Goal: Information Seeking & Learning: Learn about a topic

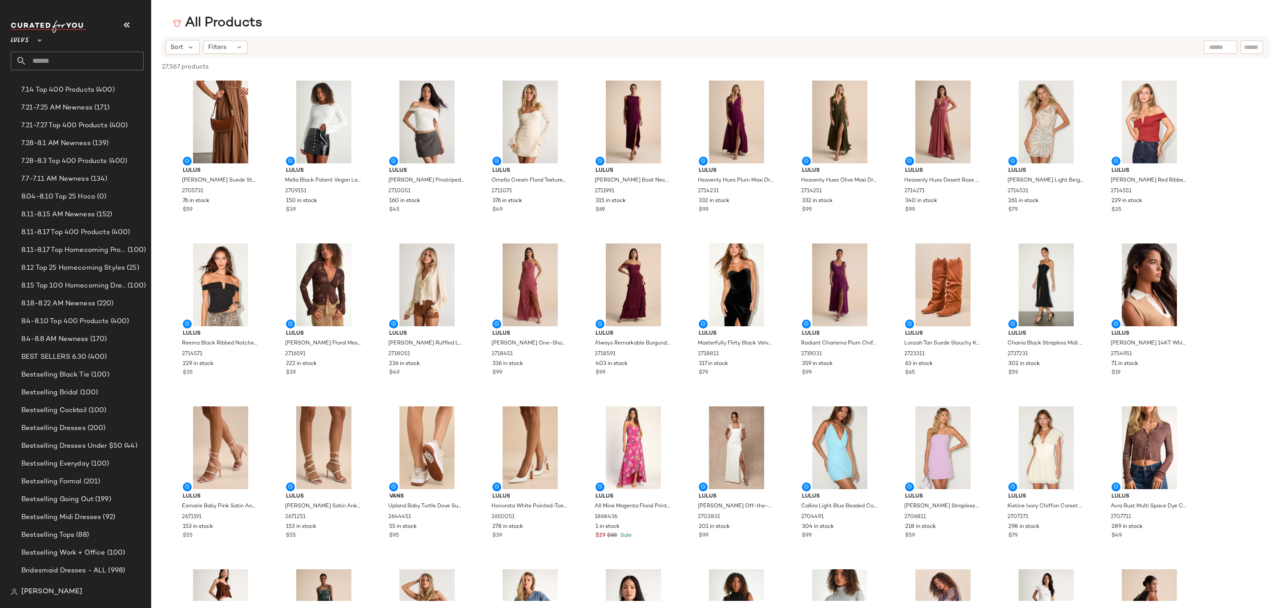
scroll to position [400, 0]
click at [93, 299] on span "8.18-8.22 AM Newness" at bounding box center [58, 297] width 74 height 10
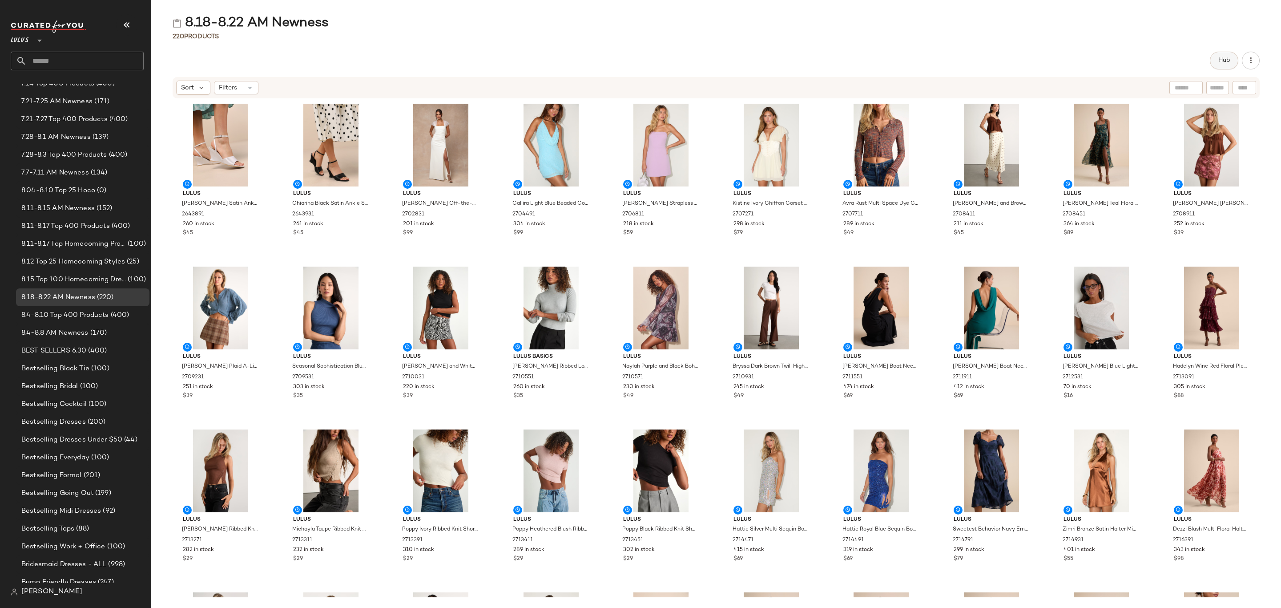
click at [1218, 57] on span "Hub" at bounding box center [1224, 60] width 12 height 7
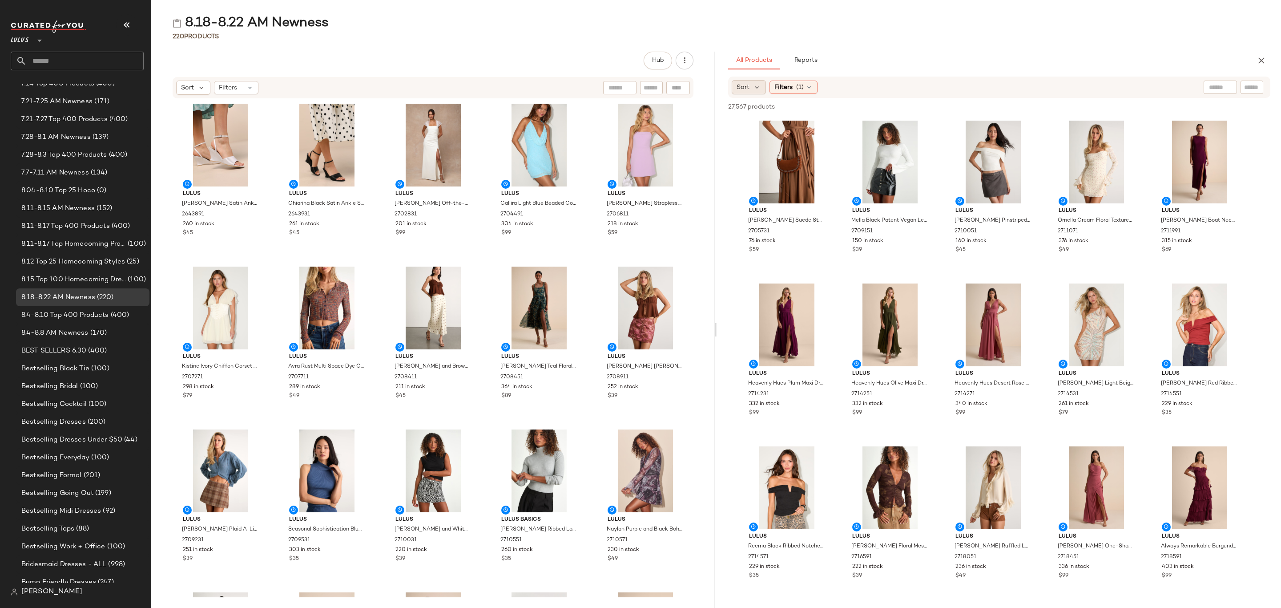
click at [737, 87] on span "Sort" at bounding box center [742, 87] width 13 height 9
click at [770, 105] on label "Newest" at bounding box center [786, 111] width 72 height 12
click at [813, 92] on div "Filters (1)" at bounding box center [817, 86] width 48 height 13
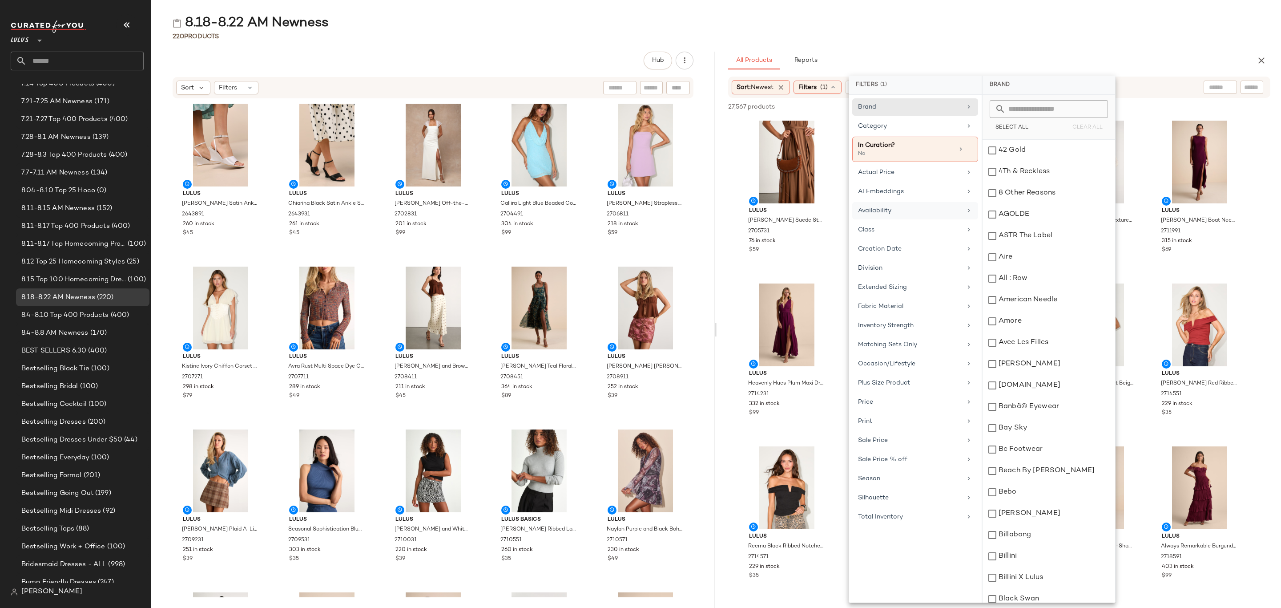
click at [913, 209] on div "Availability" at bounding box center [910, 210] width 104 height 9
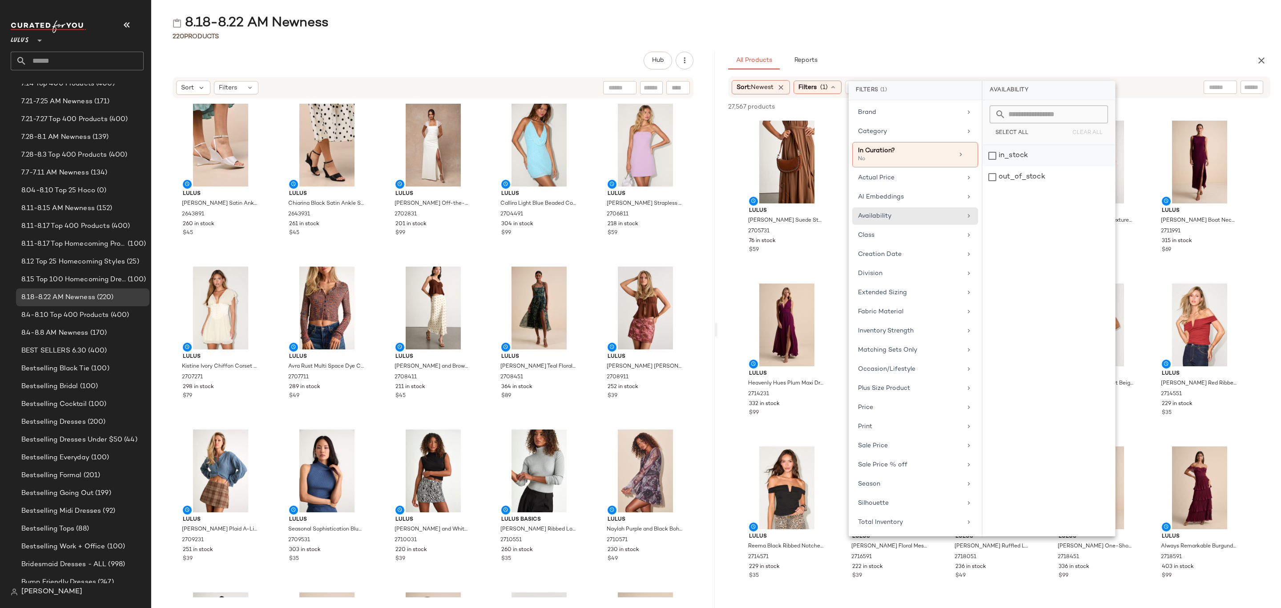
click at [1025, 166] on div "in_stock" at bounding box center [1048, 176] width 133 height 21
click at [1045, 28] on div "8.18-8.22 AM Newness" at bounding box center [716, 23] width 1130 height 18
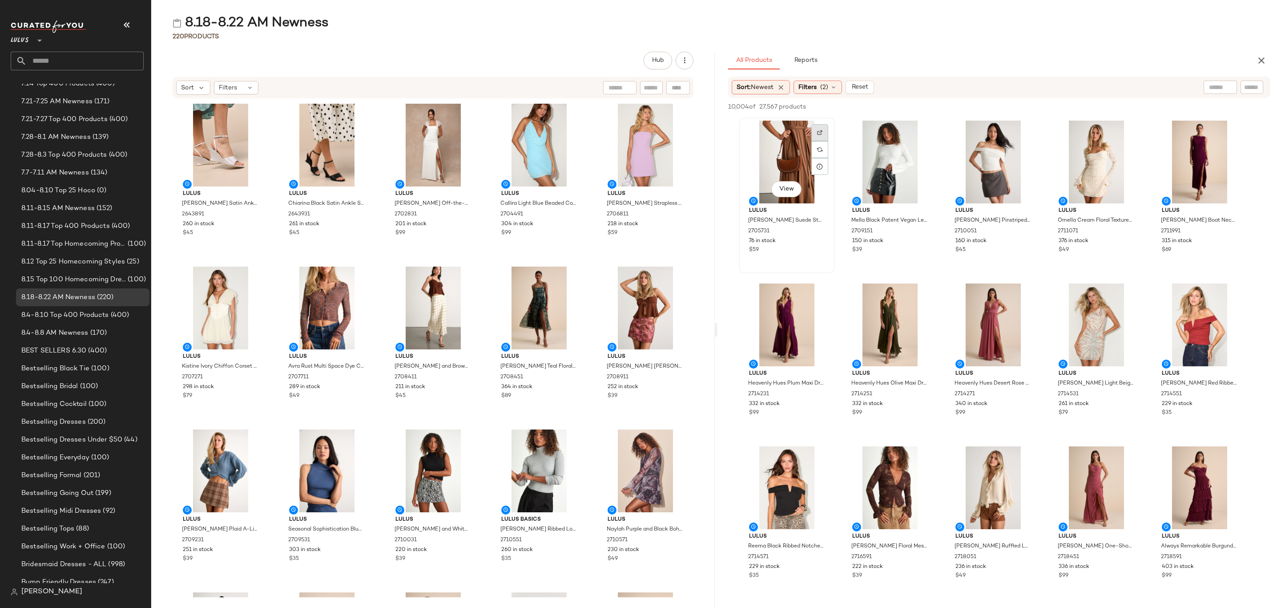
click at [824, 141] on div at bounding box center [819, 149] width 17 height 17
click at [749, 126] on div "View" at bounding box center [787, 162] width 90 height 83
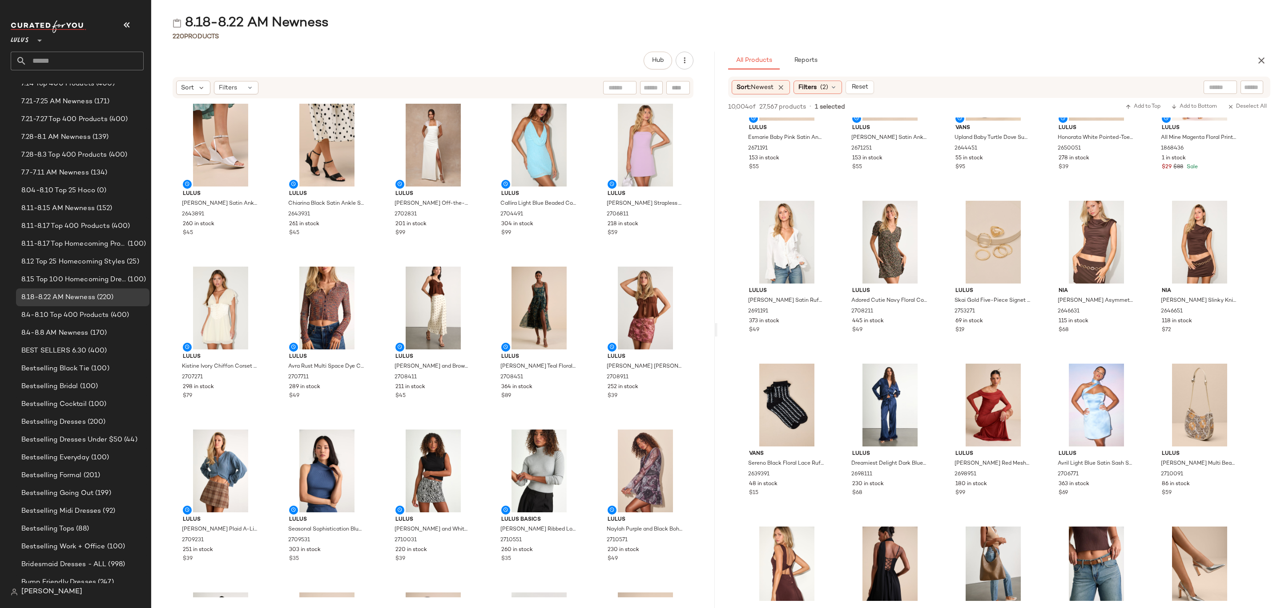
scroll to position [534, 0]
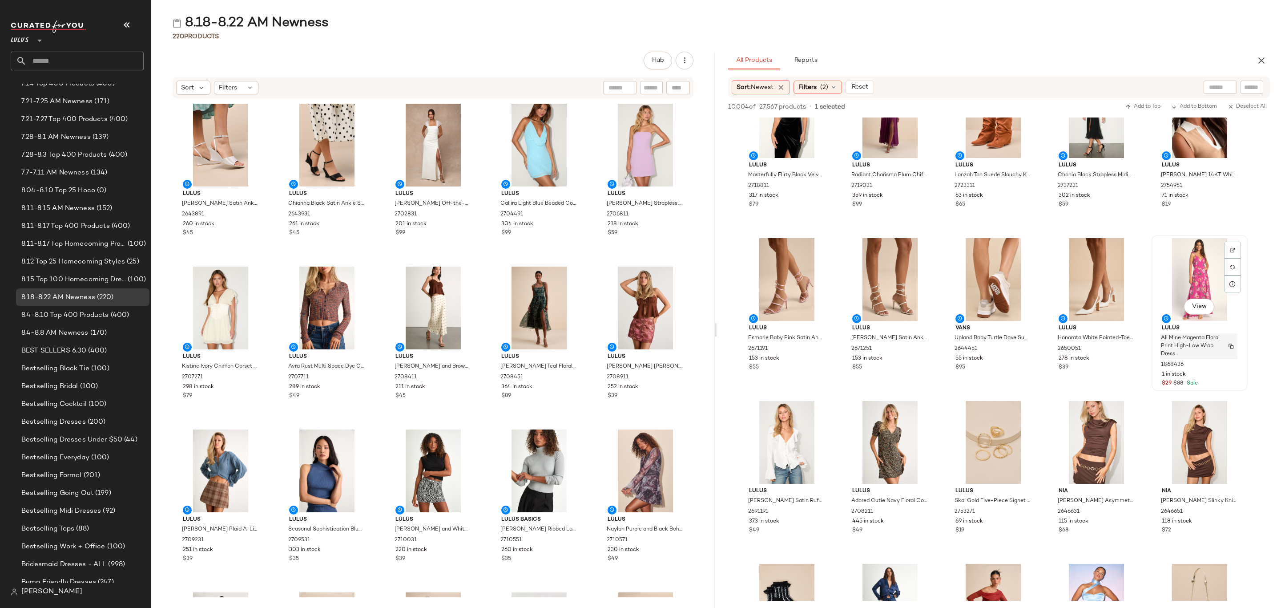
click at [1219, 339] on span "All Mine Magenta Floral Print High-Low Wrap Dress" at bounding box center [1190, 346] width 59 height 24
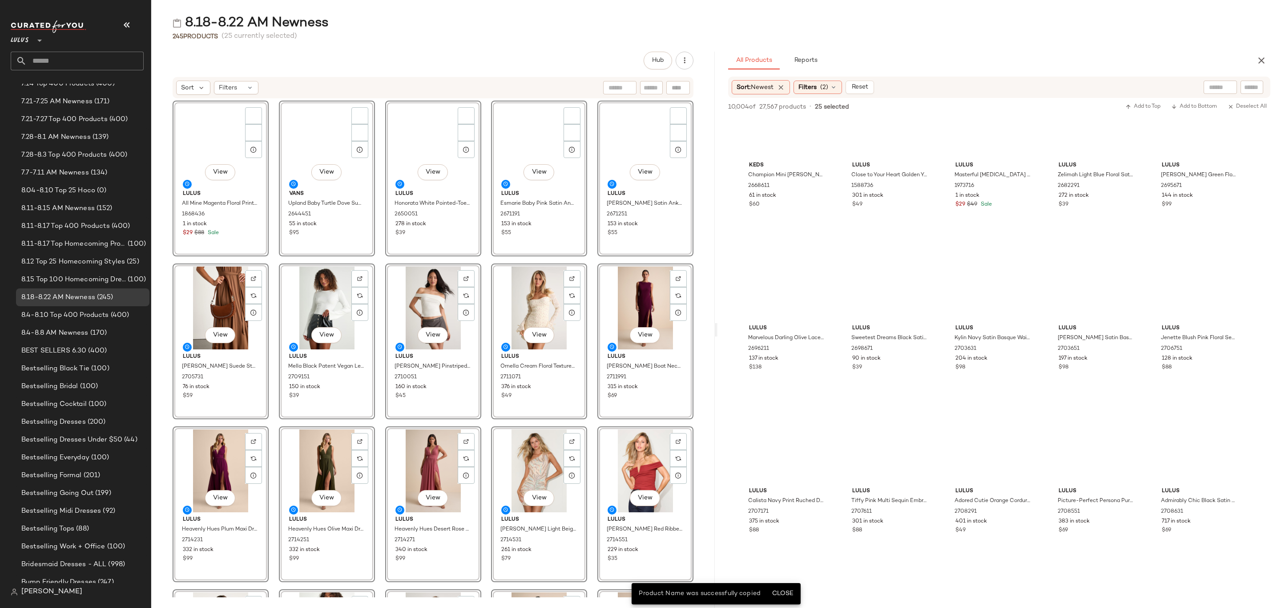
scroll to position [0, 0]
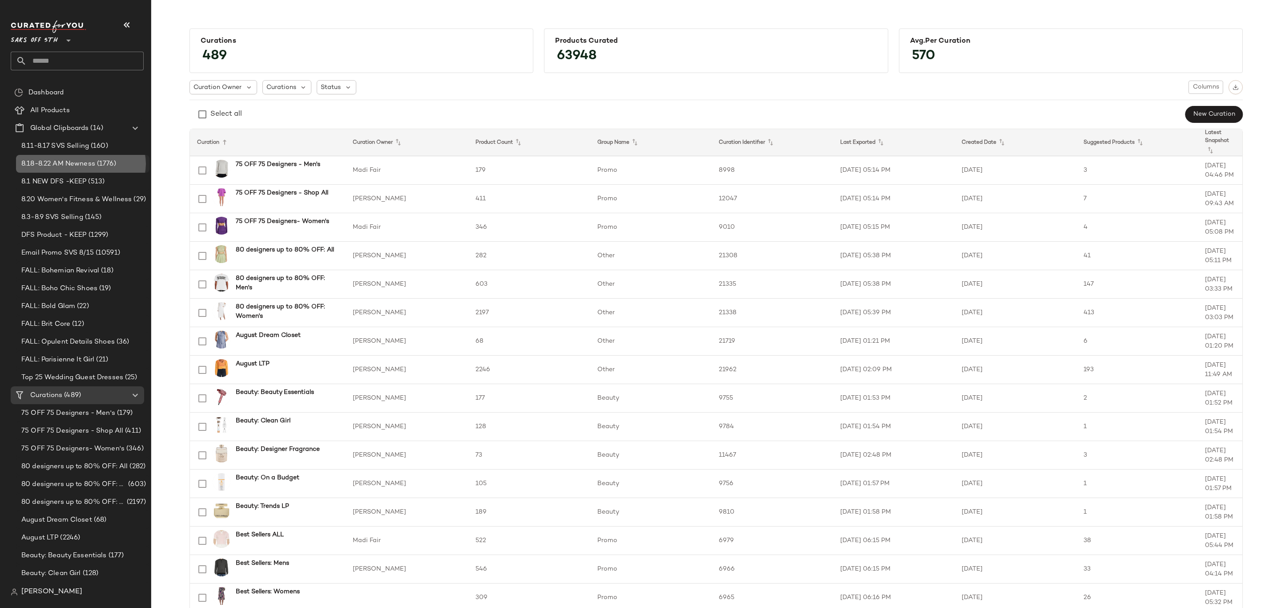
click at [82, 167] on span "8.18-8.22 AM Newness" at bounding box center [58, 164] width 74 height 10
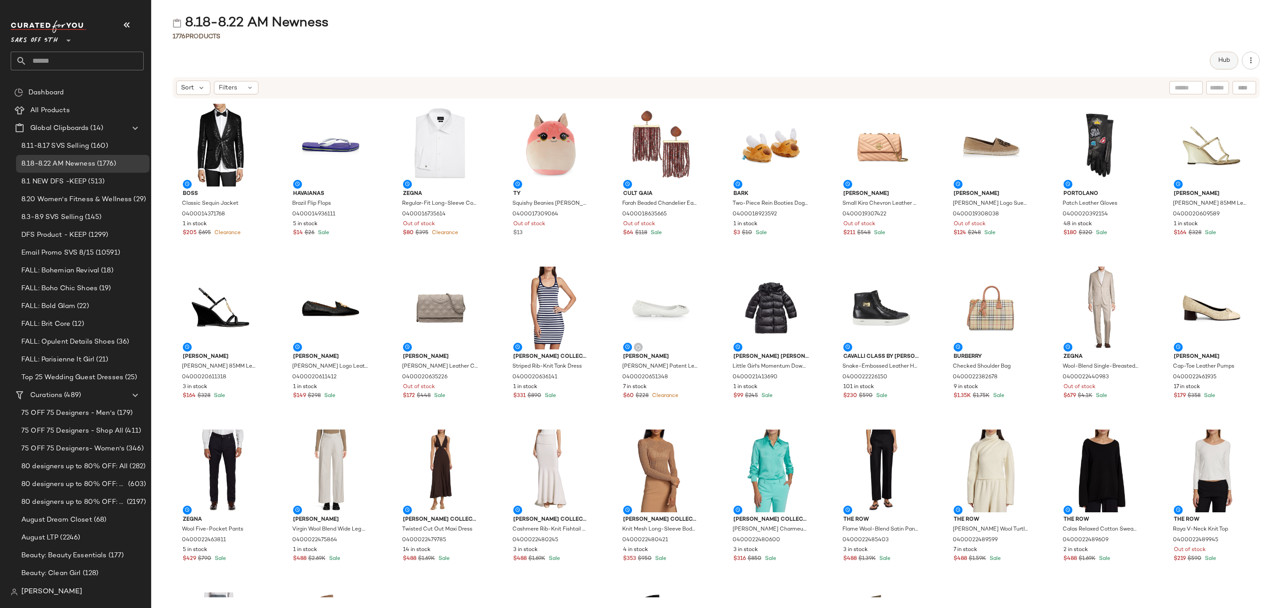
click at [1225, 58] on span "Hub" at bounding box center [1224, 60] width 12 height 7
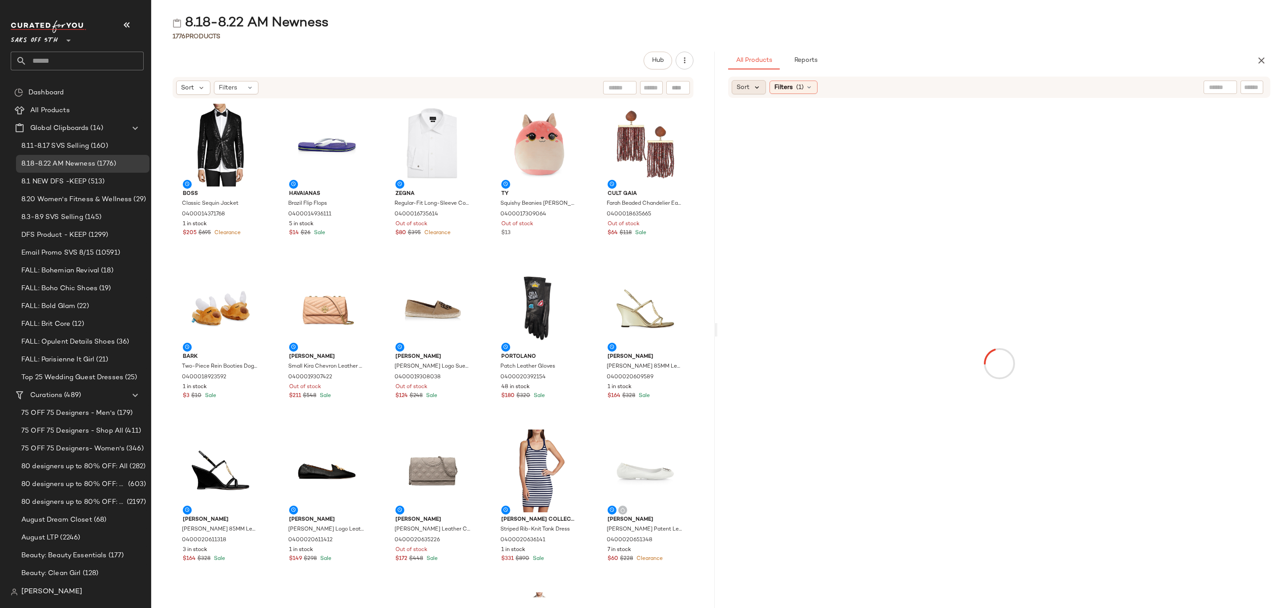
click at [757, 84] on icon at bounding box center [757, 87] width 8 height 8
click at [764, 113] on span "Newest" at bounding box center [764, 110] width 23 height 9
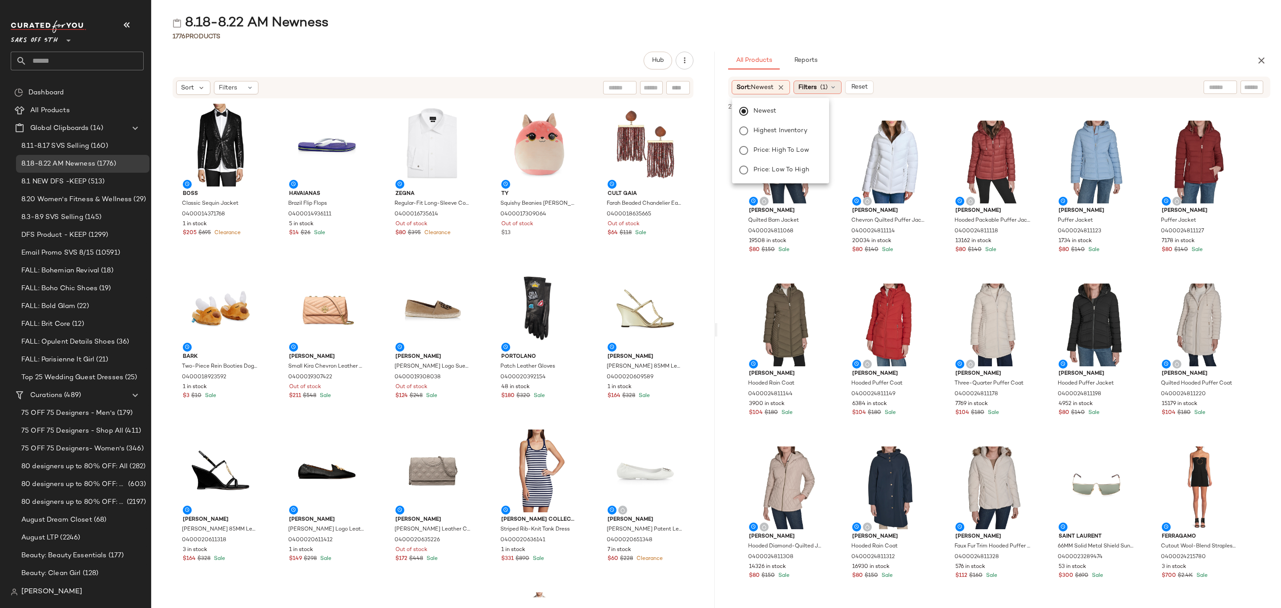
click at [822, 87] on div "Filters (1)" at bounding box center [817, 86] width 48 height 13
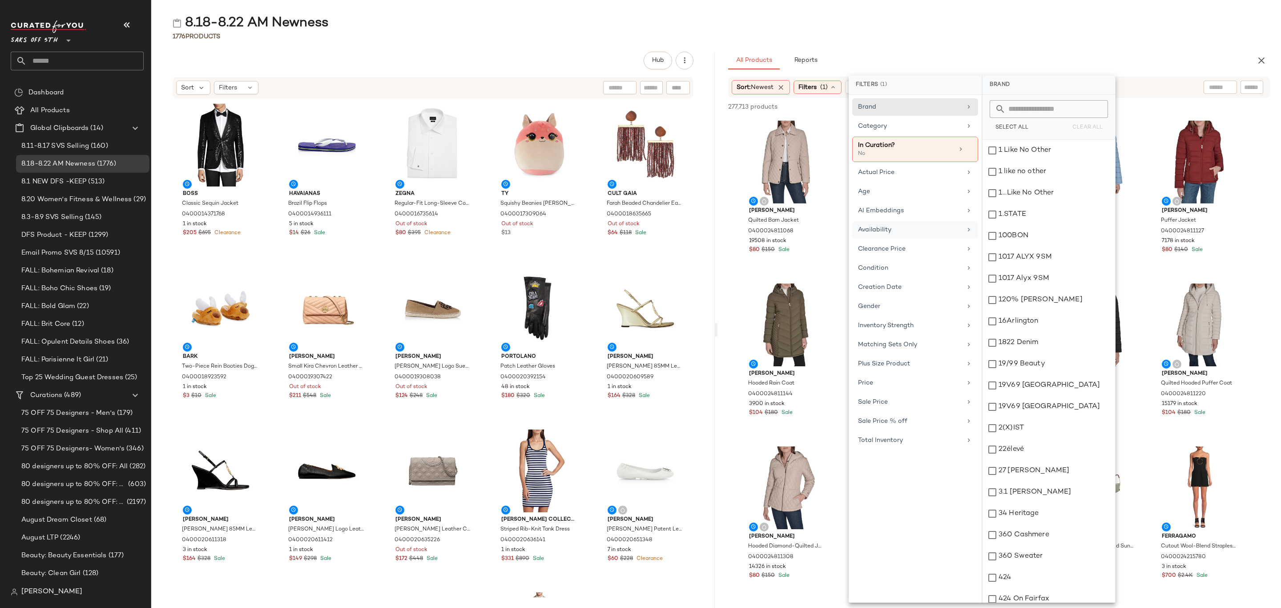
click at [912, 230] on div "Availability" at bounding box center [910, 229] width 104 height 9
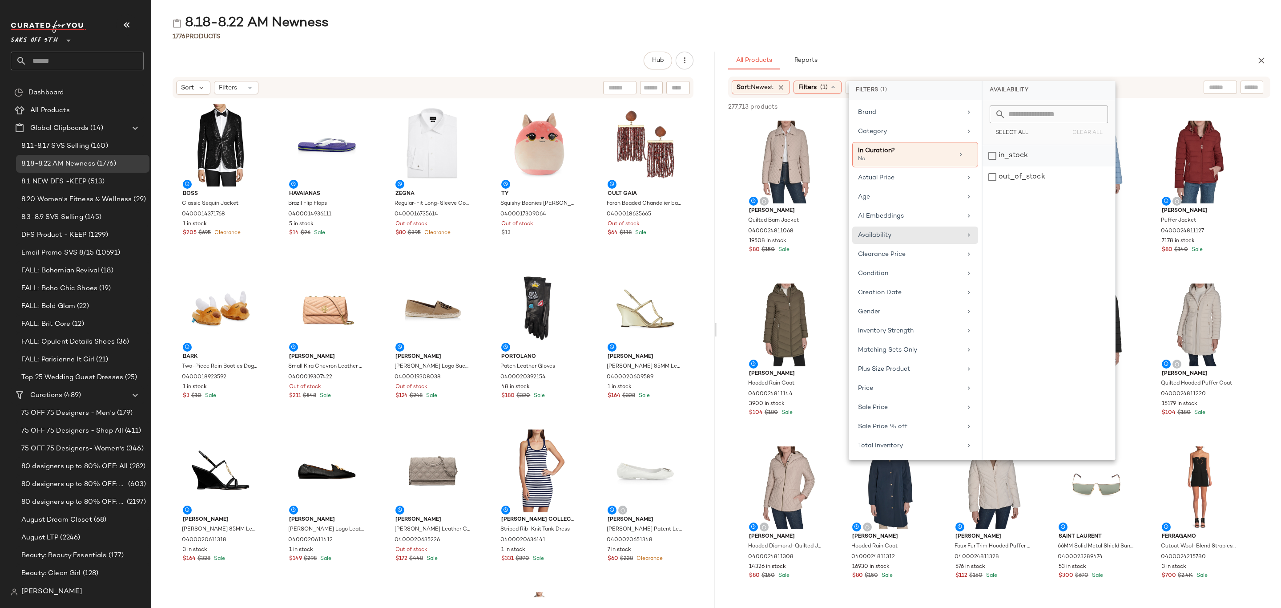
click at [1042, 166] on div "in_stock" at bounding box center [1048, 176] width 133 height 21
click at [1081, 33] on div "1776 Products" at bounding box center [716, 36] width 1130 height 9
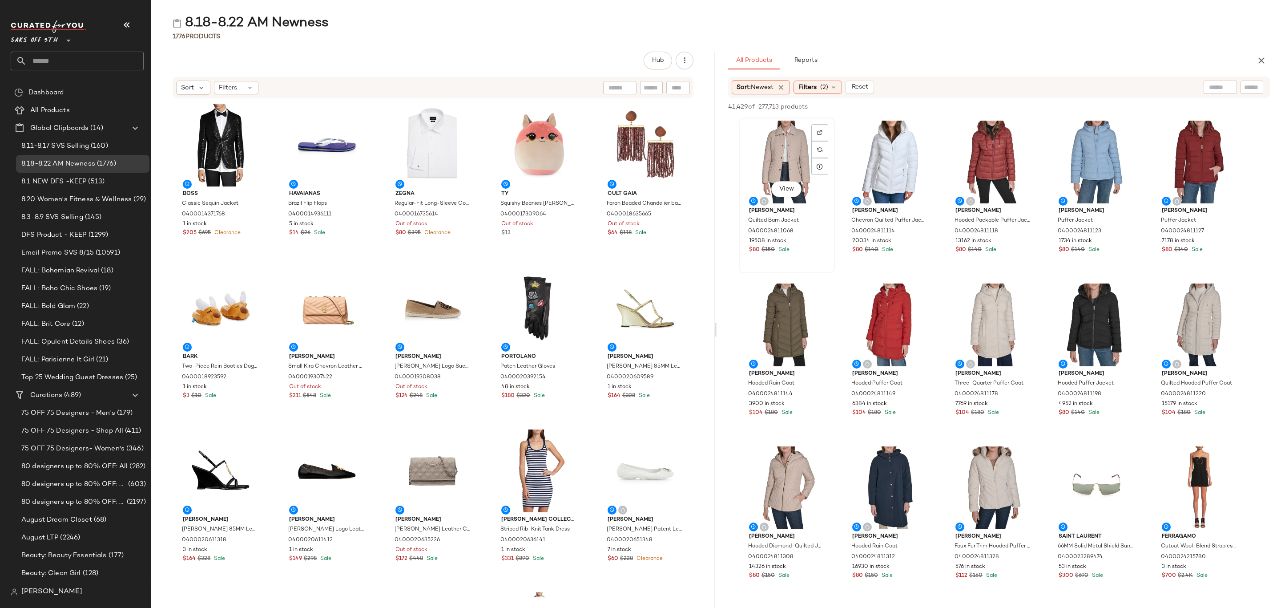
click at [774, 143] on div "View" at bounding box center [787, 162] width 90 height 83
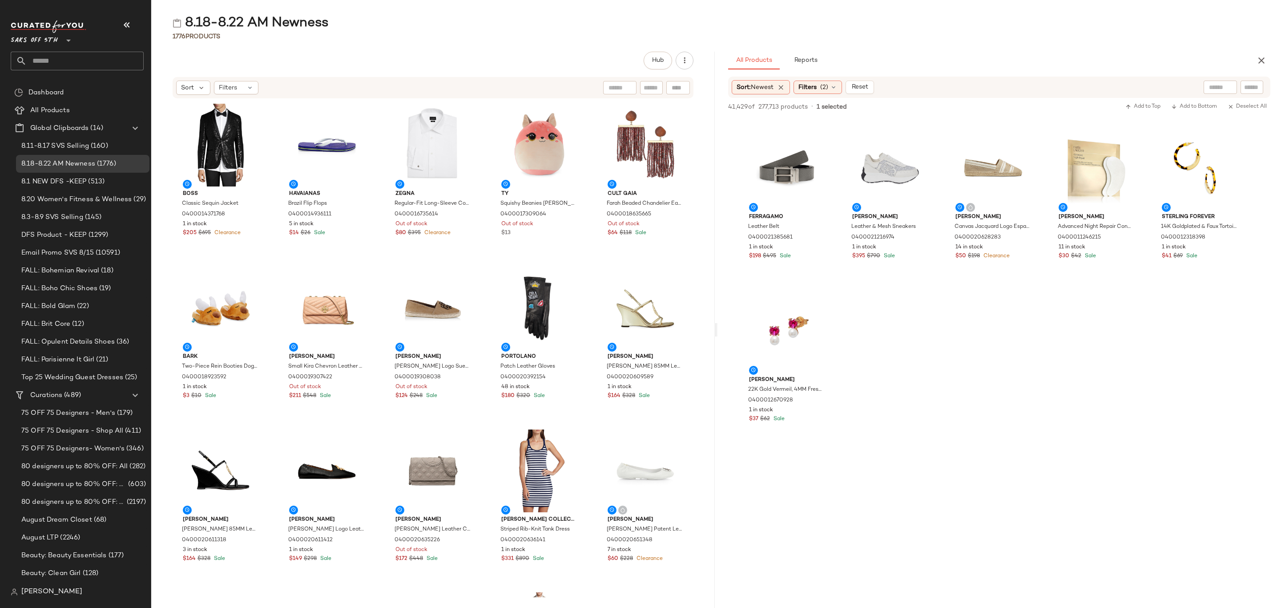
scroll to position [2602, 0]
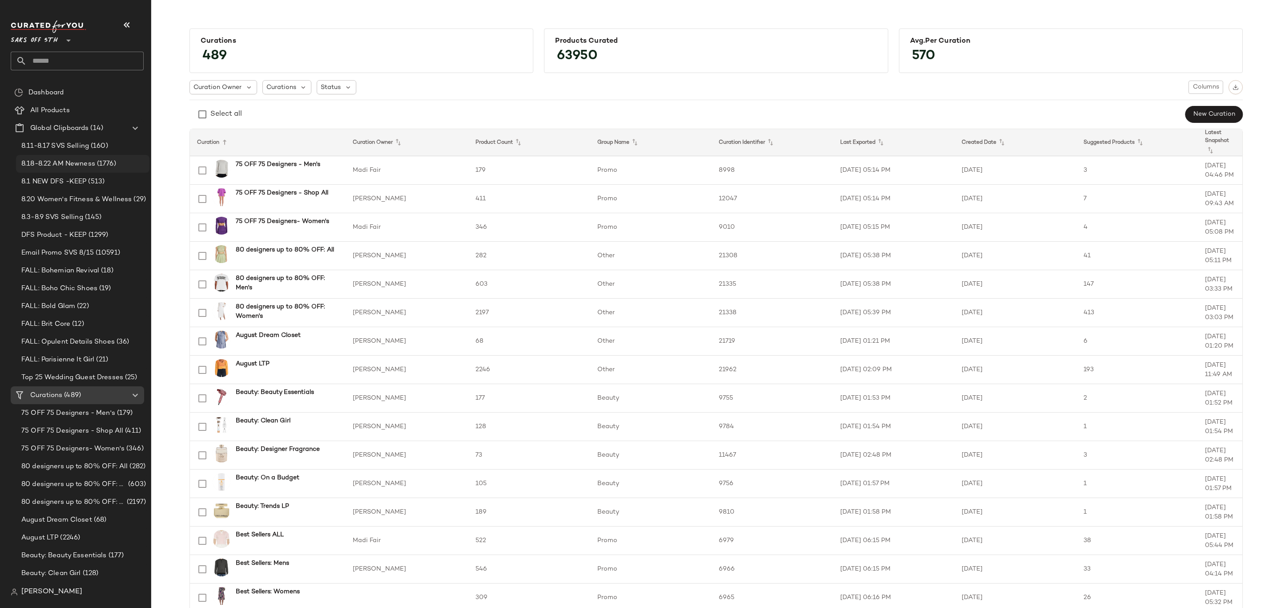
click at [75, 159] on span "8.18-8.22 AM Newness" at bounding box center [58, 164] width 74 height 10
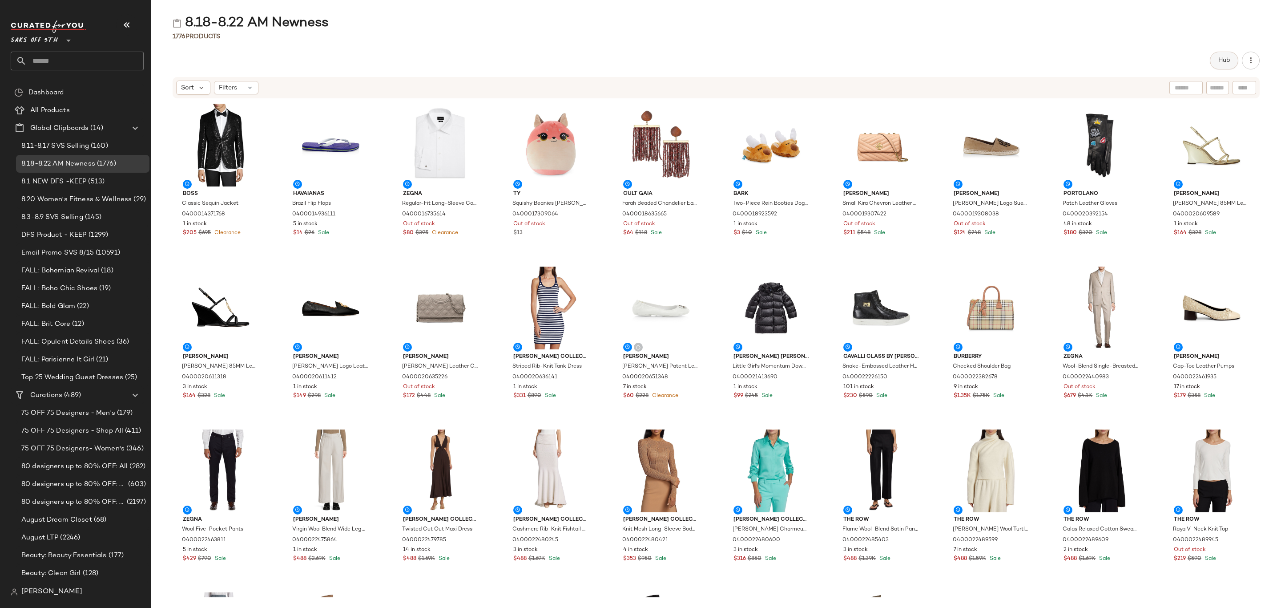
click at [1223, 60] on span "Hub" at bounding box center [1224, 60] width 12 height 7
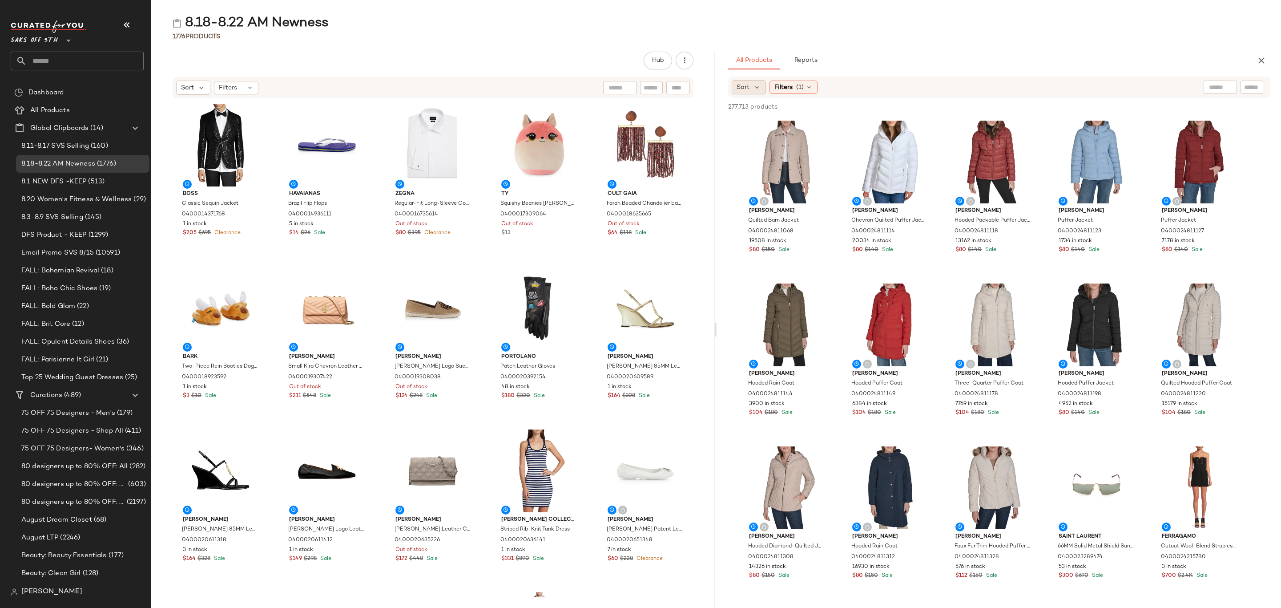
click at [750, 90] on div "Sort" at bounding box center [749, 87] width 34 height 14
drag, startPoint x: 762, startPoint y: 111, endPoint x: 810, endPoint y: 102, distance: 48.4
click at [763, 111] on span "Newest" at bounding box center [764, 110] width 23 height 9
click at [1006, 56] on div "All Products Reports" at bounding box center [985, 61] width 514 height 18
click at [834, 84] on icon at bounding box center [832, 87] width 7 height 7
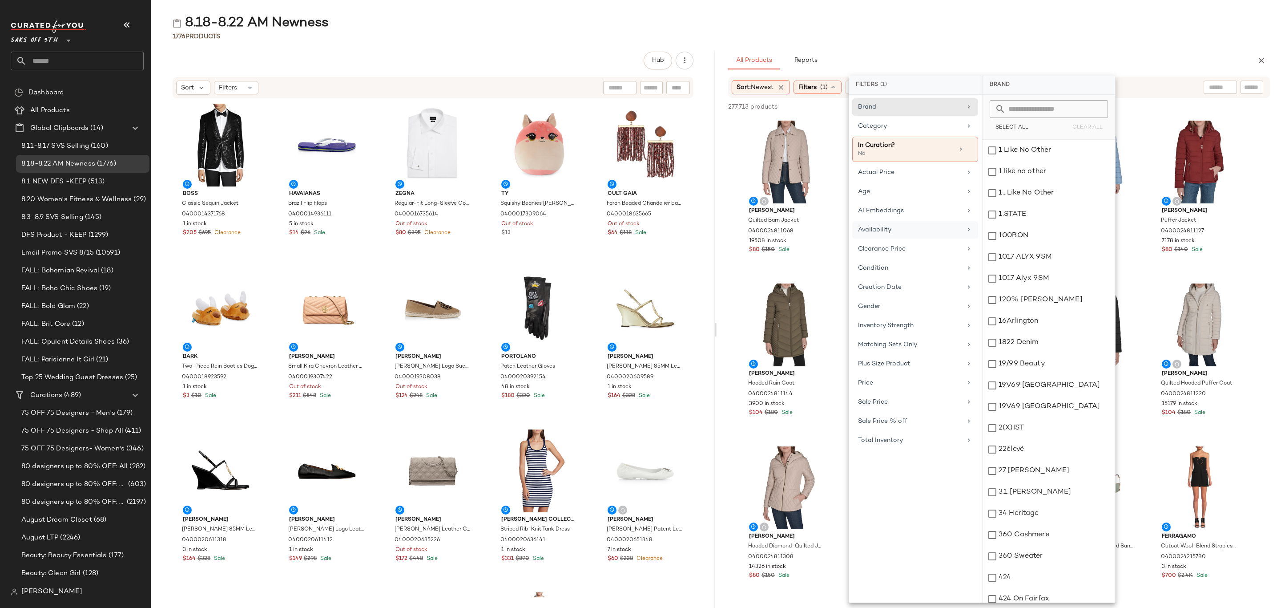
click at [893, 228] on div "Availability" at bounding box center [910, 229] width 104 height 9
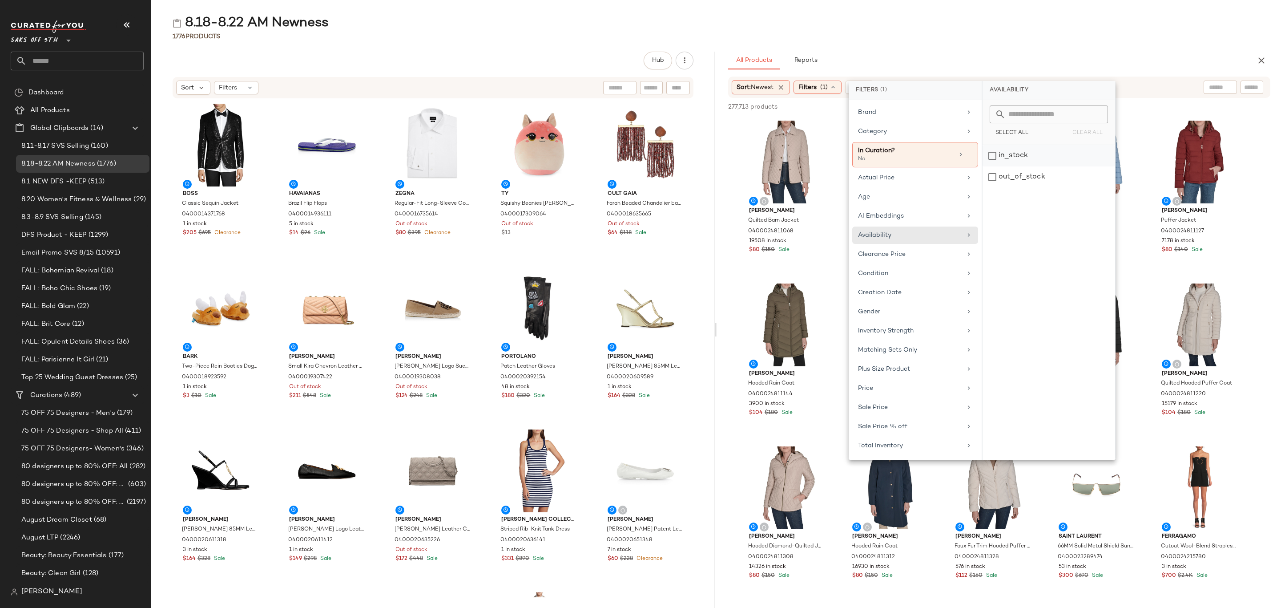
click at [999, 166] on div "in_stock" at bounding box center [1048, 176] width 133 height 21
click at [982, 56] on div "All Products Reports" at bounding box center [985, 61] width 514 height 18
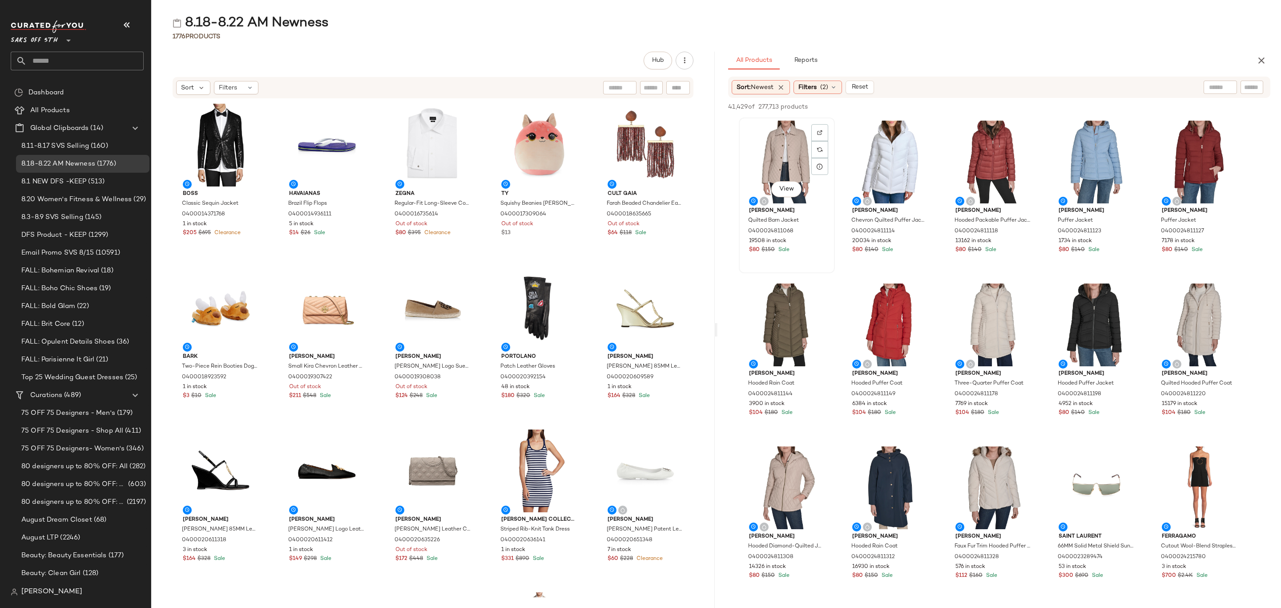
click at [745, 152] on div "View" at bounding box center [787, 162] width 90 height 83
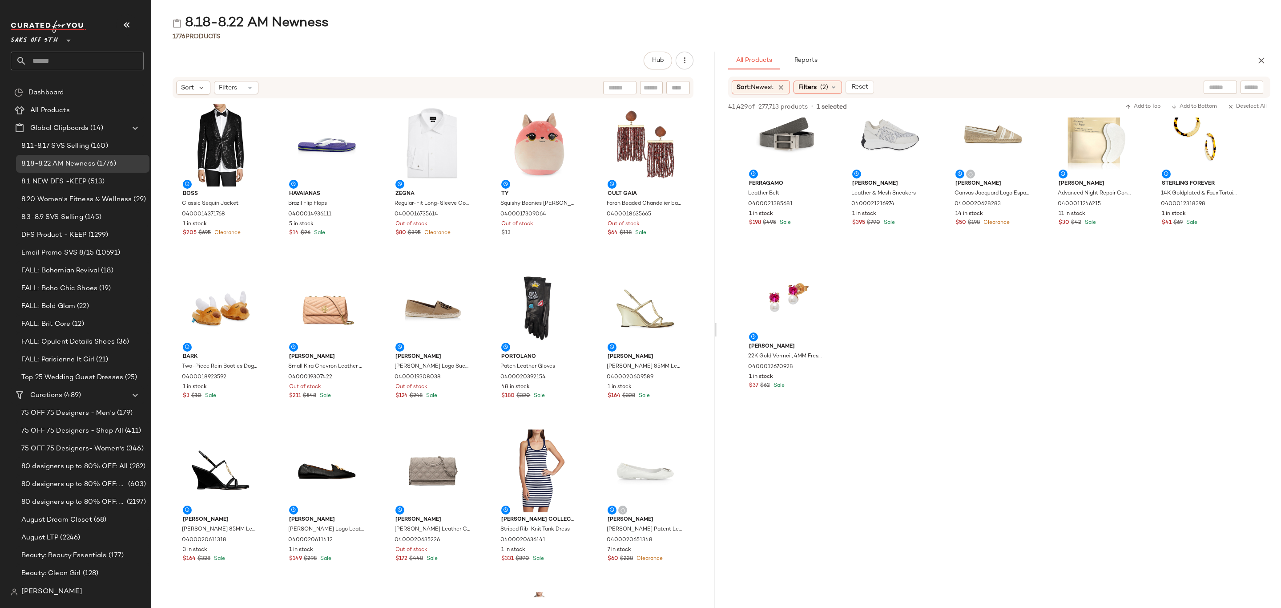
scroll to position [2602, 0]
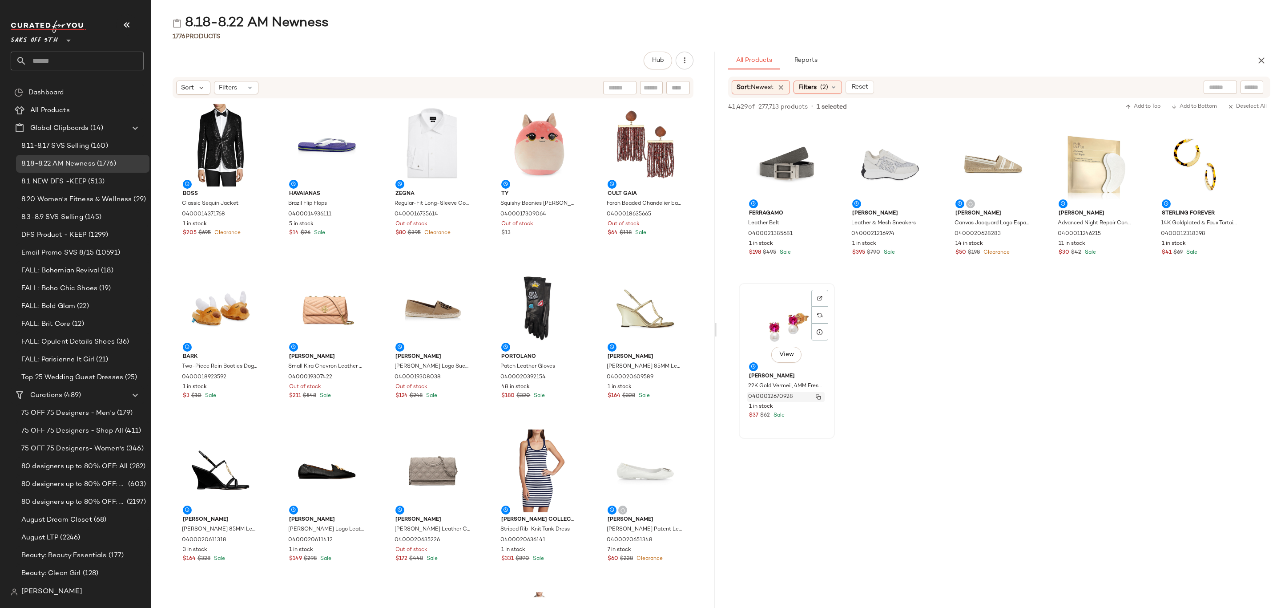
click at [811, 398] on div "0400012670928" at bounding box center [785, 397] width 77 height 10
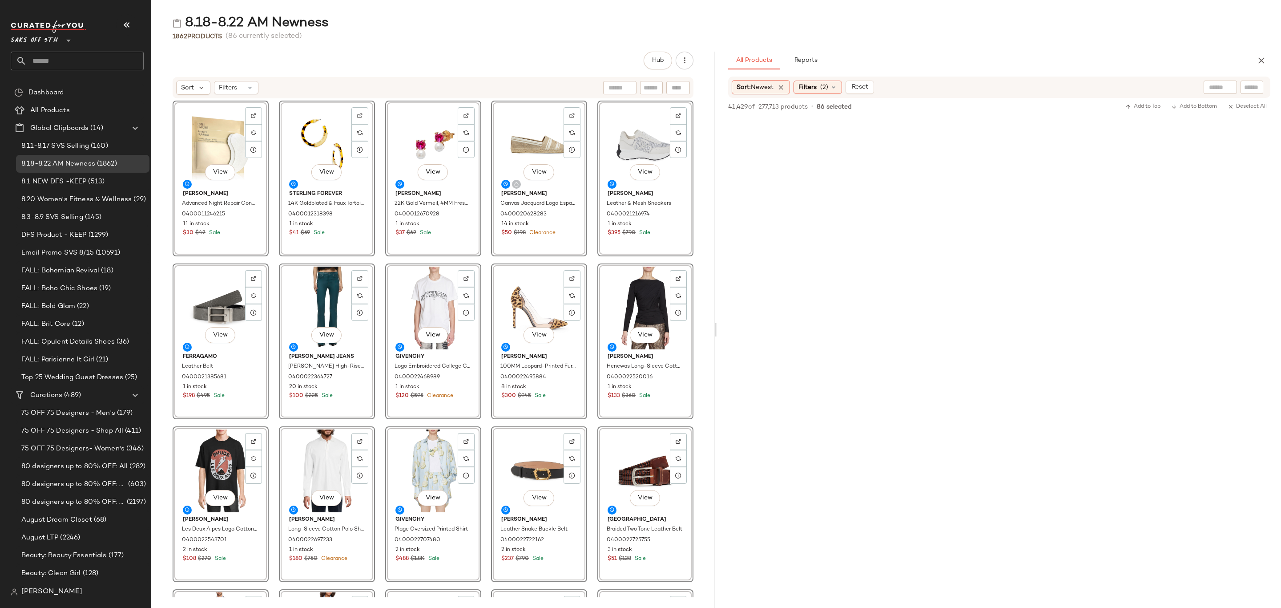
scroll to position [0, 0]
click at [1264, 58] on icon "button" at bounding box center [1261, 60] width 11 height 11
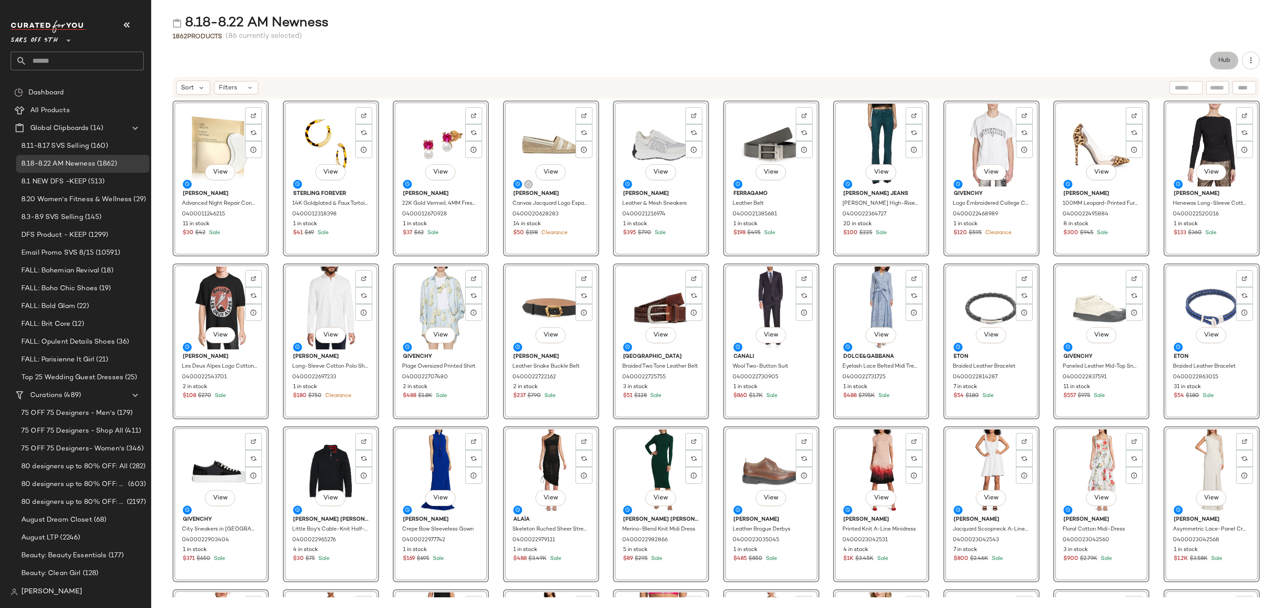
click at [1223, 59] on span "Hub" at bounding box center [1224, 60] width 12 height 7
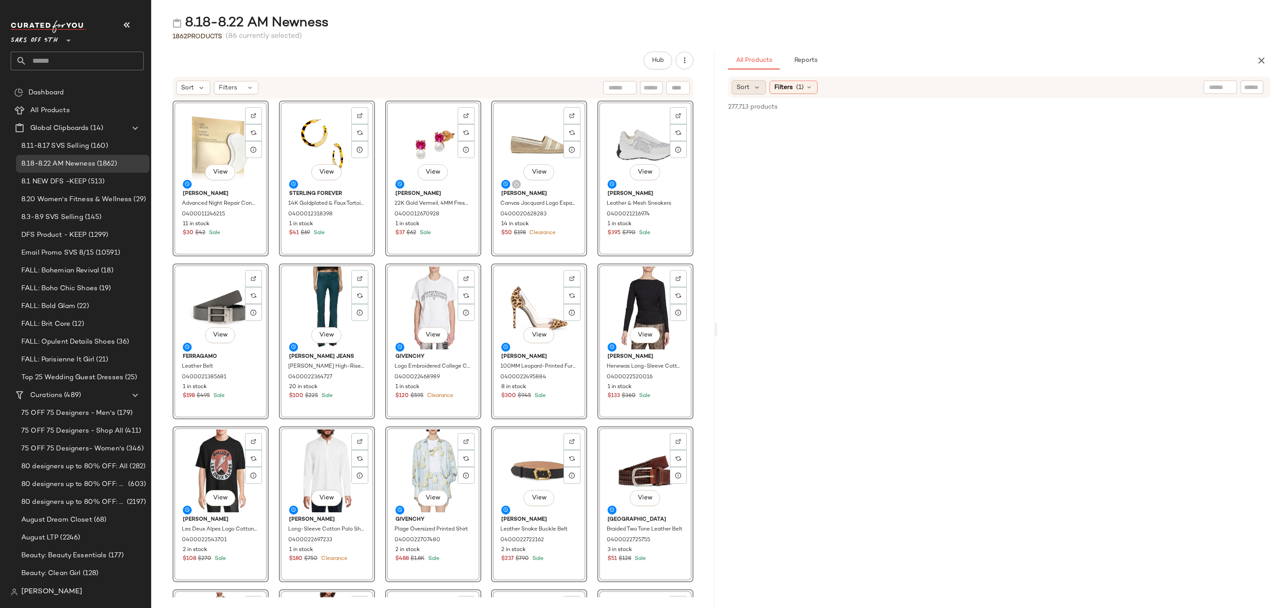
click at [749, 91] on span "Sort" at bounding box center [742, 87] width 13 height 9
click at [790, 83] on span "Filters" at bounding box center [783, 87] width 18 height 9
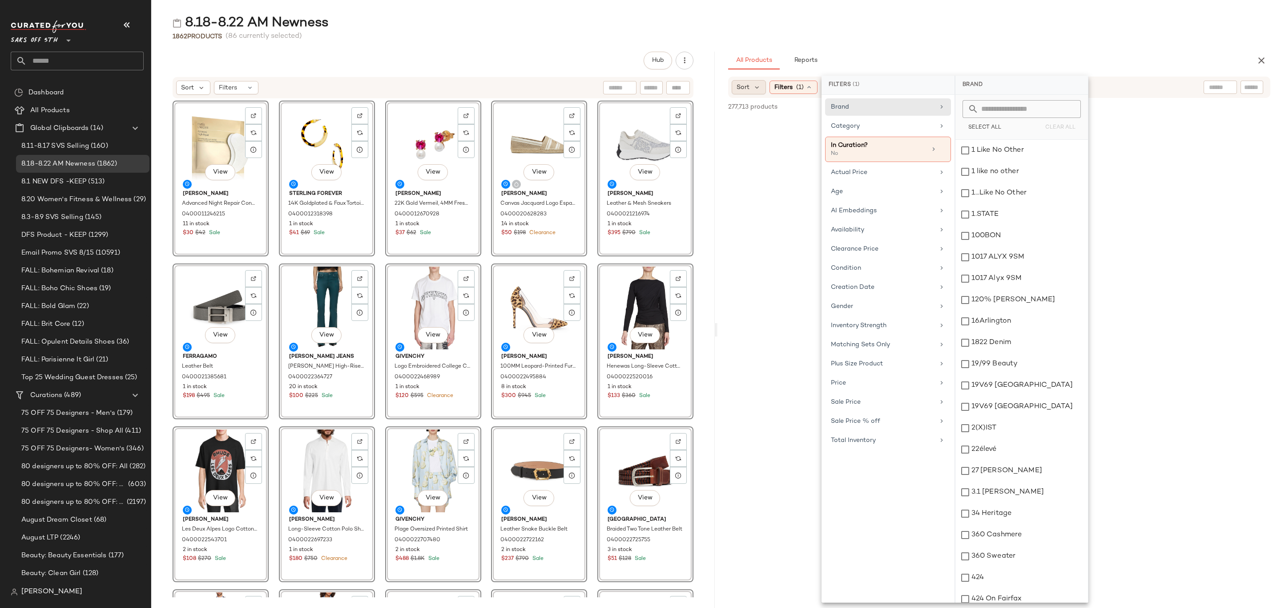
click at [742, 88] on span "Sort" at bounding box center [742, 87] width 13 height 9
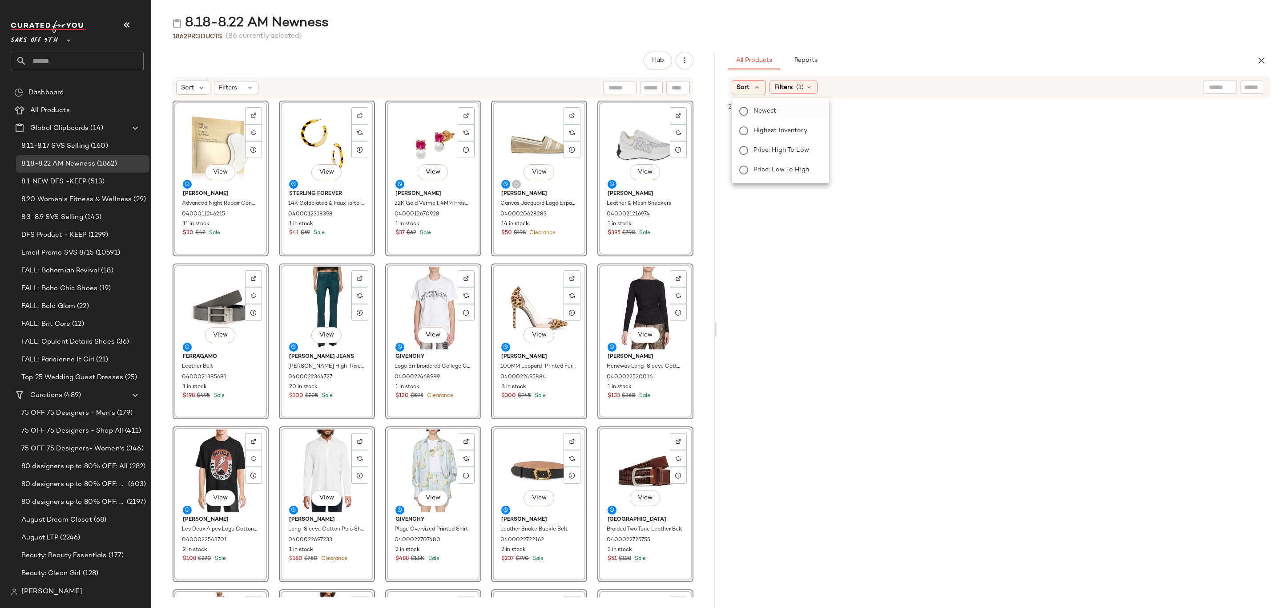
click at [765, 111] on span "Newest" at bounding box center [764, 110] width 23 height 9
click at [922, 52] on div "All Products Reports" at bounding box center [985, 61] width 514 height 18
click at [835, 87] on icon at bounding box center [832, 87] width 7 height 7
click at [815, 143] on div at bounding box center [998, 202] width 563 height 170
click at [897, 43] on div "8.18-8.22 AM Newness 1862 Products (86 currently selected) Hub Sort Filters Vie…" at bounding box center [716, 310] width 1130 height 593
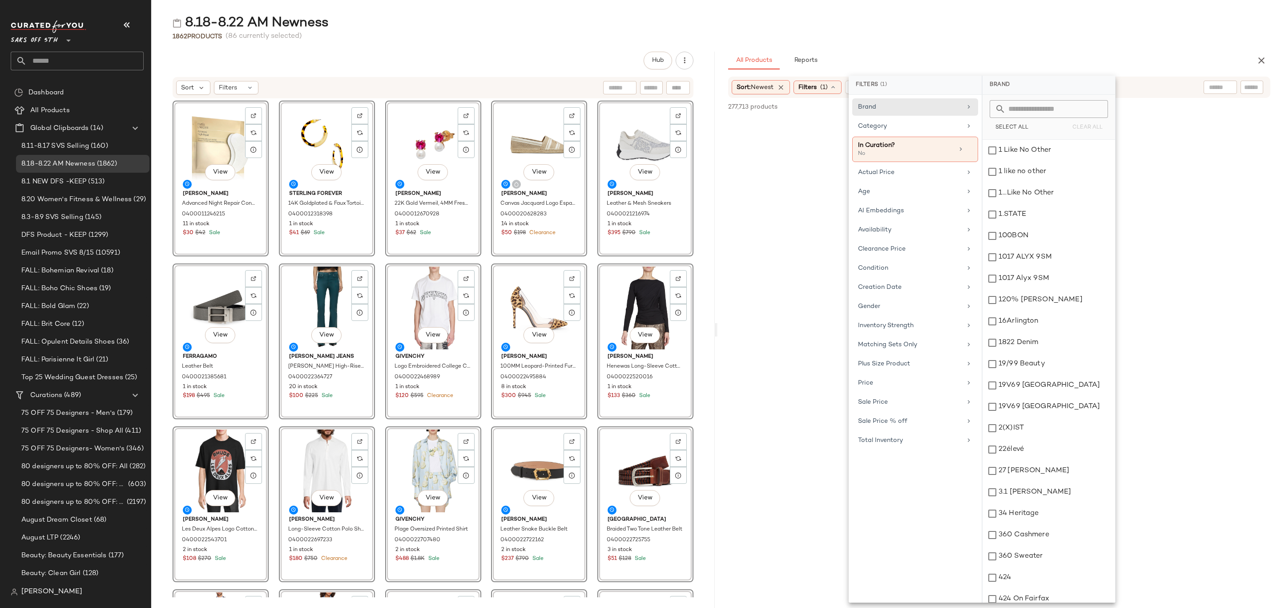
click at [741, 164] on div at bounding box center [998, 202] width 563 height 170
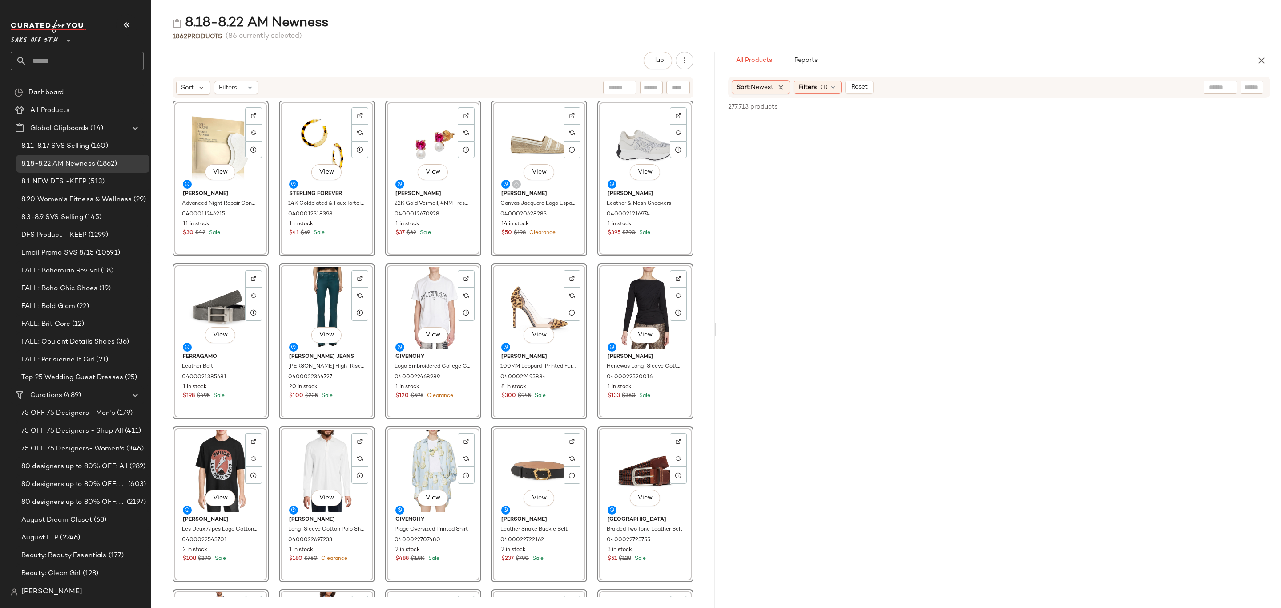
click at [1007, 19] on div "8.18-8.22 AM Newness" at bounding box center [716, 23] width 1130 height 18
click at [867, 82] on button "Reset" at bounding box center [859, 86] width 28 height 13
click at [810, 90] on icon at bounding box center [808, 87] width 7 height 7
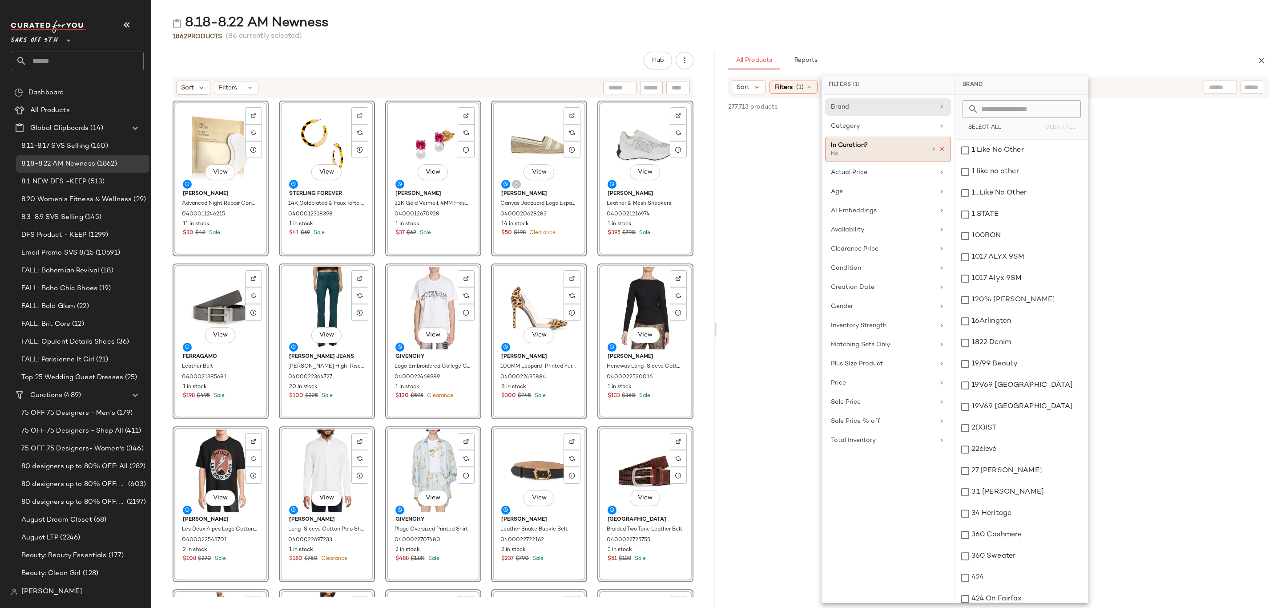
click at [941, 147] on icon at bounding box center [942, 149] width 6 height 6
click at [935, 39] on div "1862 Products (86 currently selected)" at bounding box center [716, 36] width 1130 height 9
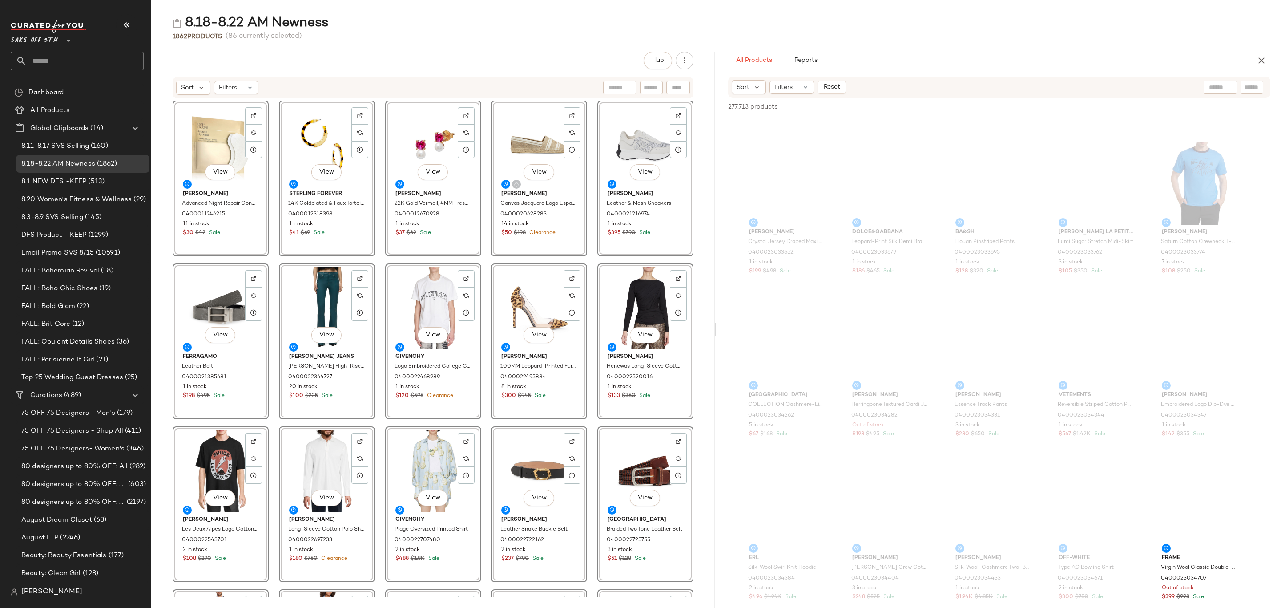
scroll to position [55419, 0]
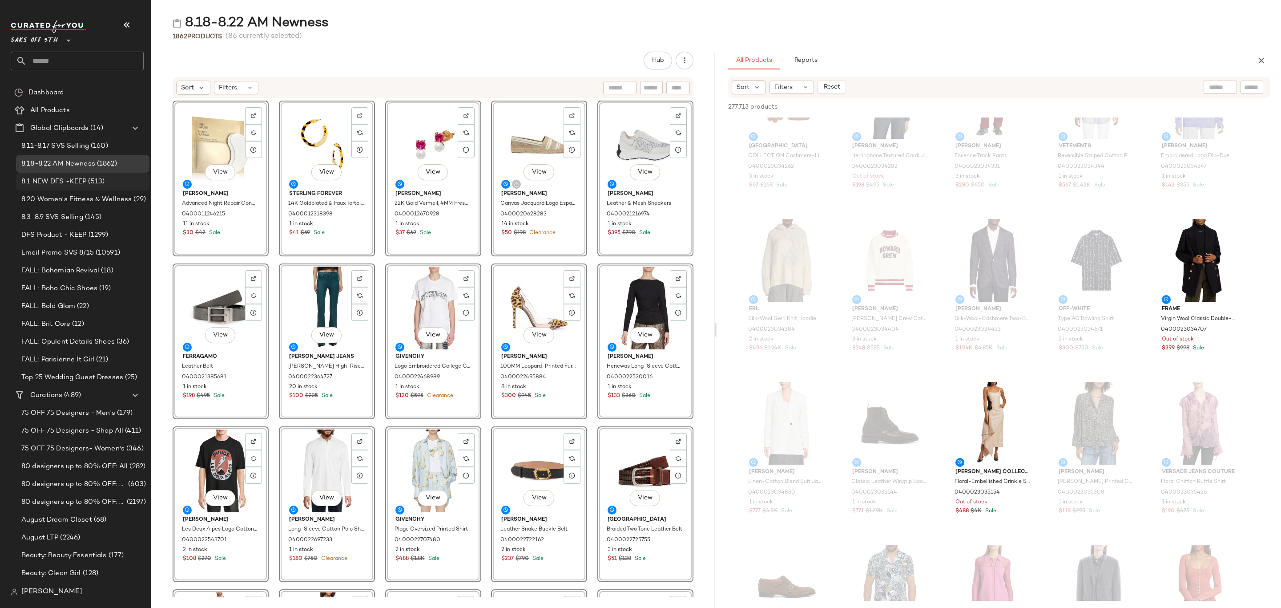
click at [76, 181] on span "8.1 NEW DFS -KEEP" at bounding box center [53, 182] width 65 height 10
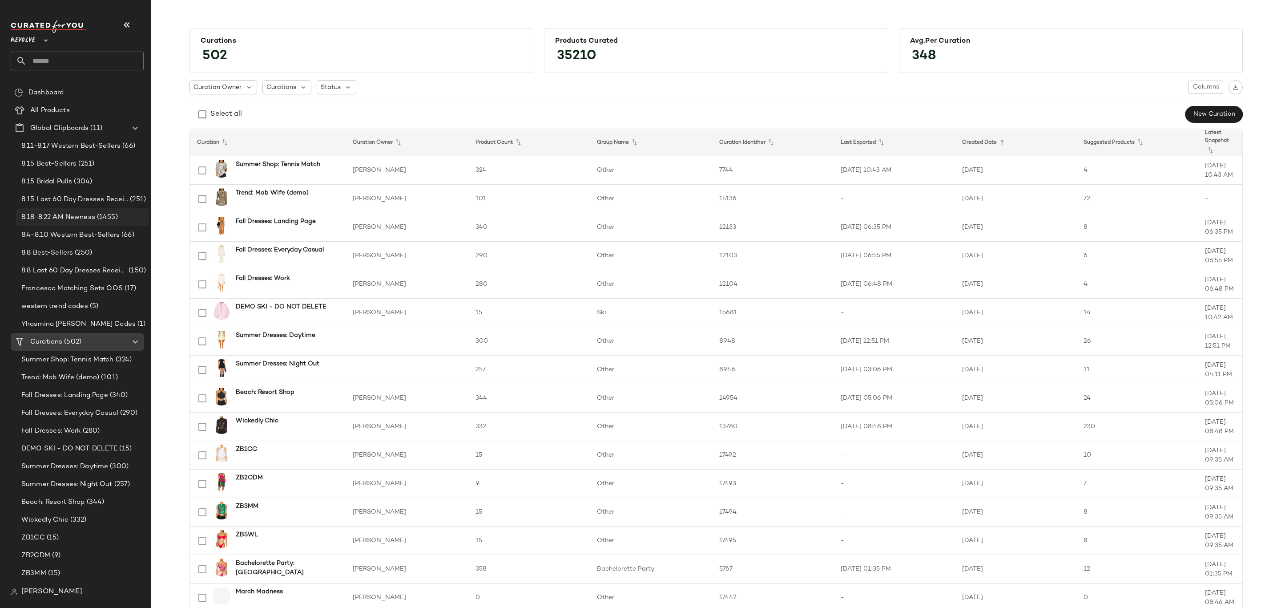
click at [51, 219] on span "8.18-8.22 AM Newness" at bounding box center [58, 217] width 74 height 10
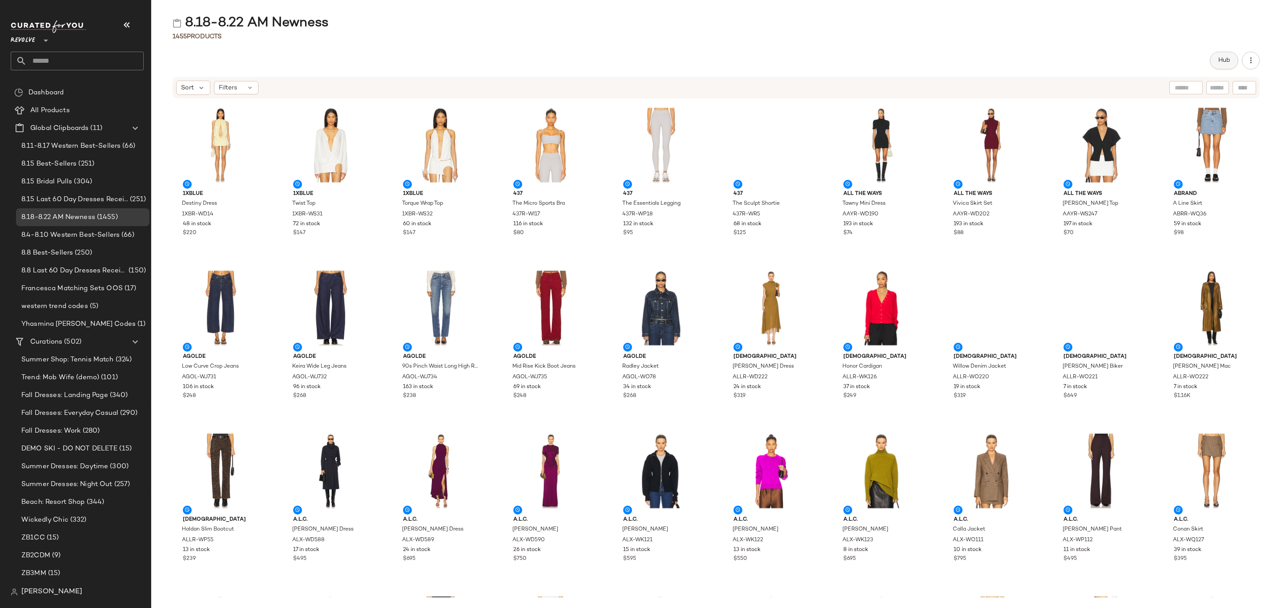
click at [1215, 60] on button "Hub" at bounding box center [1224, 61] width 28 height 18
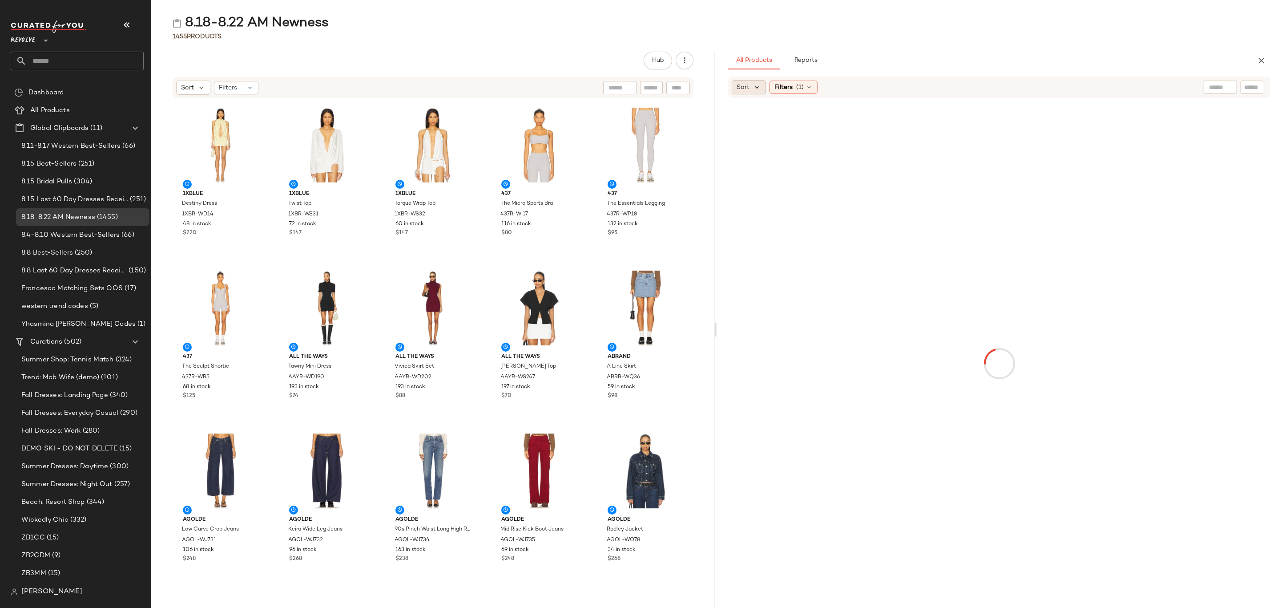
click at [757, 88] on icon at bounding box center [757, 87] width 8 height 8
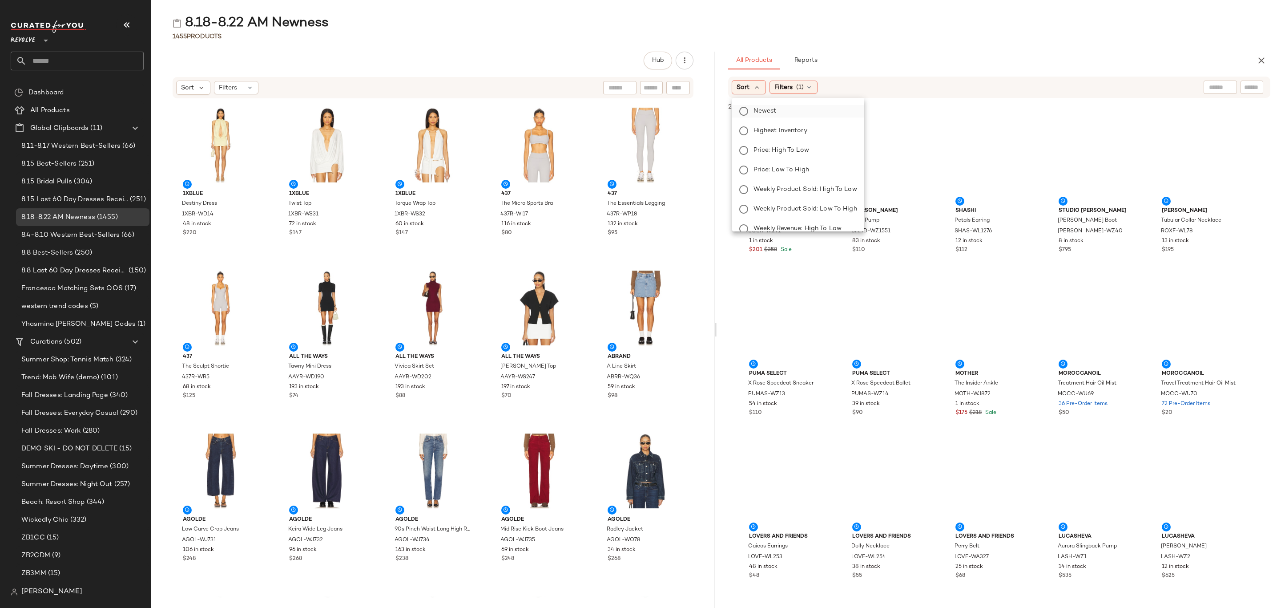
click at [777, 109] on label "Newest" at bounding box center [803, 111] width 107 height 12
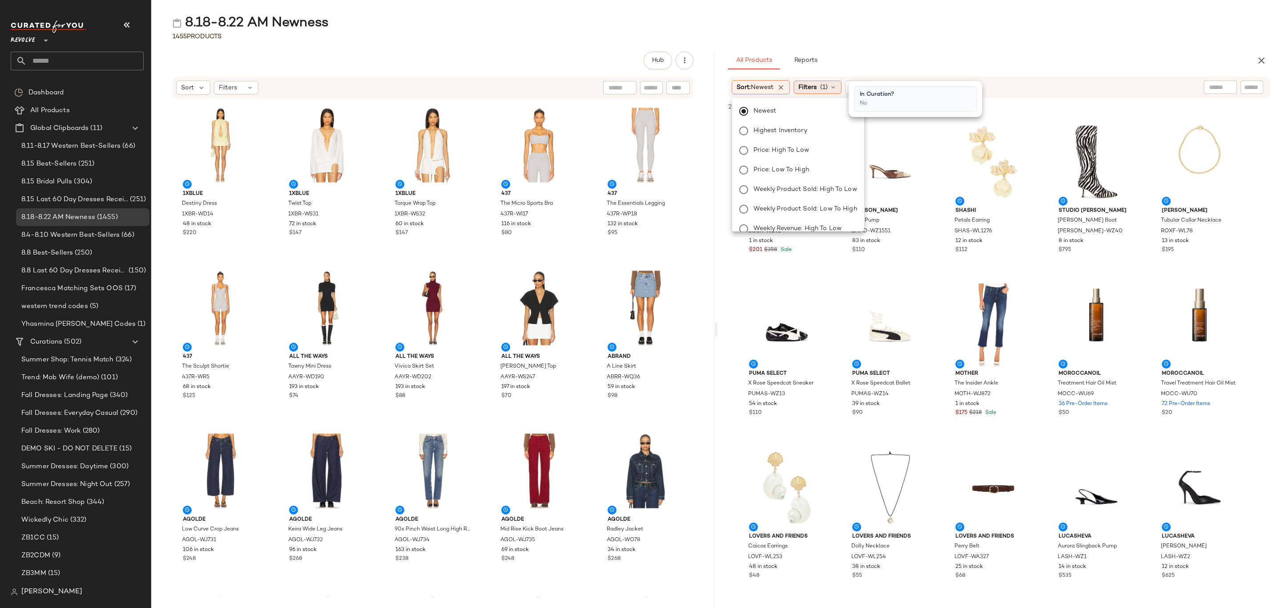
click at [814, 89] on span "Filters" at bounding box center [807, 87] width 18 height 9
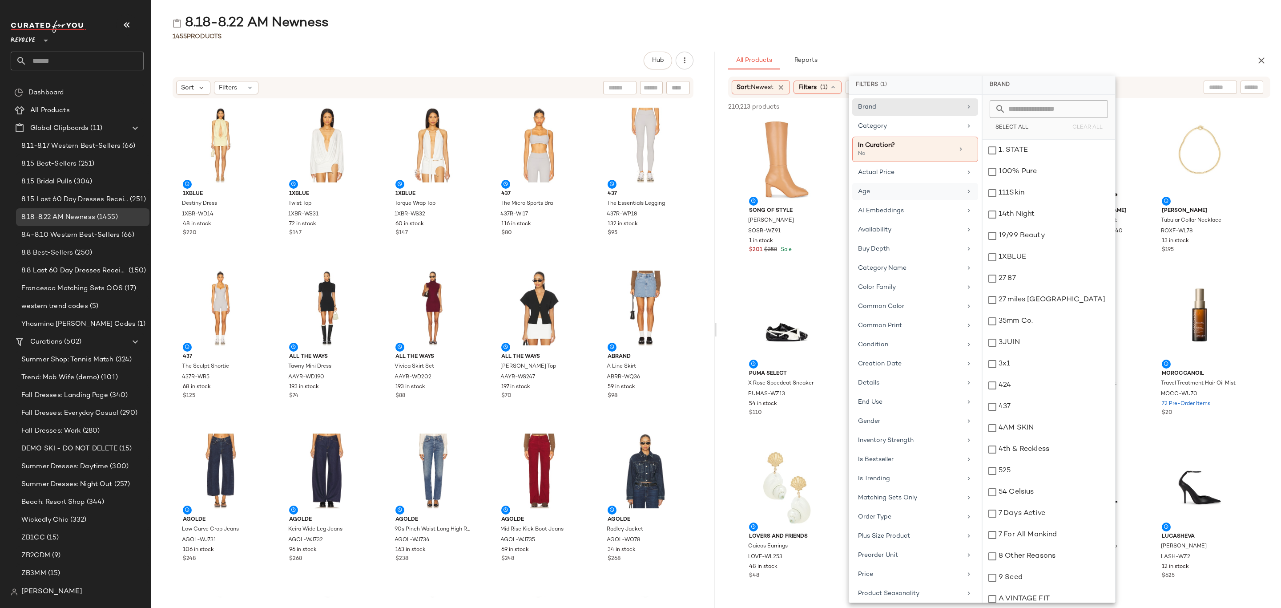
drag, startPoint x: 902, startPoint y: 193, endPoint x: 917, endPoint y: 197, distance: 14.8
click at [902, 193] on div "Age" at bounding box center [910, 191] width 104 height 9
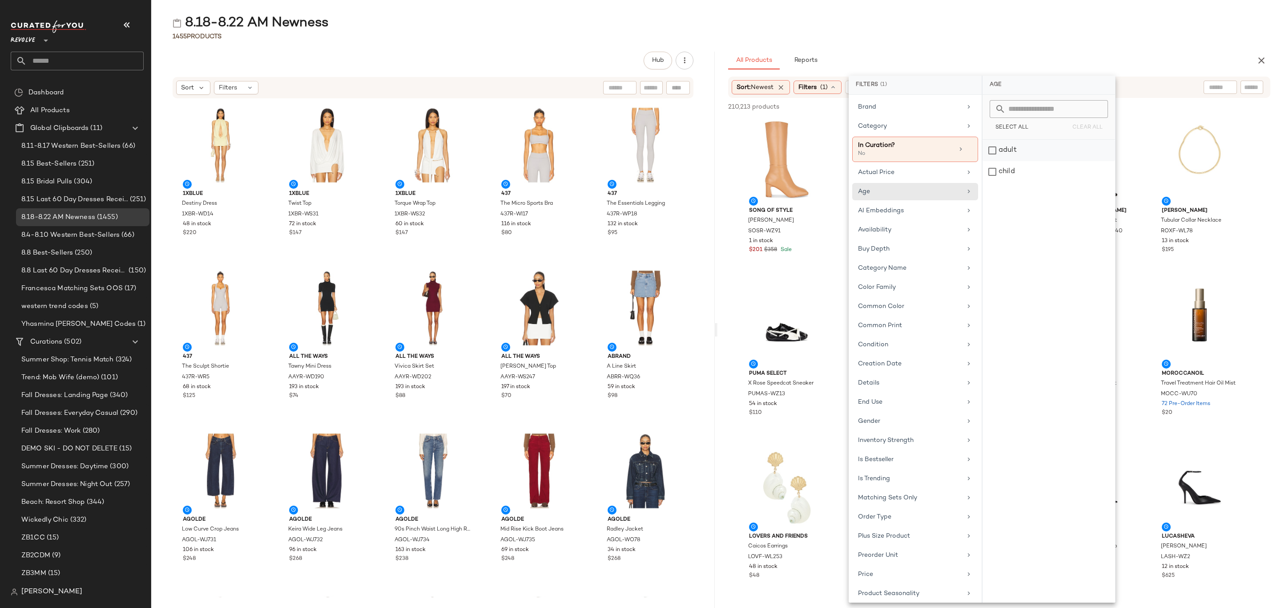
click at [1026, 161] on div "adult" at bounding box center [1048, 171] width 133 height 21
click at [928, 248] on div "Availability" at bounding box center [915, 256] width 126 height 17
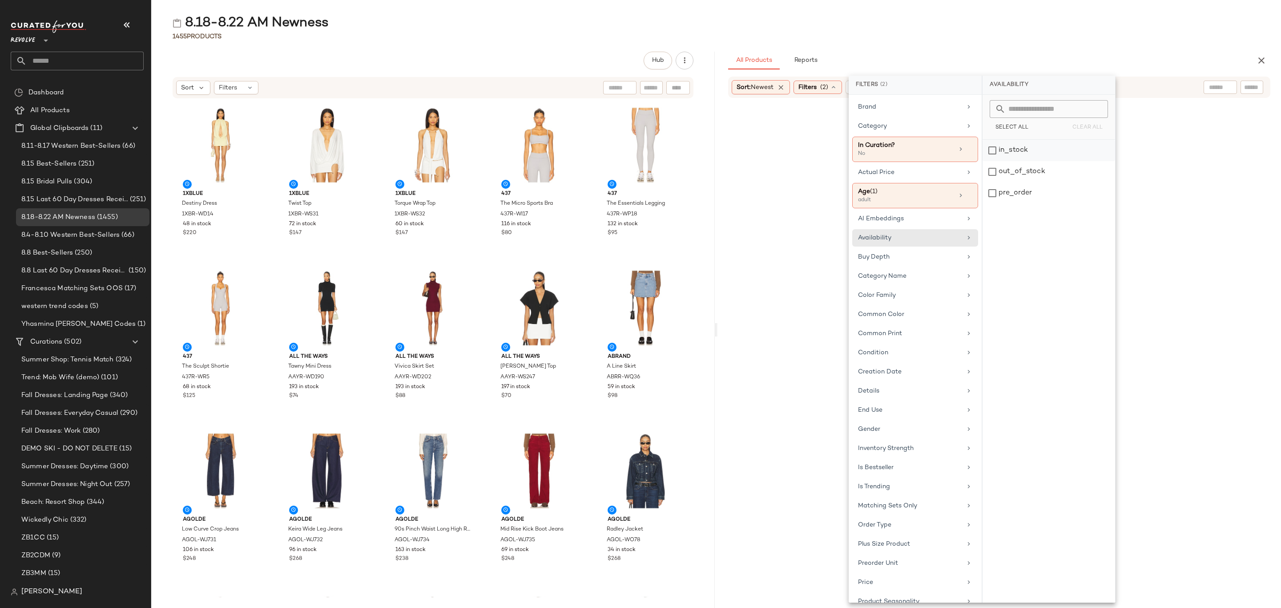
click at [1035, 161] on div "in_stock" at bounding box center [1048, 171] width 133 height 21
click at [1026, 197] on div "pre_order" at bounding box center [1048, 192] width 133 height 21
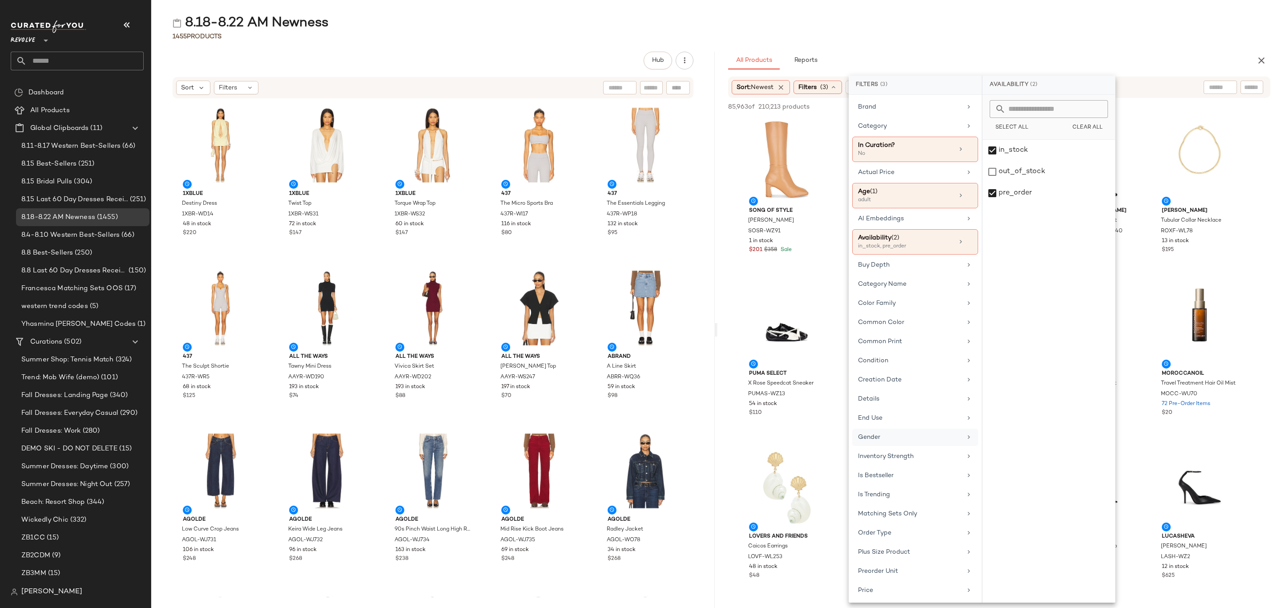
click at [875, 440] on div "Gender" at bounding box center [910, 436] width 104 height 9
click at [1056, 161] on div "[DEMOGRAPHIC_DATA]" at bounding box center [1048, 171] width 133 height 21
click at [1107, 35] on div "1455 Products" at bounding box center [716, 36] width 1130 height 9
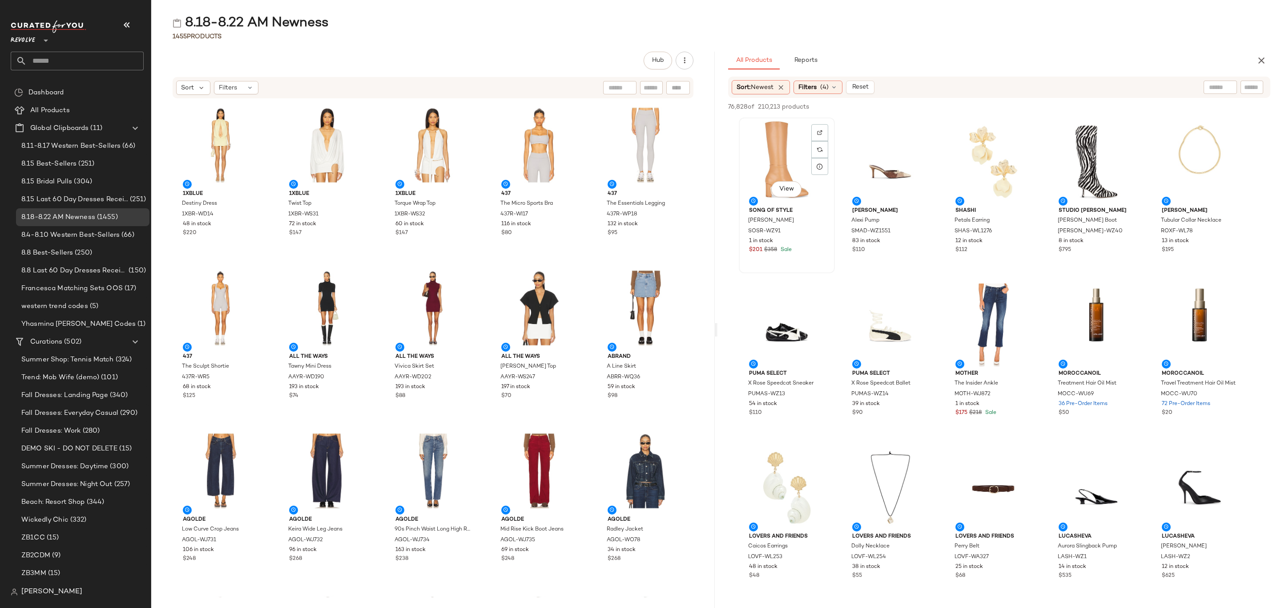
click at [770, 149] on div "View" at bounding box center [787, 162] width 90 height 83
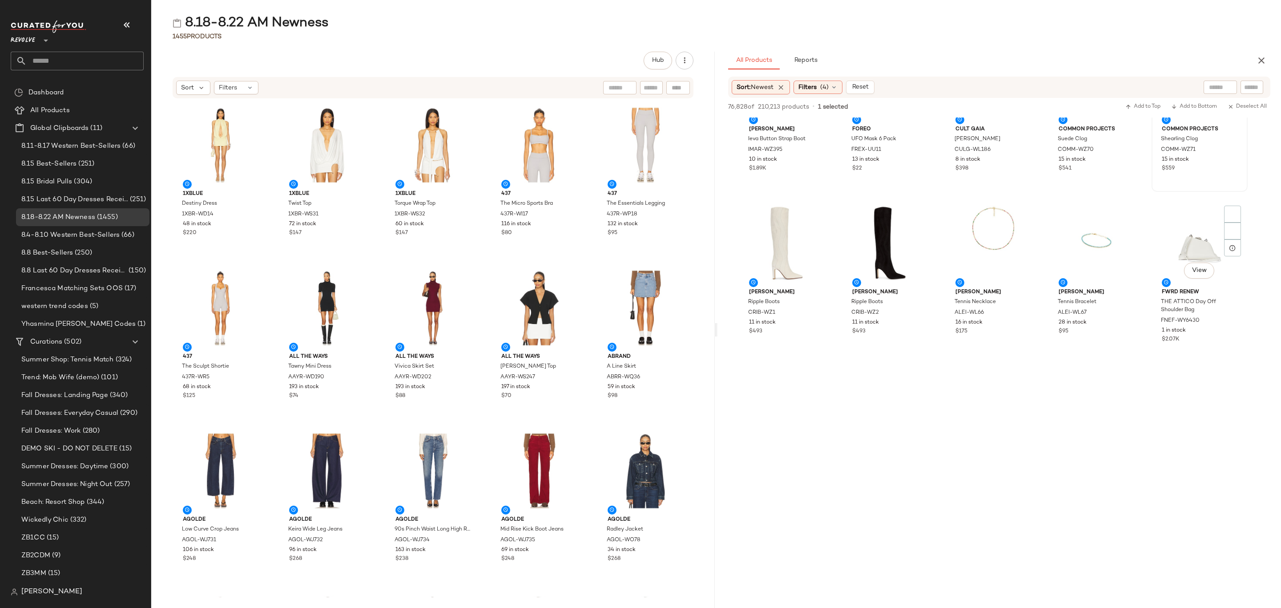
scroll to position [734, 0]
click at [1227, 319] on div "1 in stock" at bounding box center [1200, 321] width 76 height 8
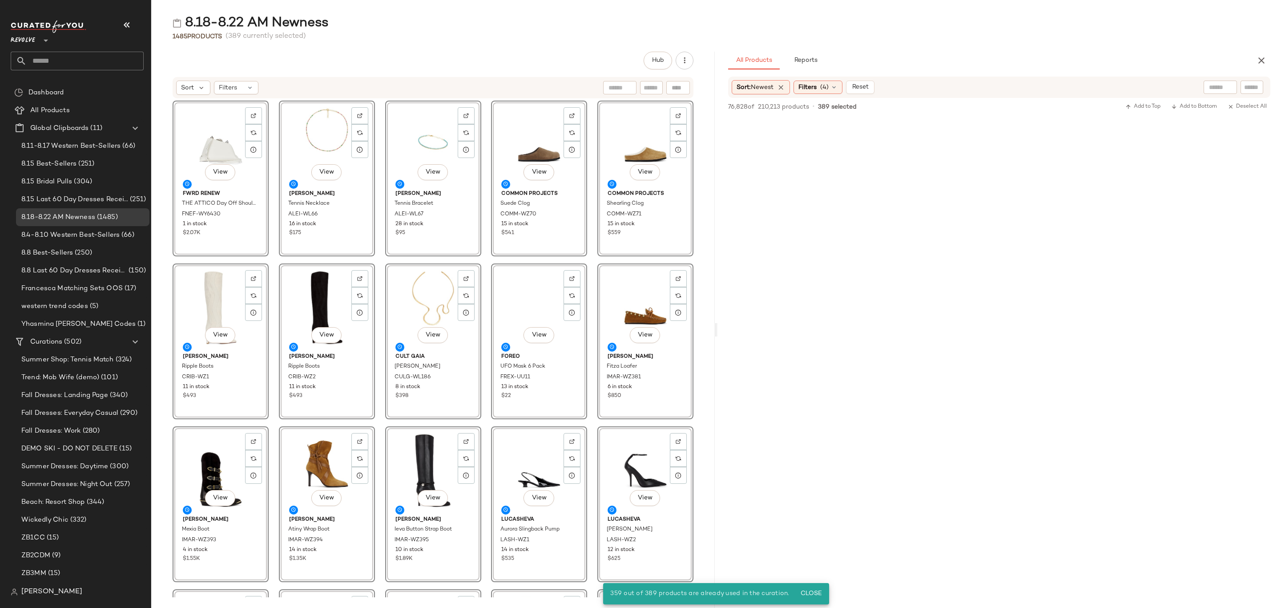
scroll to position [0, 0]
click at [837, 85] on icon at bounding box center [833, 87] width 7 height 7
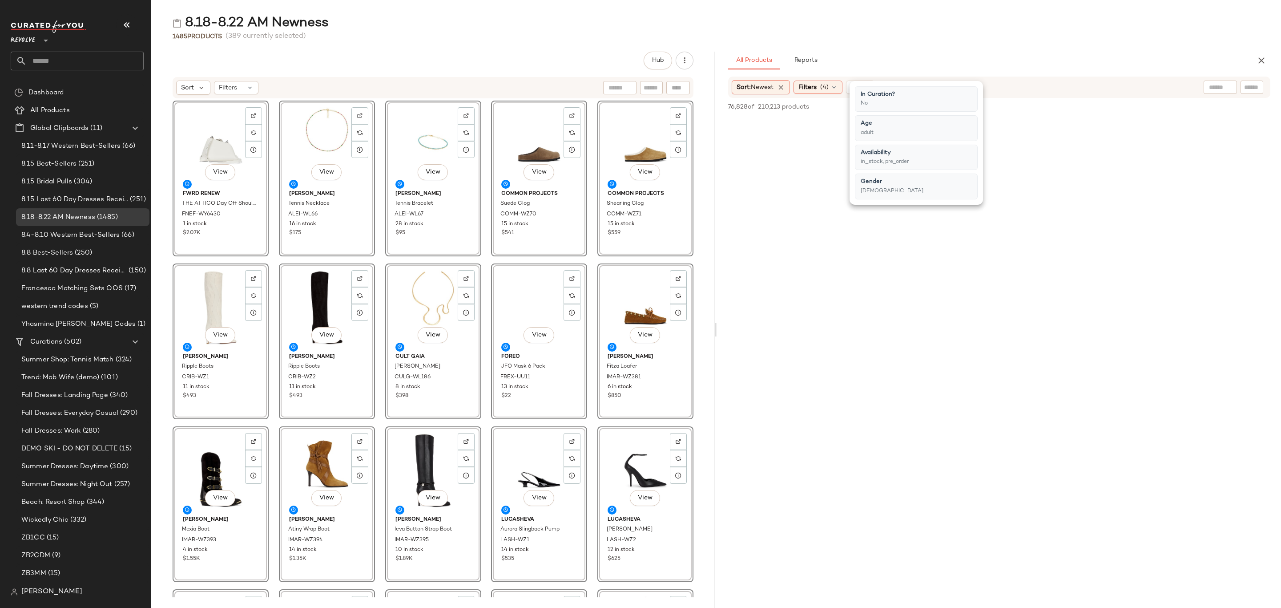
click at [907, 66] on div "All Products Reports" at bounding box center [985, 61] width 514 height 18
click at [867, 90] on span "Reset" at bounding box center [859, 87] width 17 height 7
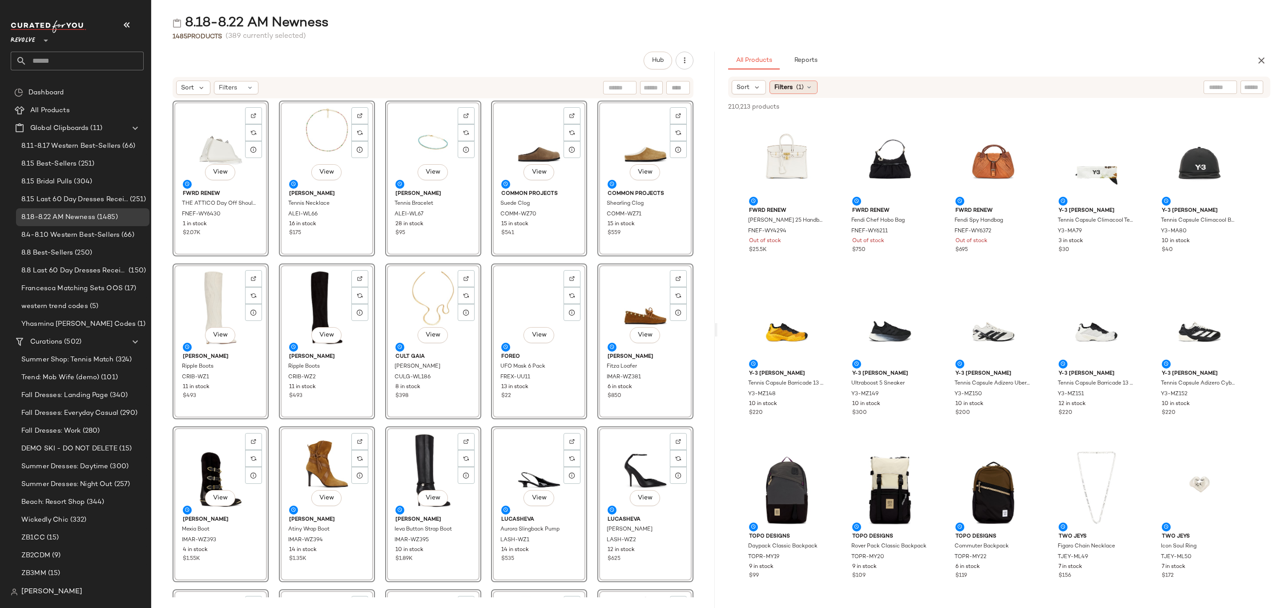
click at [781, 91] on span "Filters" at bounding box center [783, 87] width 18 height 9
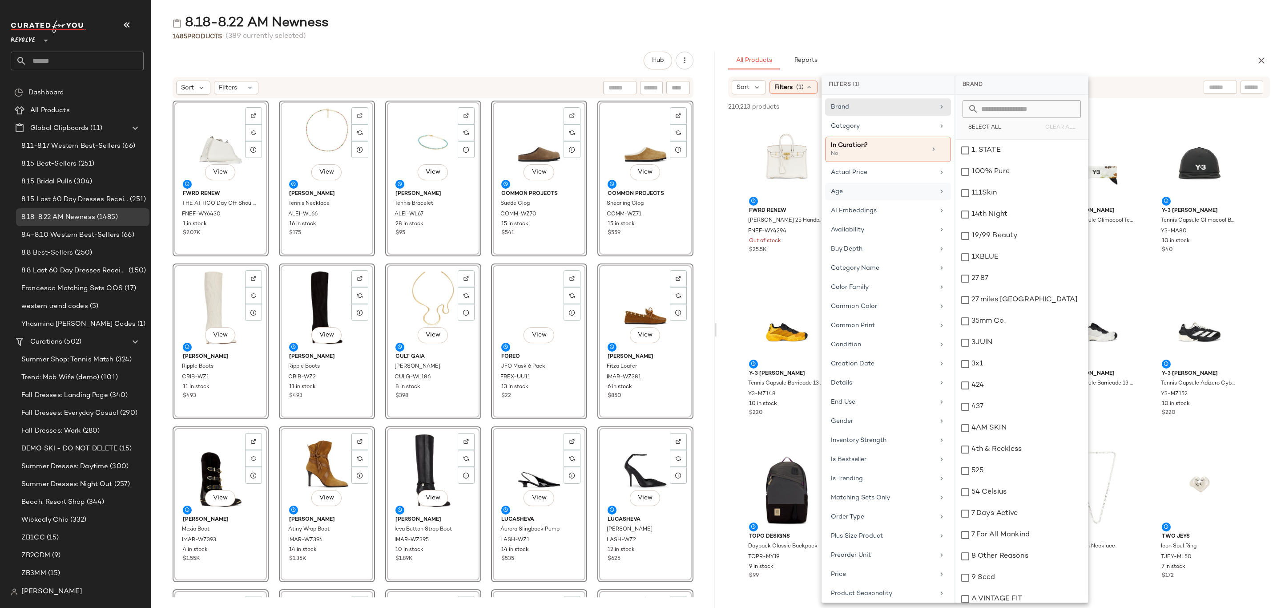
click at [877, 194] on div "Age" at bounding box center [883, 191] width 104 height 9
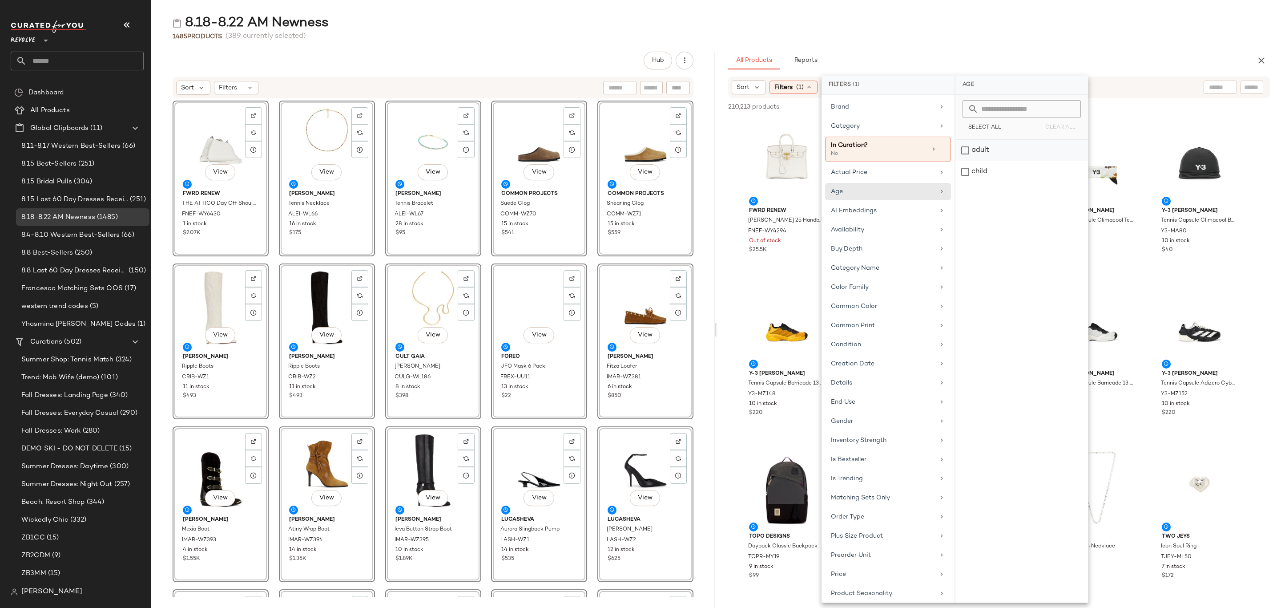
click at [973, 161] on div "adult" at bounding box center [1021, 171] width 133 height 21
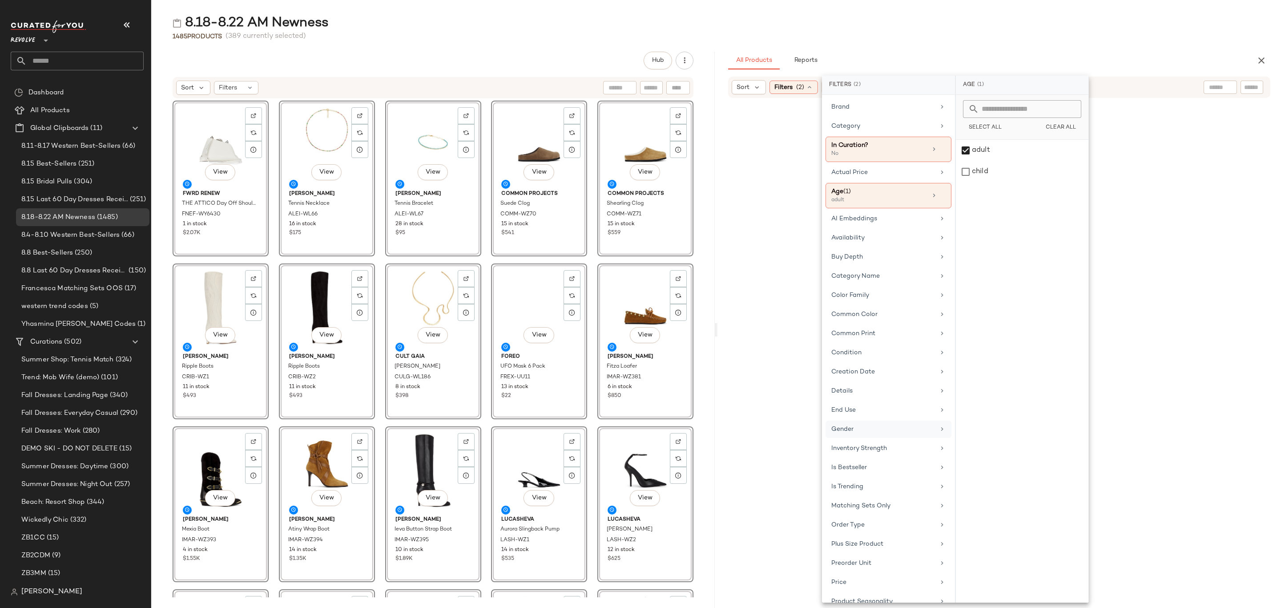
click at [876, 433] on div "Gender" at bounding box center [883, 428] width 104 height 9
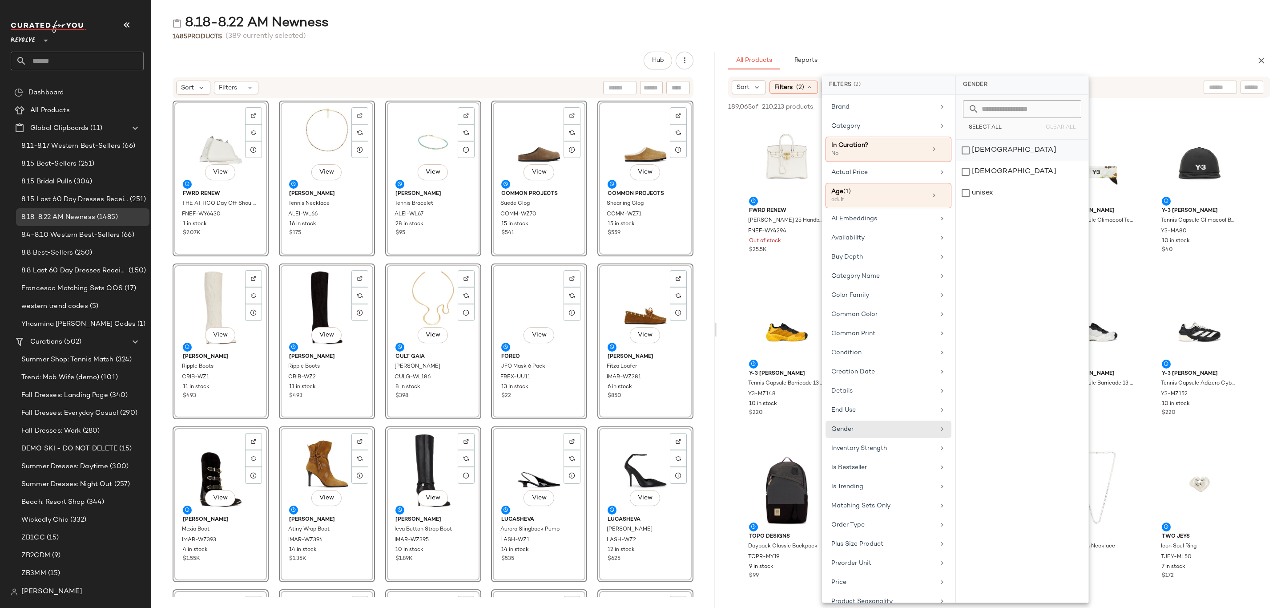
click at [991, 161] on div "female" at bounding box center [1022, 171] width 133 height 21
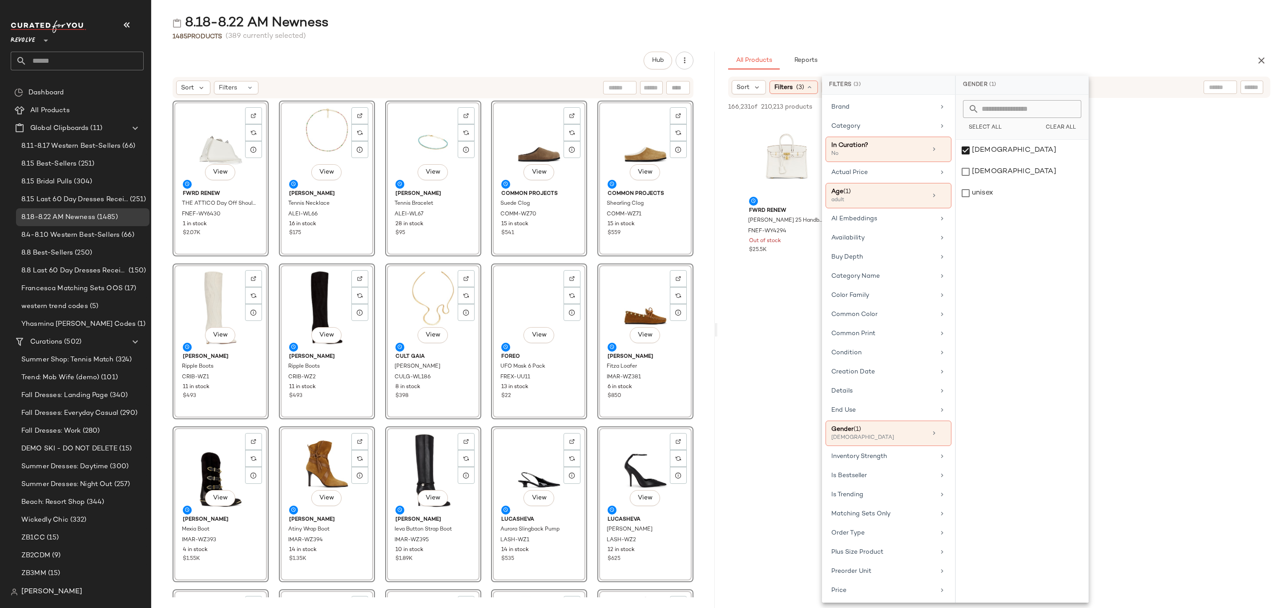
click at [1074, 43] on div "8.18-8.22 AM Newness 1485 Products (389 currently selected) Hub Sort Filters Vi…" at bounding box center [716, 310] width 1130 height 593
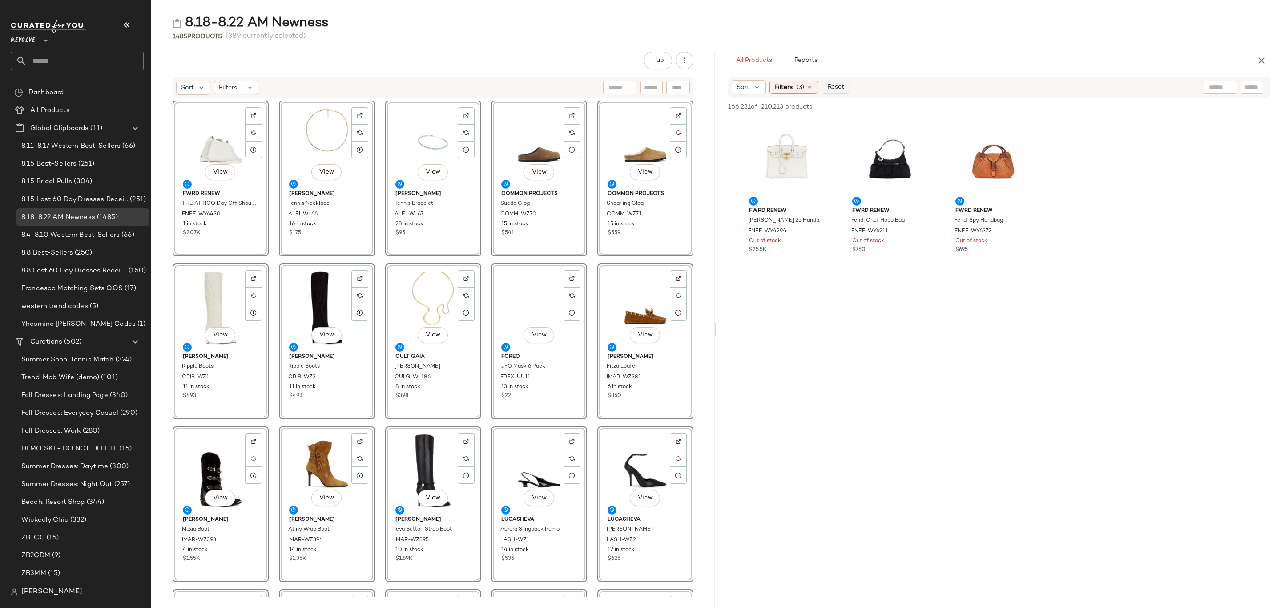
click at [842, 91] on span "Reset" at bounding box center [835, 87] width 17 height 7
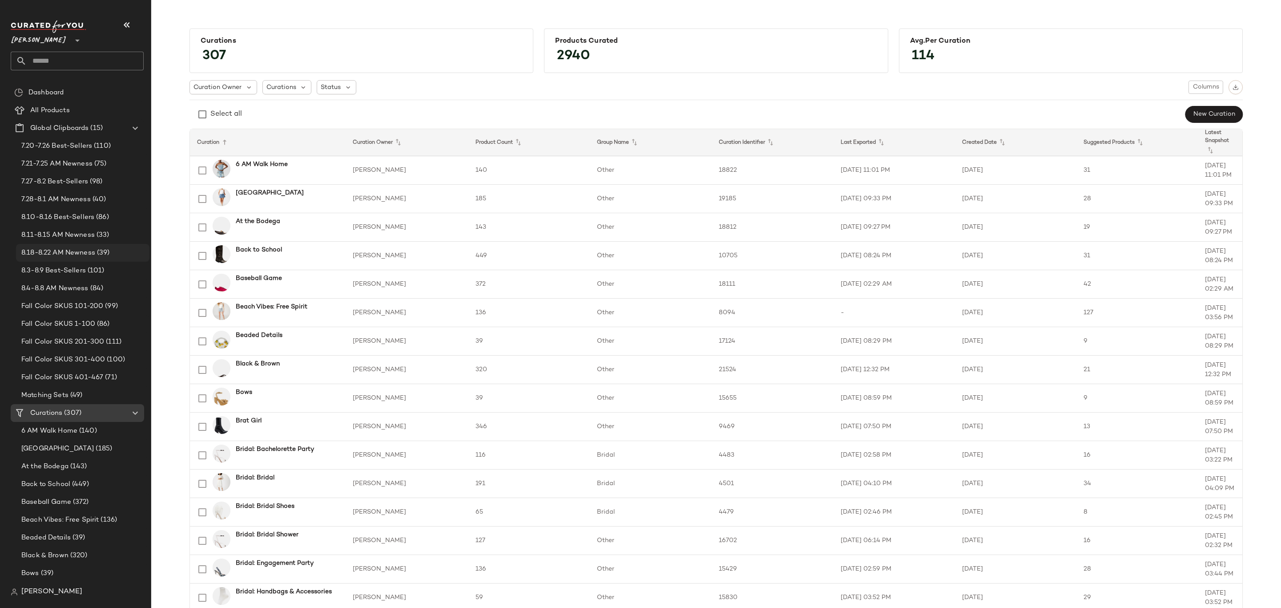
click at [80, 251] on span "8.18-8.22 AM Newness" at bounding box center [58, 253] width 74 height 10
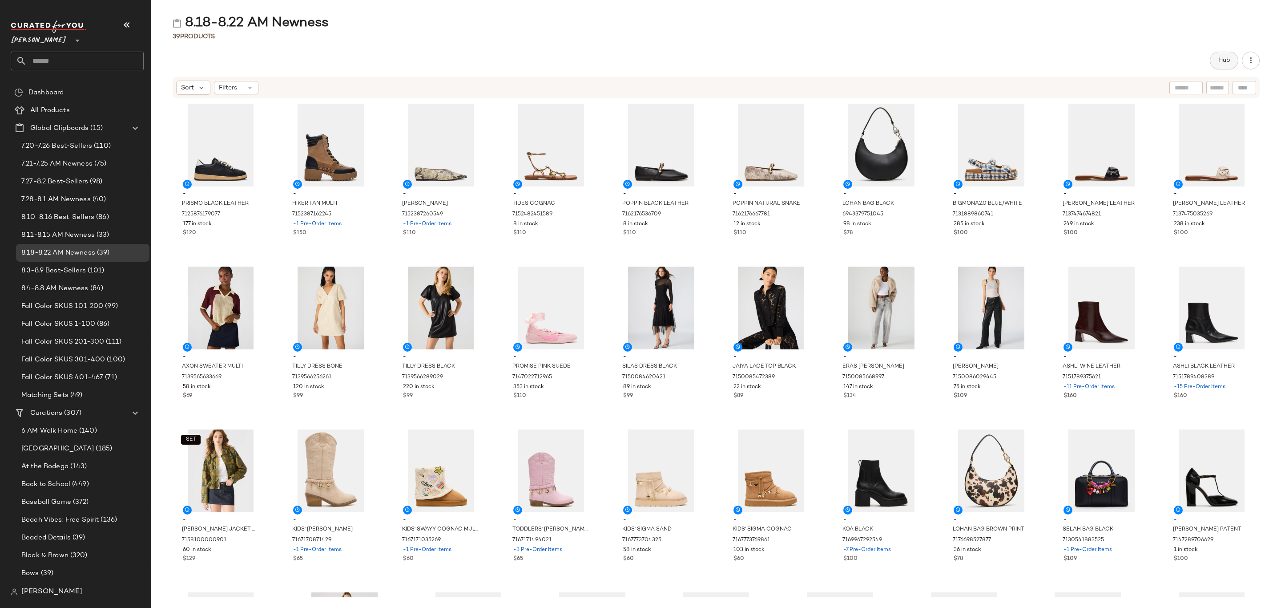
click at [1224, 57] on span "Hub" at bounding box center [1224, 60] width 12 height 7
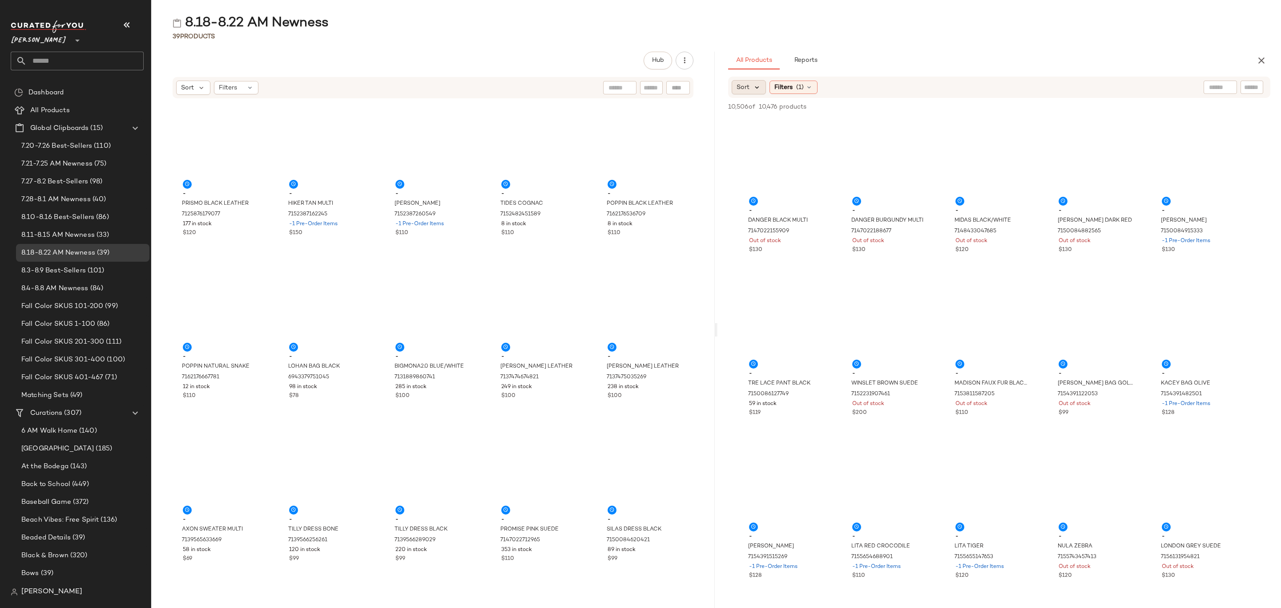
click at [754, 86] on icon at bounding box center [757, 87] width 8 height 8
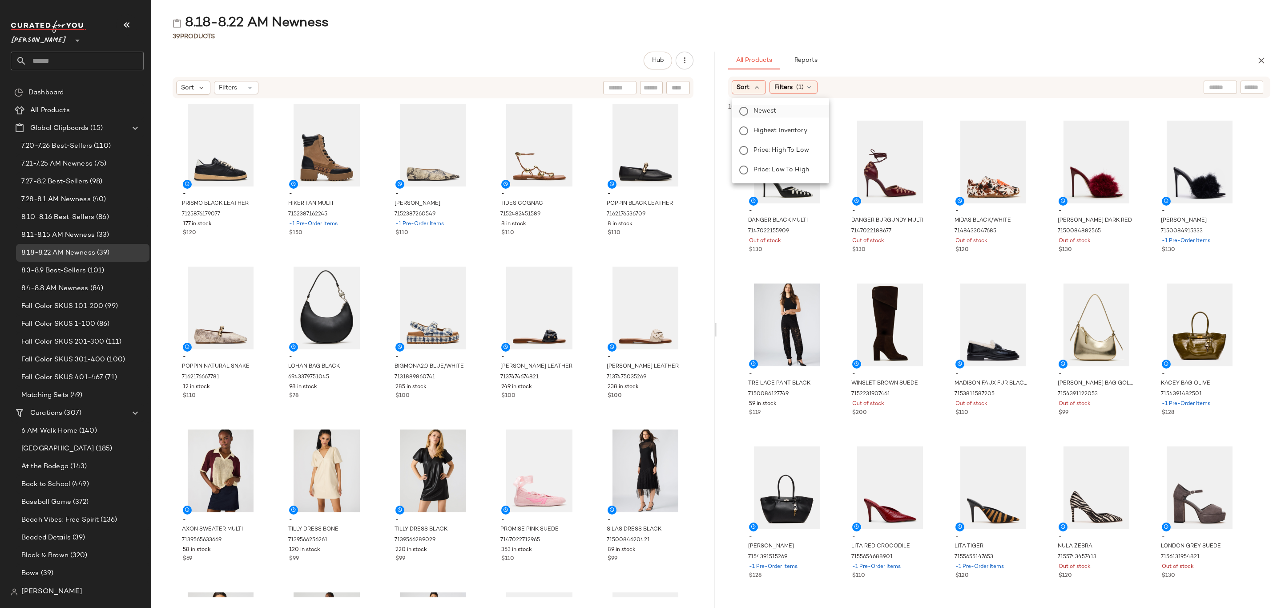
click at [762, 109] on span "Newest" at bounding box center [764, 110] width 23 height 9
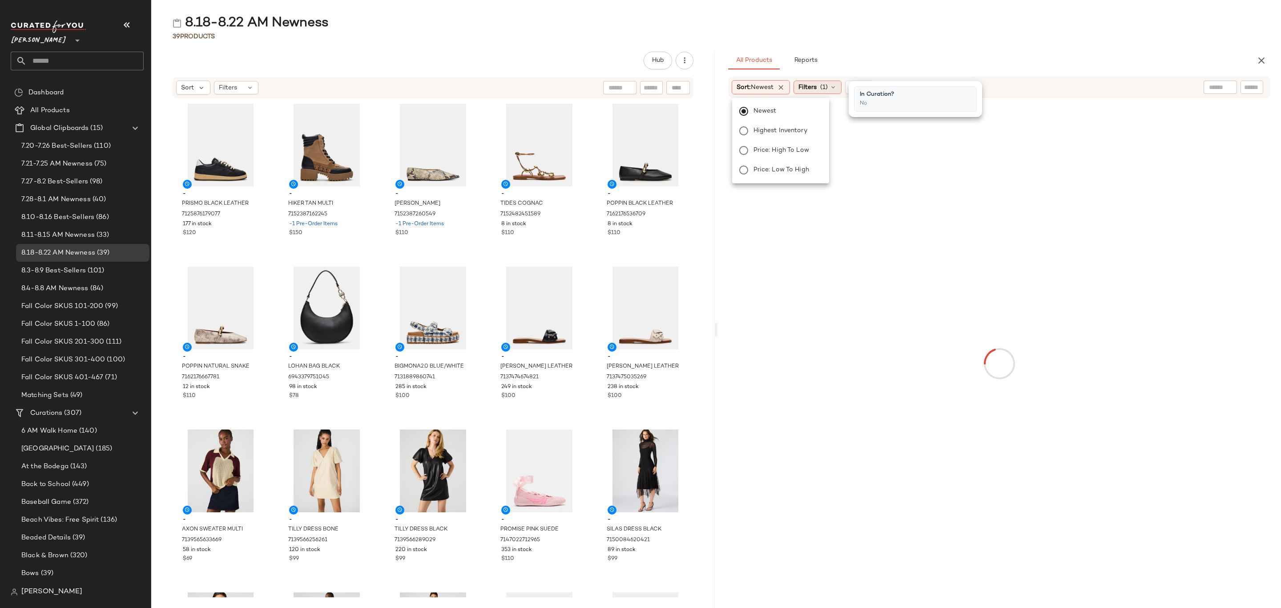
click at [821, 85] on div "Filters (1)" at bounding box center [817, 86] width 48 height 13
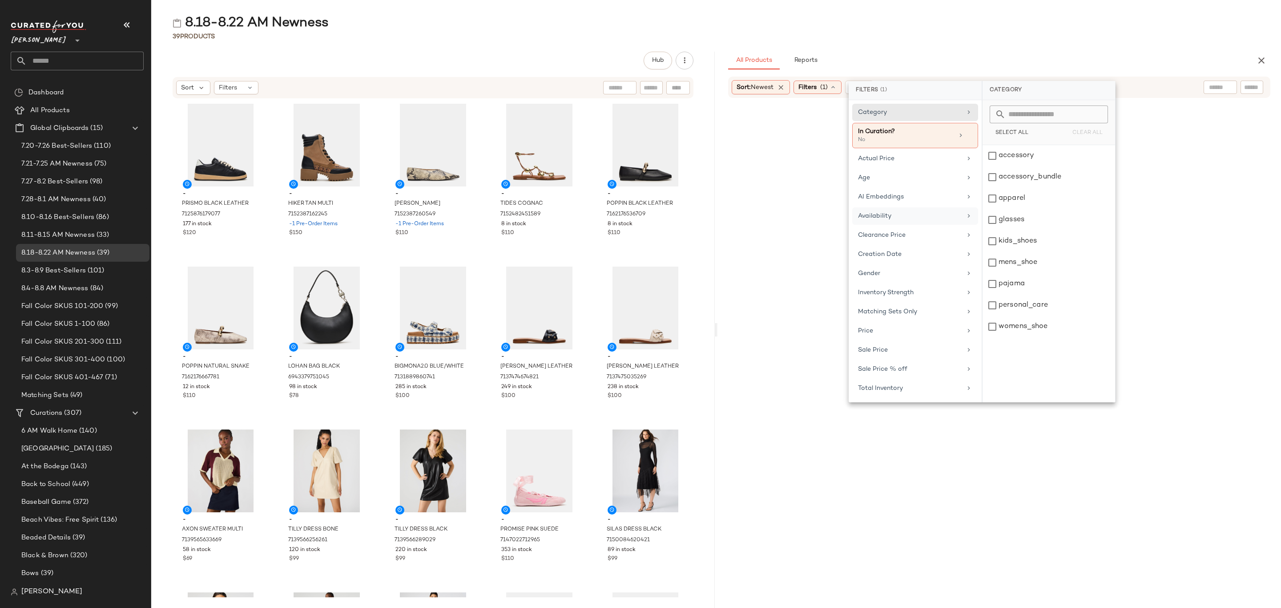
click at [905, 219] on div "Availability" at bounding box center [910, 215] width 104 height 9
click at [1033, 166] on div "in_stock" at bounding box center [1048, 176] width 133 height 21
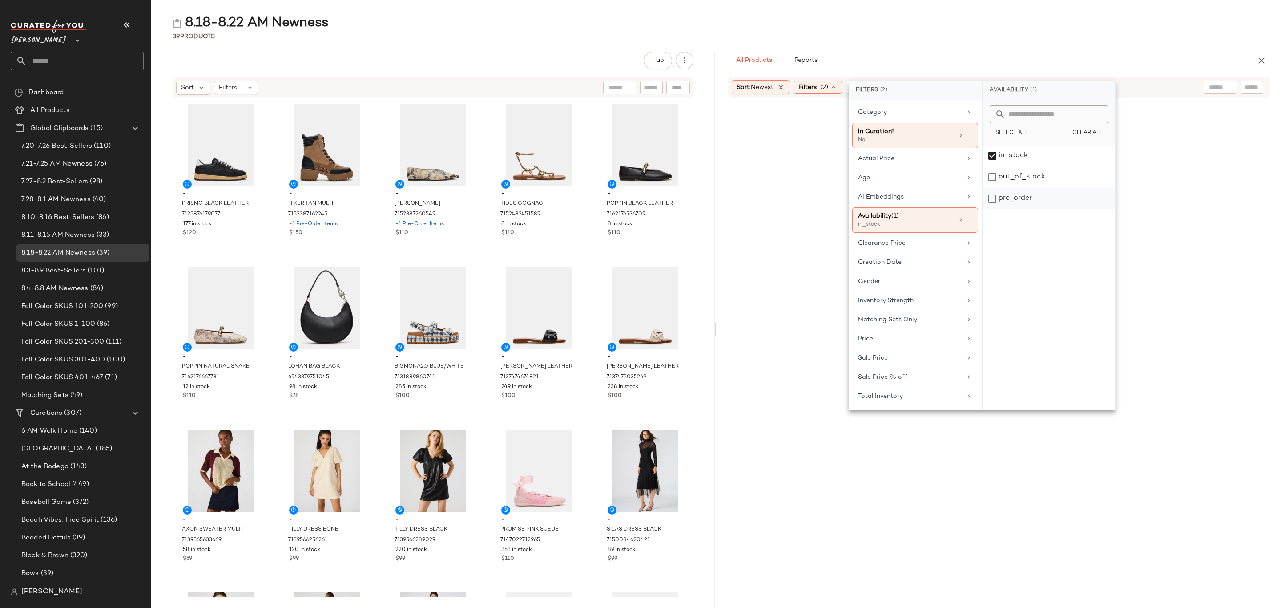
click at [1036, 201] on div "pre_order" at bounding box center [1048, 198] width 133 height 21
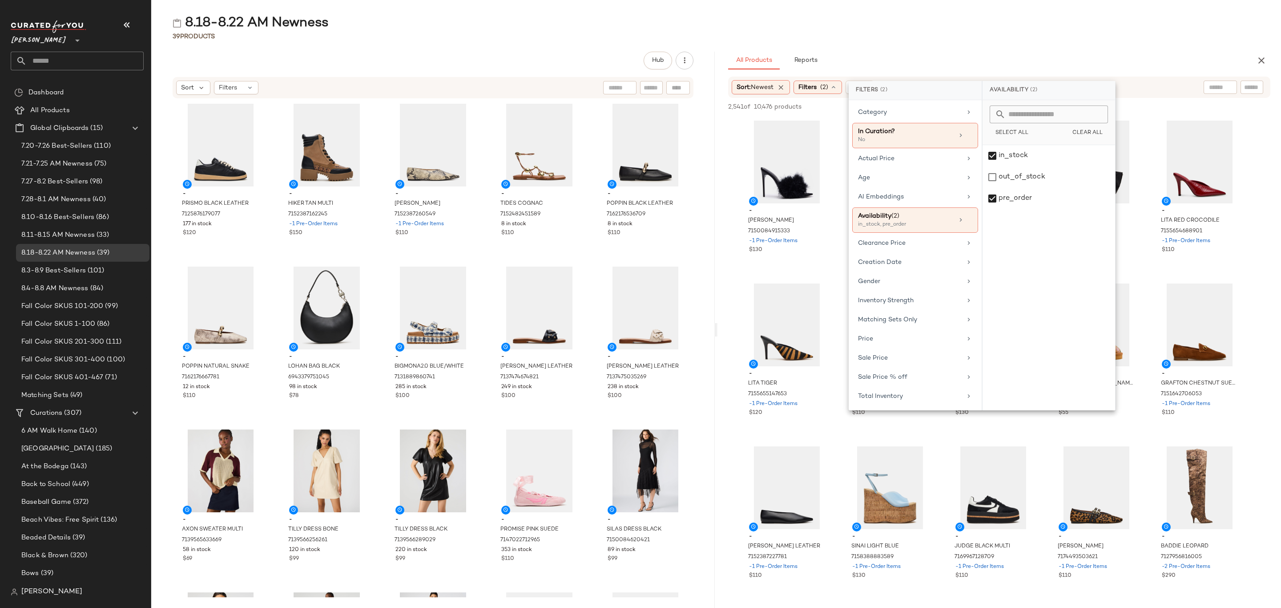
click at [920, 10] on main "8.18-8.22 AM Newness 39 Products Hub Sort Filters - PRISMO BLACK LEATHER 712587…" at bounding box center [640, 304] width 1281 height 608
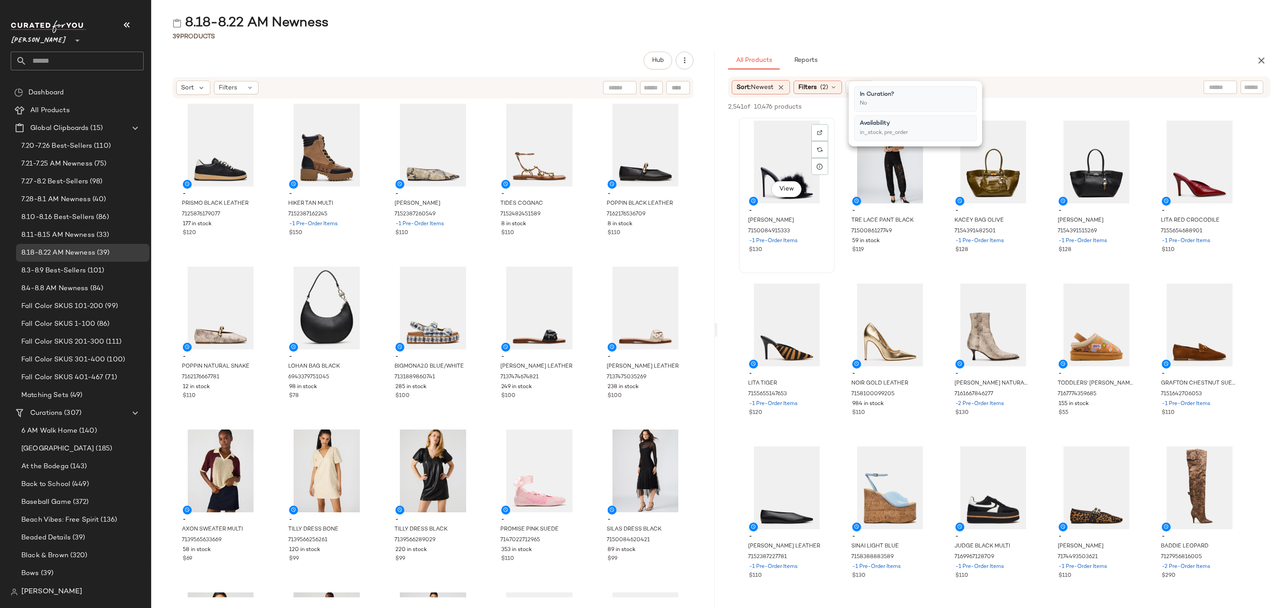
click at [770, 153] on div "View" at bounding box center [787, 162] width 90 height 83
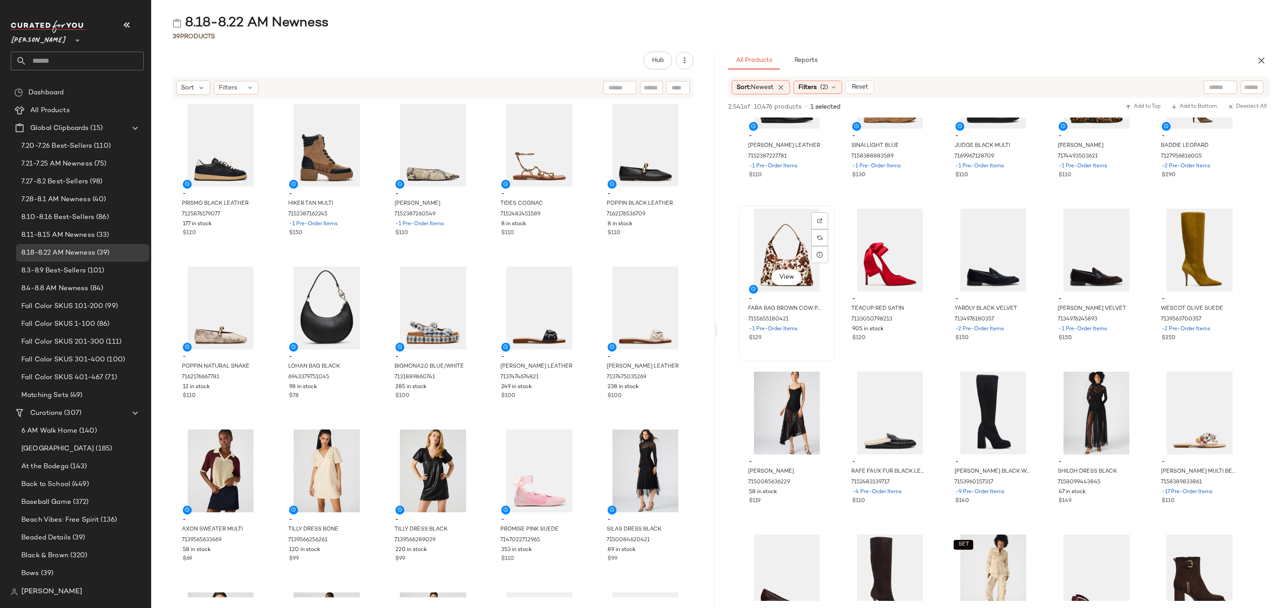
click at [805, 327] on div "-1 Pre-Order Items" at bounding box center [787, 329] width 76 height 8
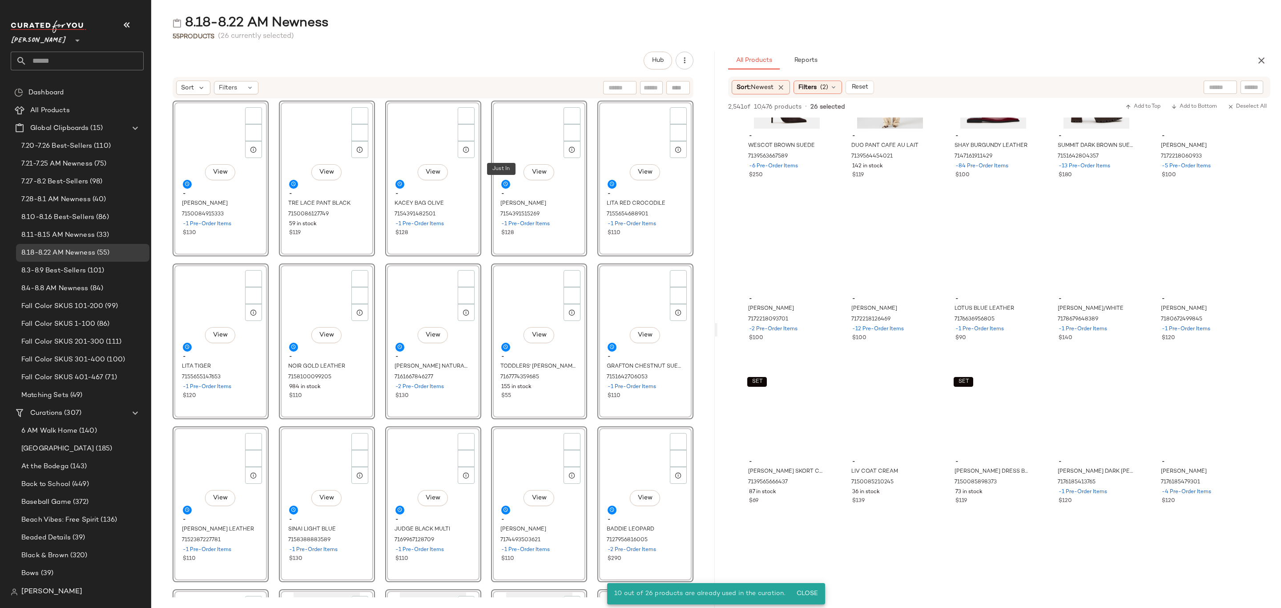
scroll to position [0, 0]
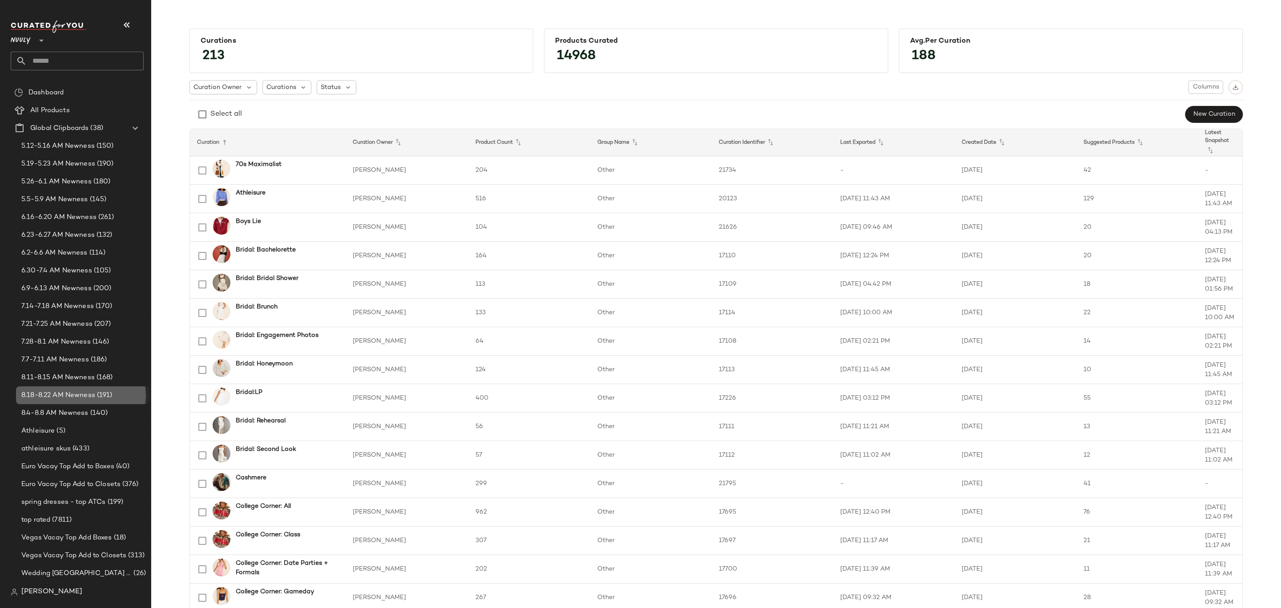
click at [79, 388] on div "8.18-8.22 AM Newness (191)" at bounding box center [82, 395] width 133 height 18
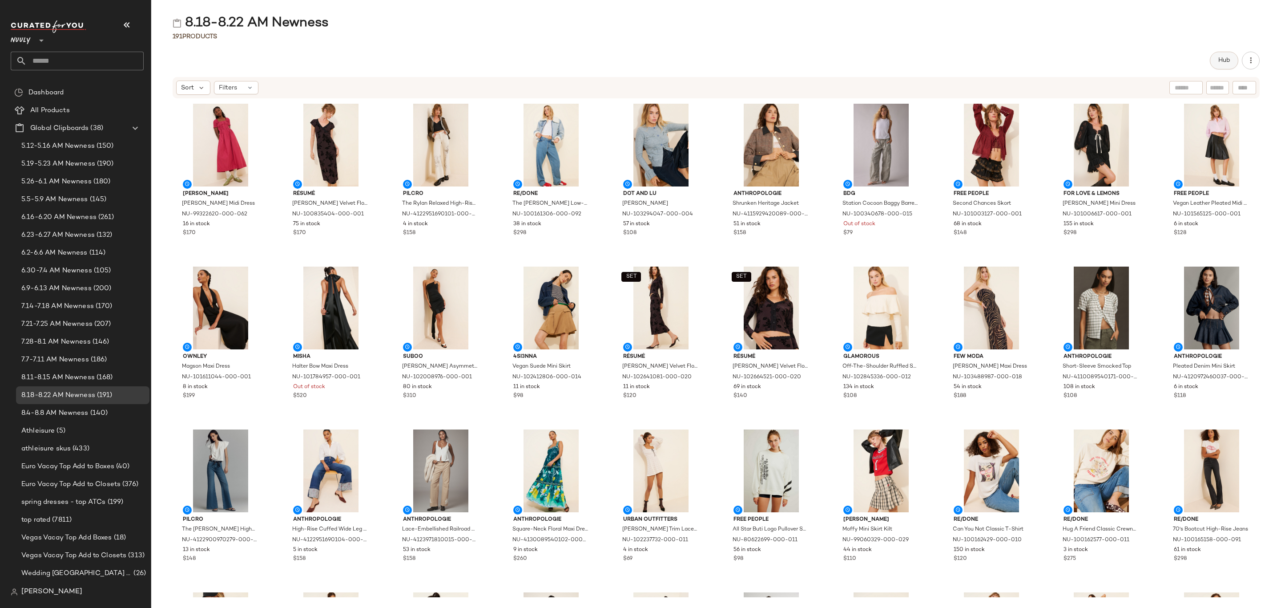
click at [1221, 57] on span "Hub" at bounding box center [1224, 60] width 12 height 7
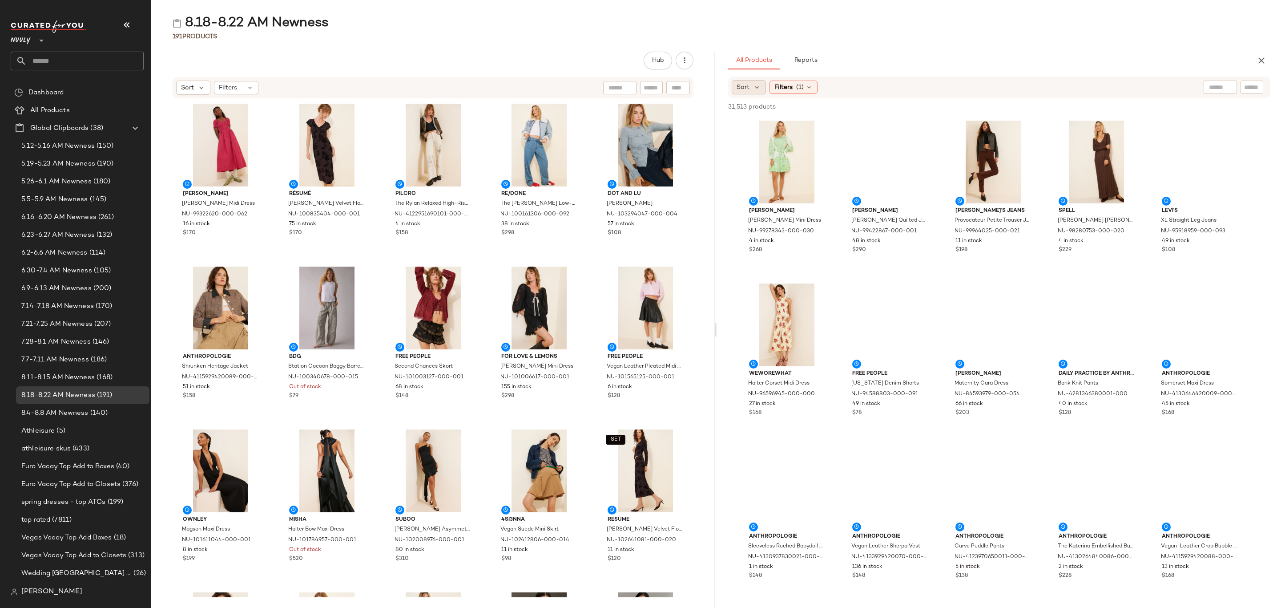
click at [743, 91] on span "Sort" at bounding box center [742, 87] width 13 height 9
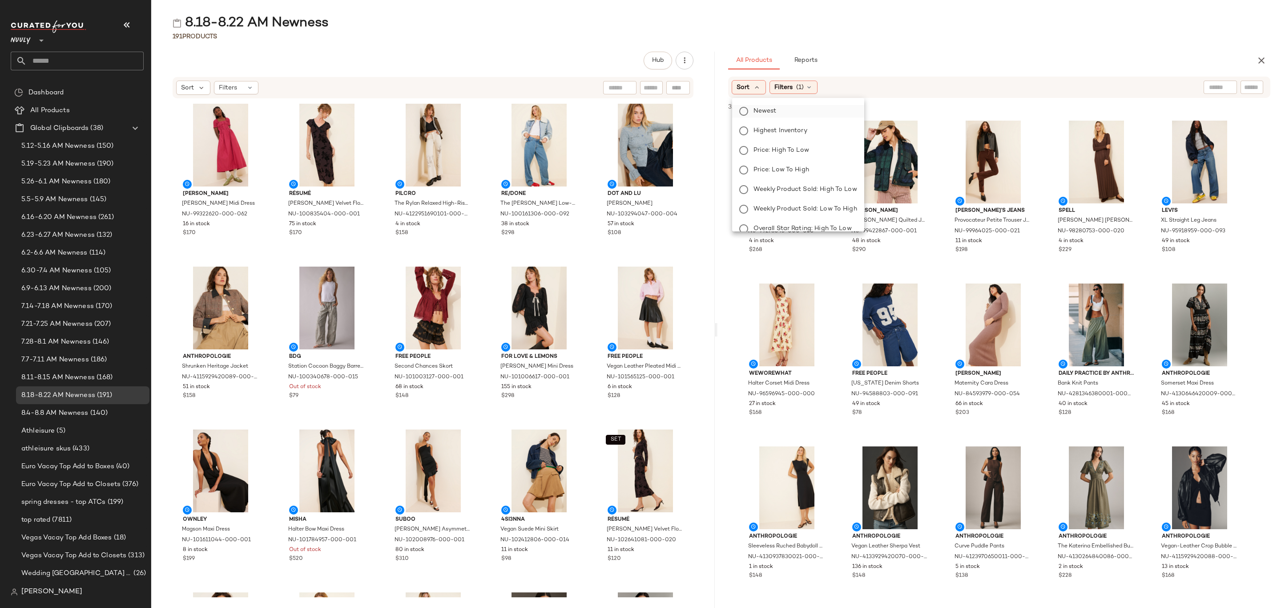
click at [772, 113] on span "Newest" at bounding box center [764, 110] width 23 height 9
click at [987, 57] on div "All Products Reports" at bounding box center [985, 61] width 514 height 18
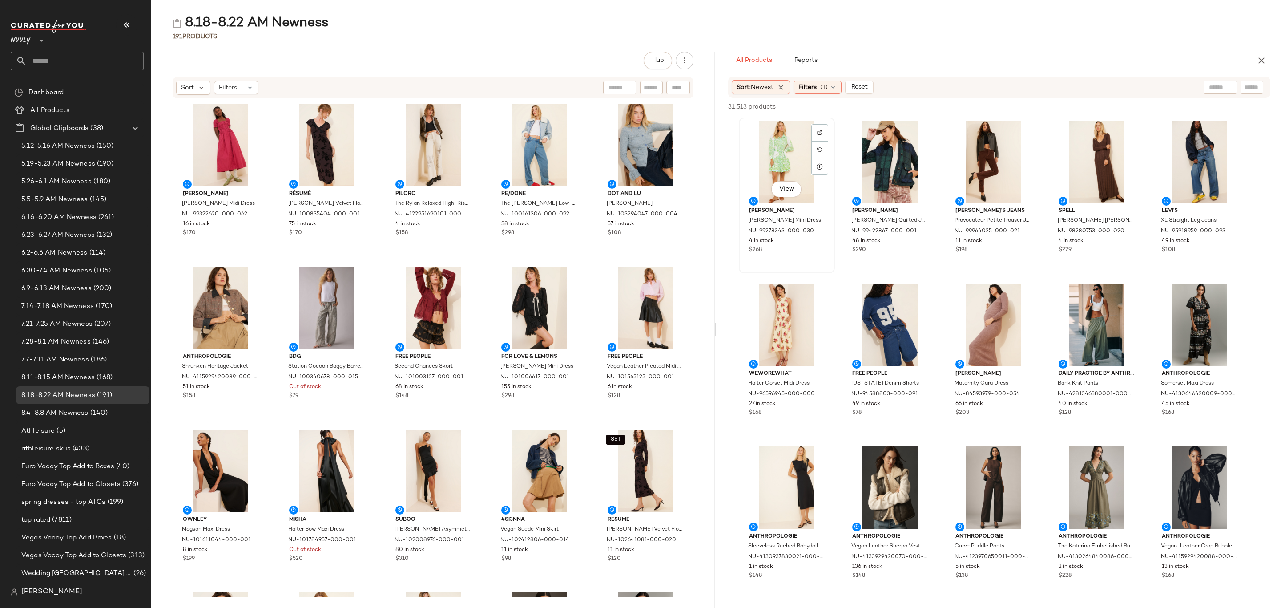
drag, startPoint x: 774, startPoint y: 141, endPoint x: 801, endPoint y: 152, distance: 29.1
click at [774, 140] on div "View" at bounding box center [787, 162] width 90 height 83
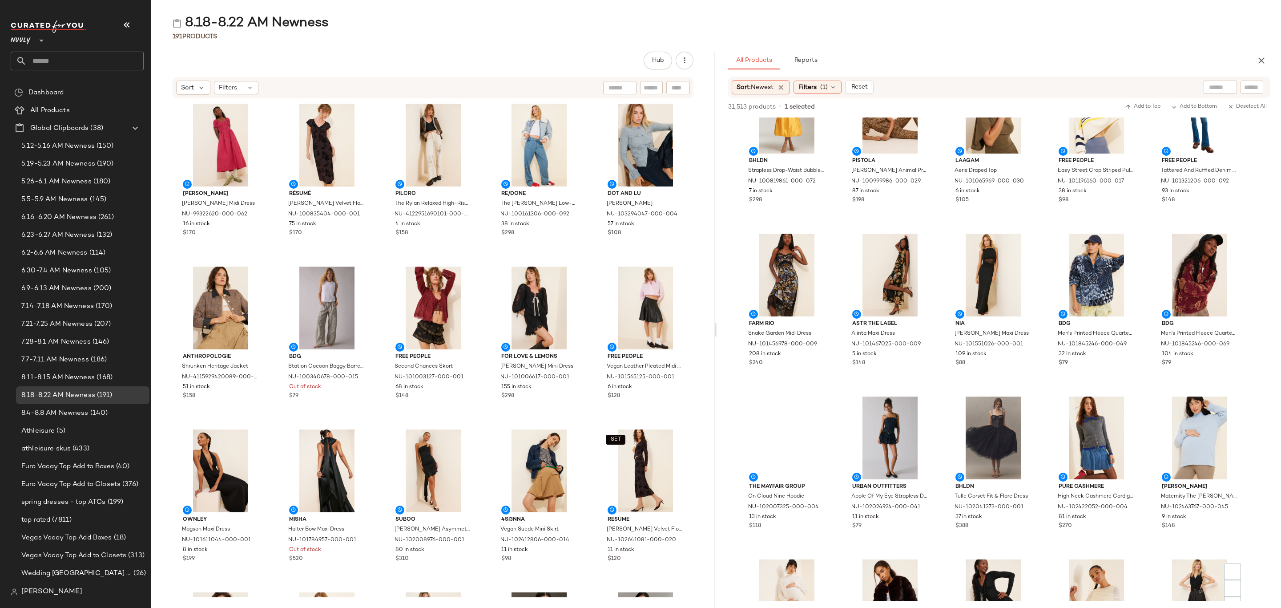
scroll to position [1001, 0]
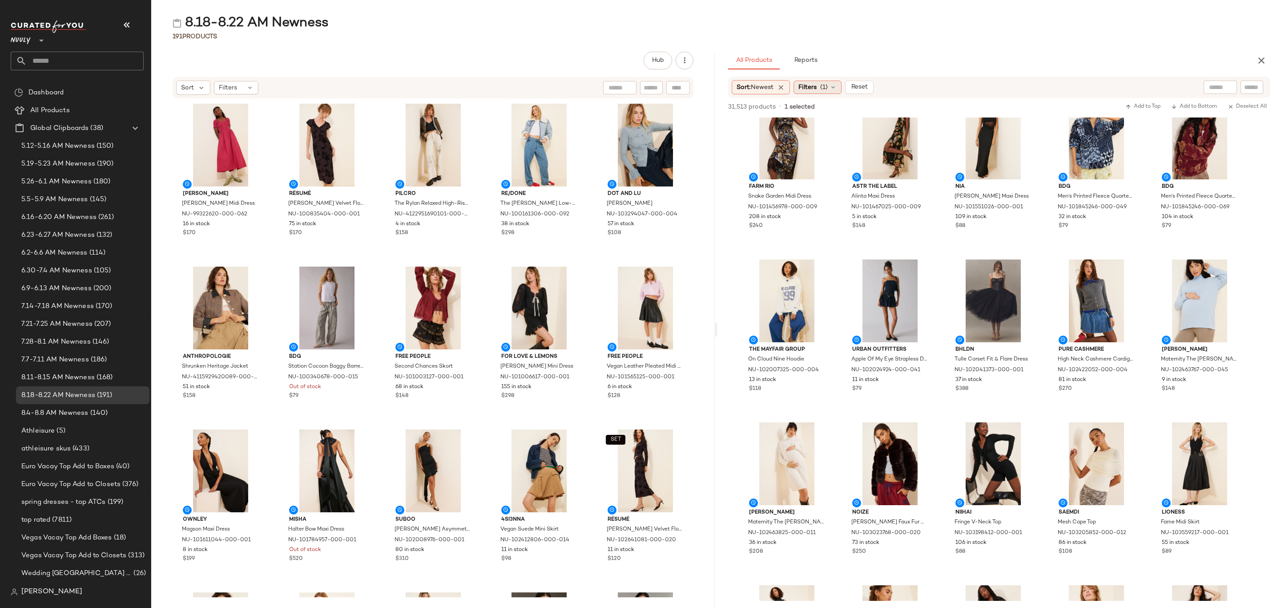
click at [817, 89] on span "Filters" at bounding box center [807, 87] width 18 height 9
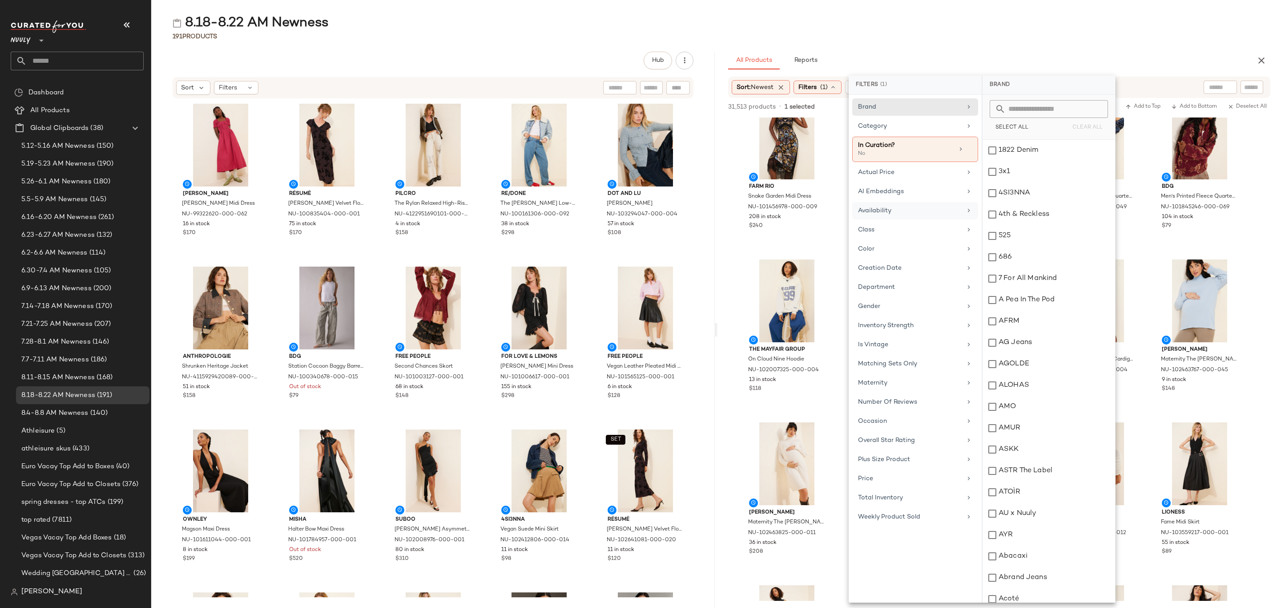
click at [899, 211] on div "Availability" at bounding box center [910, 210] width 104 height 9
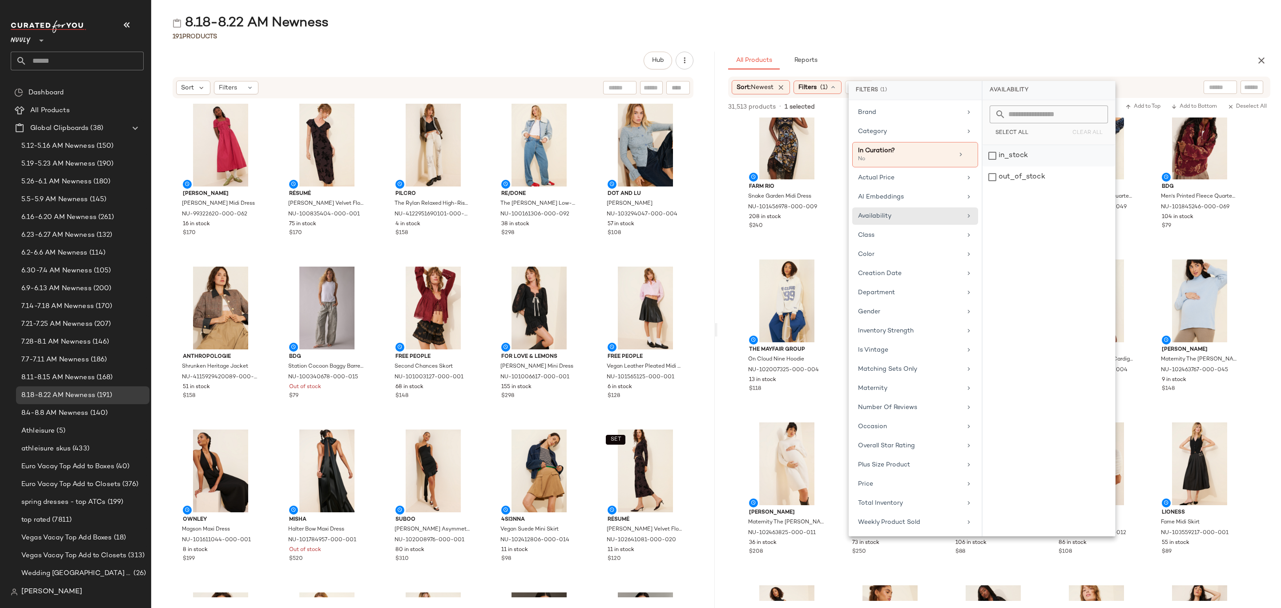
click at [1010, 166] on div "in_stock" at bounding box center [1048, 176] width 133 height 21
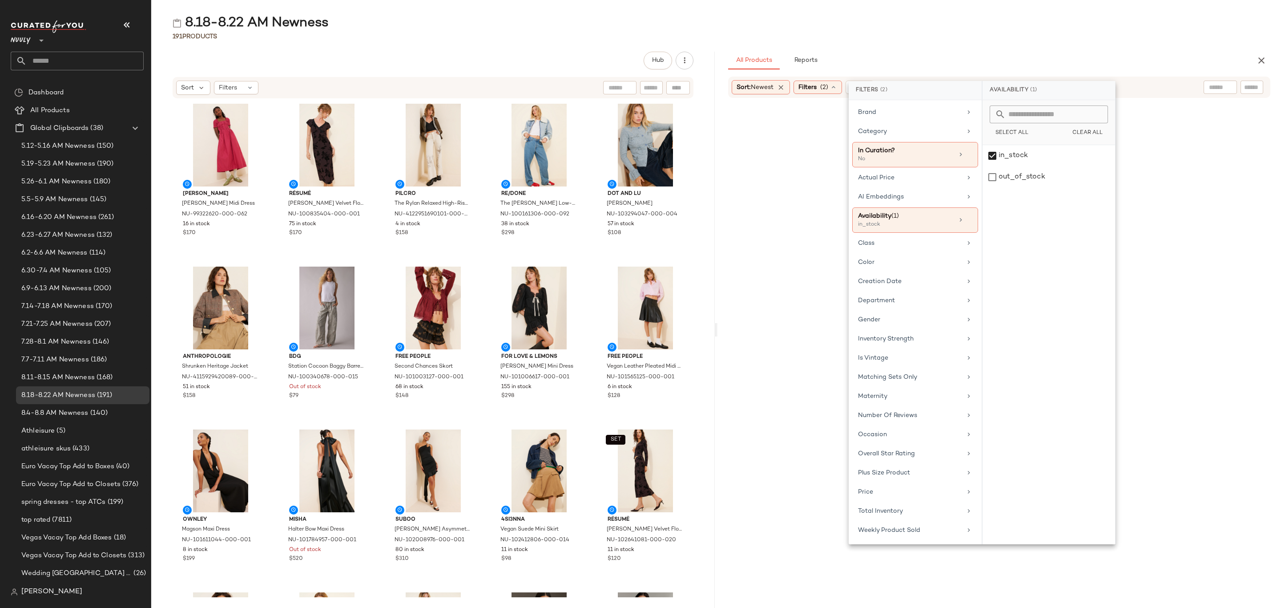
click at [1043, 36] on div "191 Products" at bounding box center [716, 36] width 1130 height 9
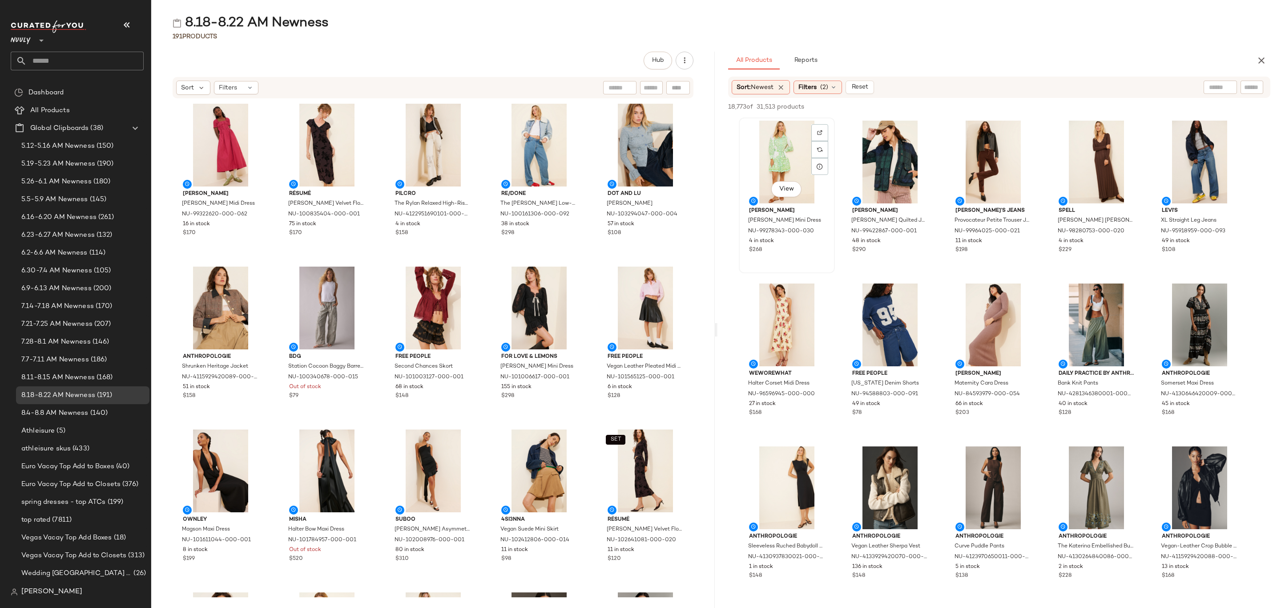
click at [765, 137] on div "View" at bounding box center [787, 162] width 90 height 83
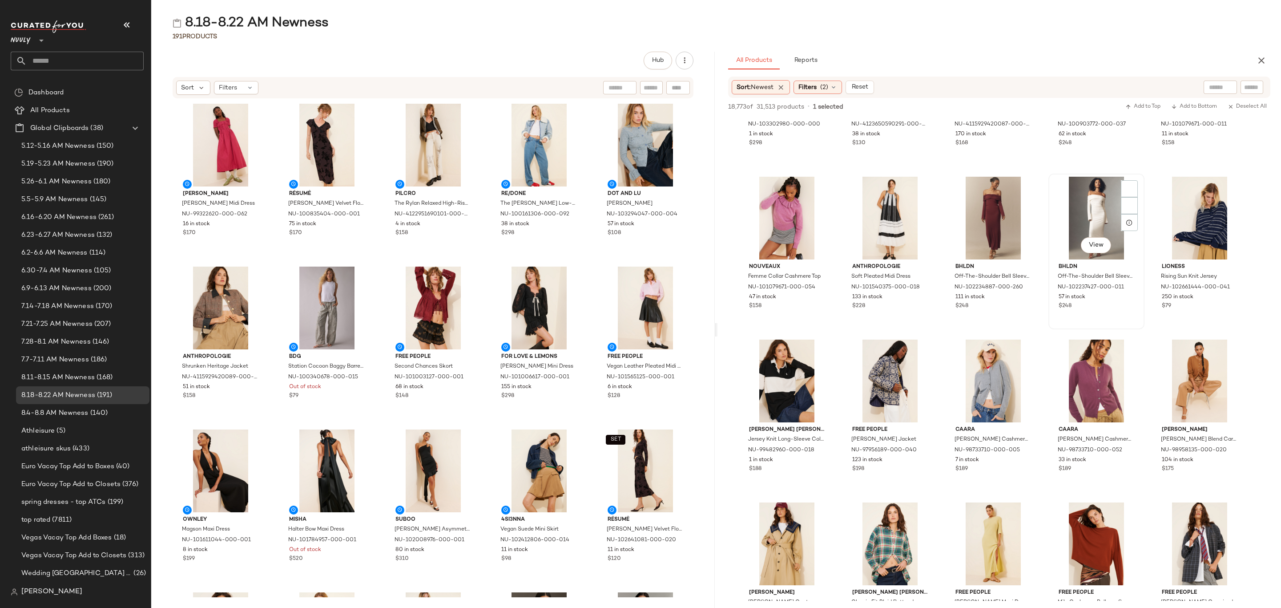
scroll to position [1468, 0]
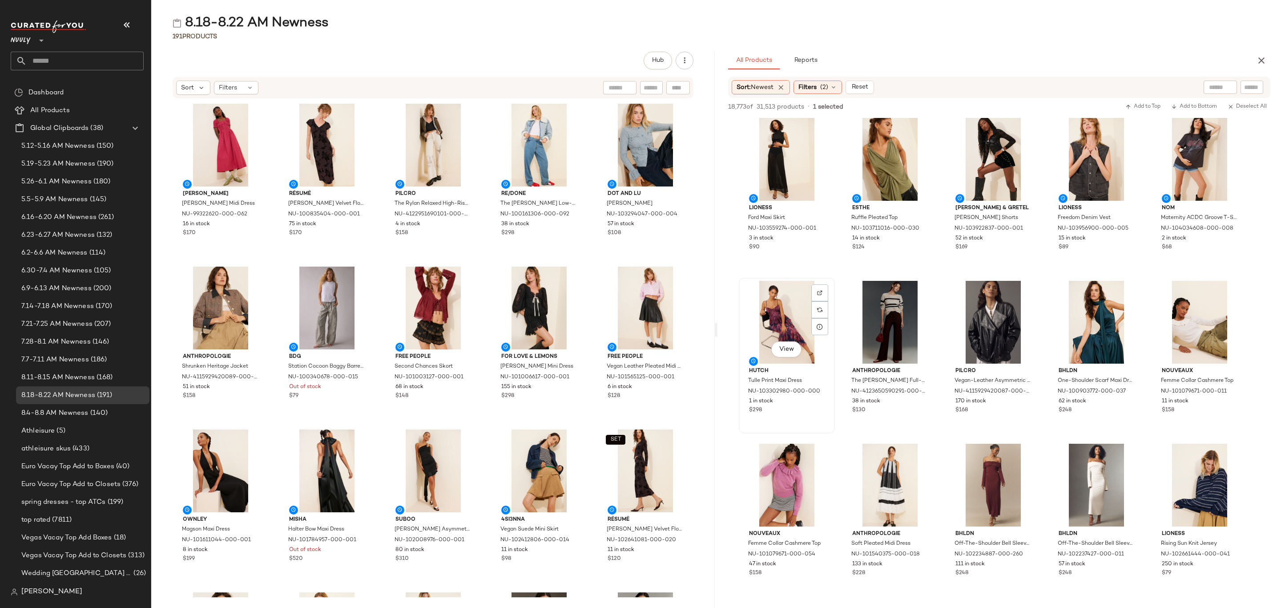
click at [820, 406] on div "$298" at bounding box center [787, 410] width 76 height 8
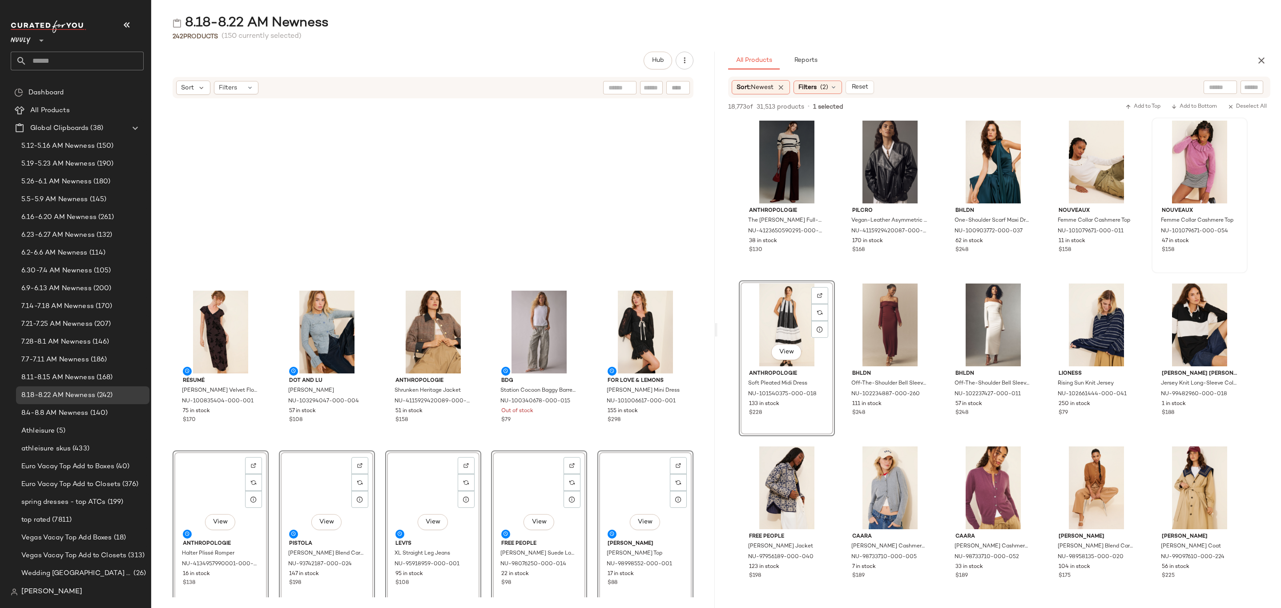
scroll to position [1875, 0]
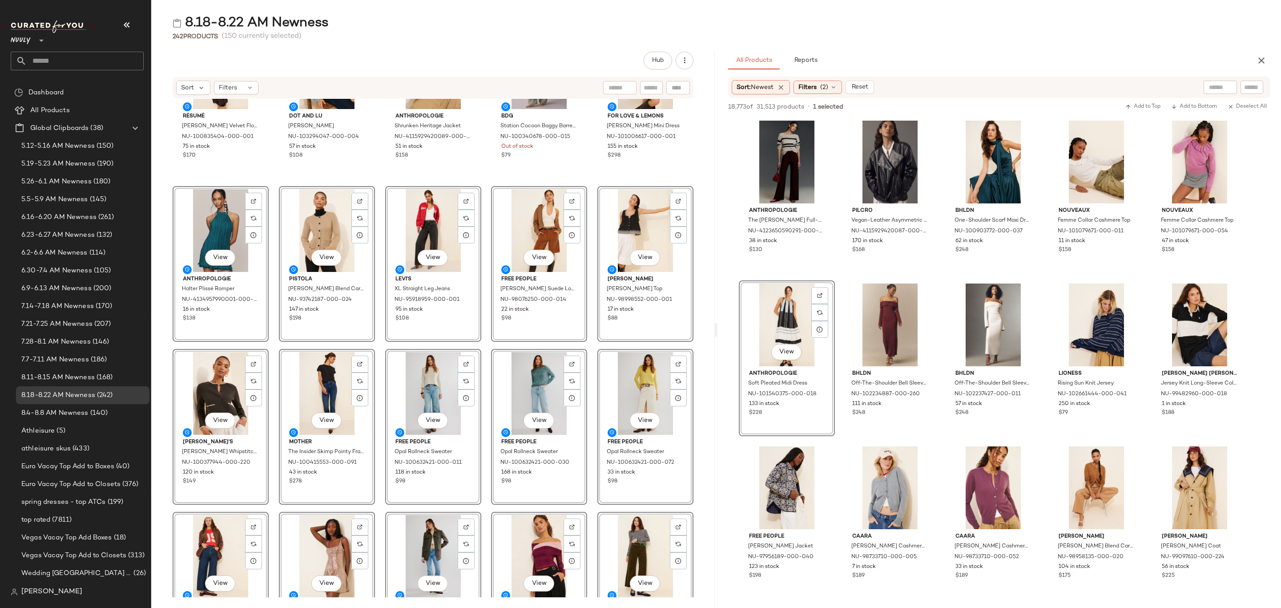
click at [401, 25] on div "8.18-8.22 AM Newness" at bounding box center [716, 23] width 1130 height 18
click at [363, 181] on div "Résumé Holly Velvet Floral Midi Dress NU-100835404-000-001 75 in stock $170 Dot…" at bounding box center [432, 348] width 563 height 498
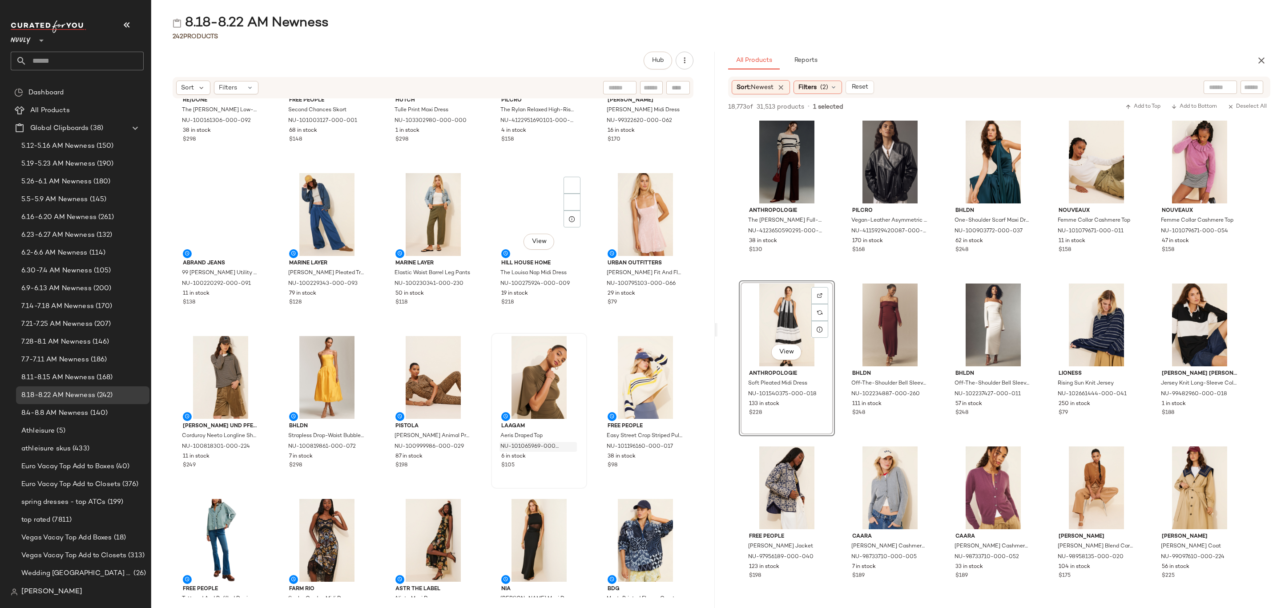
scroll to position [0, 0]
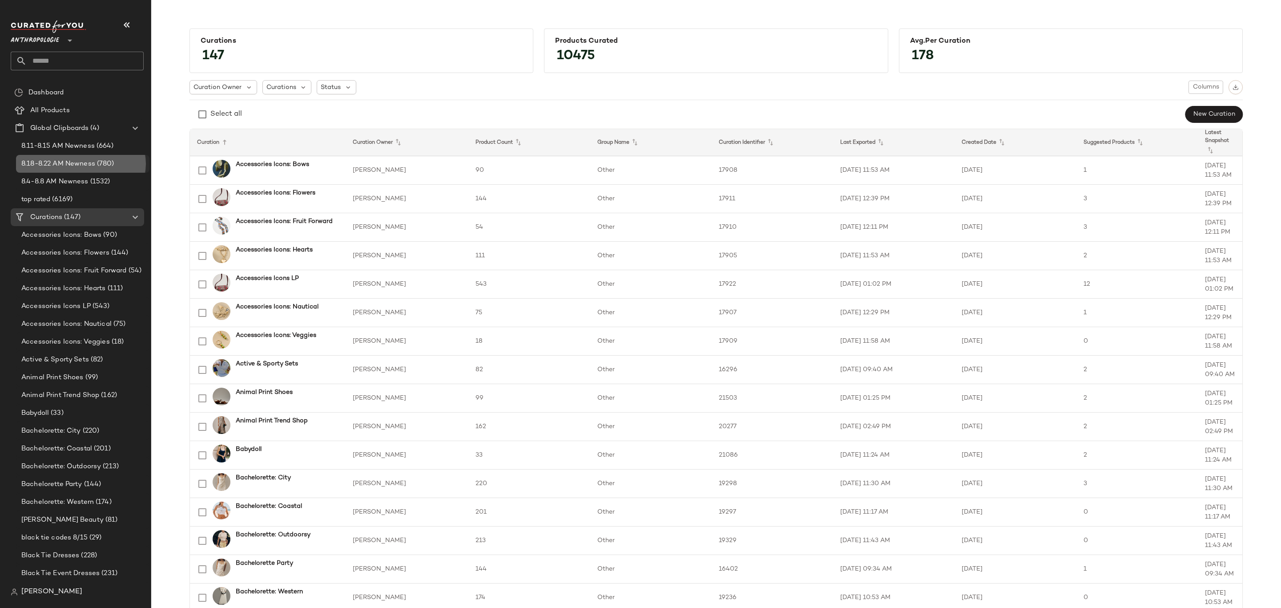
click at [107, 165] on span "(780)" at bounding box center [104, 164] width 19 height 10
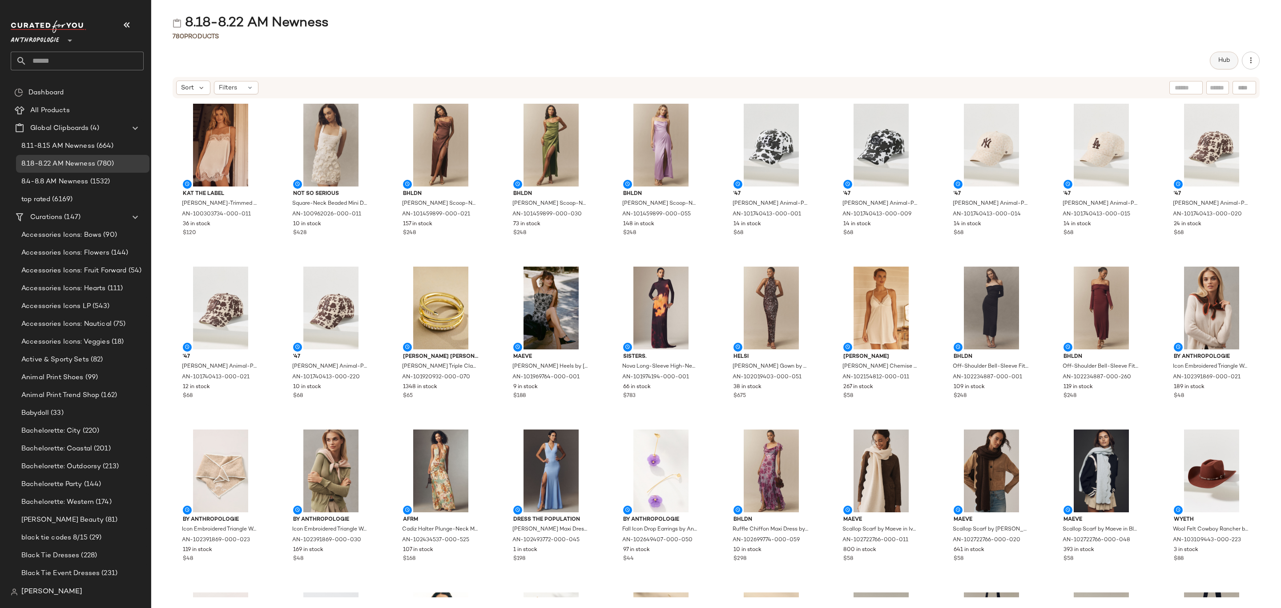
click at [1211, 56] on button "Hub" at bounding box center [1224, 61] width 28 height 18
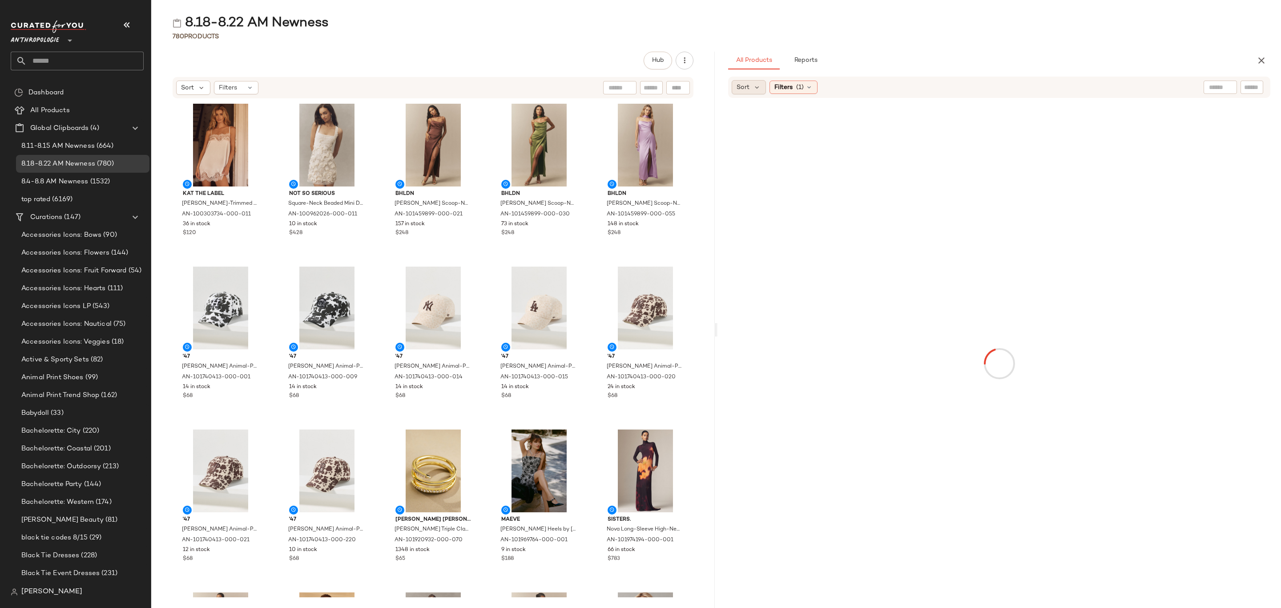
click at [746, 81] on div "Sort" at bounding box center [749, 87] width 34 height 14
click at [759, 111] on span "Newest" at bounding box center [764, 110] width 23 height 9
click at [814, 87] on span "Filters" at bounding box center [807, 87] width 18 height 9
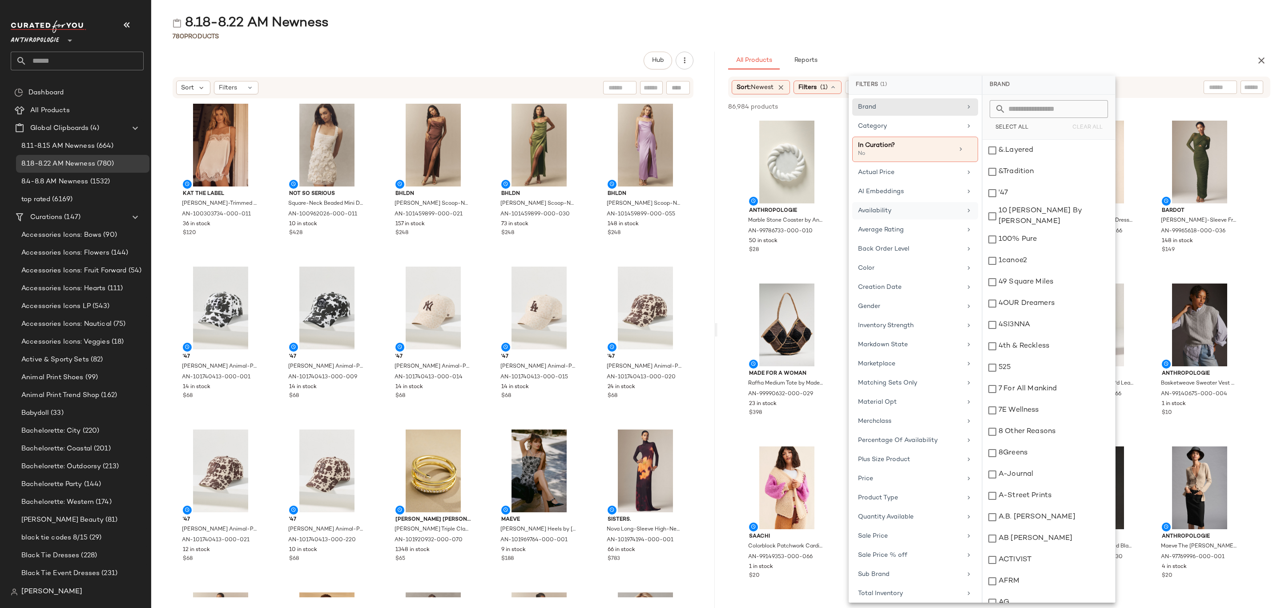
click at [910, 211] on div "Availability" at bounding box center [910, 210] width 104 height 9
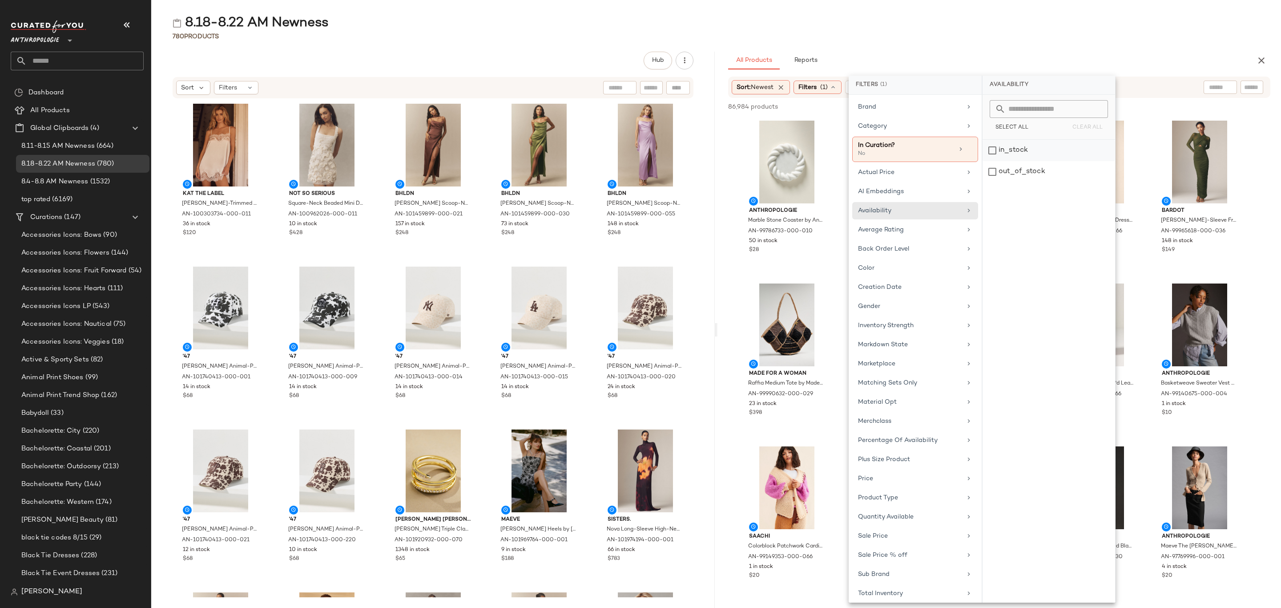
click at [1030, 161] on div "in_stock" at bounding box center [1048, 171] width 133 height 21
click at [924, 124] on div "Category" at bounding box center [910, 125] width 104 height 9
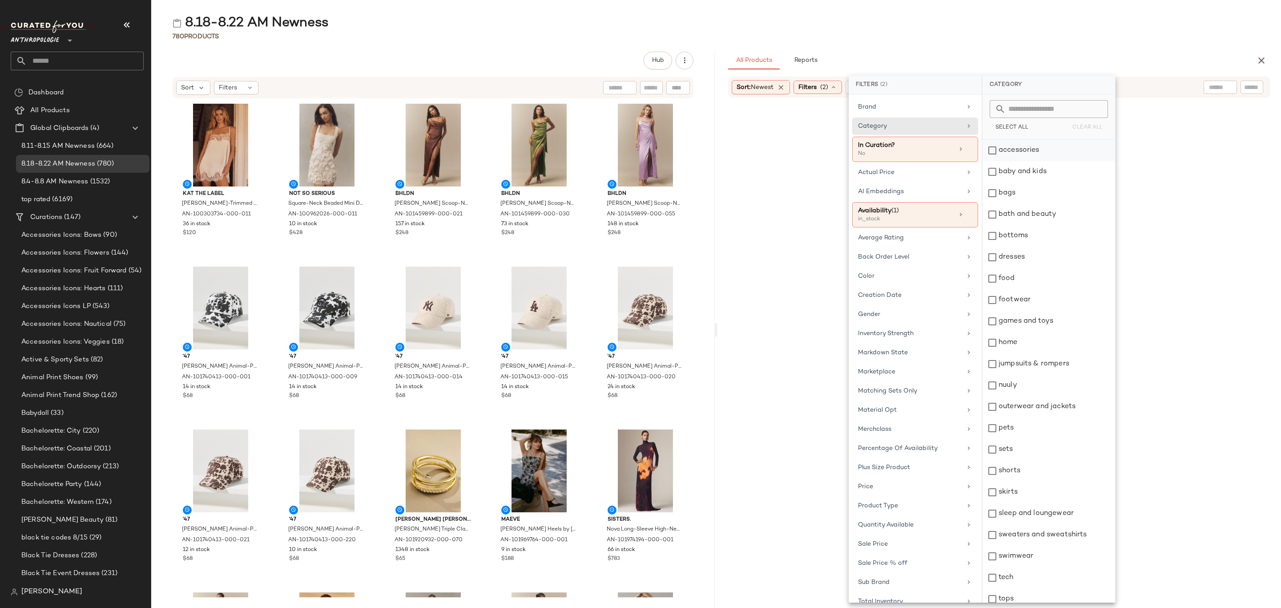
click at [1026, 151] on div "accessories" at bounding box center [1048, 150] width 133 height 21
click at [1030, 187] on div "bags" at bounding box center [1048, 192] width 133 height 21
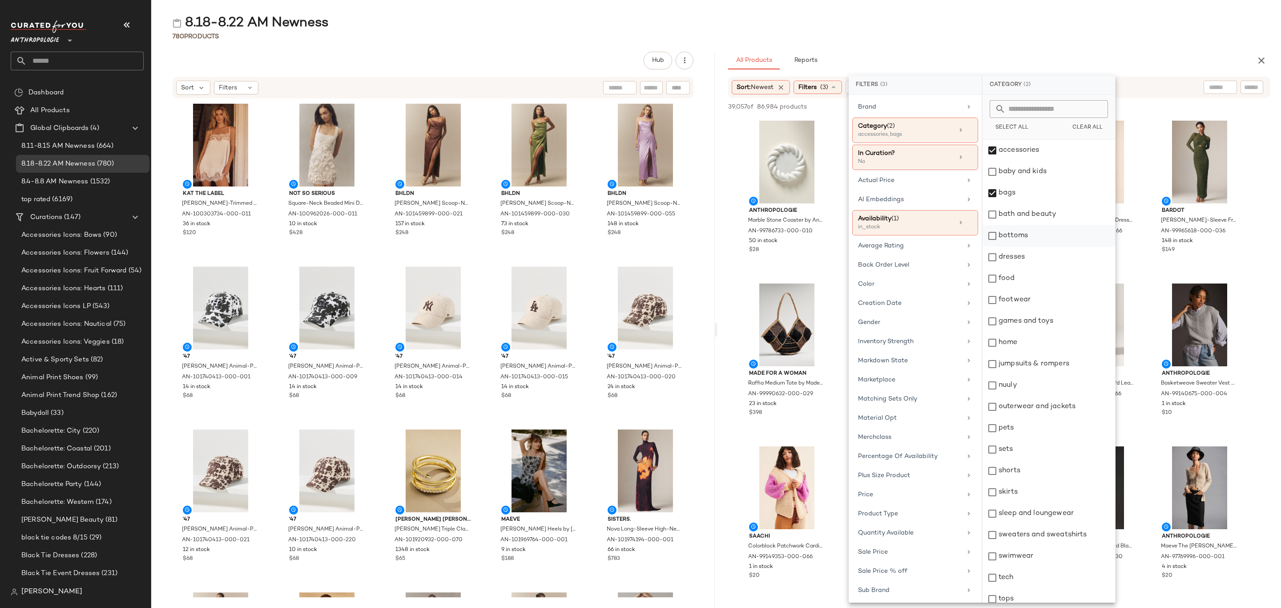
click at [1036, 235] on div "bottoms" at bounding box center [1048, 235] width 133 height 21
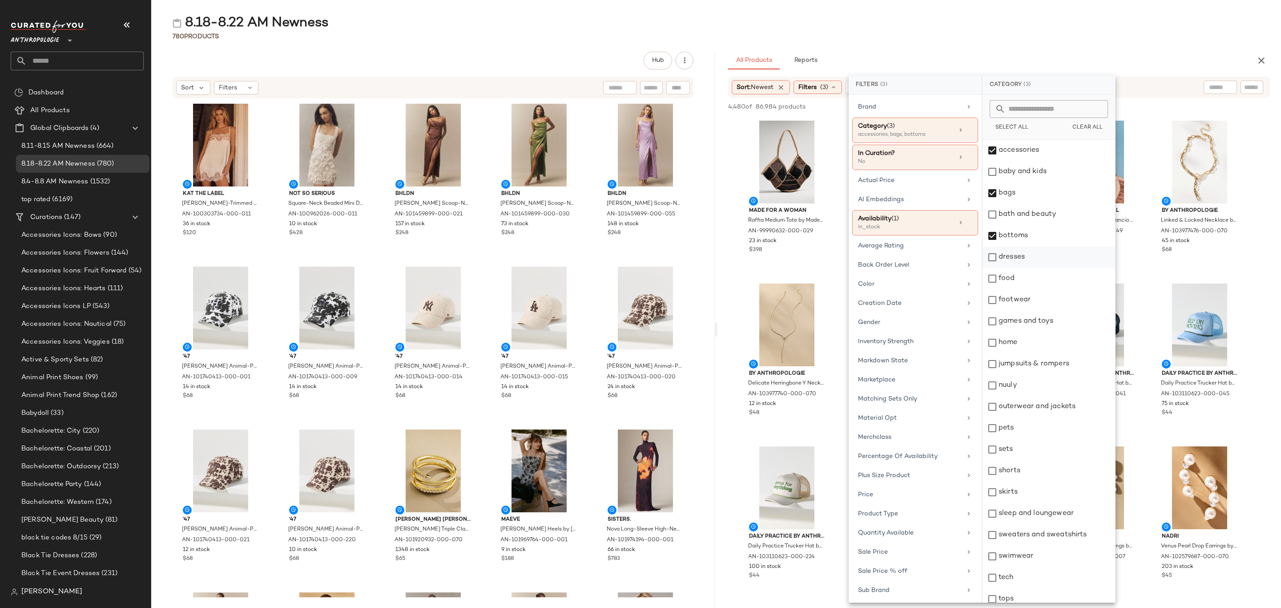
click at [1033, 254] on div "dresses" at bounding box center [1048, 256] width 133 height 21
click at [1036, 295] on div "footwear" at bounding box center [1048, 299] width 133 height 21
click at [1045, 362] on div "jumpsuits & rompers" at bounding box center [1048, 363] width 133 height 21
click at [1034, 392] on div "nuuly" at bounding box center [1048, 384] width 133 height 21
click at [1045, 403] on div "outerwear and jackets" at bounding box center [1048, 406] width 133 height 21
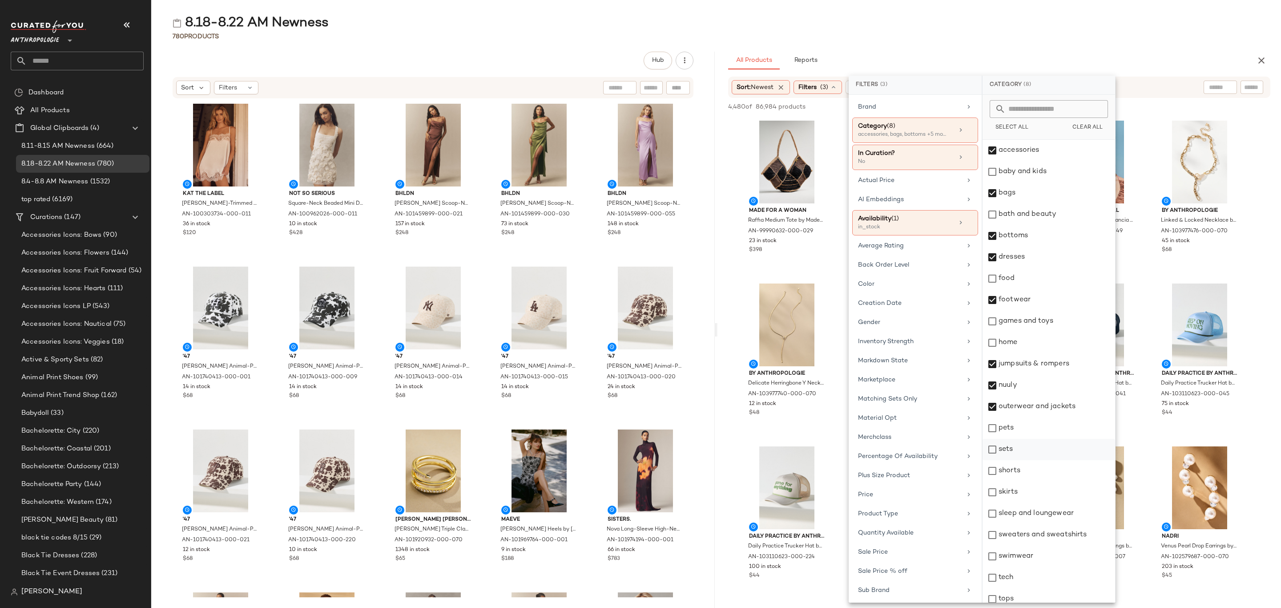
click at [1023, 453] on div "sets" at bounding box center [1048, 449] width 133 height 21
click at [1022, 473] on div "shorts" at bounding box center [1048, 470] width 133 height 21
click at [1023, 496] on div "skirts" at bounding box center [1048, 491] width 133 height 21
click at [1039, 518] on div "sleep and loungewear" at bounding box center [1048, 513] width 133 height 21
click at [1042, 549] on div "swimwear" at bounding box center [1048, 555] width 133 height 21
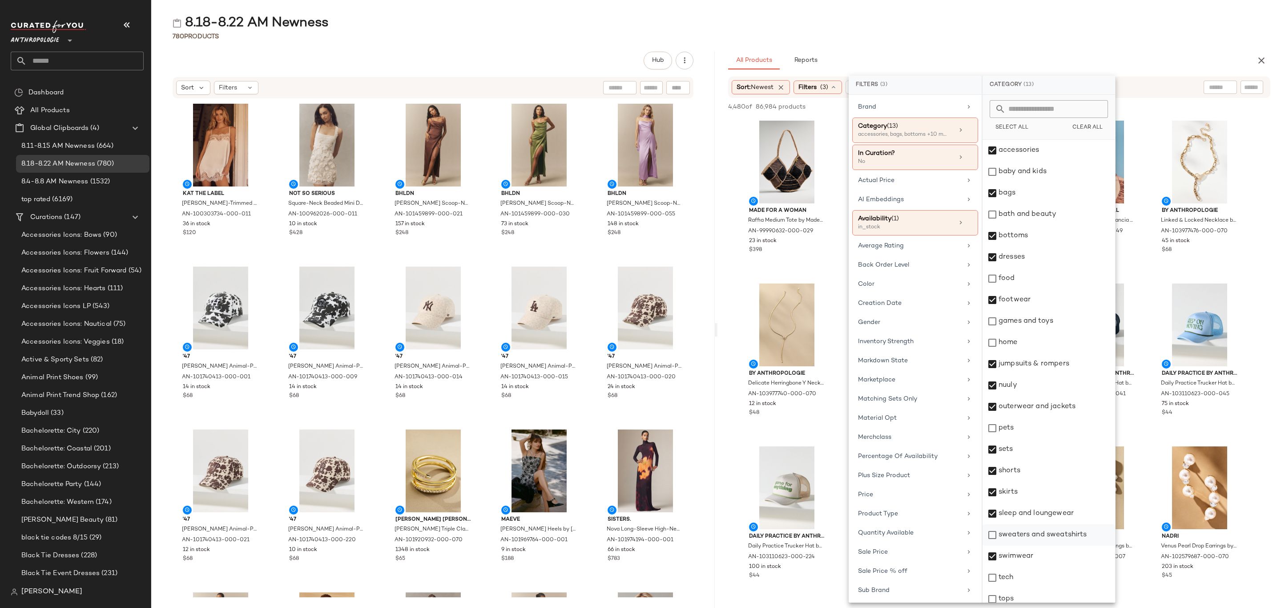
click at [1041, 536] on div "sweaters and sweatshirts" at bounding box center [1048, 534] width 133 height 21
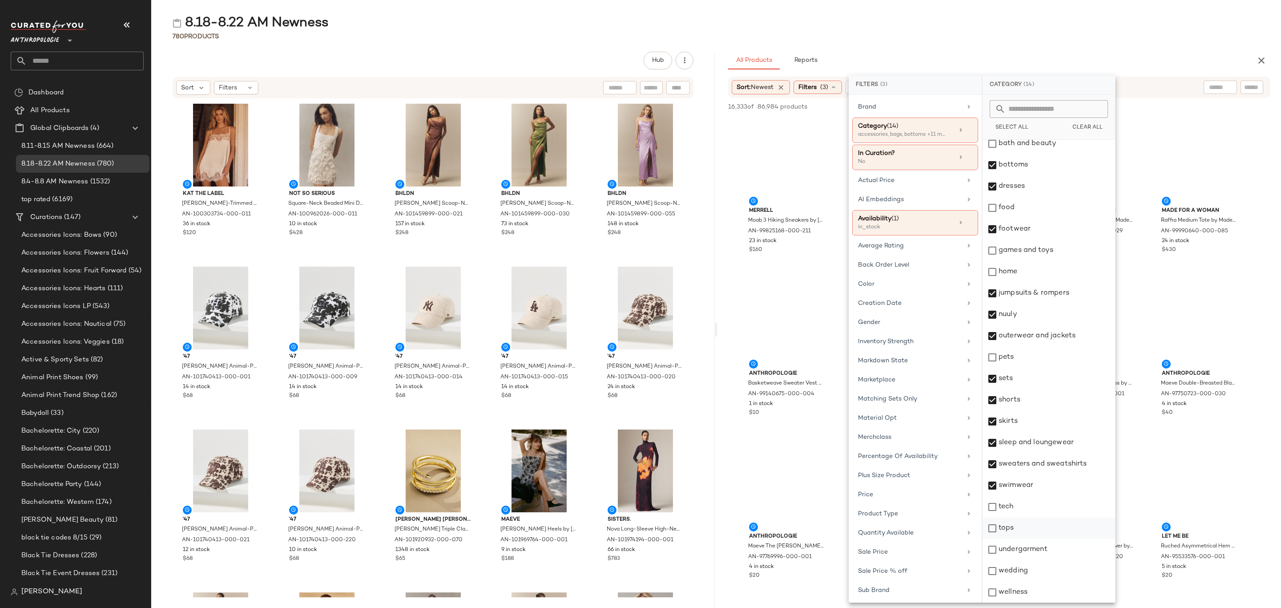
click at [1056, 528] on div "tops" at bounding box center [1048, 527] width 133 height 21
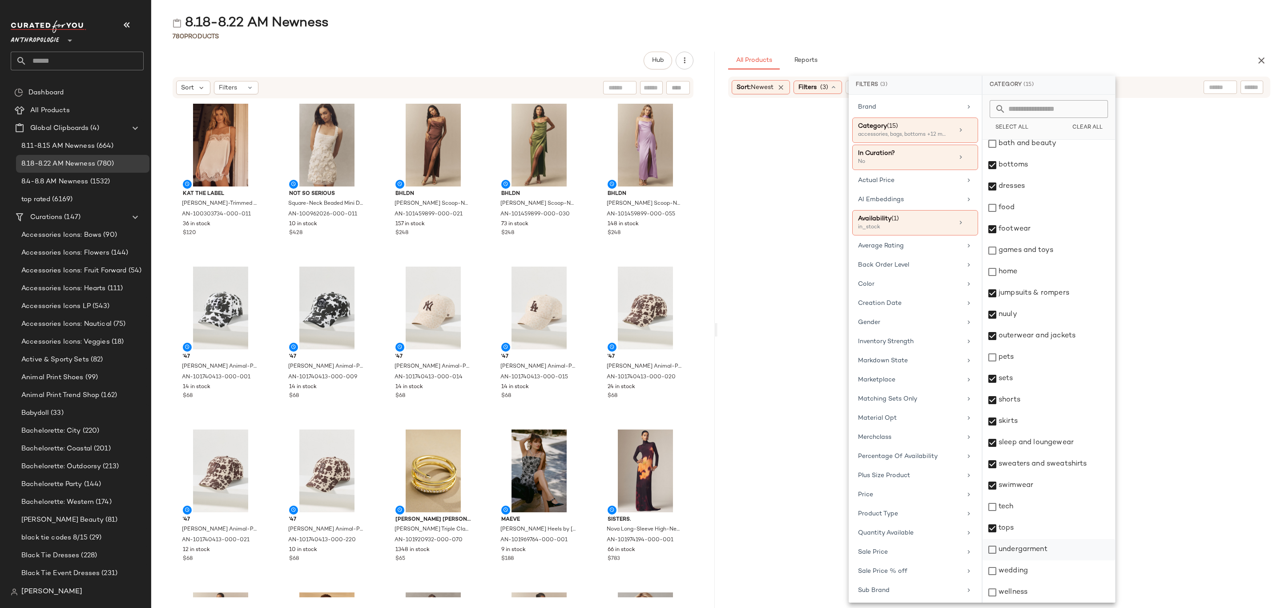
click at [1053, 544] on div "undergarment" at bounding box center [1048, 549] width 133 height 21
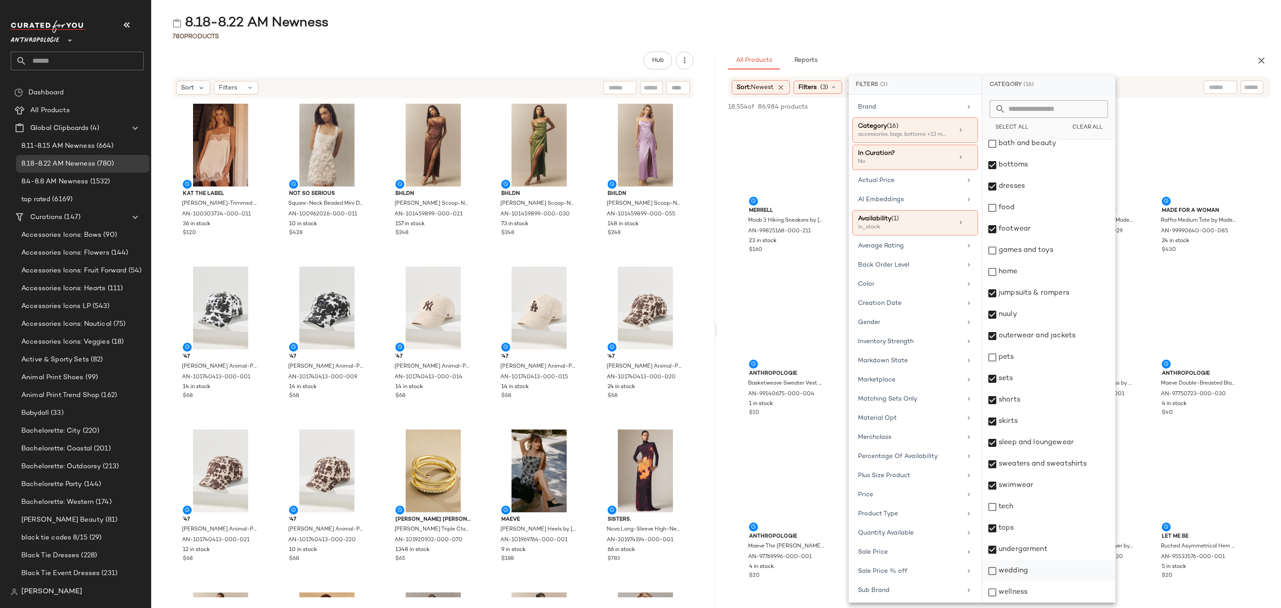
click at [1043, 572] on div "wedding" at bounding box center [1048, 570] width 133 height 21
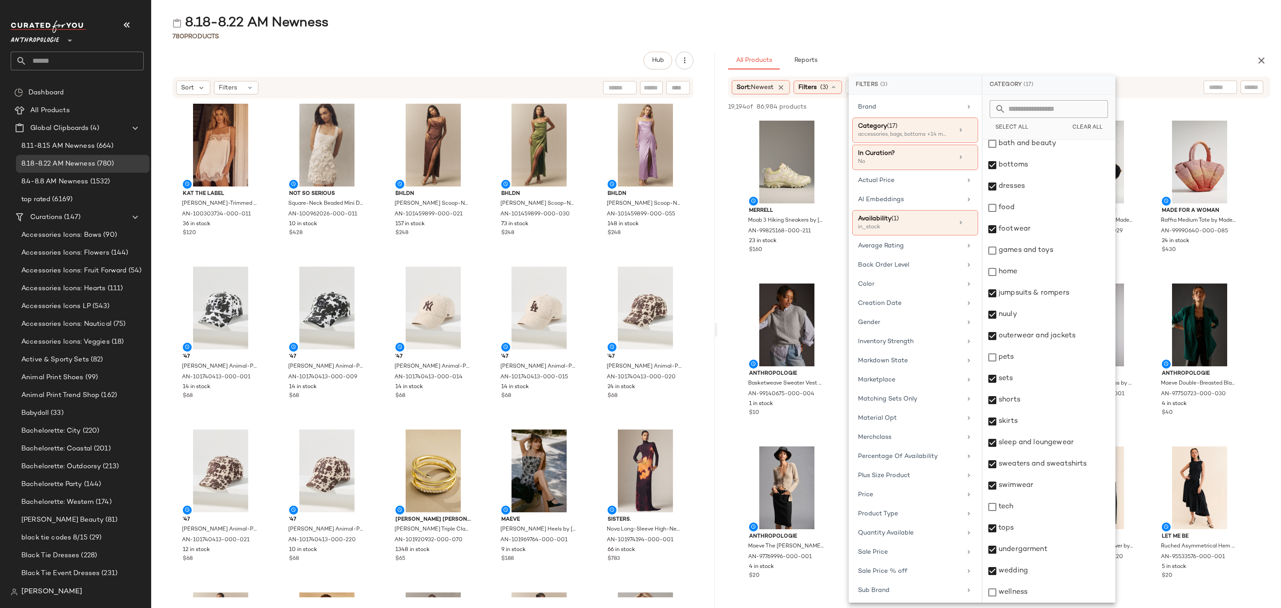
click at [1087, 36] on div "780 Products" at bounding box center [716, 36] width 1130 height 9
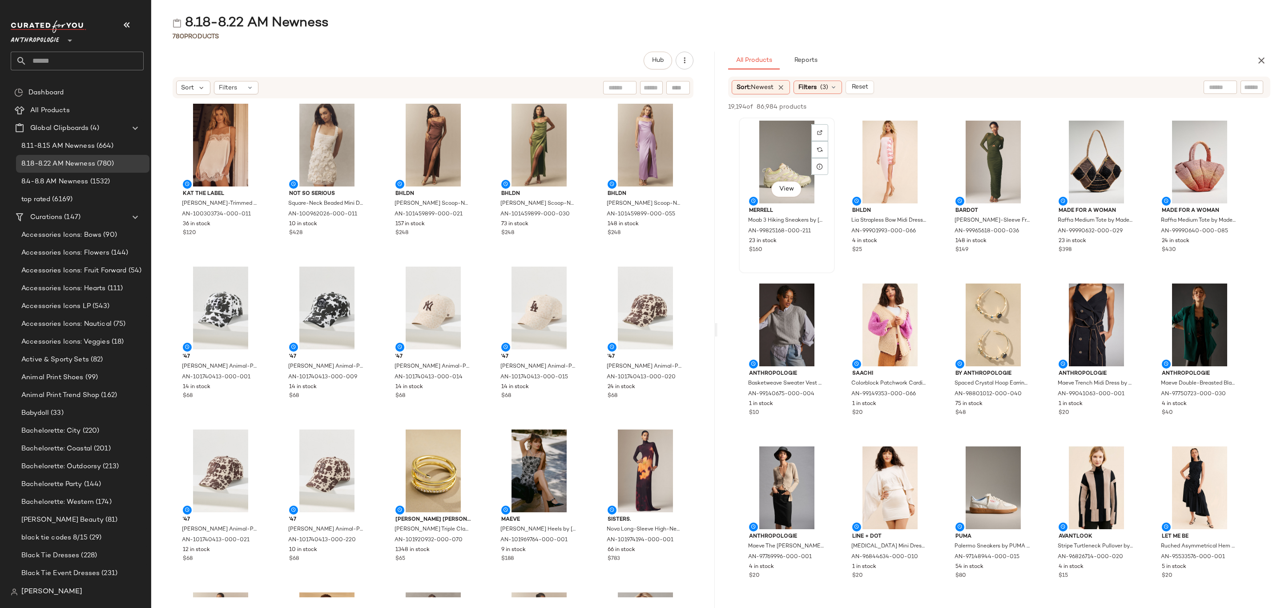
click at [759, 145] on div "View" at bounding box center [787, 162] width 90 height 83
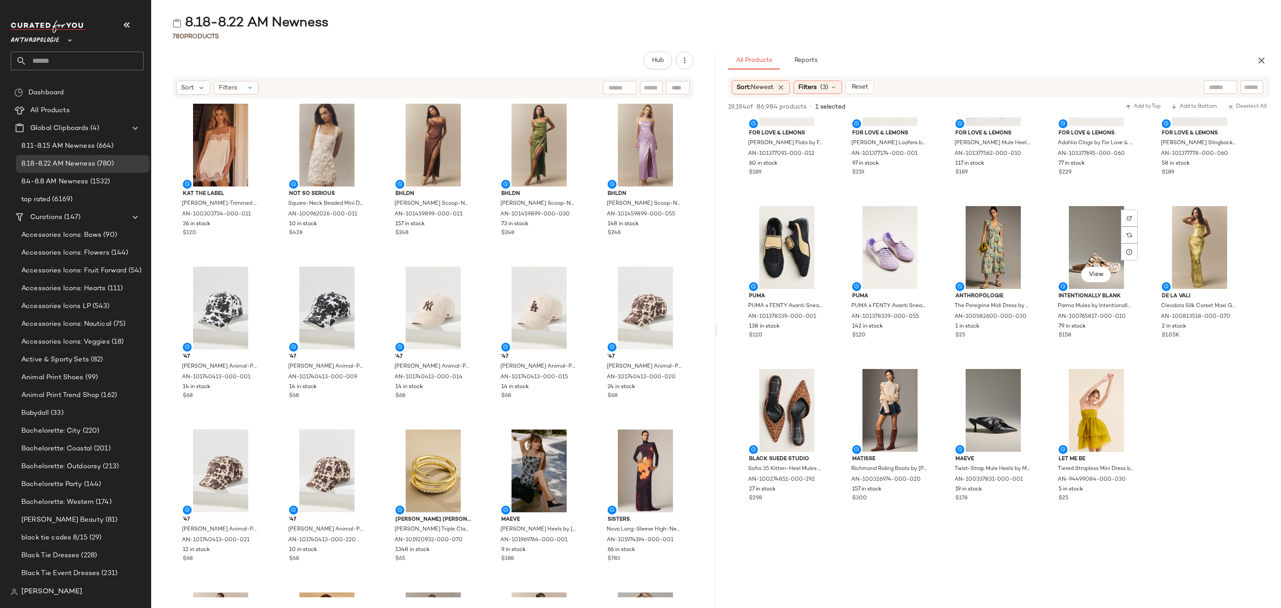
scroll to position [6805, 0]
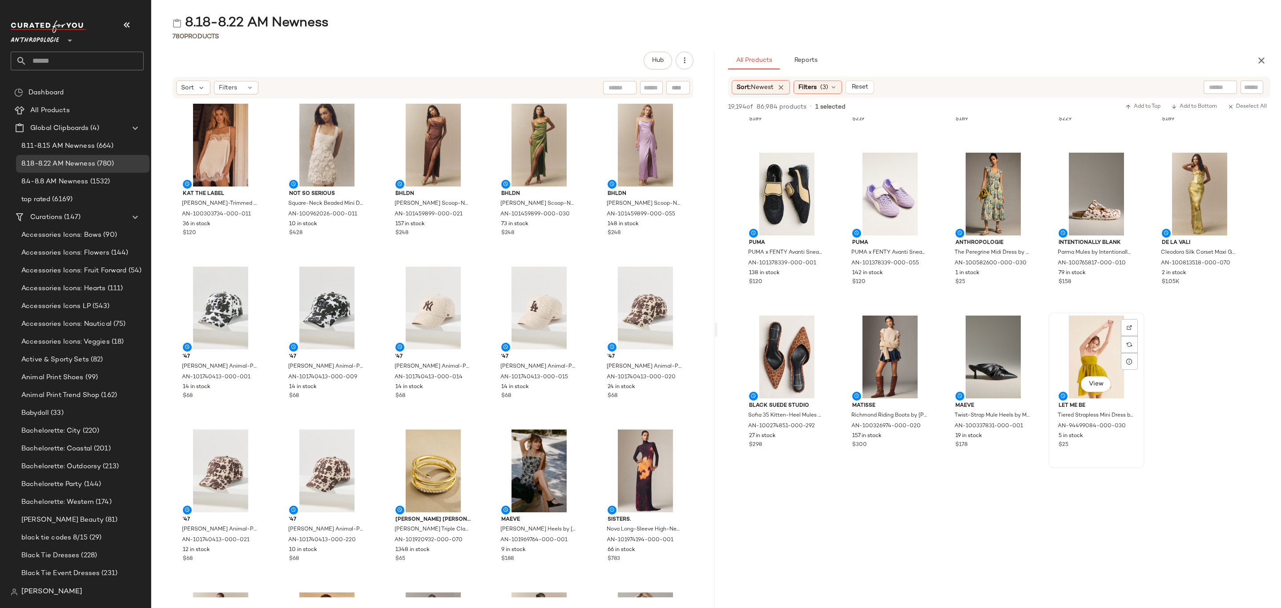
click at [1114, 435] on div "5 in stock" at bounding box center [1096, 436] width 76 height 8
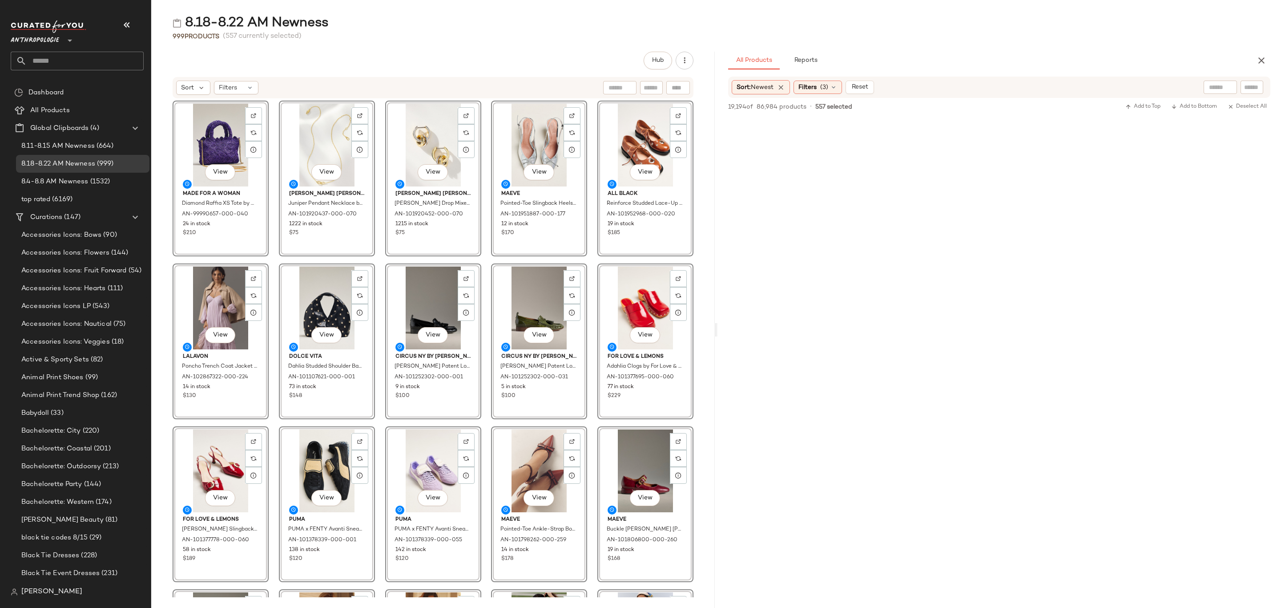
click at [550, 32] on div "999 Products (557 currently selected)" at bounding box center [716, 36] width 1130 height 9
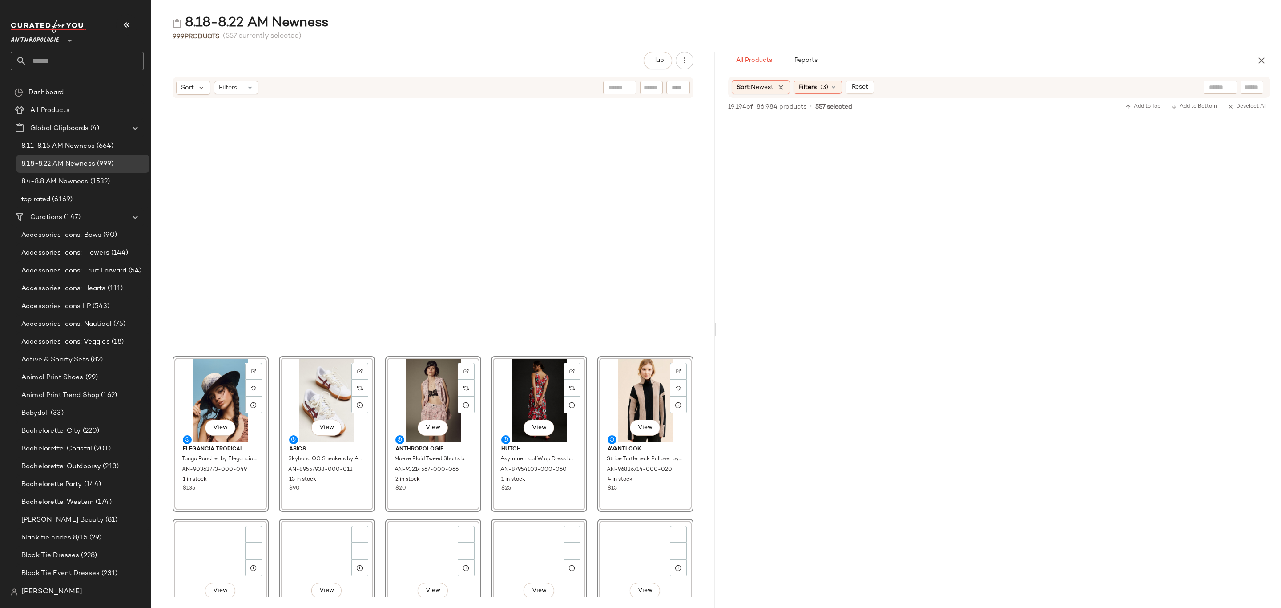
scroll to position [2676, 0]
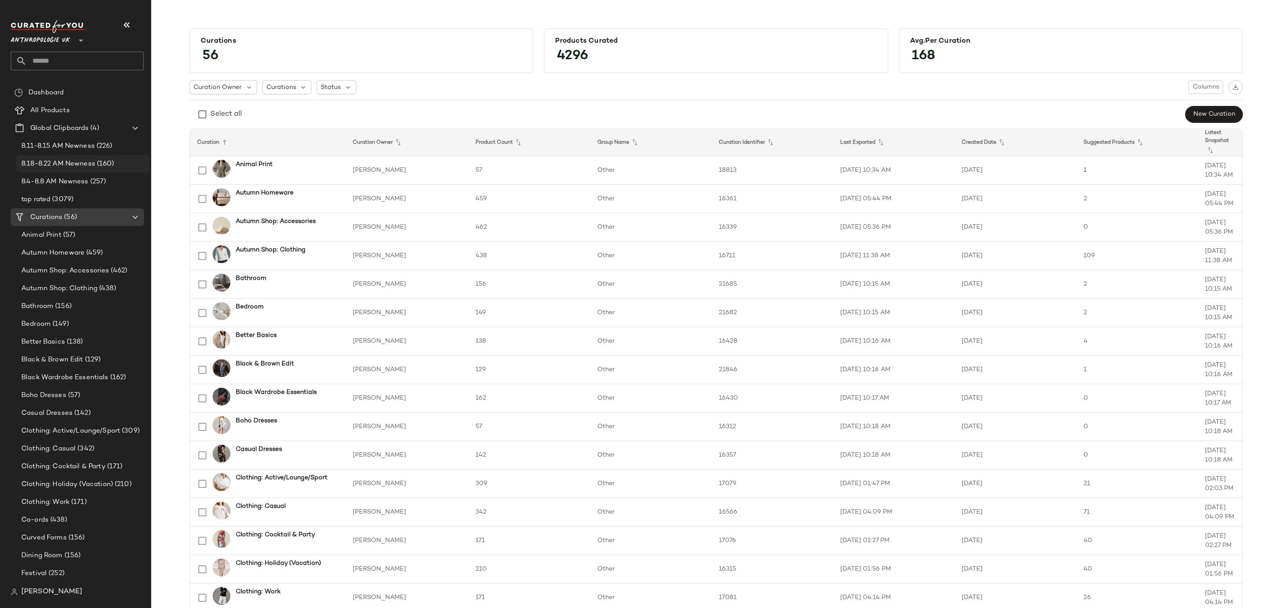
click at [75, 166] on span "8.18-8.22 AM Newness" at bounding box center [58, 164] width 74 height 10
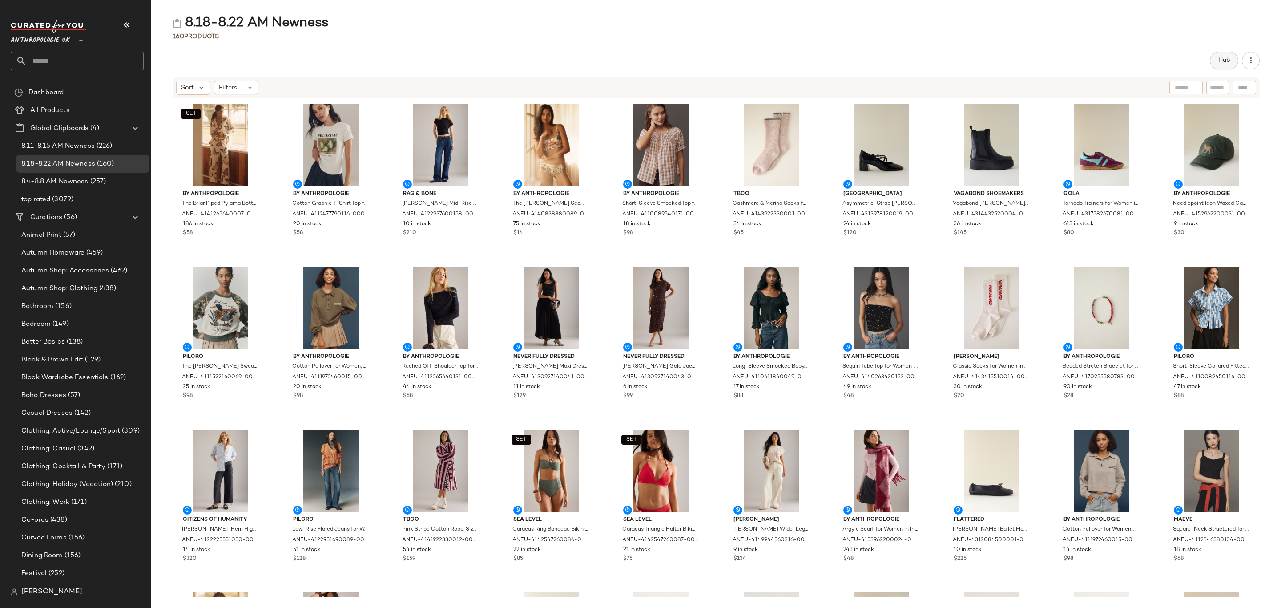
click at [1221, 64] on span "Hub" at bounding box center [1224, 60] width 12 height 7
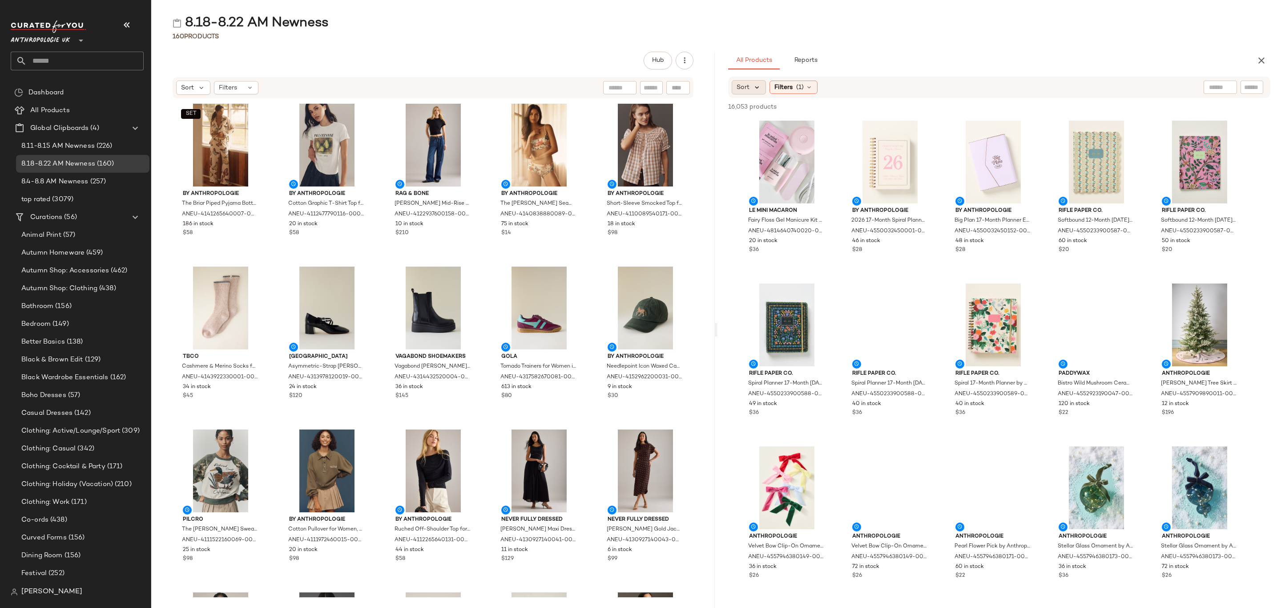
click at [760, 85] on icon at bounding box center [757, 87] width 8 height 8
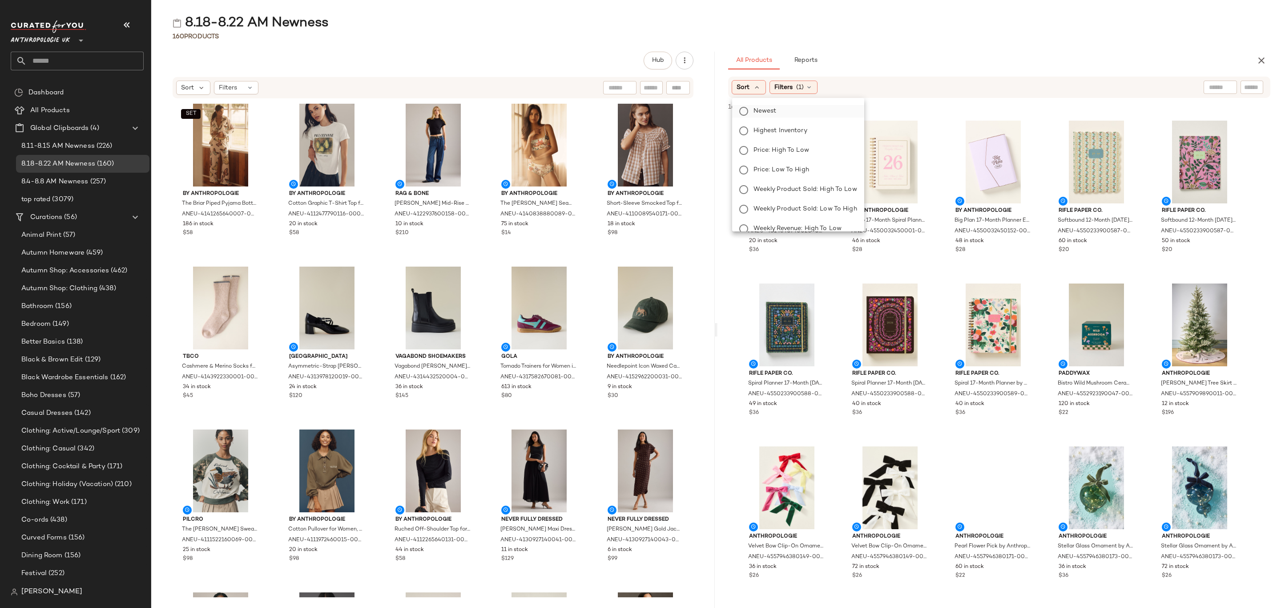
click at [769, 115] on span "Newest" at bounding box center [764, 110] width 23 height 9
click at [805, 89] on span "Filters" at bounding box center [807, 87] width 18 height 9
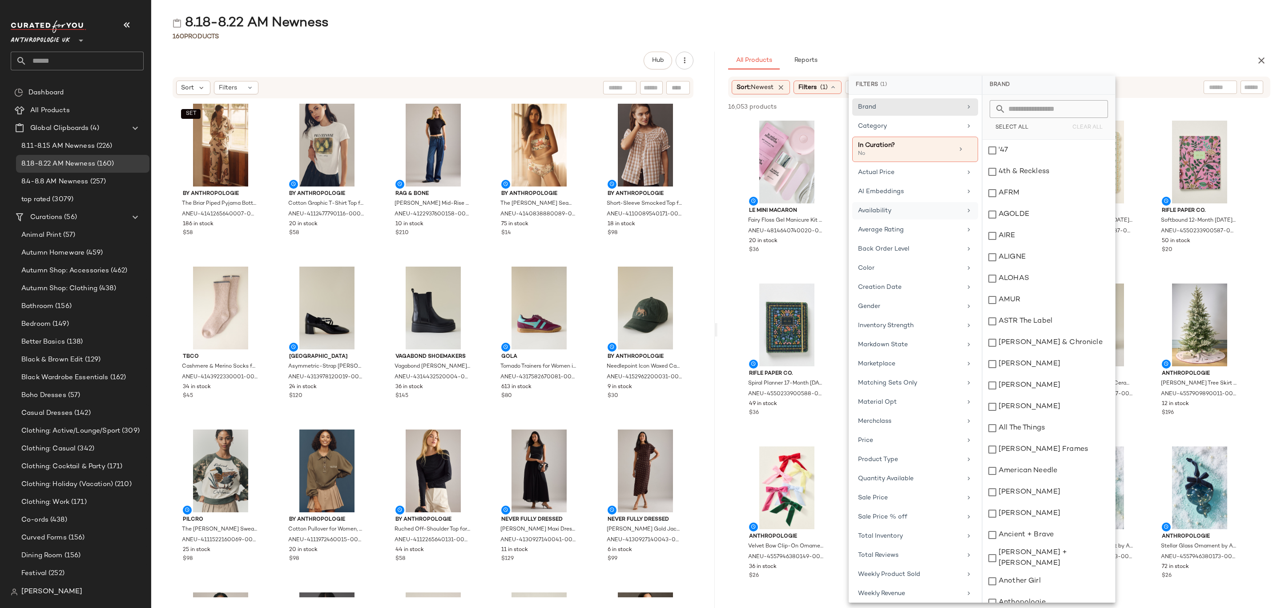
click at [897, 209] on div "Availability" at bounding box center [910, 210] width 104 height 9
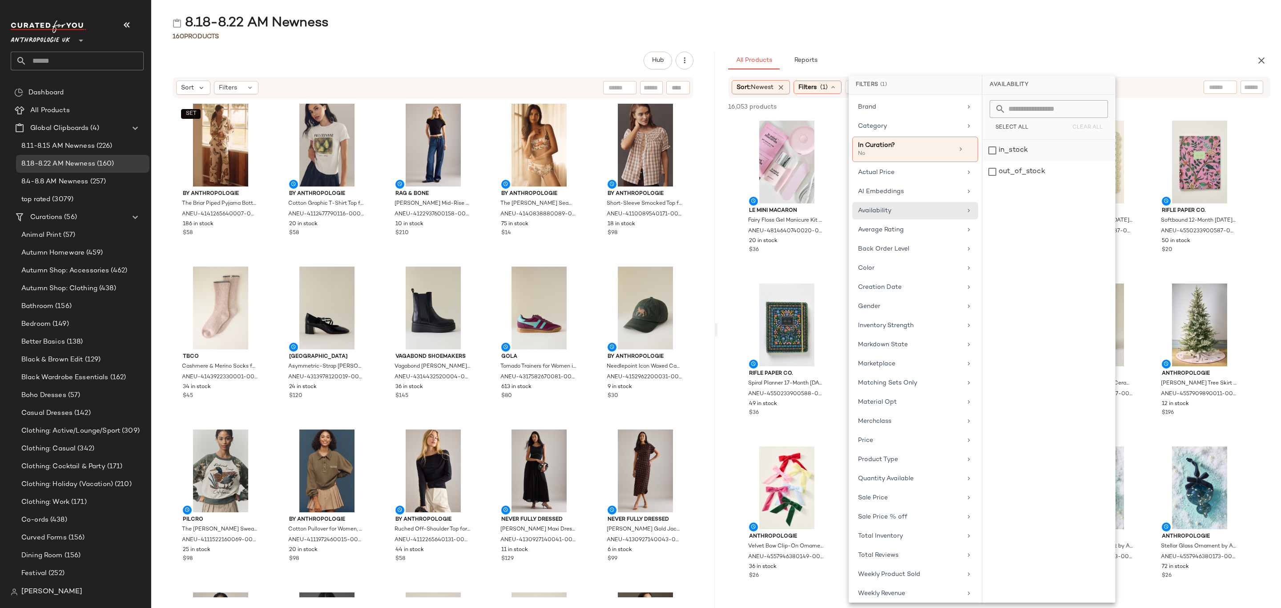
click at [1014, 161] on div "in_stock" at bounding box center [1048, 171] width 133 height 21
click at [916, 130] on div "Category" at bounding box center [910, 125] width 104 height 9
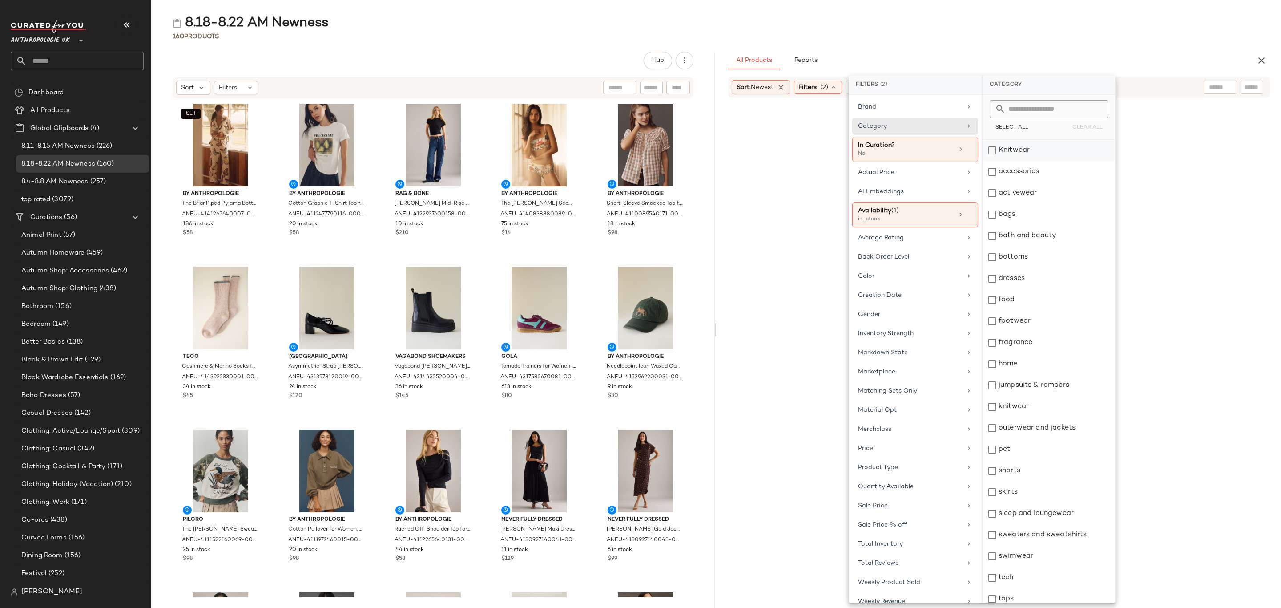
click at [1046, 151] on div "Knitwear" at bounding box center [1048, 150] width 133 height 21
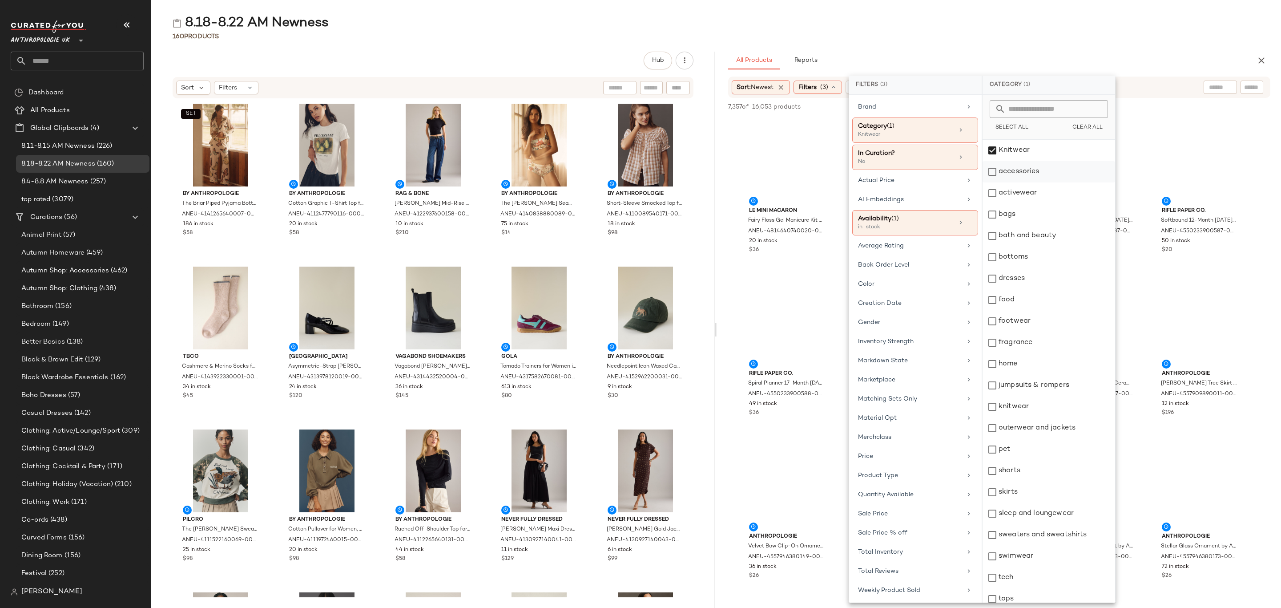
click at [1041, 171] on div "accessories" at bounding box center [1048, 171] width 133 height 21
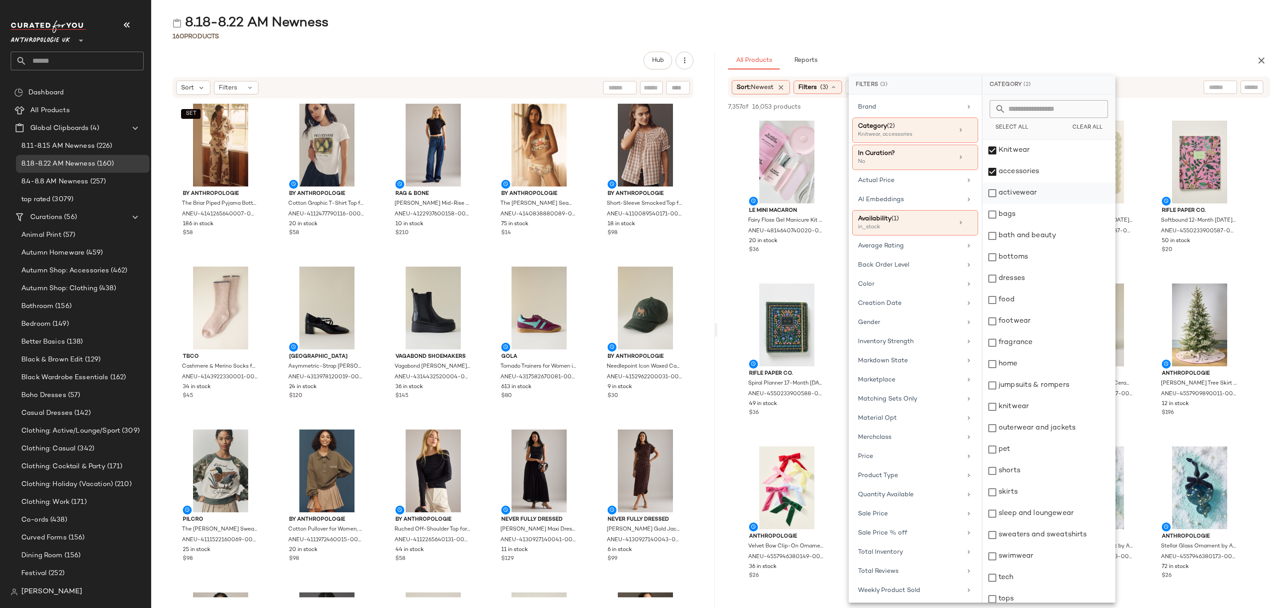
click at [1044, 200] on div "activewear" at bounding box center [1048, 192] width 133 height 21
click at [1044, 215] on div "bags" at bounding box center [1048, 214] width 133 height 21
click at [1038, 255] on div "bottoms" at bounding box center [1048, 256] width 133 height 21
click at [1042, 277] on div "dresses" at bounding box center [1048, 278] width 133 height 21
click at [1036, 319] on div "footwear" at bounding box center [1048, 320] width 133 height 21
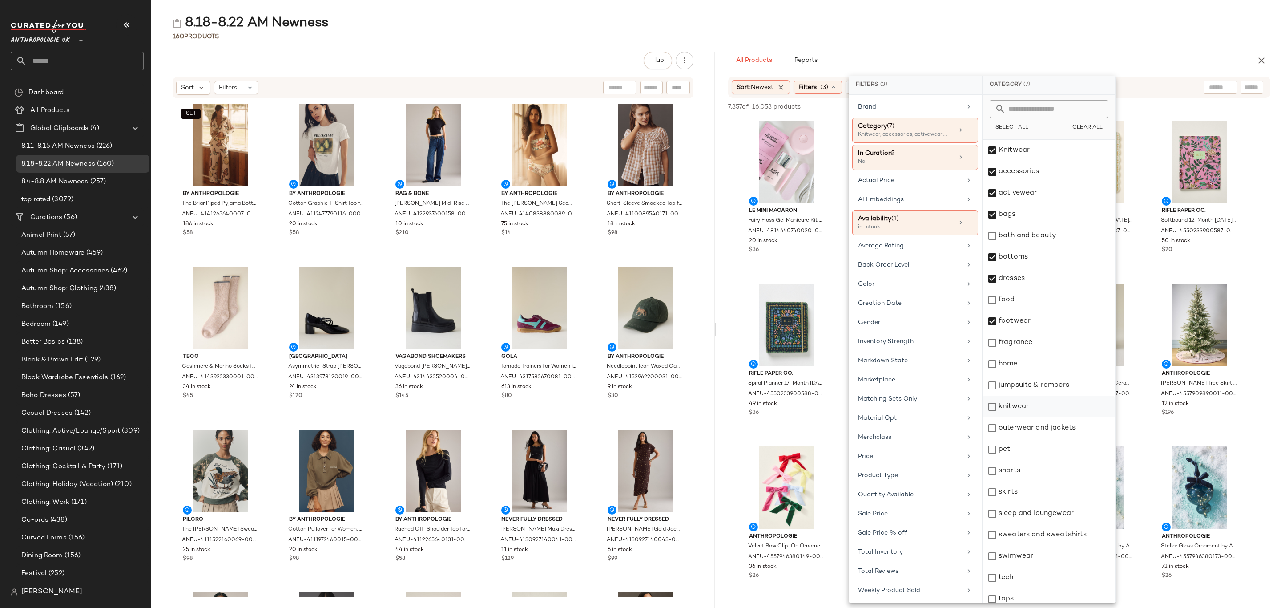
drag, startPoint x: 1049, startPoint y: 385, endPoint x: 1036, endPoint y: 412, distance: 30.4
click at [1049, 385] on div "jumpsuits & rompers" at bounding box center [1048, 384] width 133 height 21
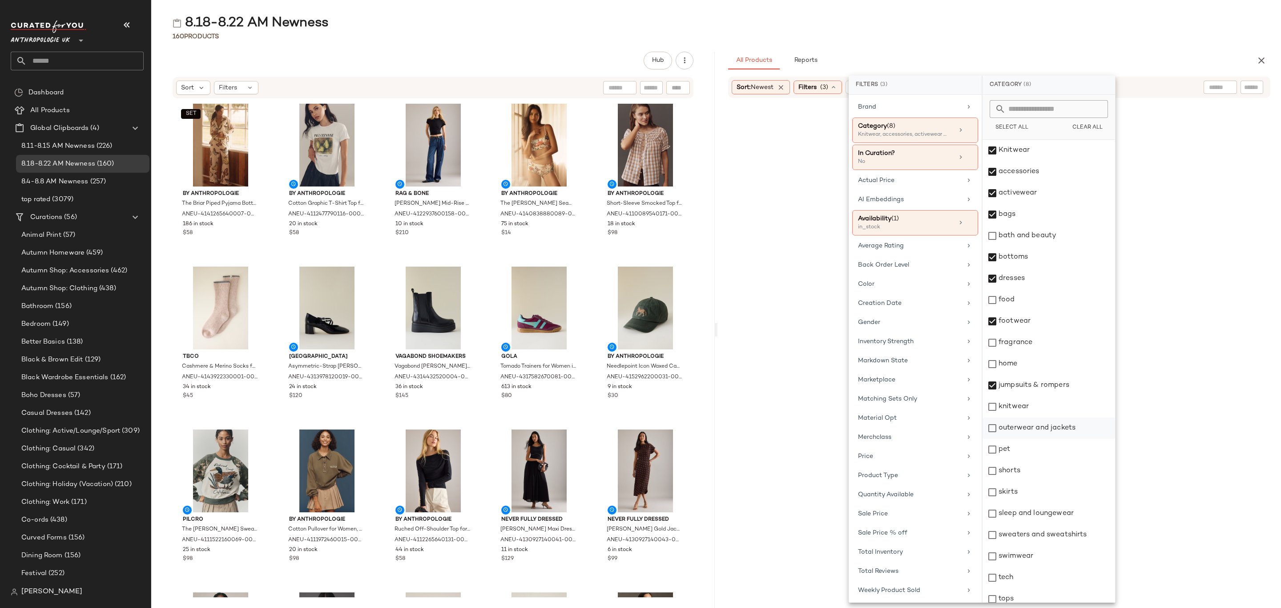
click at [1034, 414] on div "knitwear" at bounding box center [1048, 406] width 133 height 21
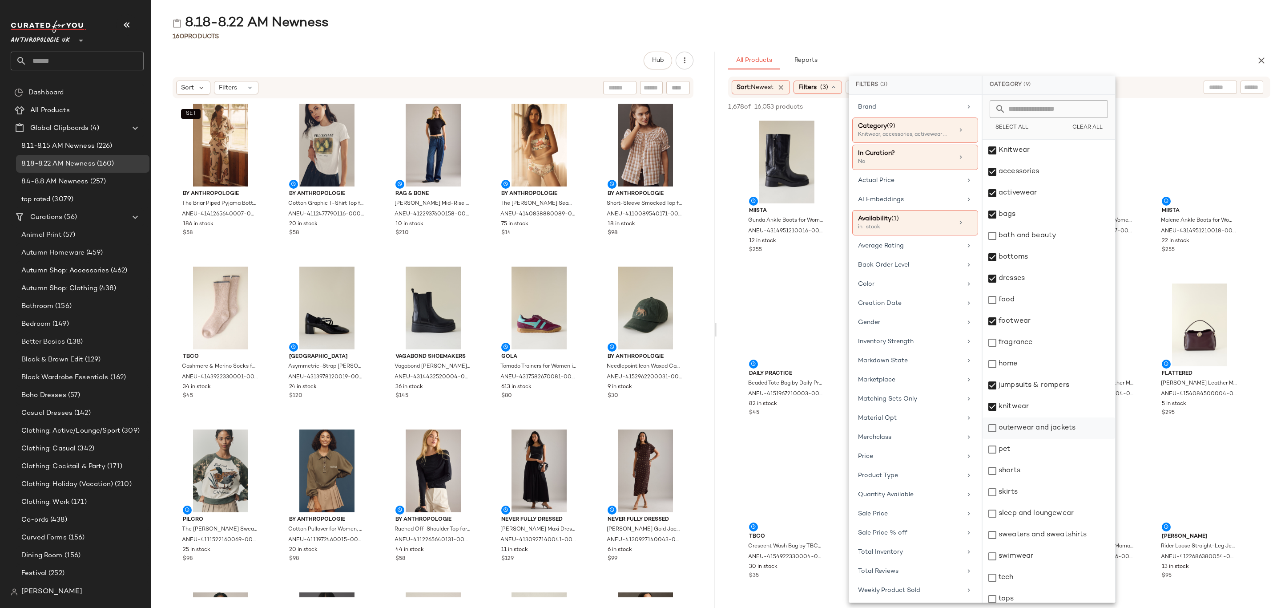
click at [1051, 428] on div "outerwear and jackets" at bounding box center [1048, 427] width 133 height 21
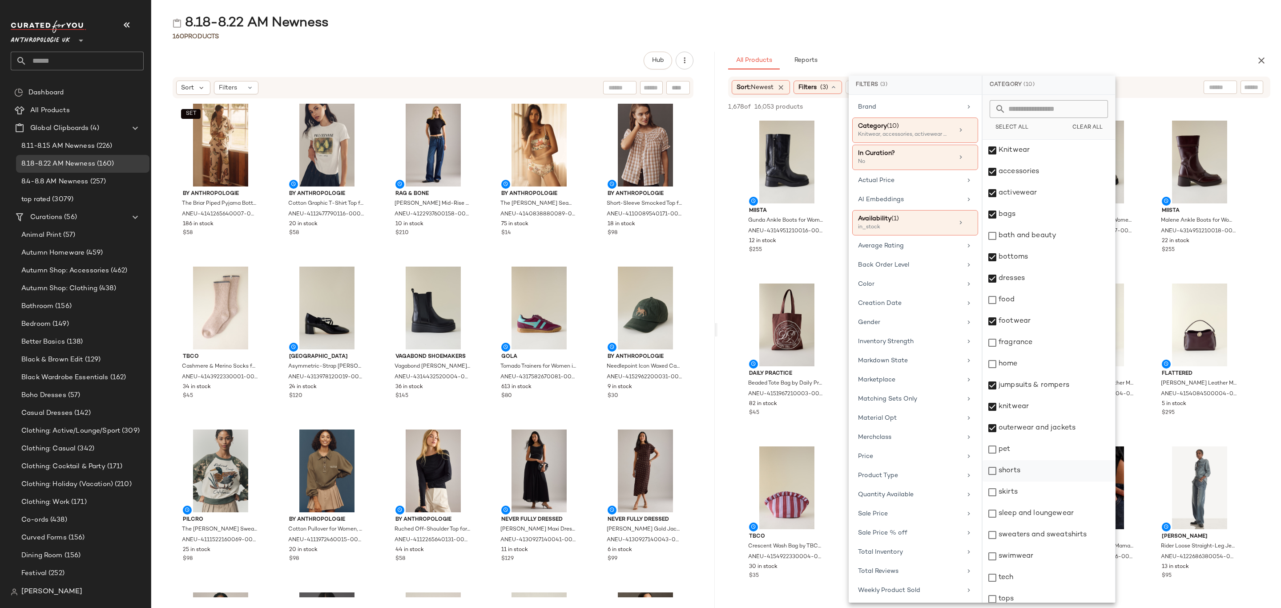
click at [1024, 469] on div "shorts" at bounding box center [1048, 470] width 133 height 21
click at [1022, 492] on div "skirts" at bounding box center [1048, 491] width 133 height 21
click at [1037, 516] on div "sleep and loungewear" at bounding box center [1048, 513] width 133 height 21
click at [1041, 538] on div "sweaters and sweatshirts" at bounding box center [1048, 534] width 133 height 21
click at [1036, 558] on div "swimwear" at bounding box center [1048, 555] width 133 height 21
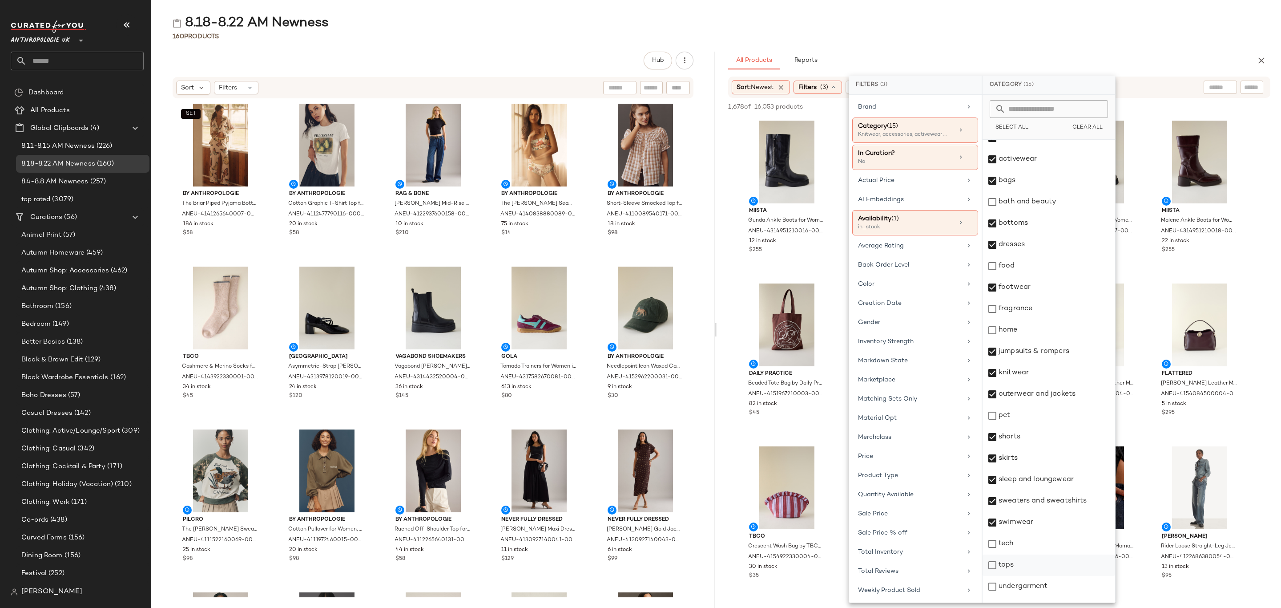
scroll to position [49, 0]
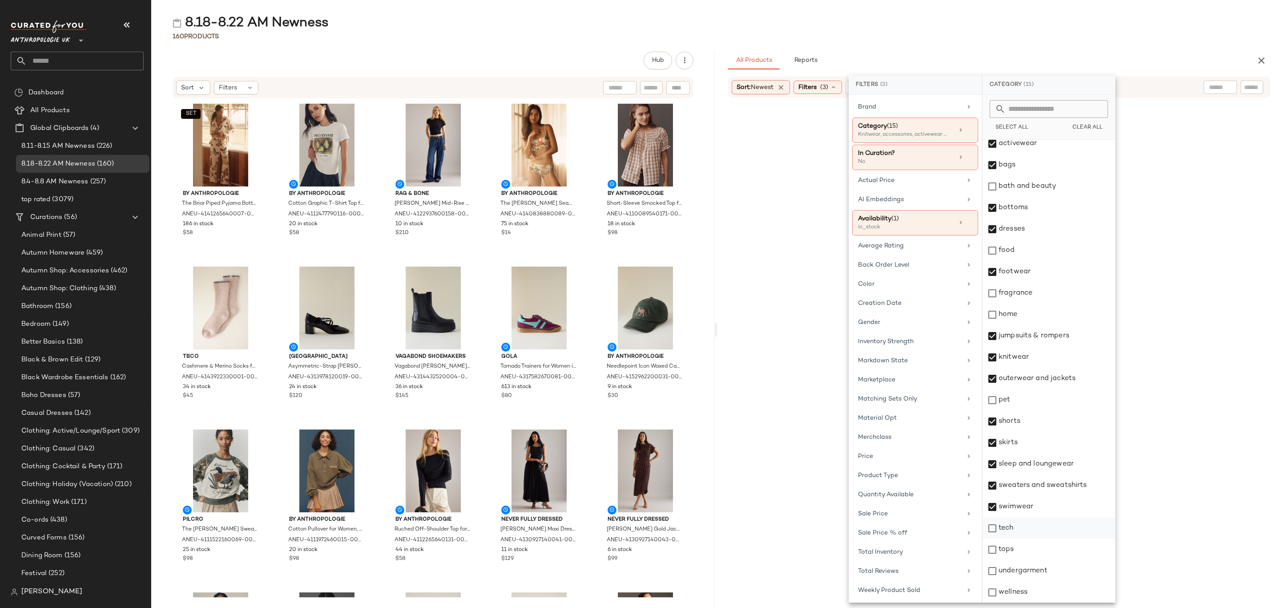
click at [1037, 536] on div "tech" at bounding box center [1048, 527] width 133 height 21
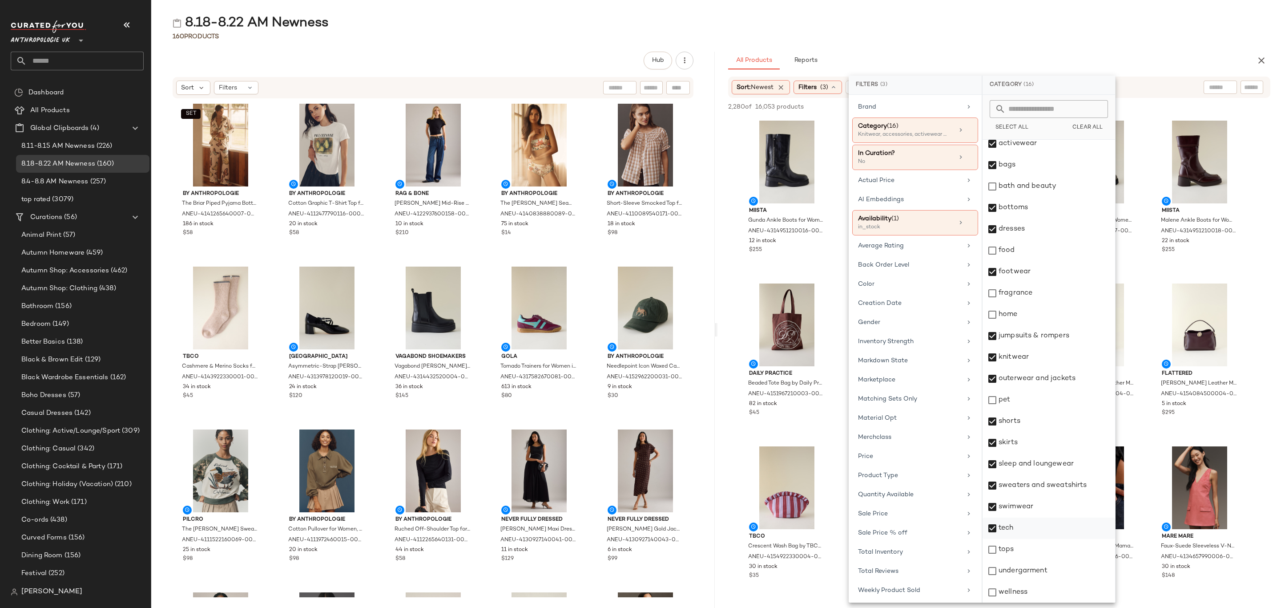
click at [1033, 528] on div "tech" at bounding box center [1048, 527] width 133 height 21
click at [1025, 553] on div "tops" at bounding box center [1048, 549] width 133 height 21
click at [1029, 566] on div "undergarment" at bounding box center [1048, 570] width 133 height 21
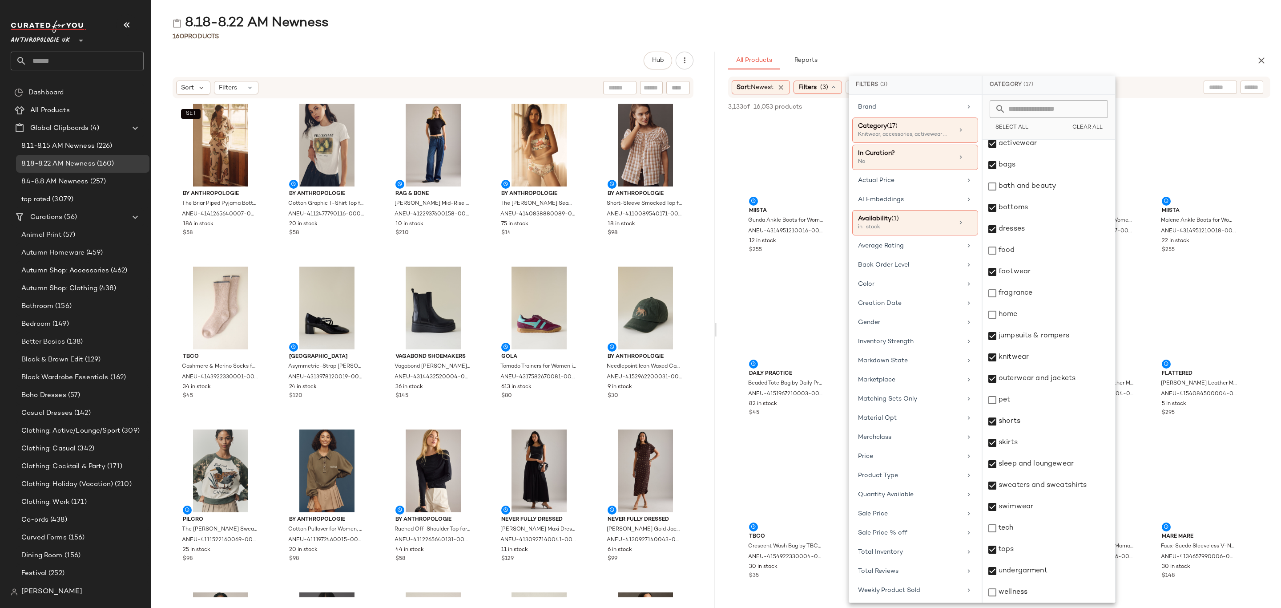
click at [1054, 41] on div "8.18-8.22 AM Newness 160 Products Hub Sort Filters SET By Anthropologie The Bri…" at bounding box center [716, 310] width 1130 height 593
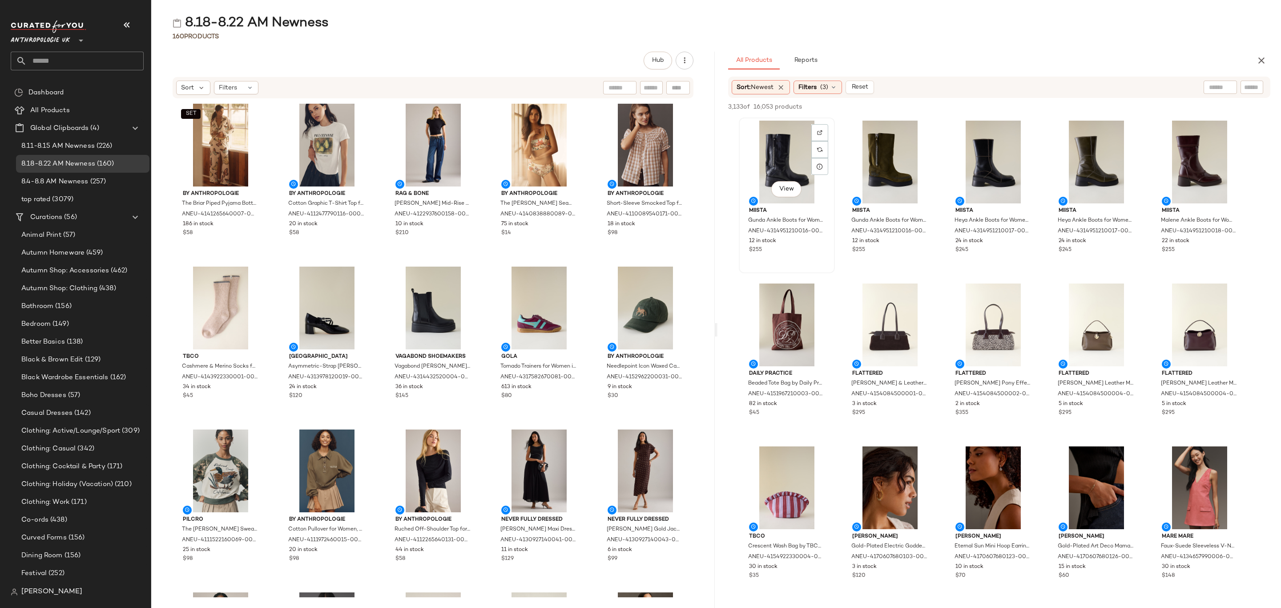
click at [774, 154] on div "View" at bounding box center [787, 162] width 90 height 83
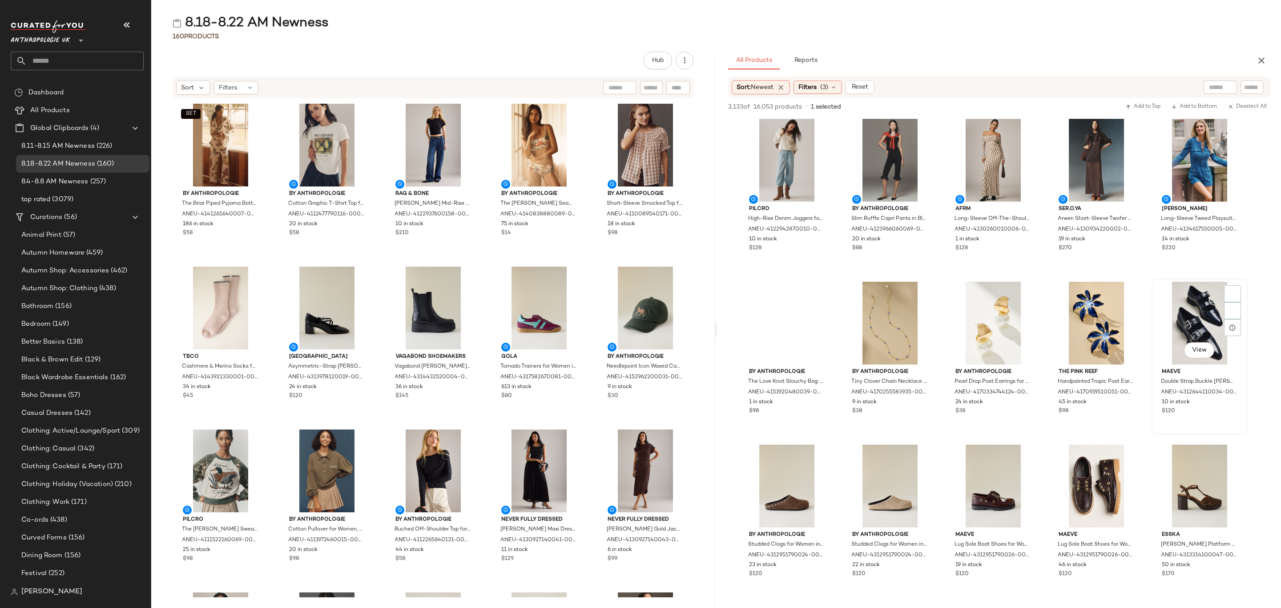
scroll to position [2068, 0]
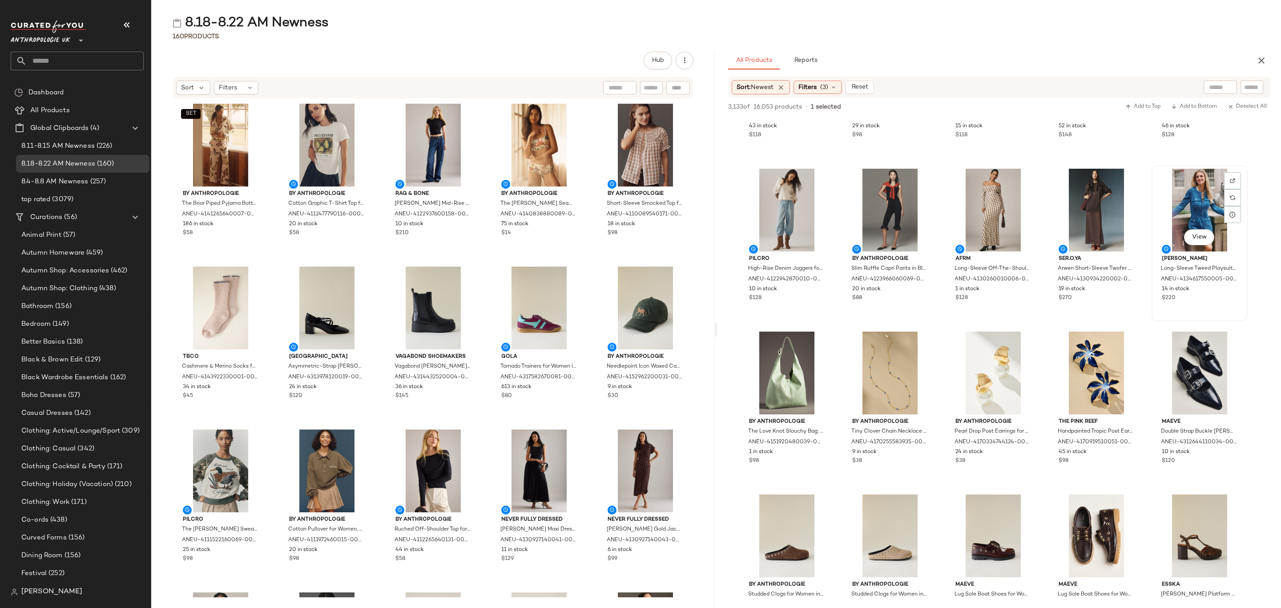
click at [1228, 294] on div "$220" at bounding box center [1200, 298] width 76 height 8
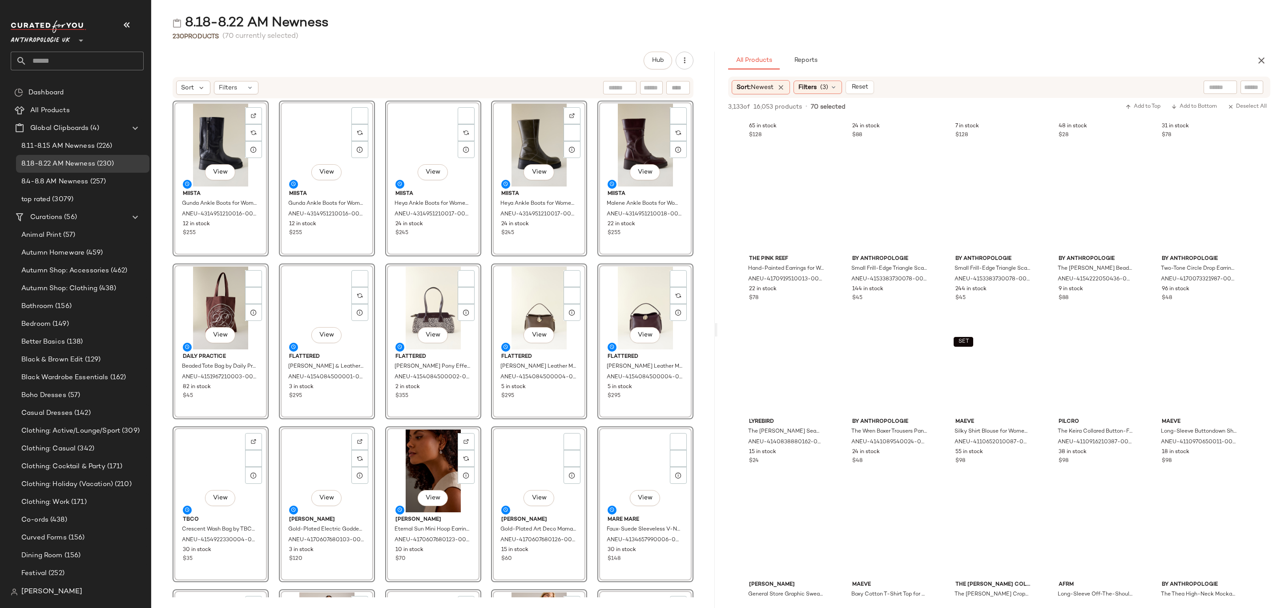
scroll to position [0, 0]
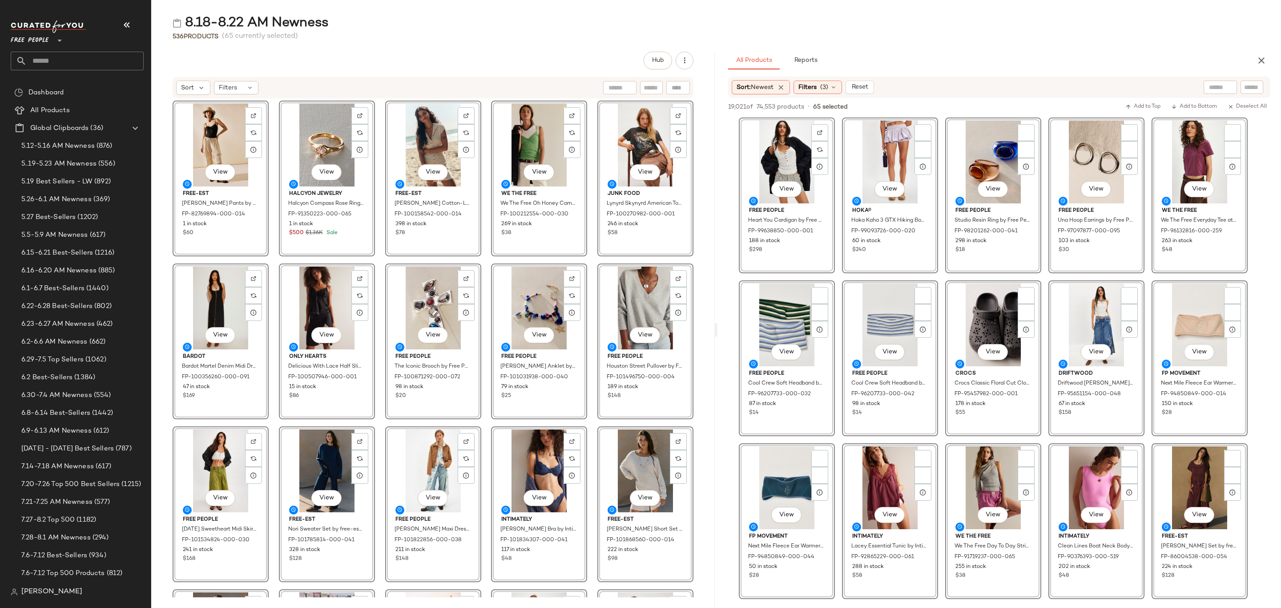
scroll to position [1868, 0]
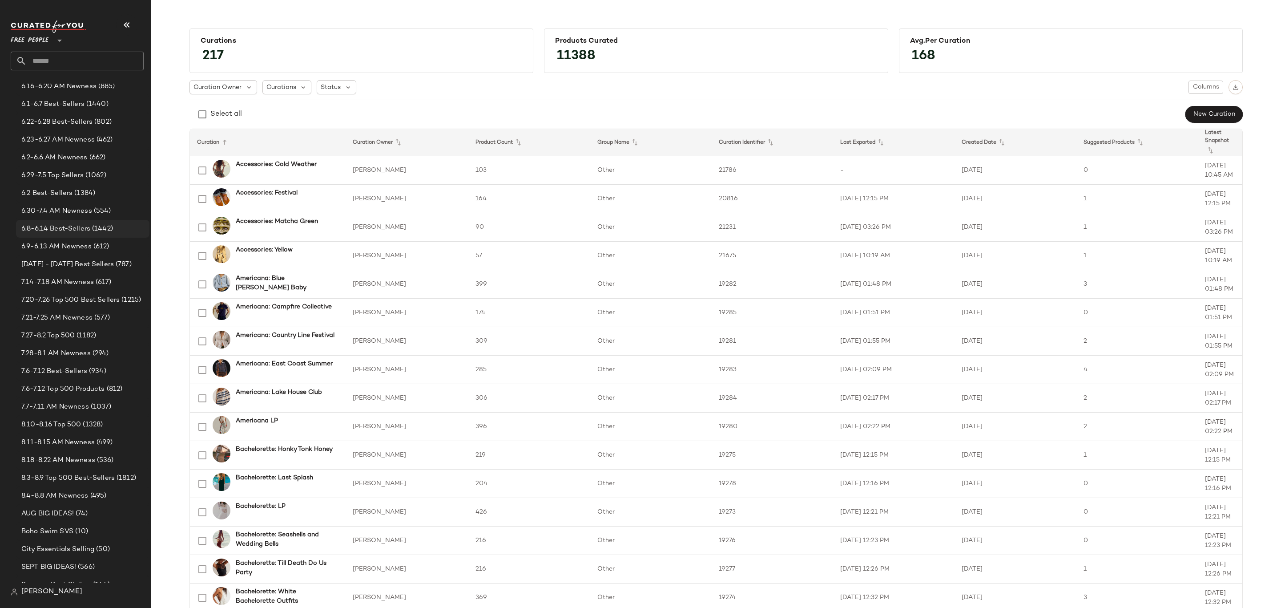
scroll to position [200, 0]
click at [61, 446] on span "8.18-8.22 AM Newness" at bounding box center [58, 444] width 74 height 10
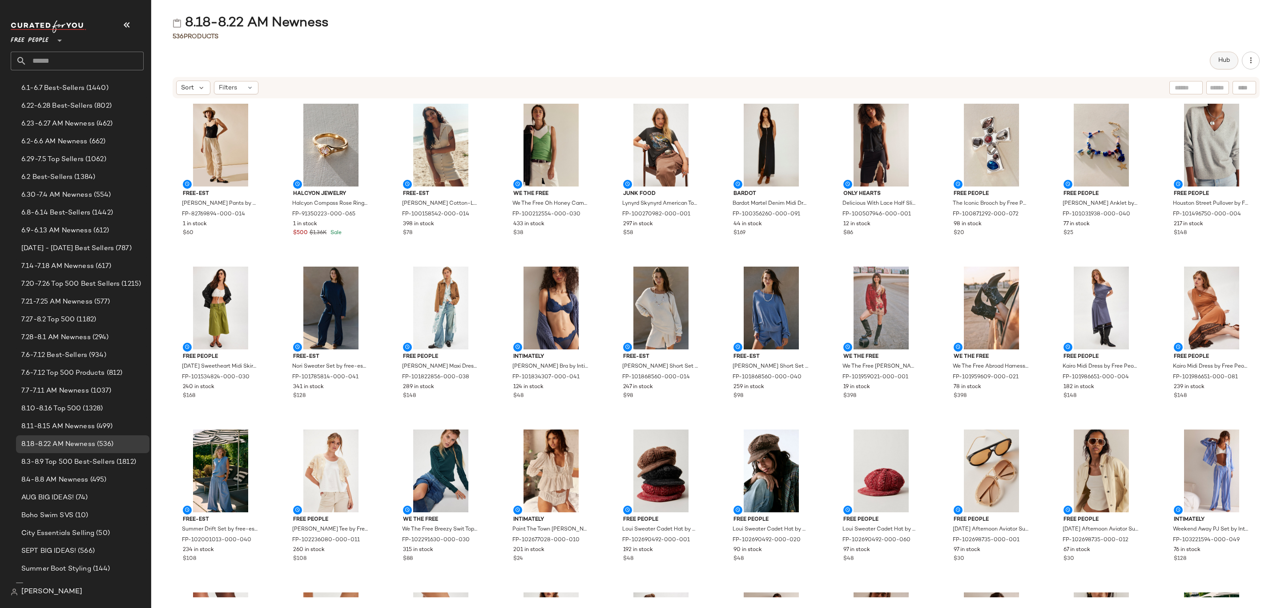
click at [1227, 54] on button "Hub" at bounding box center [1224, 61] width 28 height 18
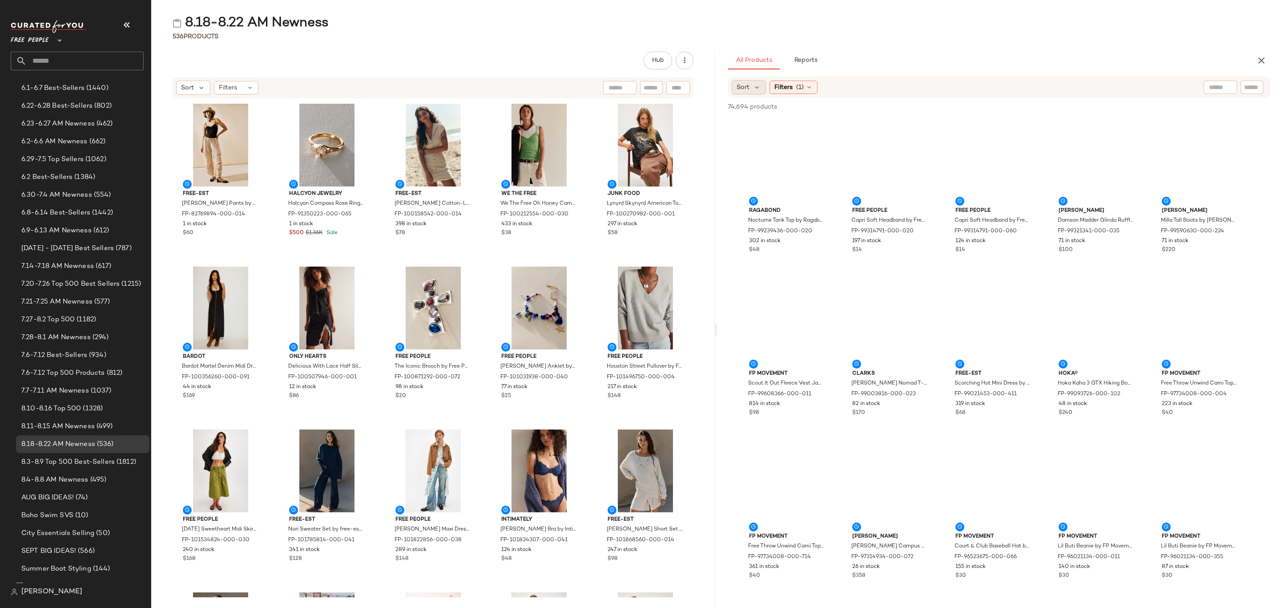
click at [752, 87] on div "Sort" at bounding box center [749, 87] width 34 height 14
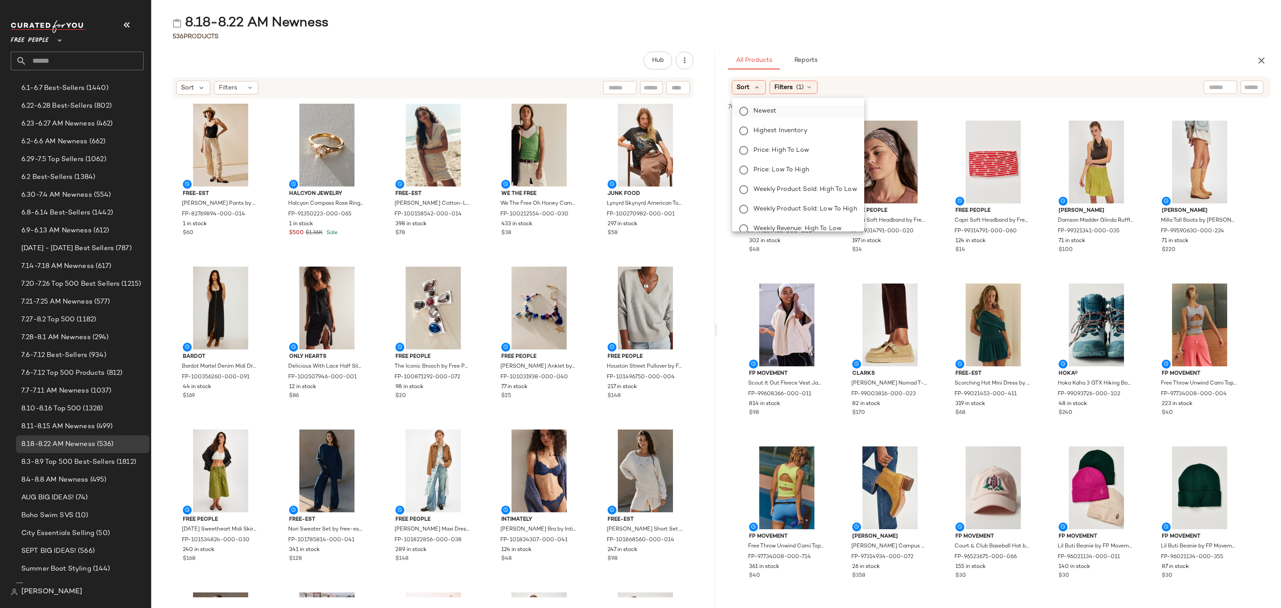
click at [771, 113] on span "Newest" at bounding box center [764, 110] width 23 height 9
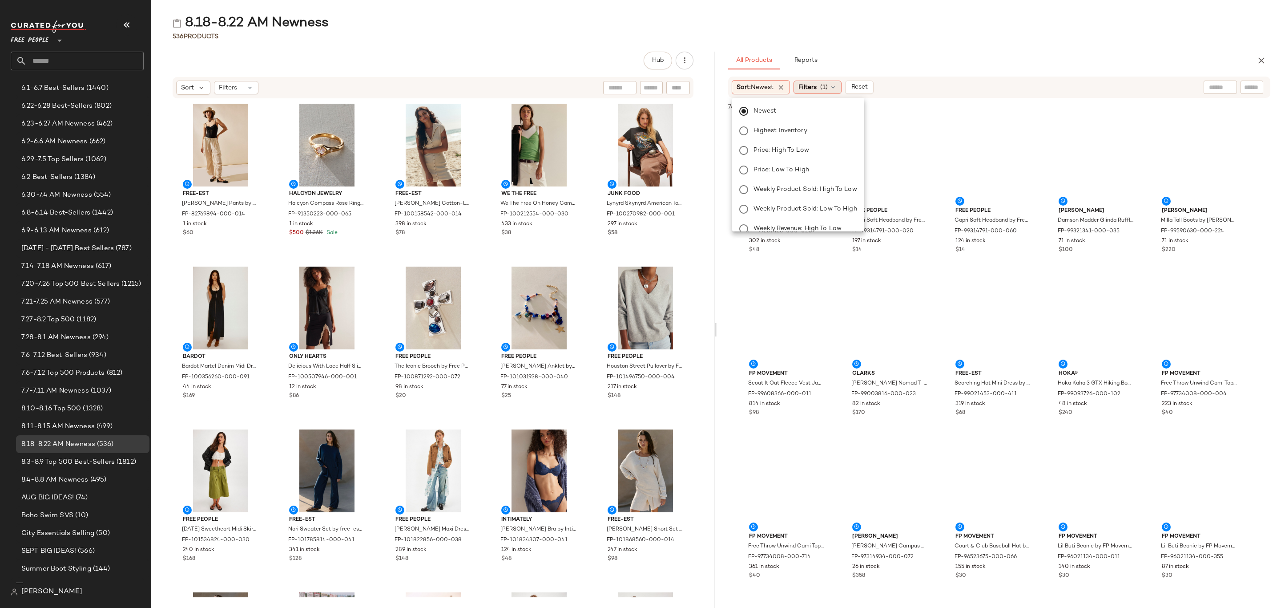
click at [816, 84] on span "Filters" at bounding box center [807, 87] width 18 height 9
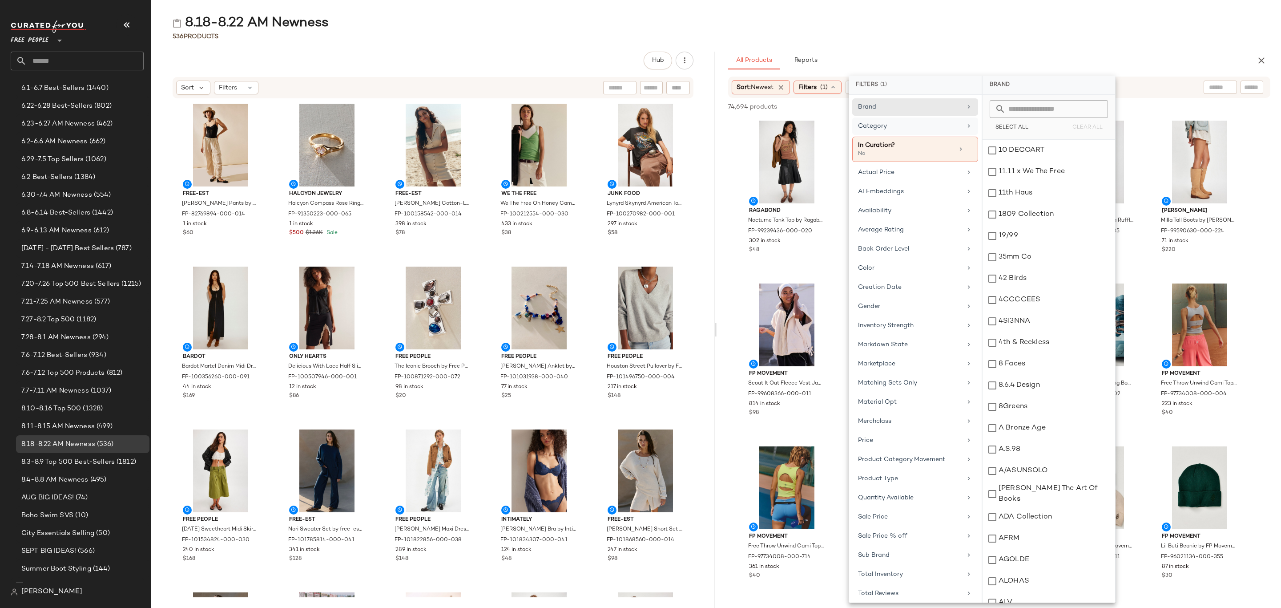
click at [901, 125] on div "Category" at bounding box center [910, 125] width 104 height 9
click at [1017, 147] on div "Accessories" at bounding box center [1048, 150] width 133 height 21
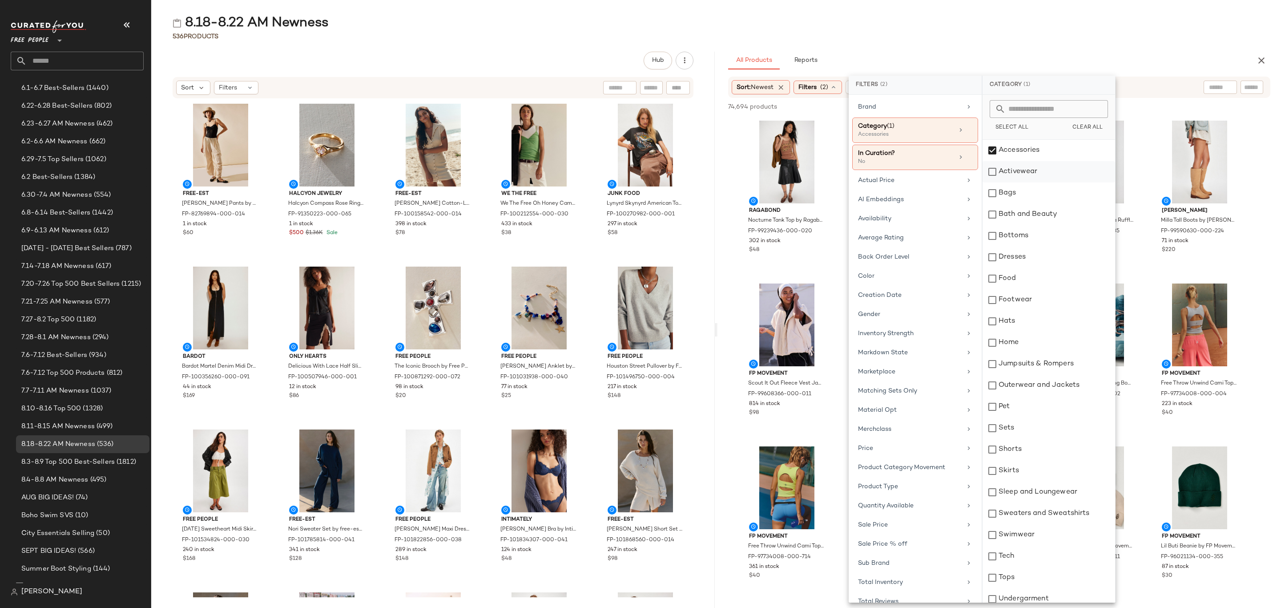
click at [1027, 167] on div "Activewear" at bounding box center [1048, 171] width 133 height 21
click at [1029, 190] on div "Bags" at bounding box center [1048, 192] width 133 height 21
click at [1029, 243] on div "Bottoms" at bounding box center [1048, 235] width 133 height 21
click at [1029, 255] on div "Dresses" at bounding box center [1048, 256] width 133 height 21
click at [1022, 299] on div "Footwear" at bounding box center [1048, 299] width 133 height 21
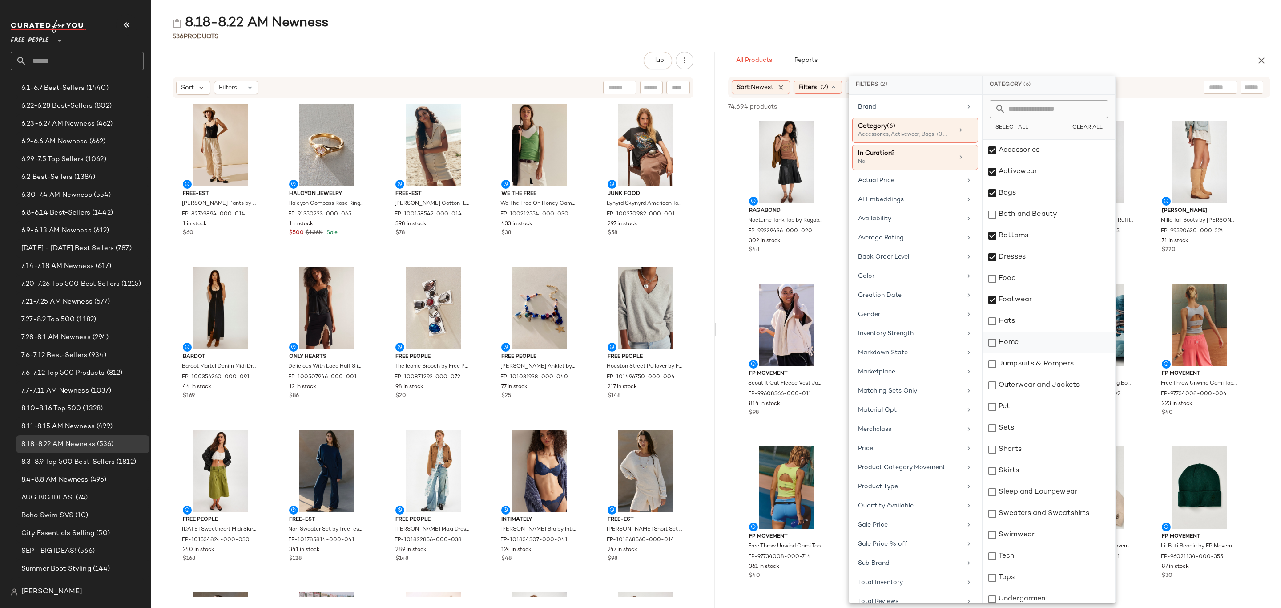
drag, startPoint x: 1018, startPoint y: 324, endPoint x: 1020, endPoint y: 334, distance: 9.9
click at [1018, 325] on div "Hats" at bounding box center [1048, 320] width 133 height 21
click at [1024, 360] on div "Jumpsuits & Rompers" at bounding box center [1048, 363] width 133 height 21
drag, startPoint x: 1031, startPoint y: 383, endPoint x: 1031, endPoint y: 391, distance: 8.0
click at [1032, 383] on div "Outerwear and Jackets" at bounding box center [1048, 384] width 133 height 21
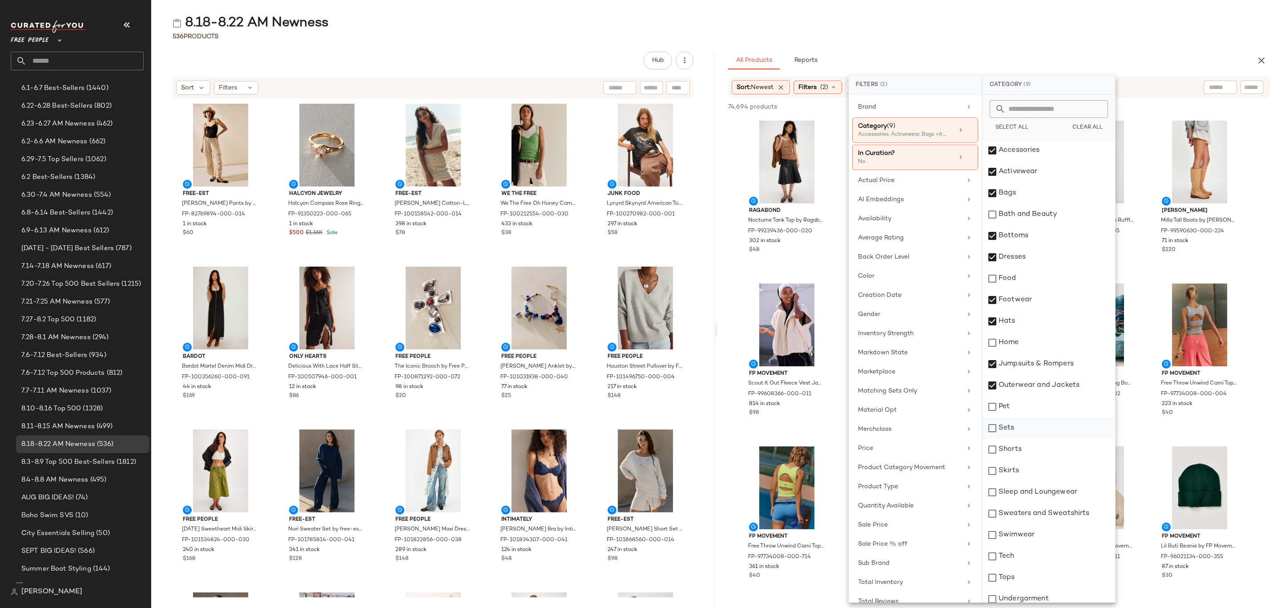
click at [1029, 423] on div "Sets" at bounding box center [1048, 427] width 133 height 21
click at [1029, 453] on div "Shorts" at bounding box center [1048, 449] width 133 height 21
drag, startPoint x: 1033, startPoint y: 474, endPoint x: 1043, endPoint y: 495, distance: 23.9
click at [1034, 474] on div "Skirts" at bounding box center [1048, 470] width 133 height 21
click at [1058, 492] on div "Sleep and Loungewear" at bounding box center [1048, 491] width 133 height 21
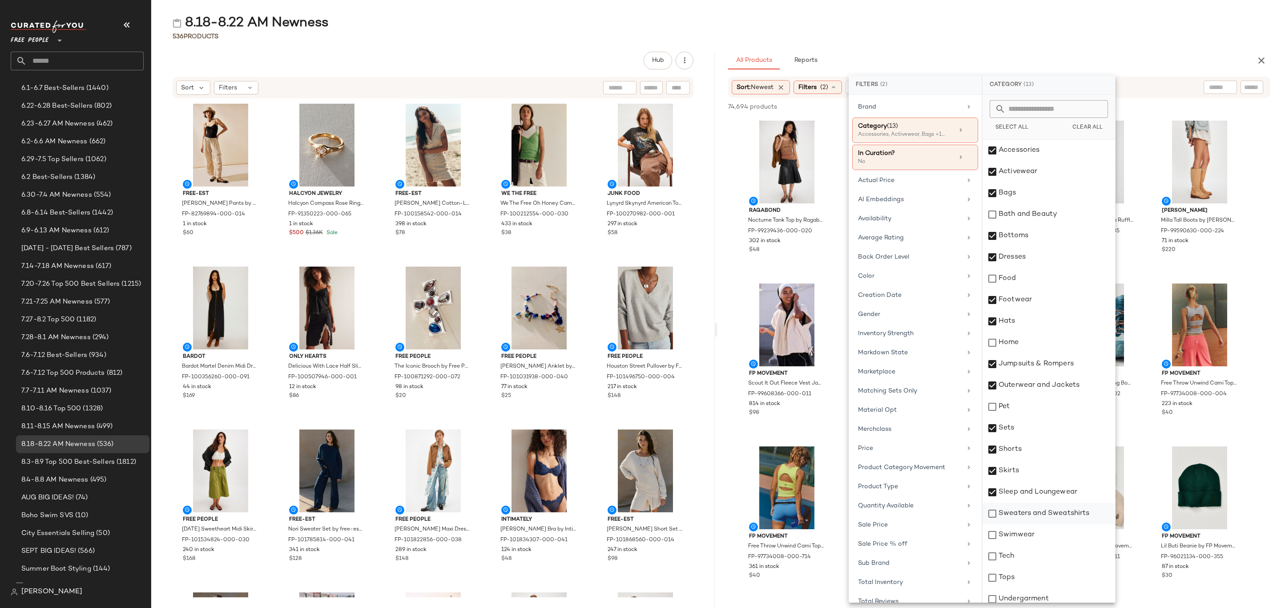
click at [1056, 511] on div "Sweaters and Sweatshirts" at bounding box center [1048, 513] width 133 height 21
click at [1045, 536] on div "Swimwear" at bounding box center [1048, 534] width 133 height 21
click at [1038, 571] on div "Tops" at bounding box center [1048, 577] width 133 height 21
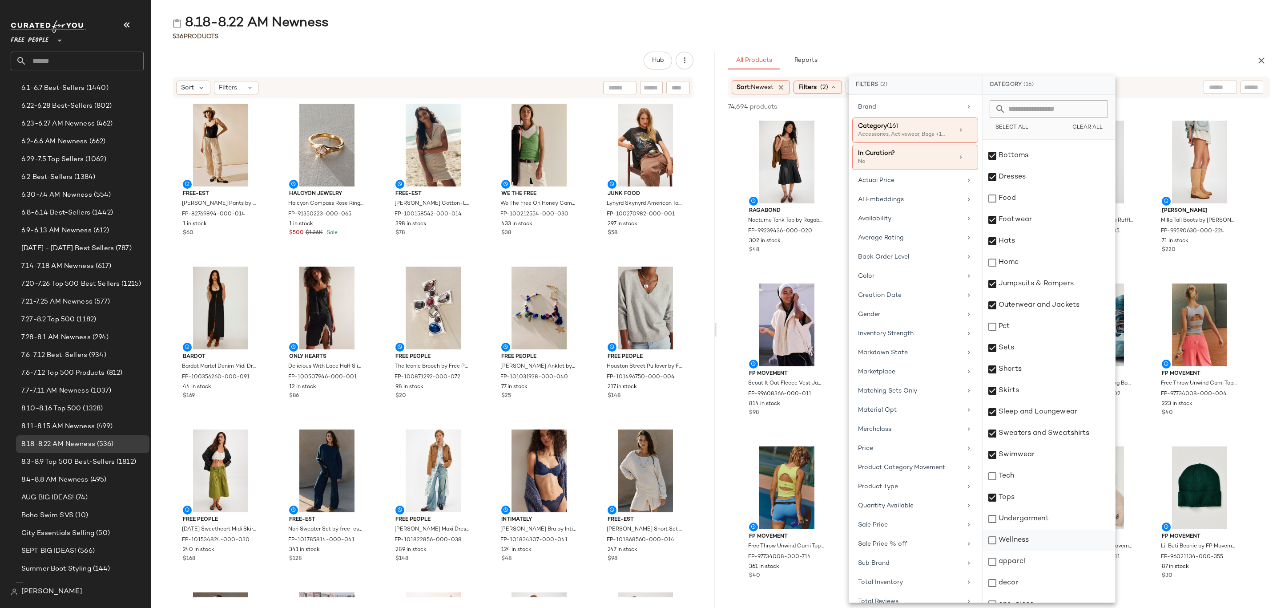
scroll to position [92, 0]
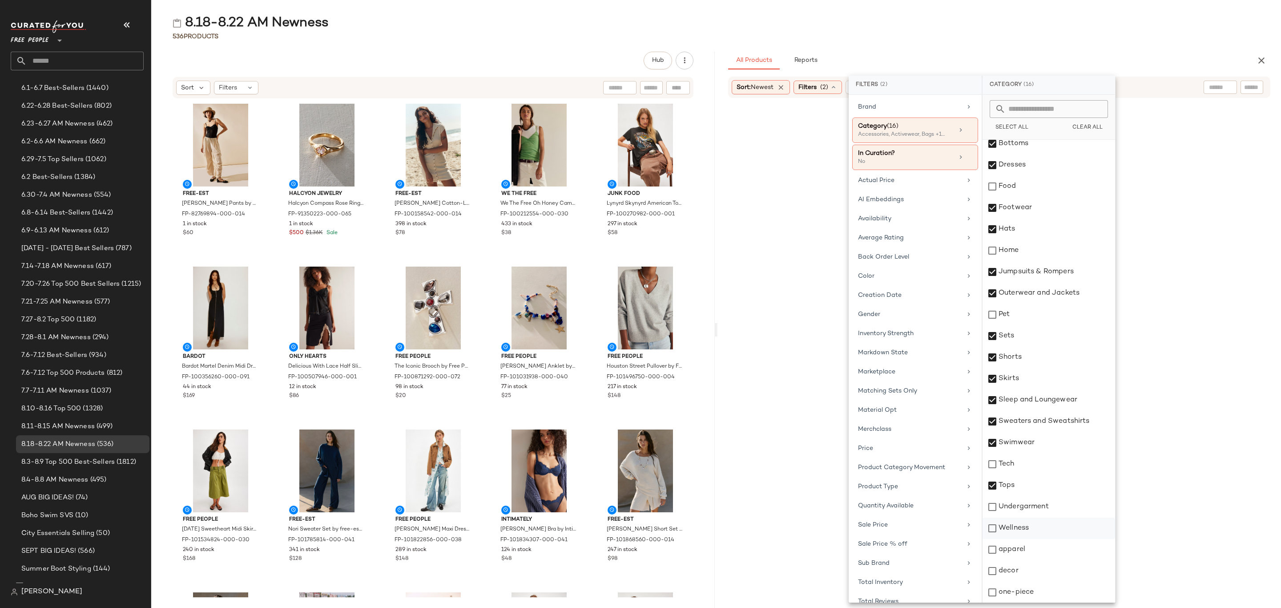
click at [1051, 506] on div "Undergarment" at bounding box center [1048, 506] width 133 height 21
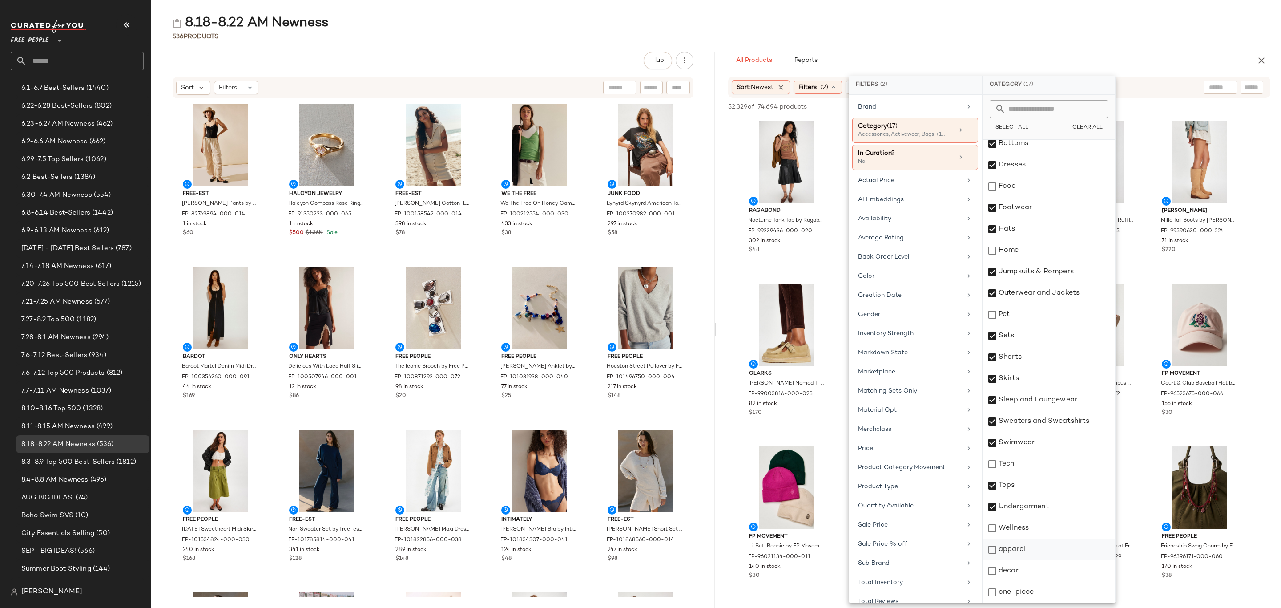
click at [1032, 543] on div "apparel" at bounding box center [1048, 549] width 133 height 21
click at [1028, 592] on div "one-piece" at bounding box center [1048, 591] width 133 height 21
click at [878, 223] on div "Availability" at bounding box center [910, 218] width 104 height 9
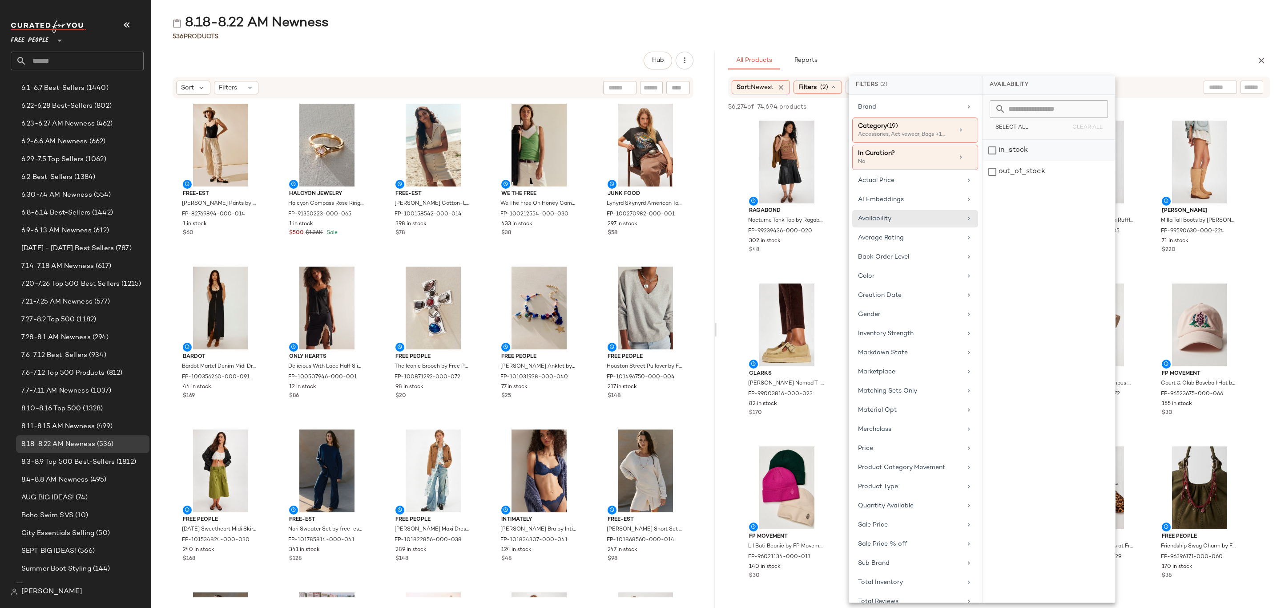
click at [1036, 161] on div "in_stock" at bounding box center [1048, 171] width 133 height 21
click at [1025, 52] on div "All Products Reports" at bounding box center [985, 61] width 514 height 18
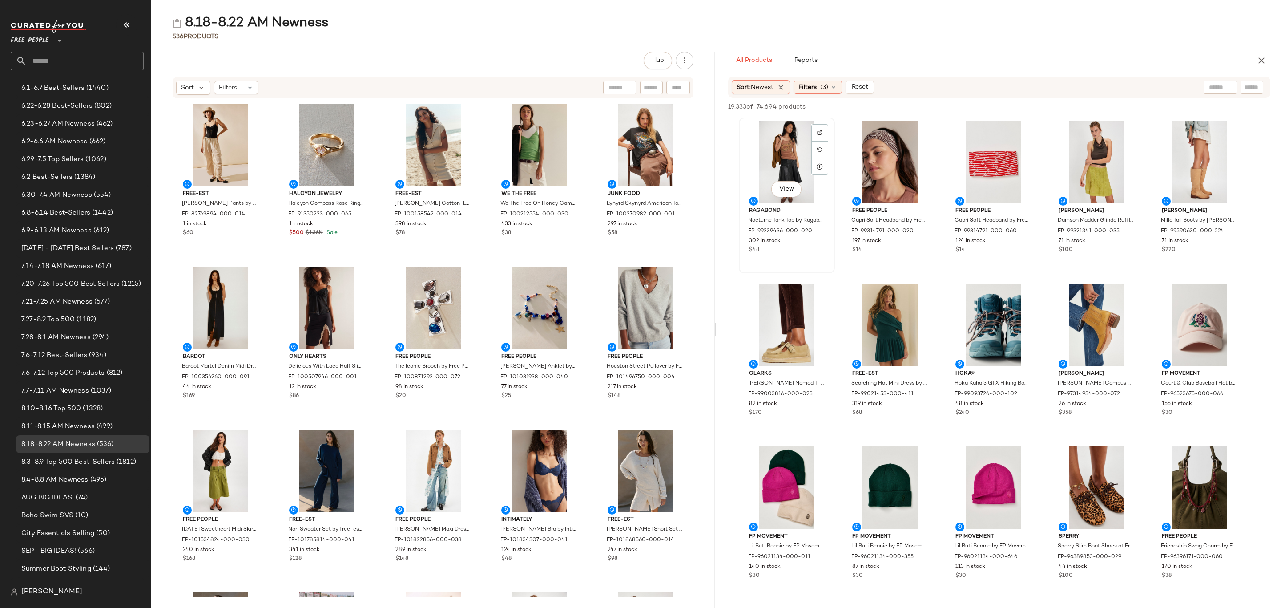
click at [770, 142] on div "View" at bounding box center [787, 162] width 90 height 83
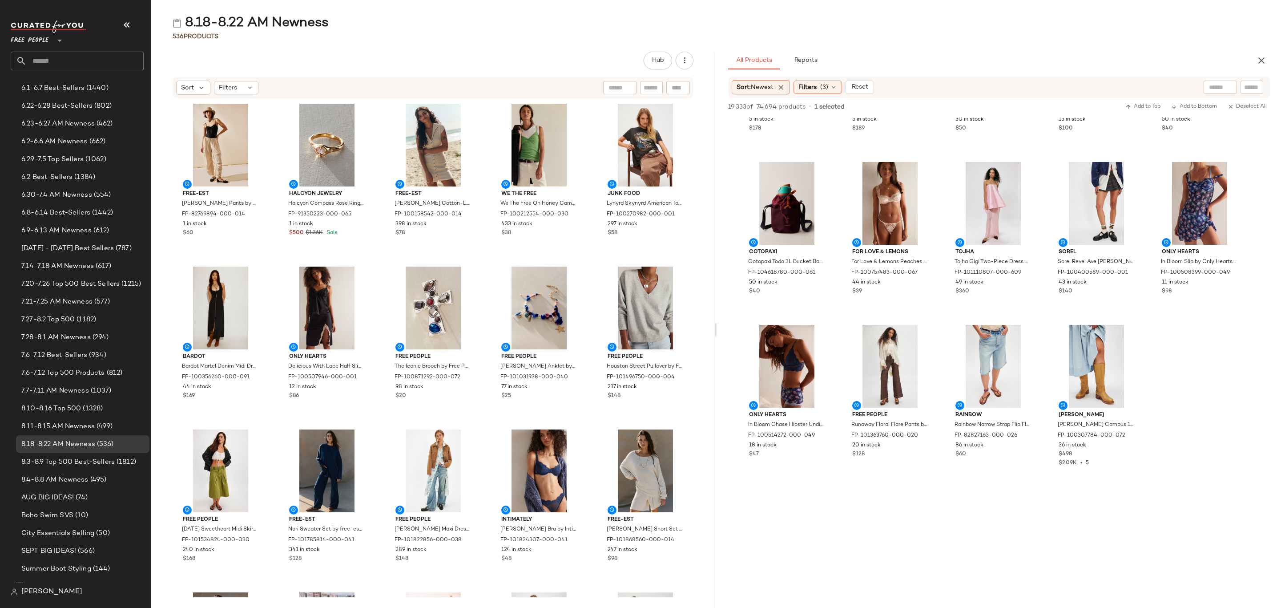
scroll to position [4336, 0]
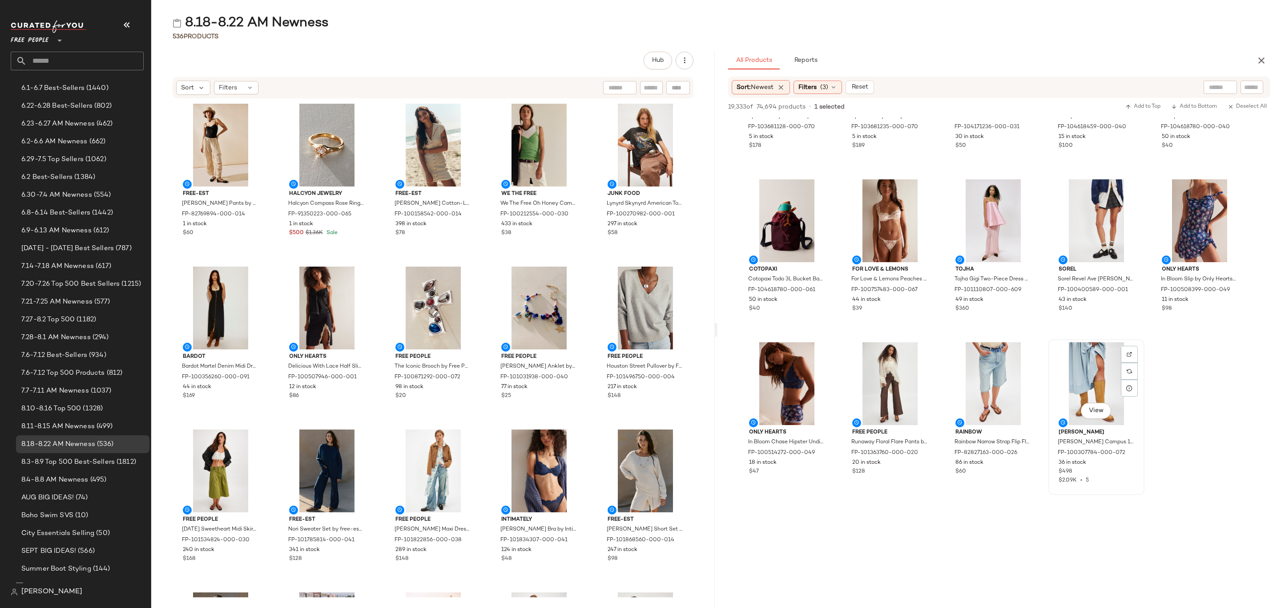
click at [1116, 479] on div "$2.09K • 5" at bounding box center [1096, 480] width 76 height 8
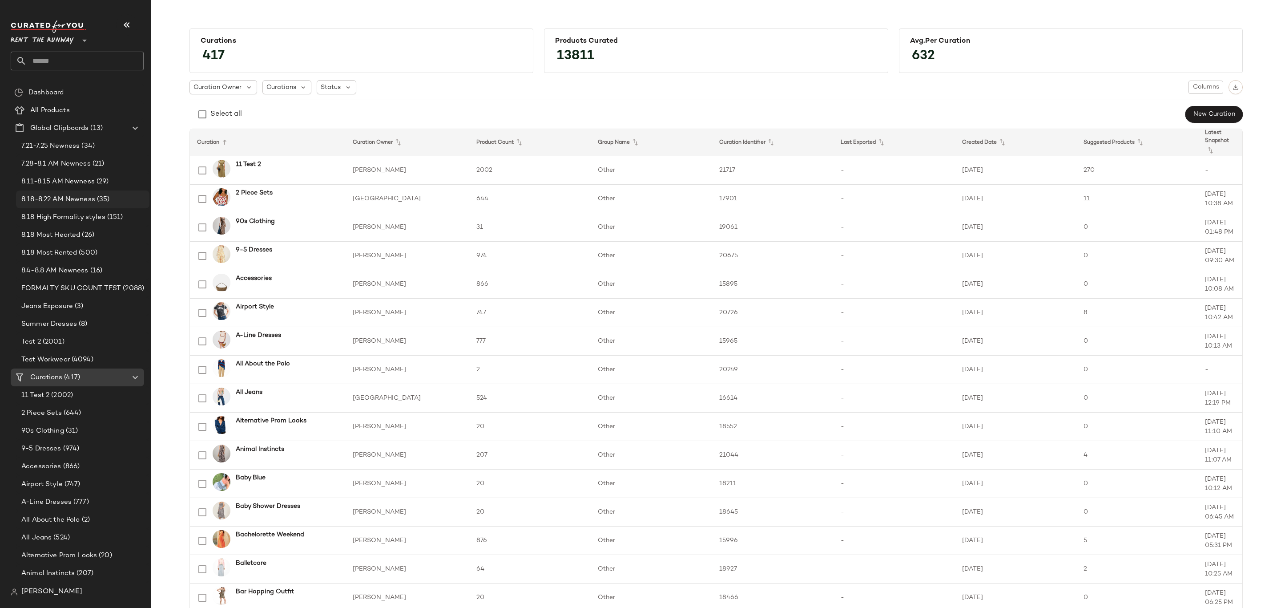
click at [80, 198] on span "8.18-8.22 AM Newness" at bounding box center [58, 199] width 74 height 10
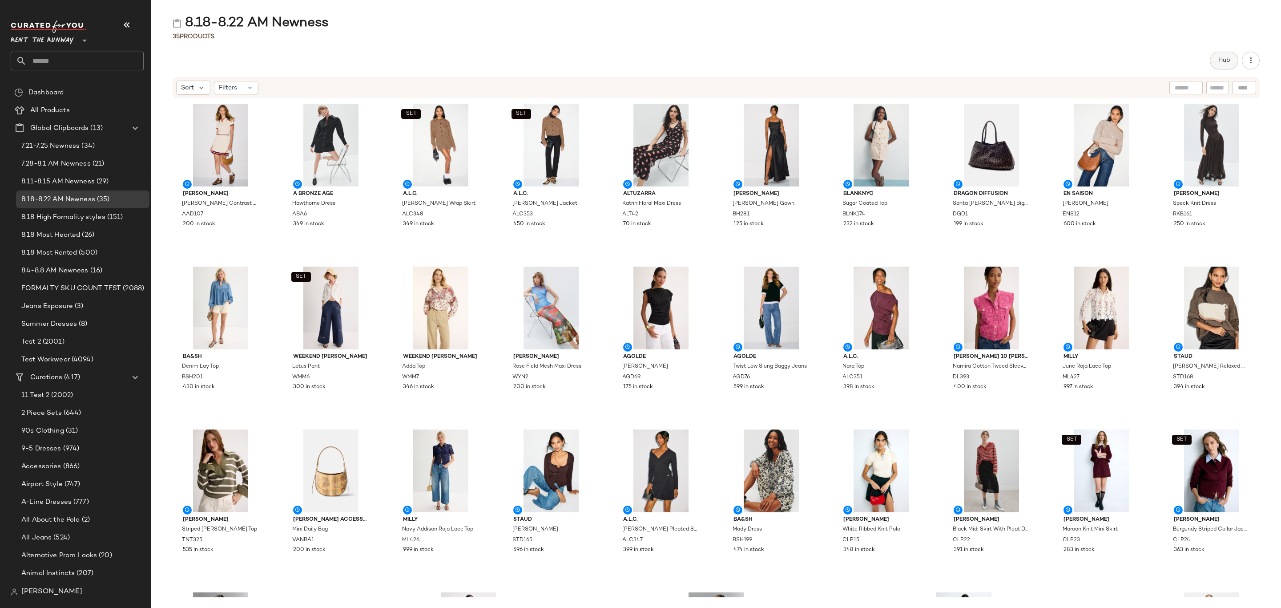
click at [1227, 59] on span "Hub" at bounding box center [1224, 60] width 12 height 7
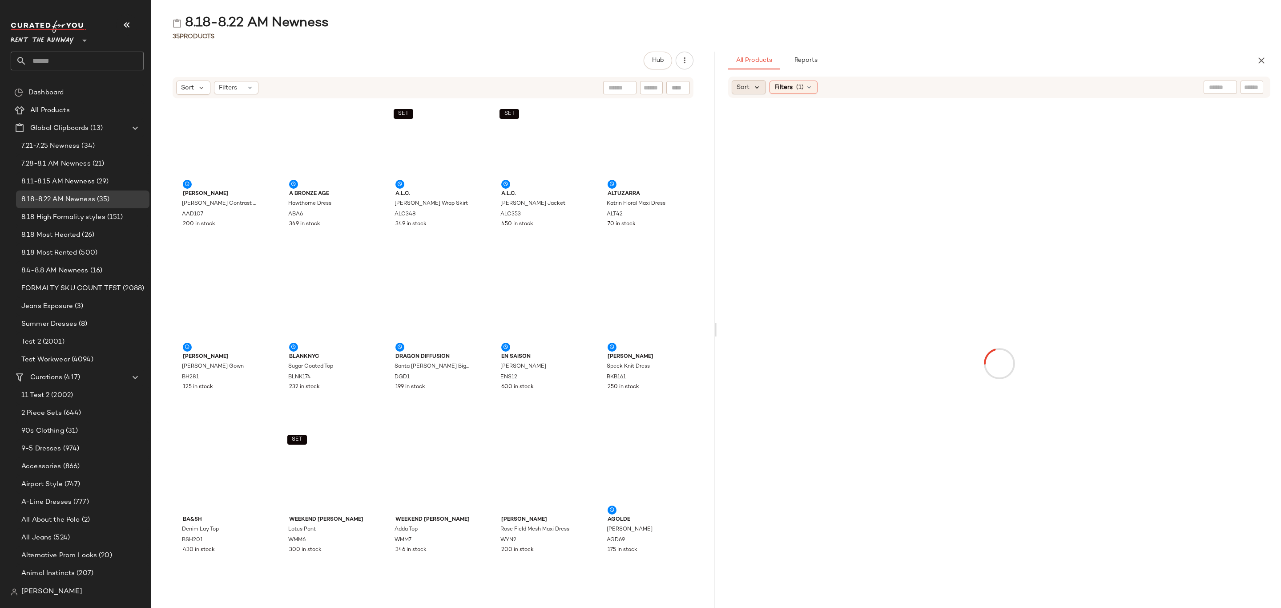
click at [754, 87] on icon at bounding box center [757, 87] width 8 height 8
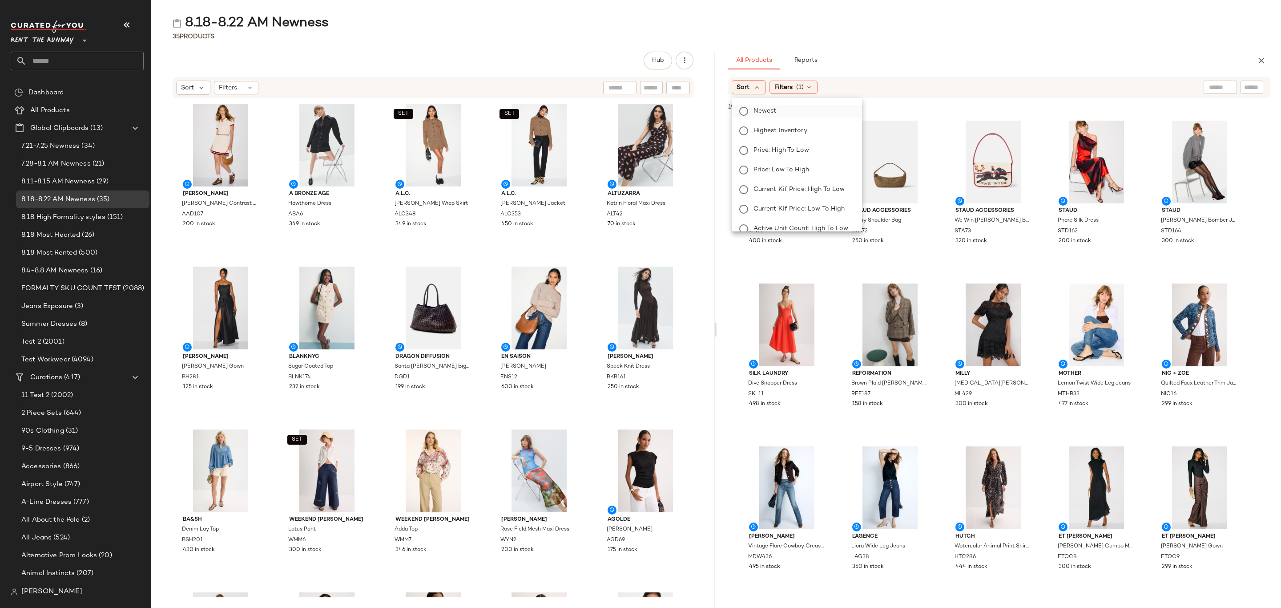
click at [772, 111] on span "Newest" at bounding box center [764, 110] width 23 height 9
click at [988, 53] on div "All Products Reports" at bounding box center [985, 61] width 514 height 18
click at [775, 154] on div "View" at bounding box center [787, 162] width 90 height 83
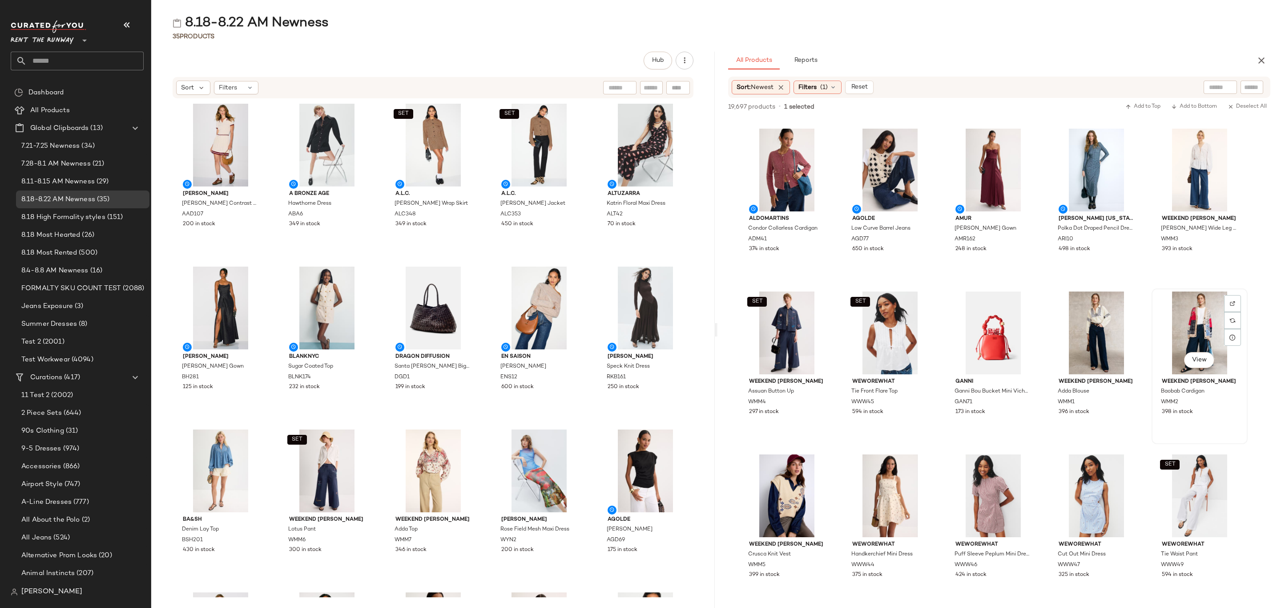
scroll to position [600, 0]
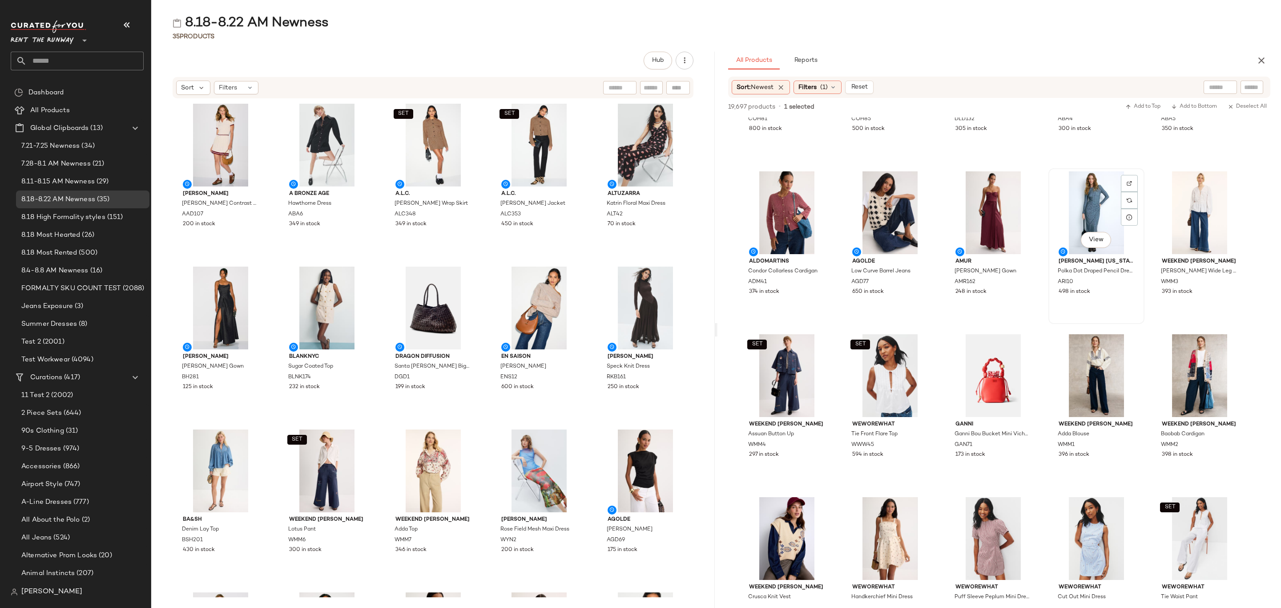
click at [1117, 301] on div "View [PERSON_NAME] [US_STATE] Polka Dot Draped Pencil Dress ARI10 498 in stock" at bounding box center [1096, 246] width 94 height 154
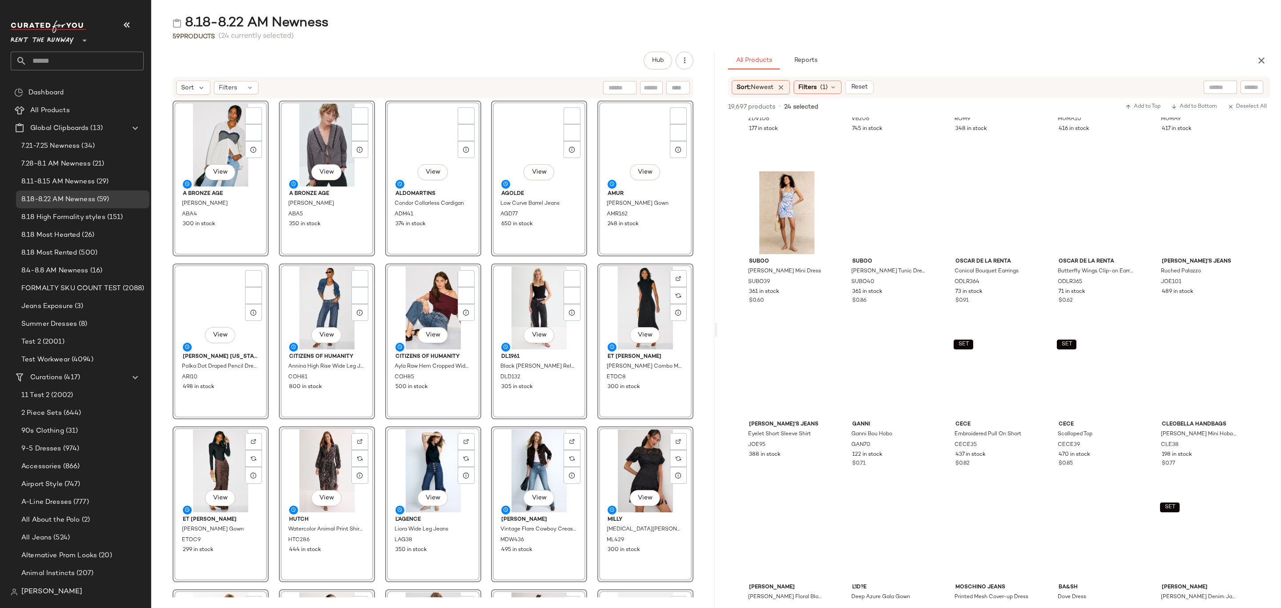
scroll to position [0, 0]
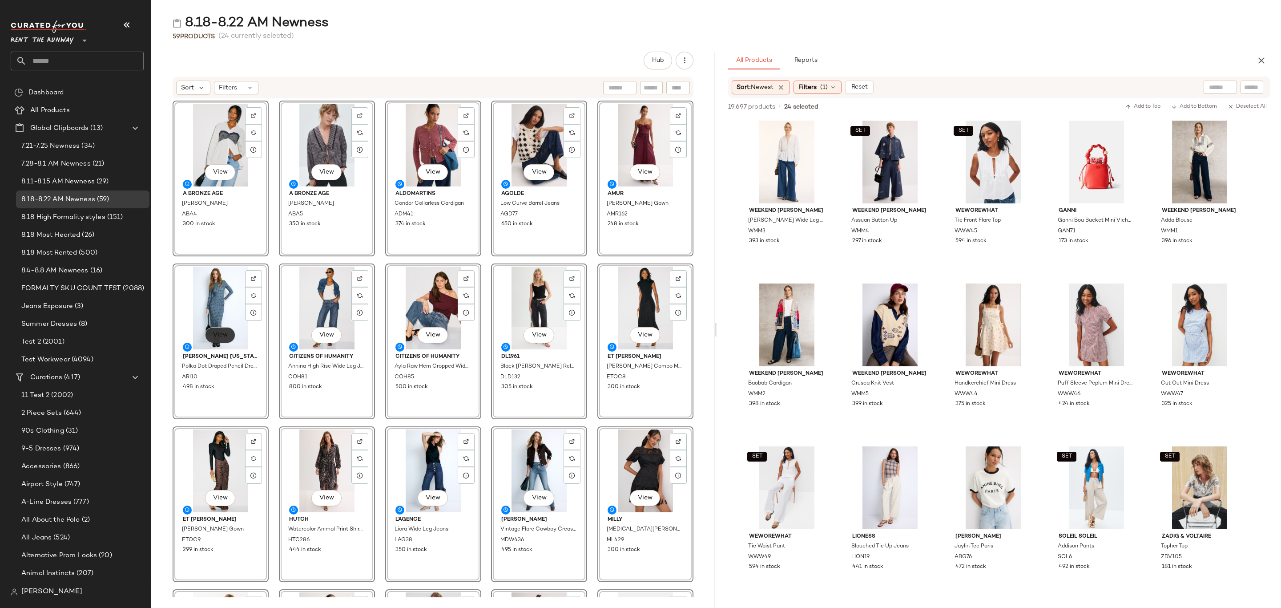
click at [224, 335] on span "View" at bounding box center [220, 334] width 15 height 7
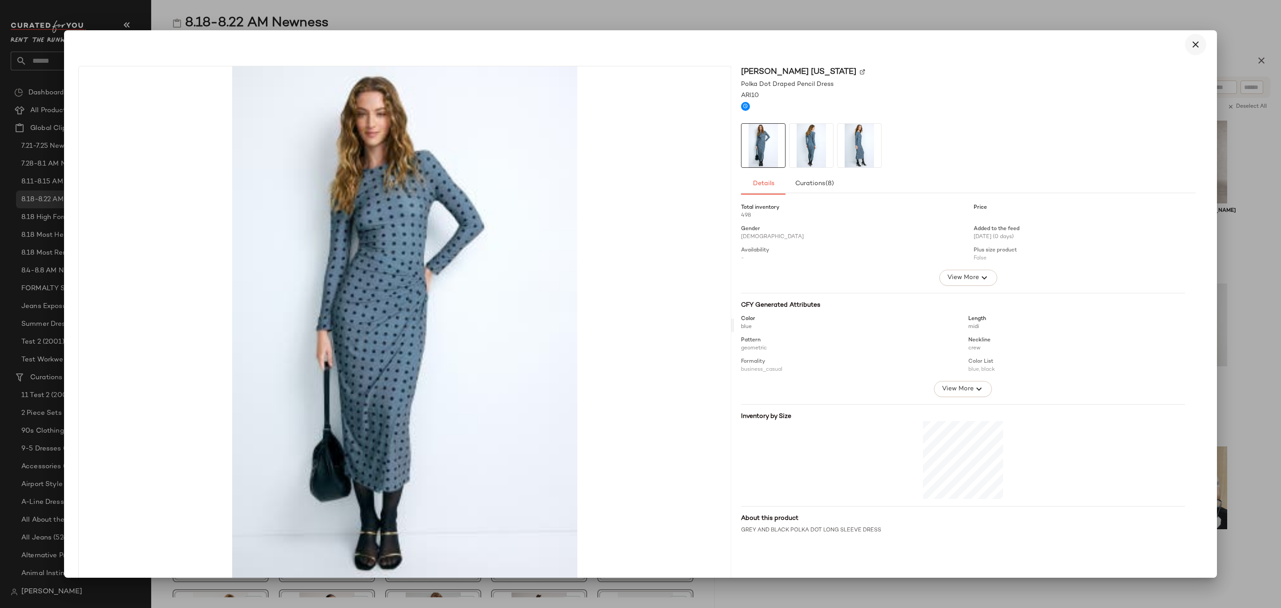
click at [1191, 40] on icon "button" at bounding box center [1195, 44] width 11 height 11
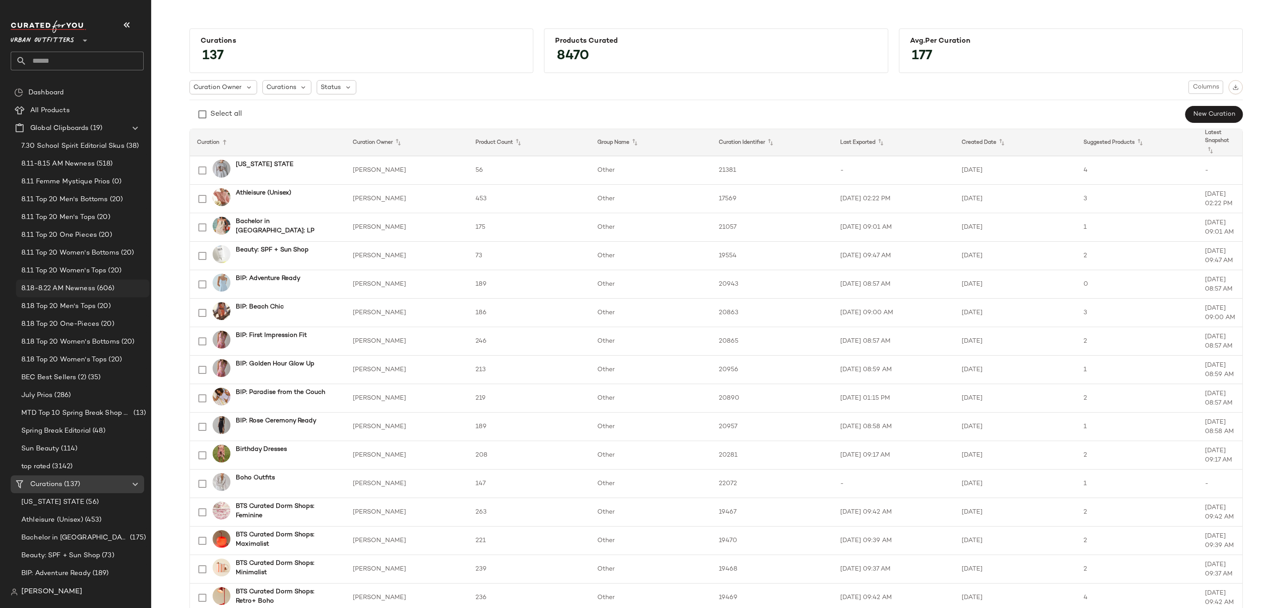
click at [91, 287] on span "8.18-8.22 AM Newness" at bounding box center [58, 288] width 74 height 10
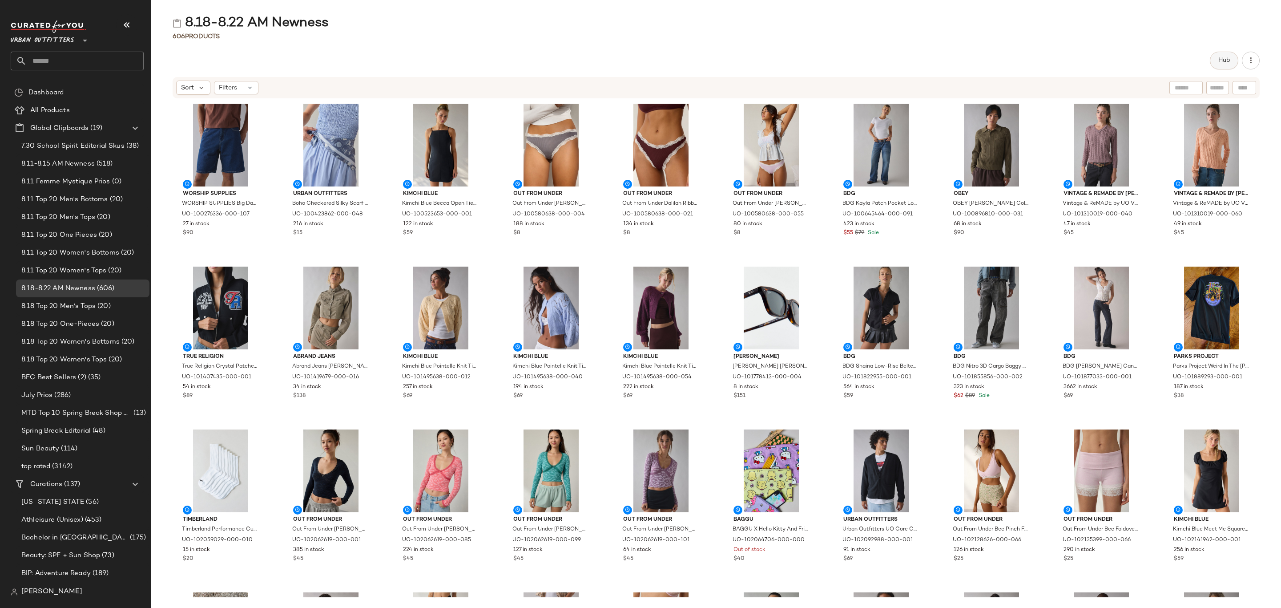
click at [1221, 55] on button "Hub" at bounding box center [1224, 61] width 28 height 18
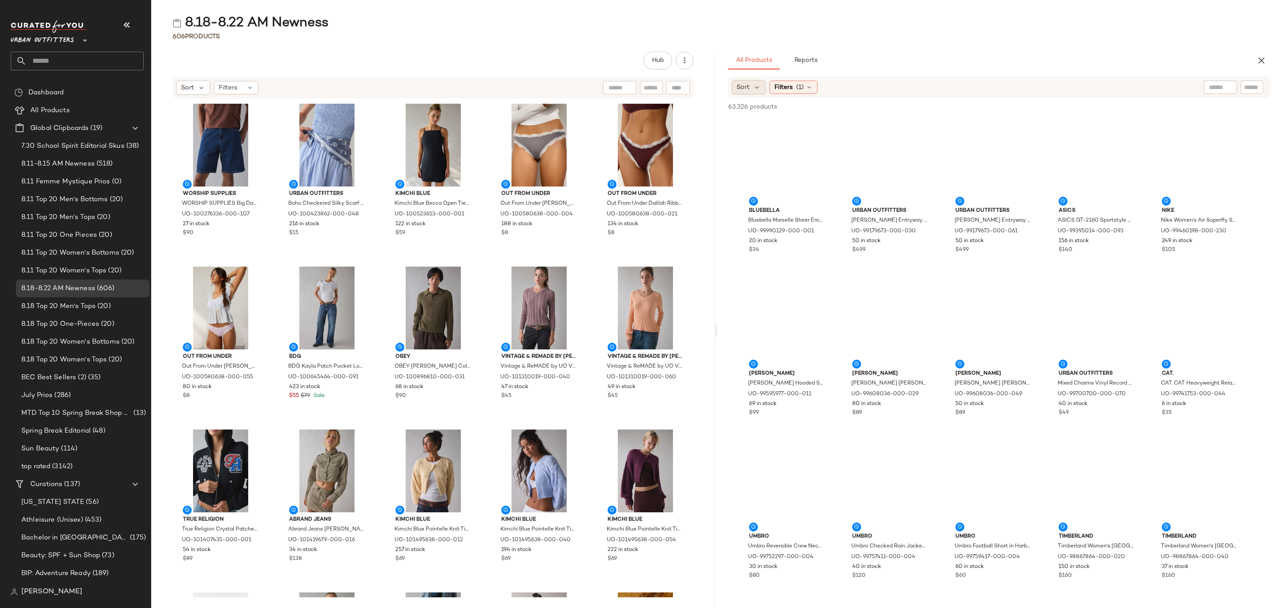
click at [750, 85] on div "Sort" at bounding box center [749, 87] width 34 height 14
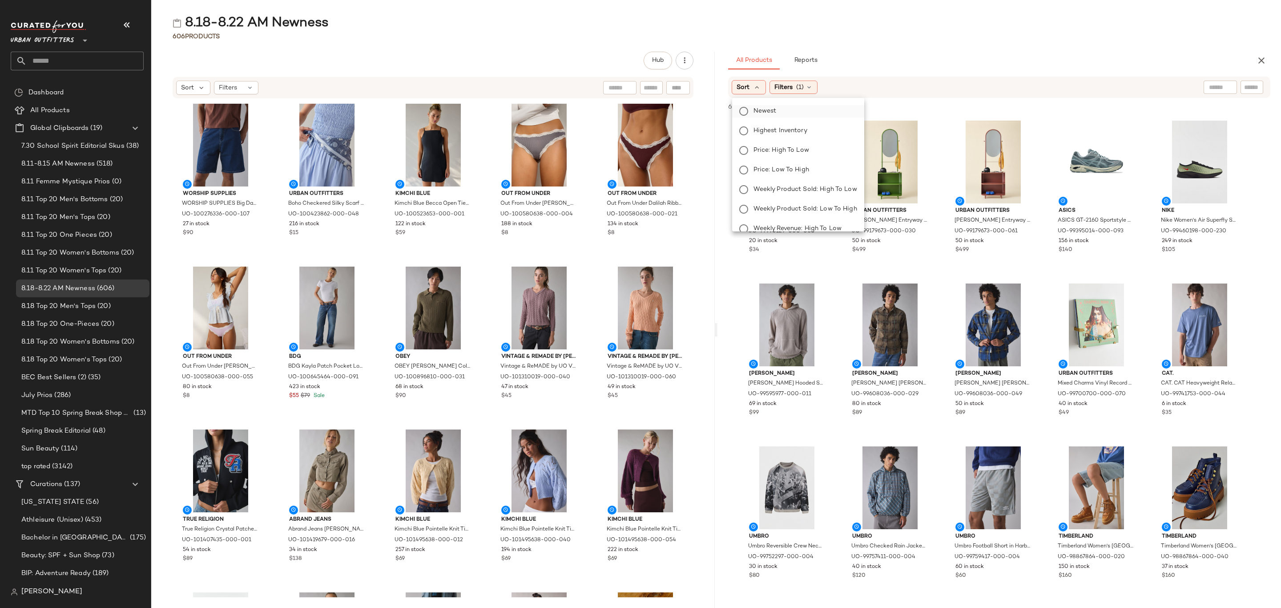
click at [784, 115] on label "Newest" at bounding box center [803, 111] width 107 height 12
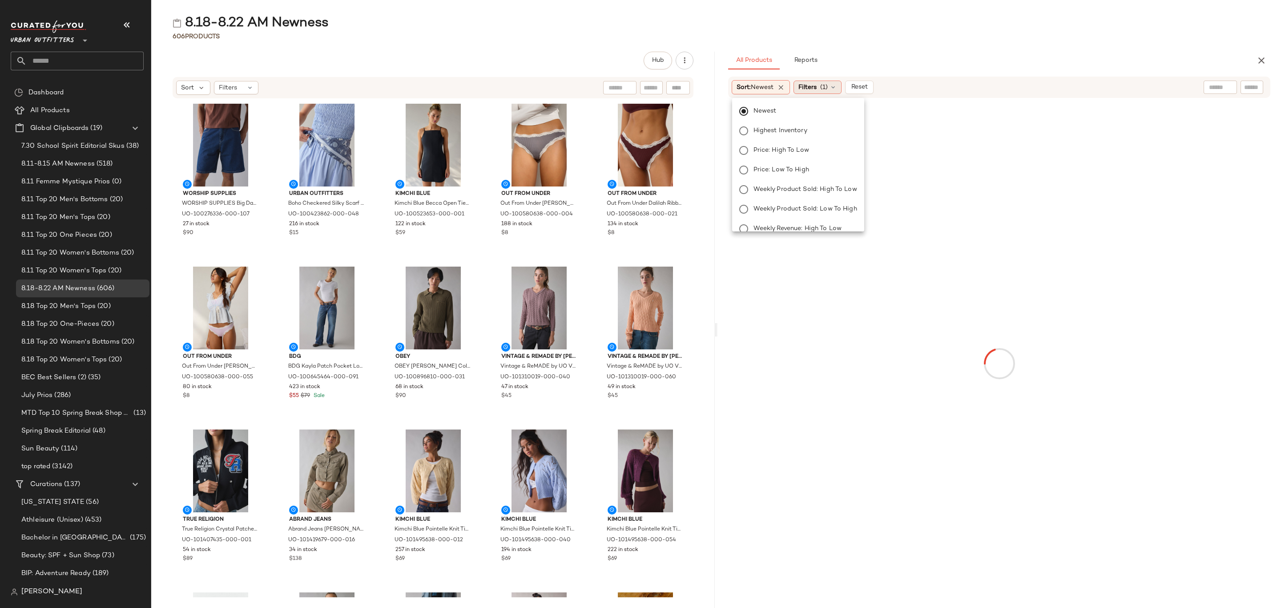
click at [808, 89] on span "Filters" at bounding box center [807, 87] width 18 height 9
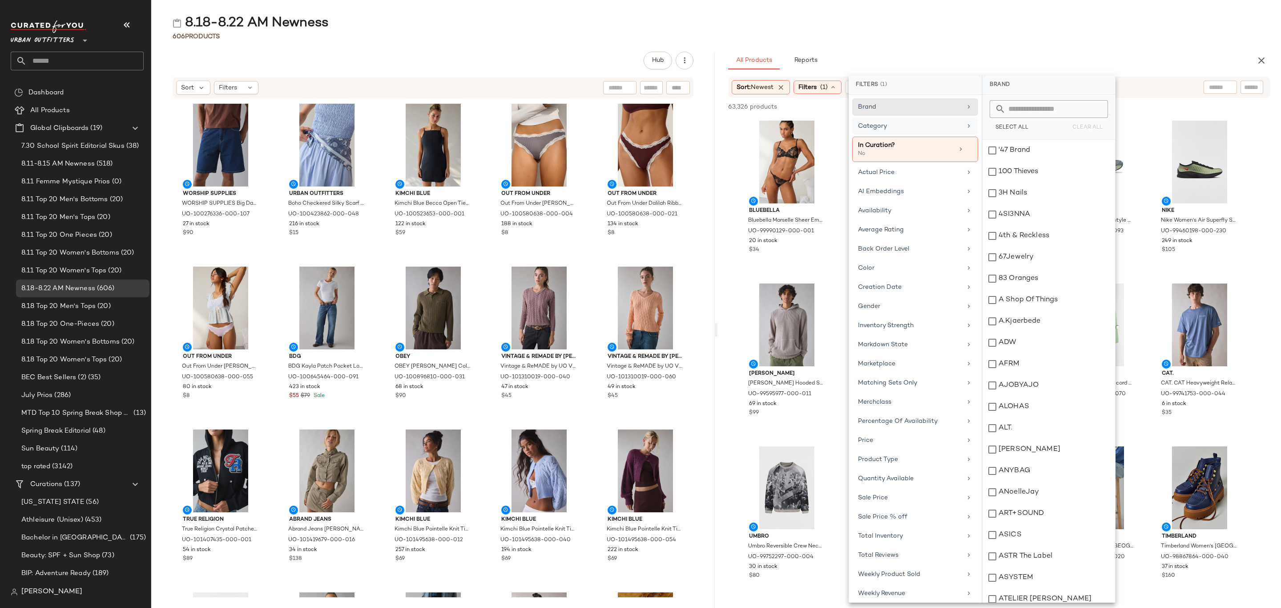
click at [896, 129] on div "Category" at bounding box center [910, 125] width 104 height 9
click at [1016, 151] on div "Accessories" at bounding box center [1048, 150] width 133 height 21
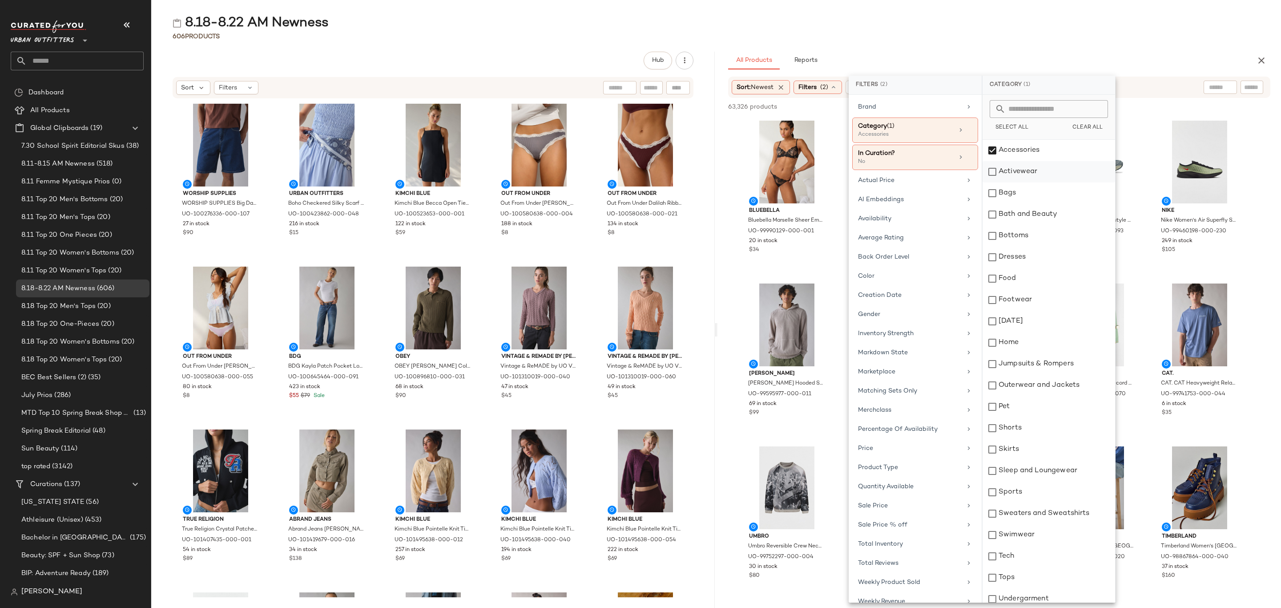
click at [1029, 169] on div "Activewear" at bounding box center [1048, 171] width 133 height 21
click at [1023, 187] on div "Bags" at bounding box center [1048, 192] width 133 height 21
click at [1034, 235] on div "Bottoms" at bounding box center [1048, 235] width 133 height 21
click at [1039, 262] on div "Dresses" at bounding box center [1048, 256] width 133 height 21
click at [1029, 306] on div "Footwear" at bounding box center [1048, 299] width 133 height 21
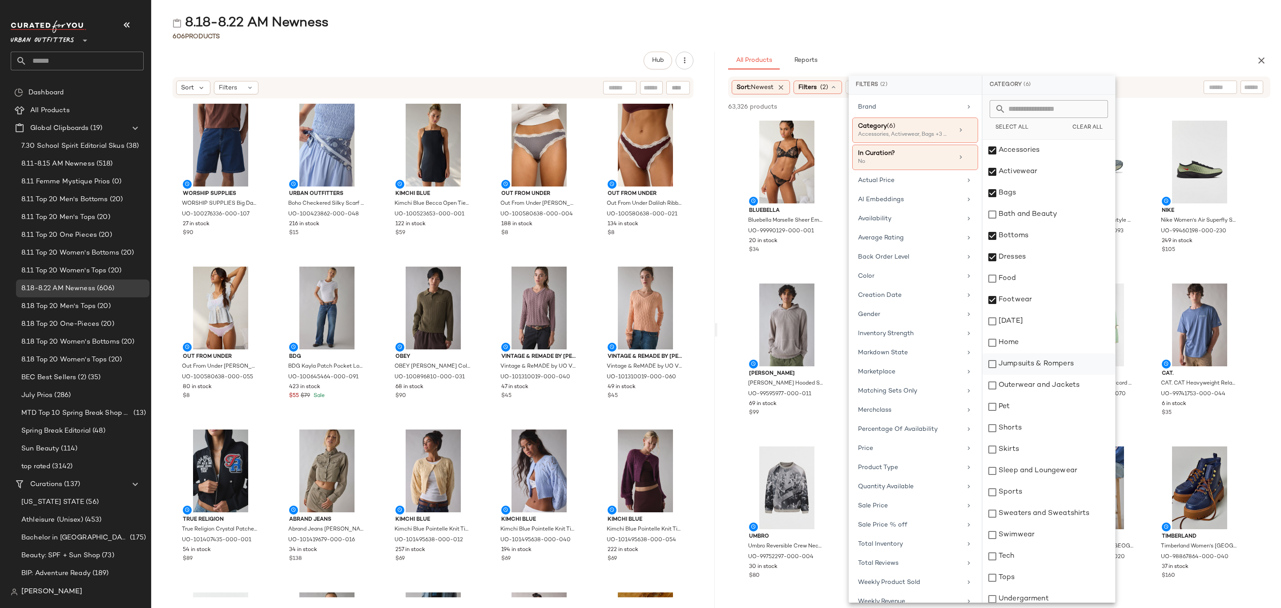
click at [1037, 362] on div "Jumpsuits & Rompers" at bounding box center [1048, 363] width 133 height 21
click at [1041, 382] on div "Outerwear and Jackets" at bounding box center [1048, 384] width 133 height 21
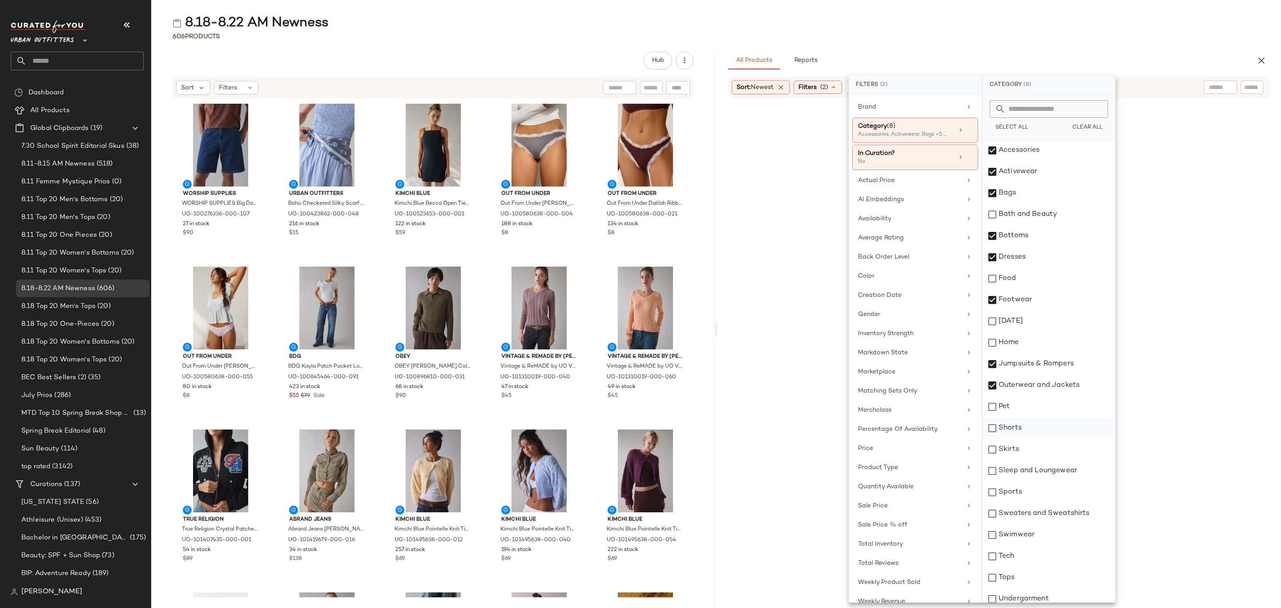
click at [1034, 427] on div "Shorts" at bounding box center [1048, 427] width 133 height 21
click at [1029, 458] on div "Skirts" at bounding box center [1048, 449] width 133 height 21
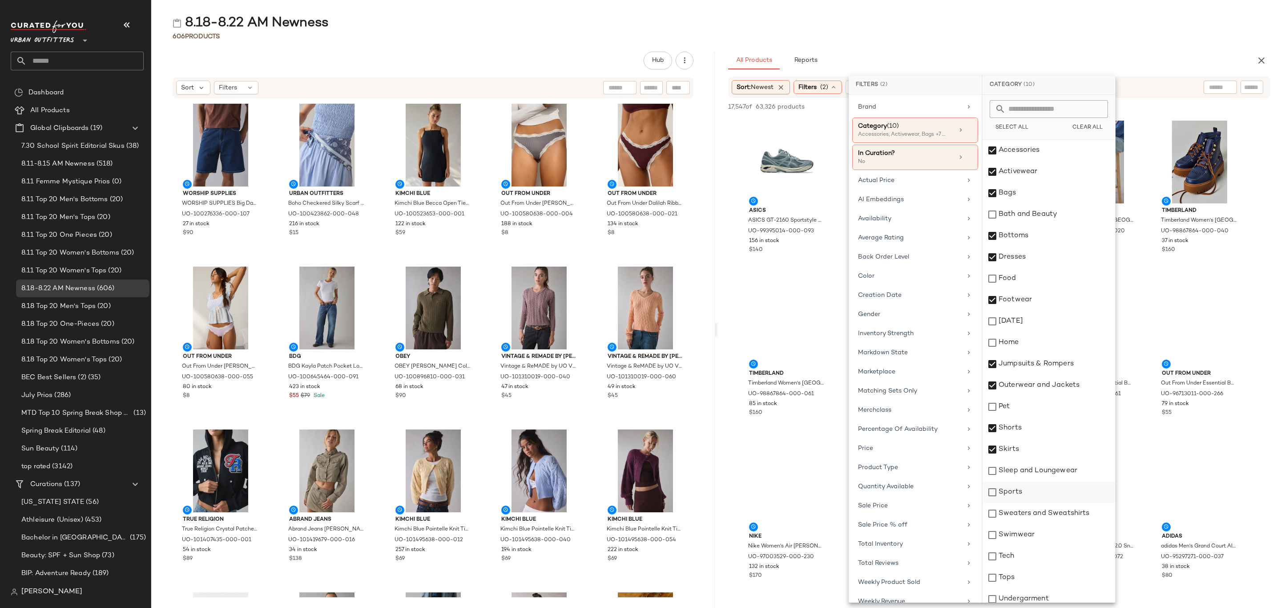
click at [1036, 486] on div "Sports" at bounding box center [1048, 491] width 133 height 21
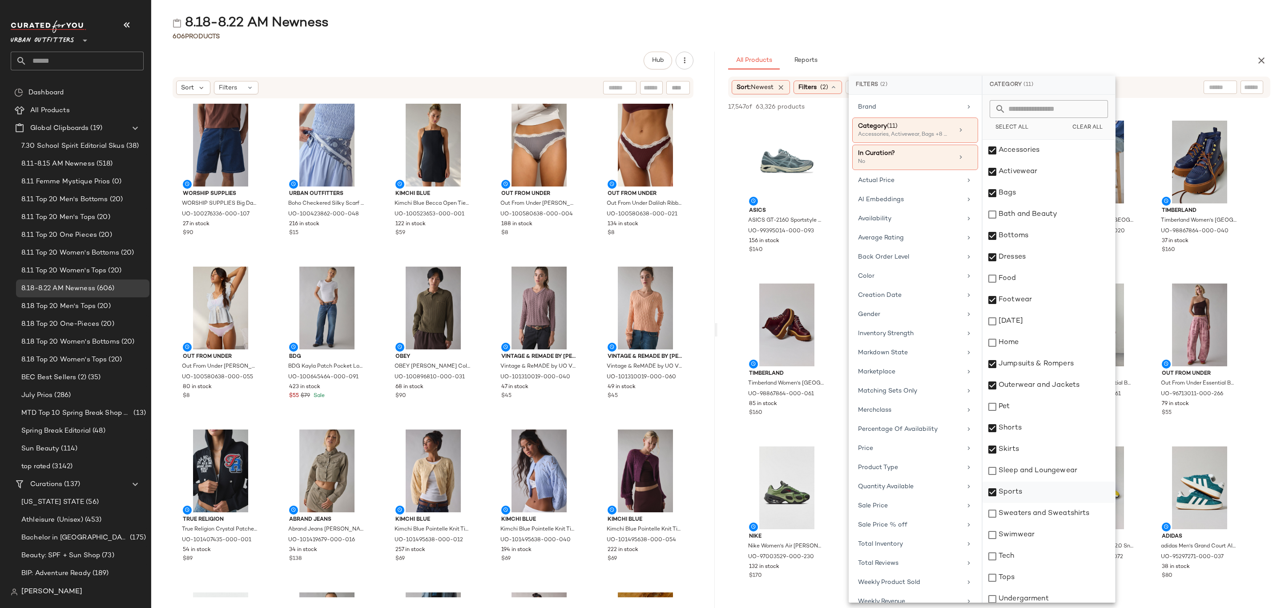
drag, startPoint x: 1034, startPoint y: 474, endPoint x: 1038, endPoint y: 483, distance: 10.3
click at [1034, 474] on div "Sleep and Loungewear" at bounding box center [1048, 470] width 133 height 21
click at [1020, 495] on div "Sports" at bounding box center [1048, 491] width 133 height 21
drag, startPoint x: 1037, startPoint y: 533, endPoint x: 1029, endPoint y: 558, distance: 26.2
click at [1038, 533] on div "Swimwear" at bounding box center [1048, 534] width 133 height 21
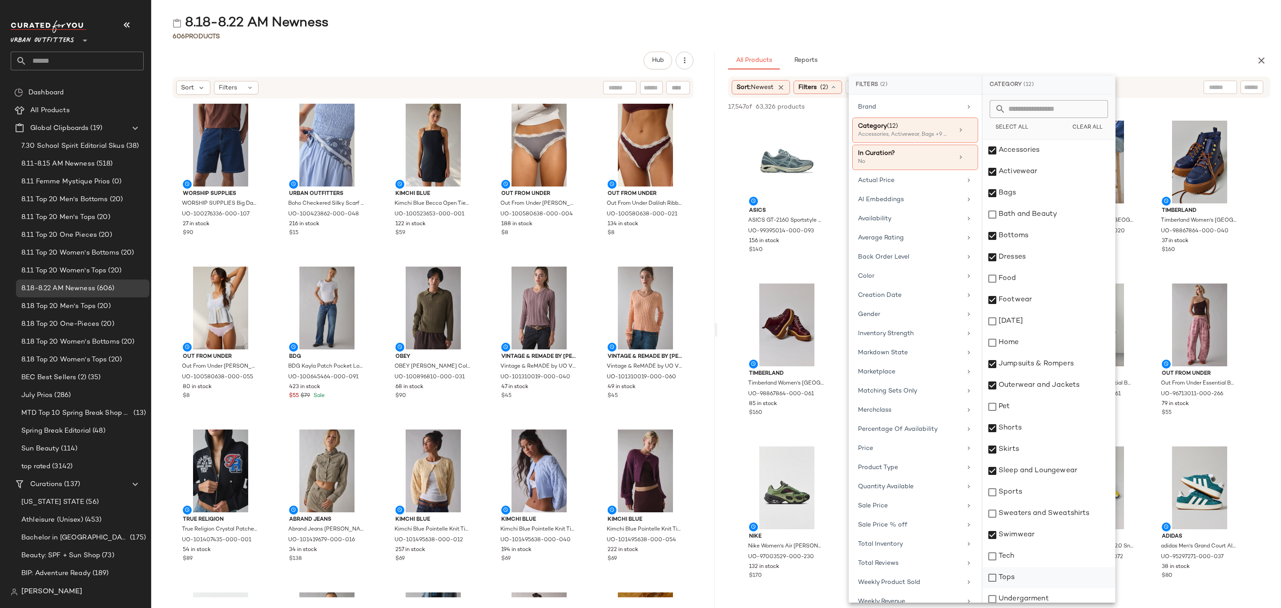
click at [1022, 578] on div "Tops" at bounding box center [1048, 577] width 133 height 21
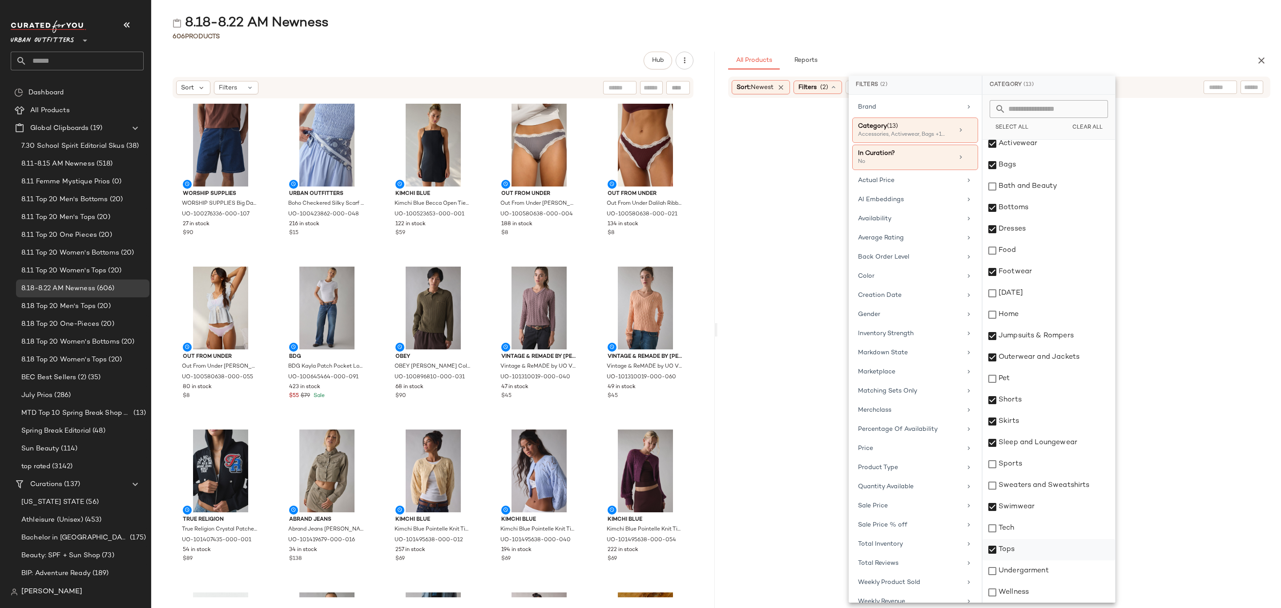
drag, startPoint x: 1054, startPoint y: 487, endPoint x: 1033, endPoint y: 555, distance: 71.0
click at [1055, 487] on div "Sweaters and Sweatshirts" at bounding box center [1048, 485] width 133 height 21
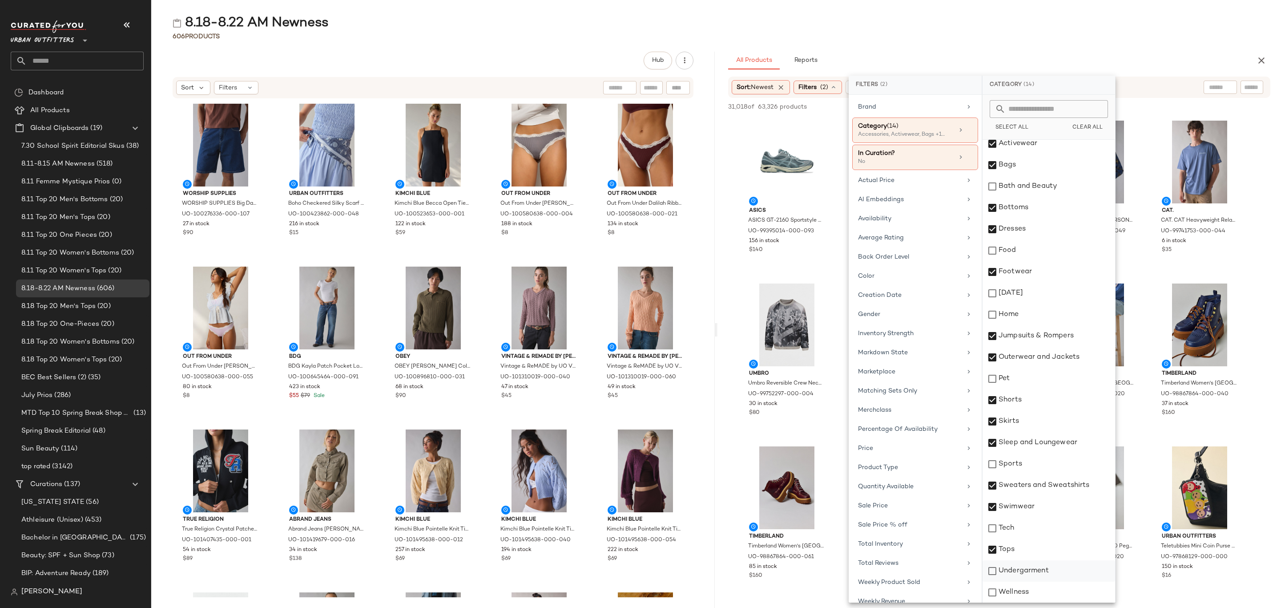
click at [1039, 571] on div "Undergarment" at bounding box center [1048, 570] width 133 height 21
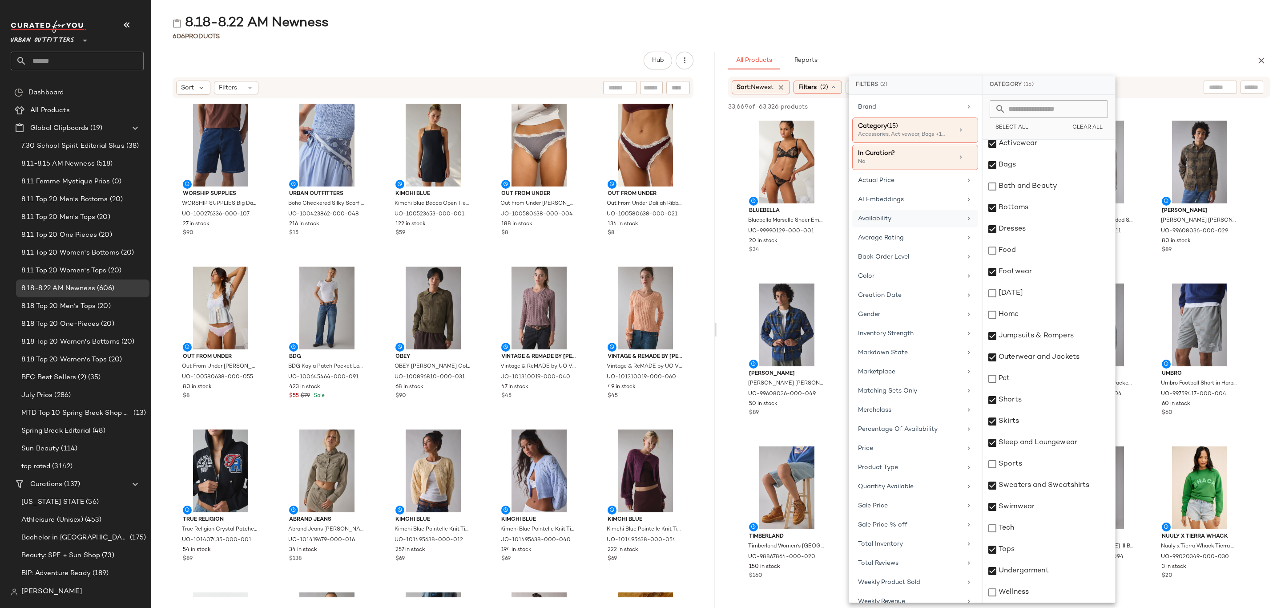
click at [922, 217] on div "Availability" at bounding box center [910, 218] width 104 height 9
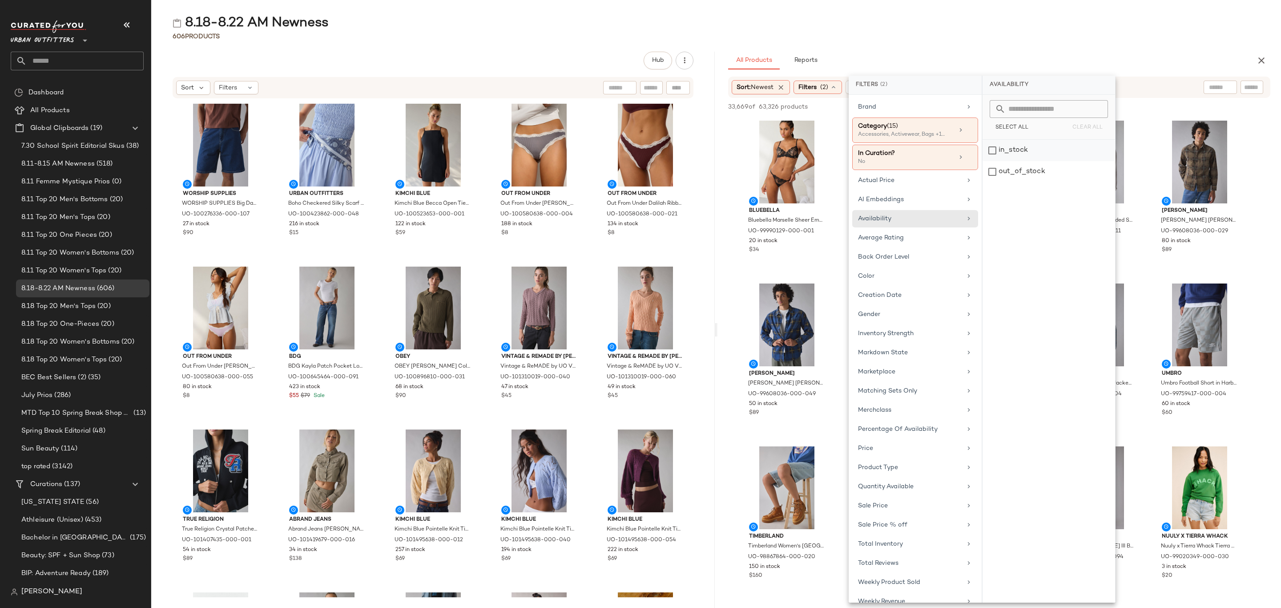
click at [1019, 161] on div "in_stock" at bounding box center [1048, 171] width 133 height 21
click at [990, 49] on div "8.18-8.22 AM Newness 606 Products Hub Sort Filters WORSHIP SUPPLIES WORSHIP SUP…" at bounding box center [716, 310] width 1130 height 593
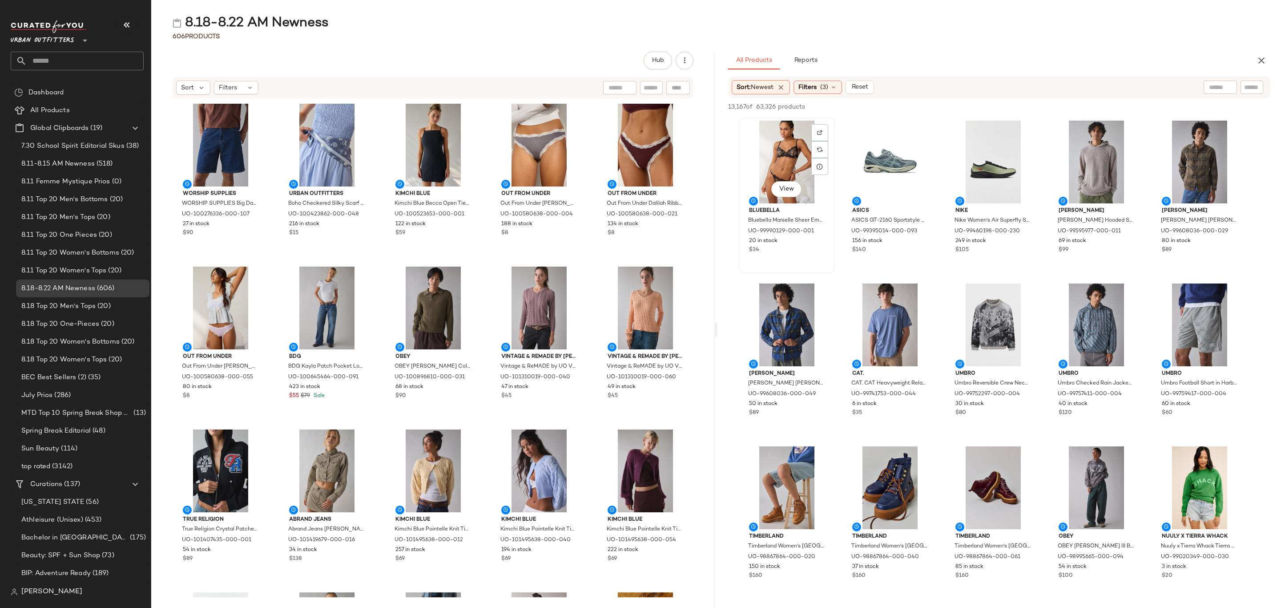
click at [767, 149] on div "View" at bounding box center [787, 162] width 90 height 83
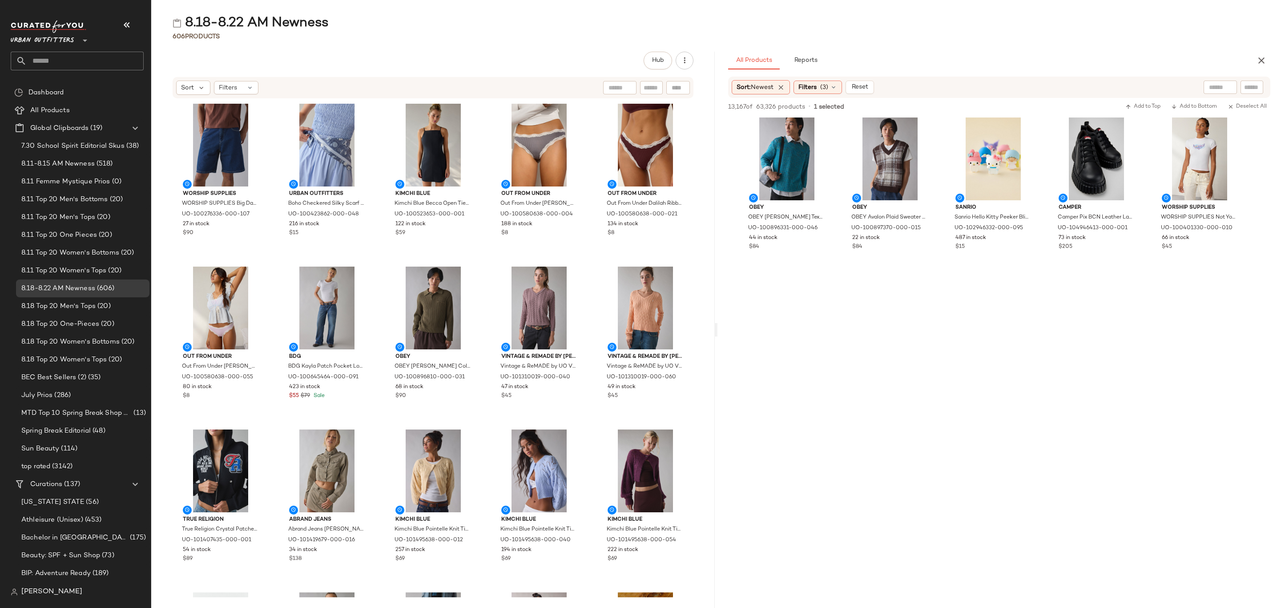
scroll to position [5537, 0]
click at [1224, 244] on div "$45" at bounding box center [1200, 247] width 76 height 8
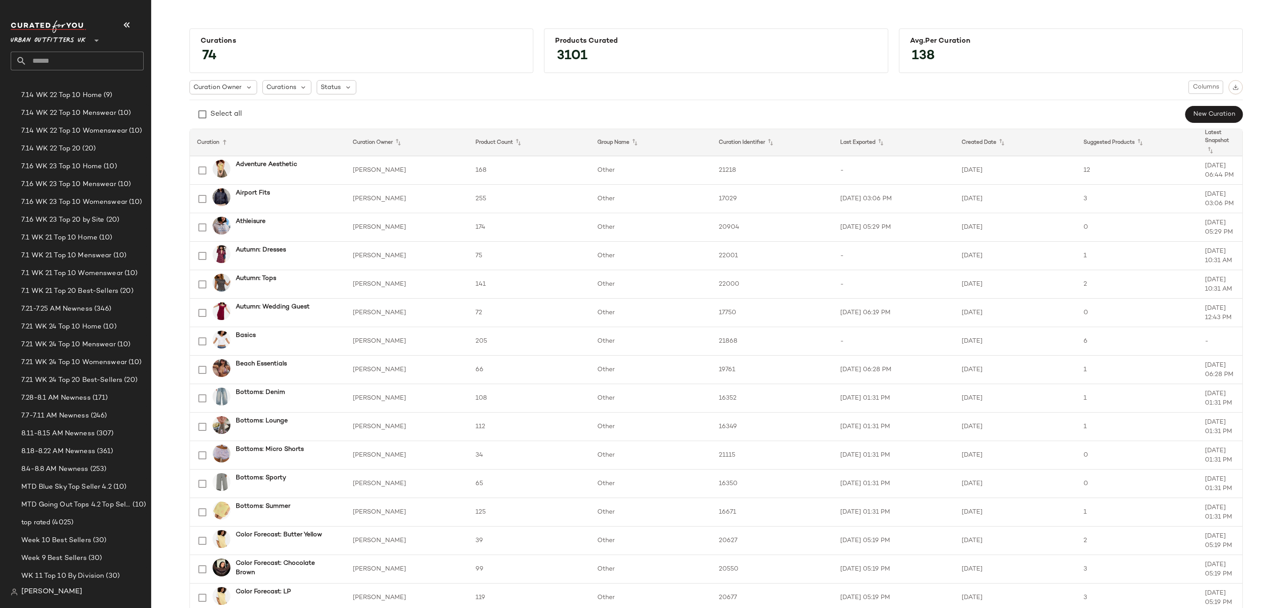
scroll to position [801, 0]
drag, startPoint x: 89, startPoint y: 409, endPoint x: 107, endPoint y: 415, distance: 18.8
click at [91, 409] on span "8.18-8.22 AM Newness" at bounding box center [58, 413] width 74 height 10
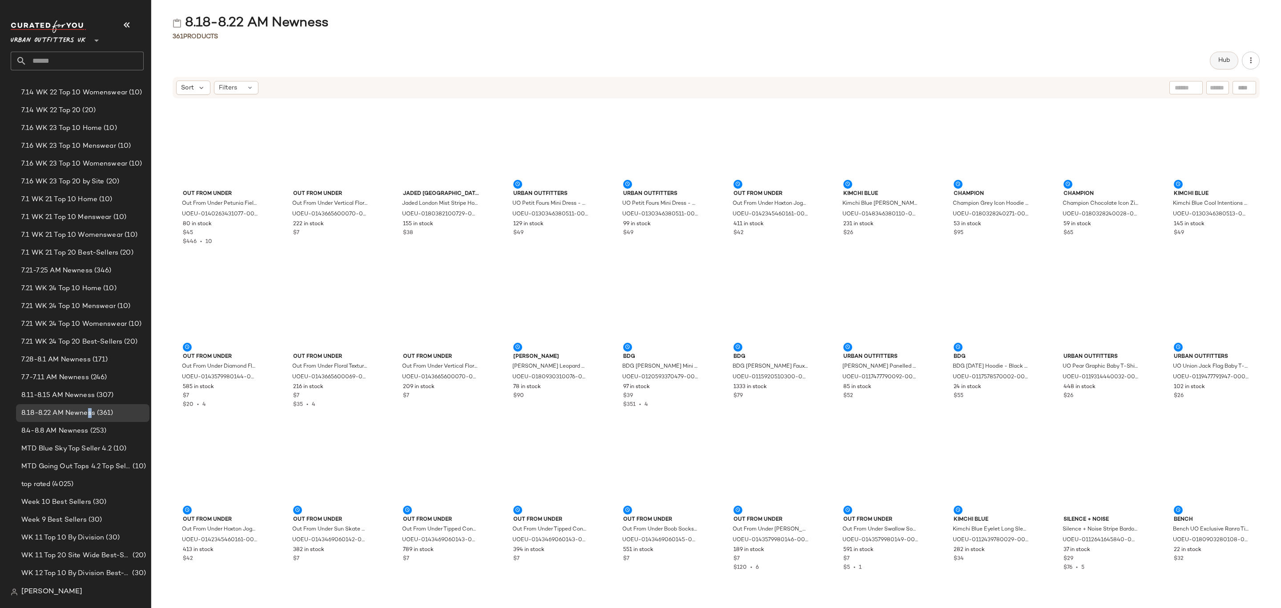
click at [1225, 64] on span "Hub" at bounding box center [1224, 60] width 12 height 7
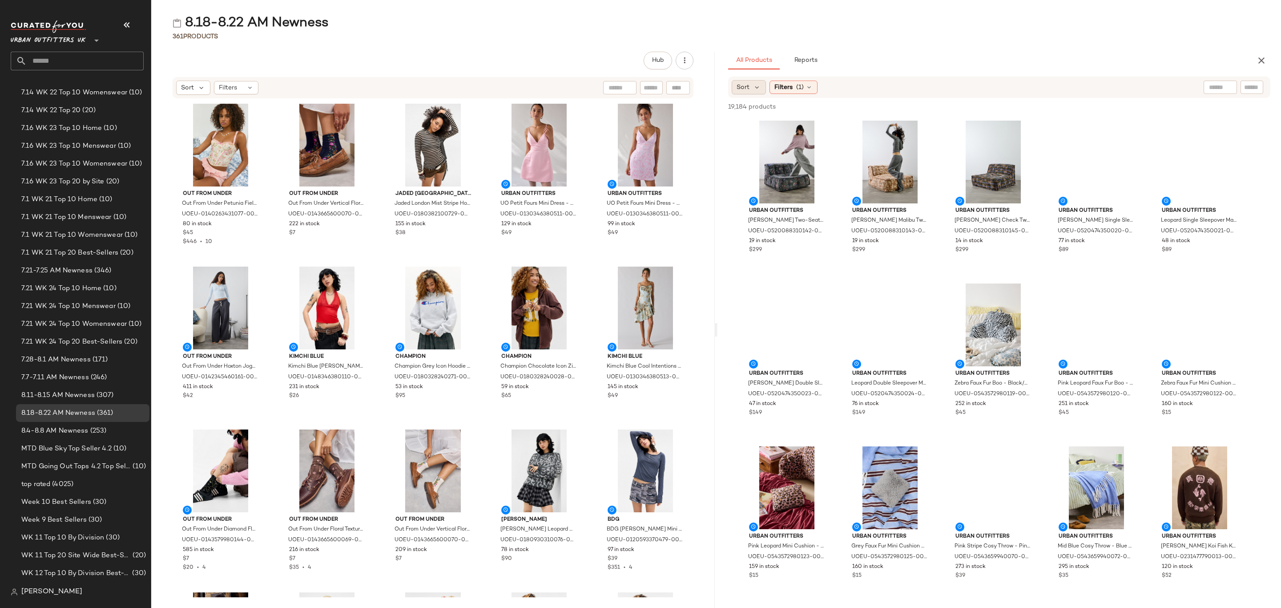
click at [744, 87] on span "Sort" at bounding box center [742, 87] width 13 height 9
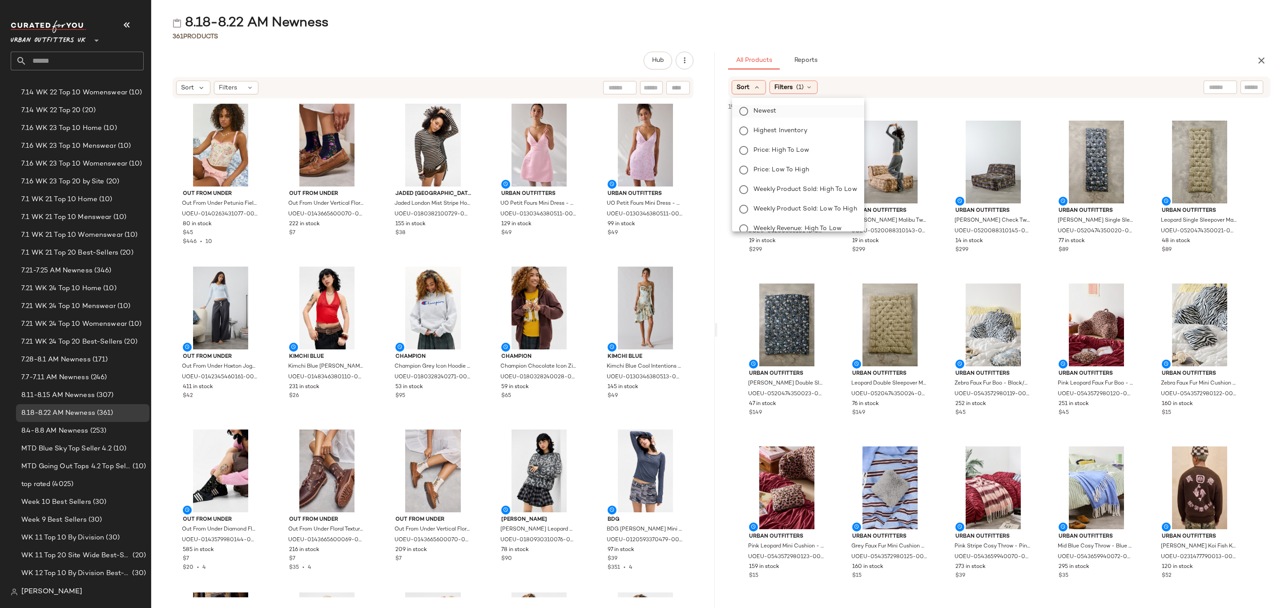
click at [764, 109] on span "Newest" at bounding box center [764, 110] width 23 height 9
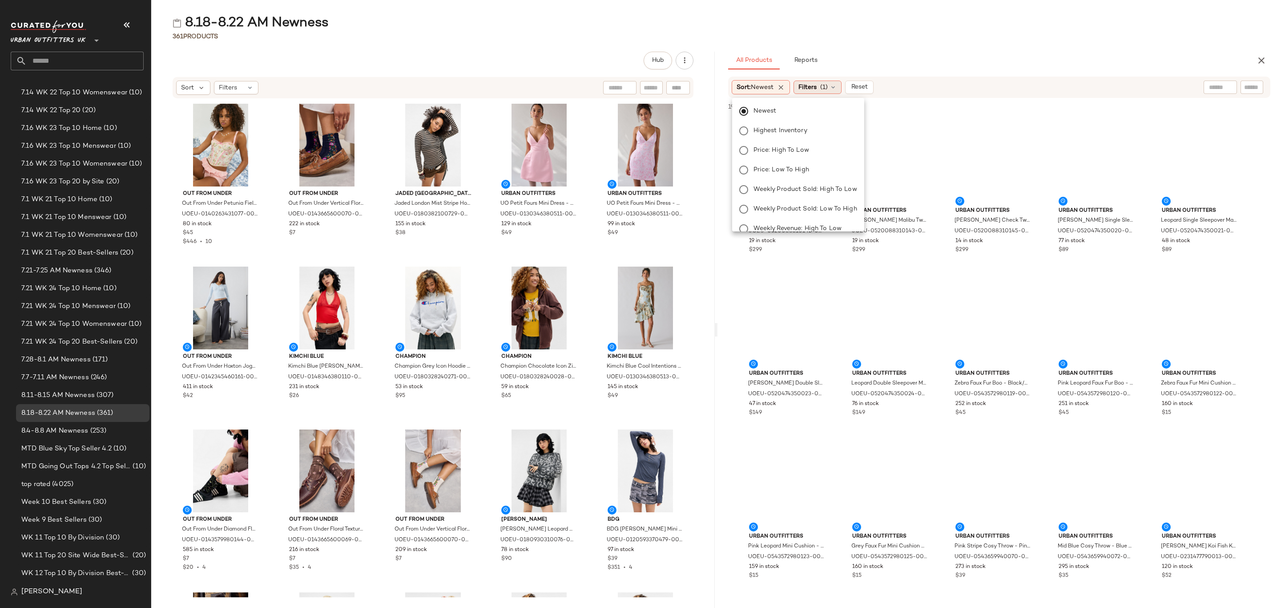
click at [817, 87] on span "Filters" at bounding box center [807, 87] width 18 height 9
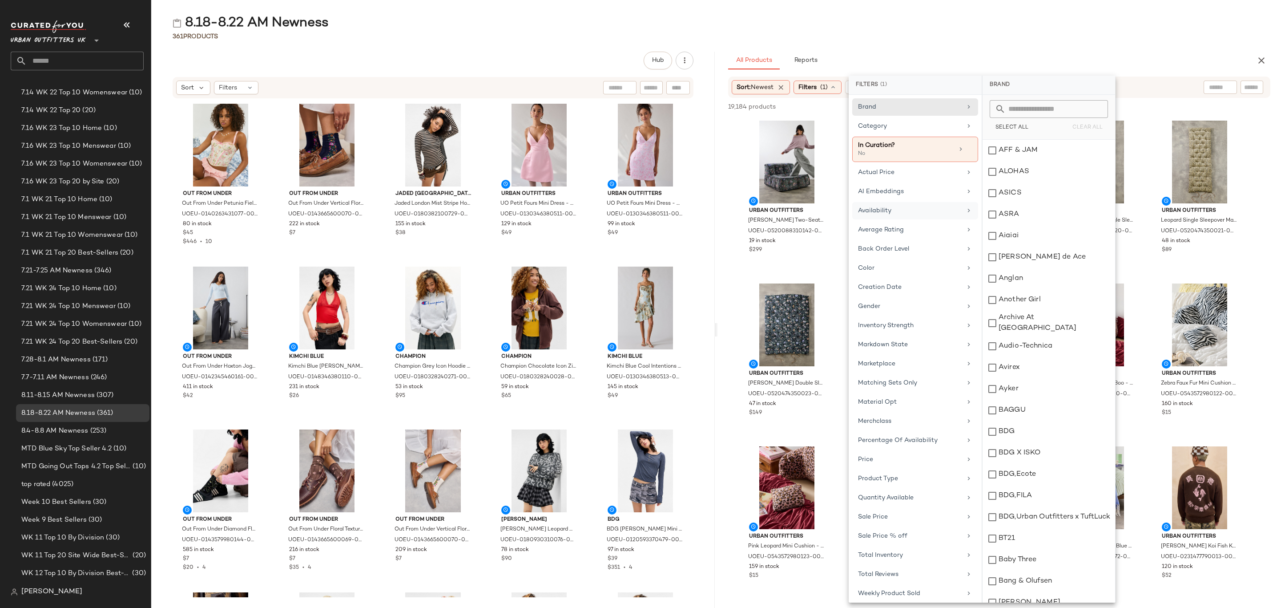
click at [905, 221] on div "Availability" at bounding box center [915, 229] width 126 height 17
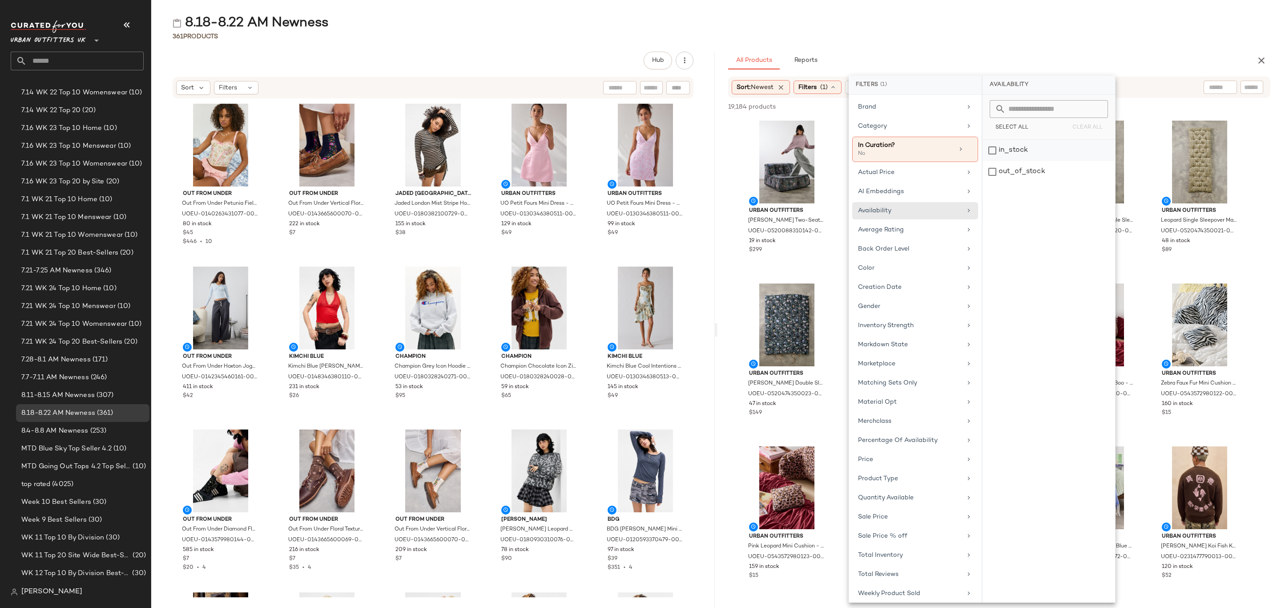
click at [1037, 161] on div "in_stock" at bounding box center [1048, 171] width 133 height 21
click at [1025, 42] on div "8.18-8.22 AM Newness 361 Products Hub Sort Filters Out From Under Out From Unde…" at bounding box center [716, 310] width 1130 height 593
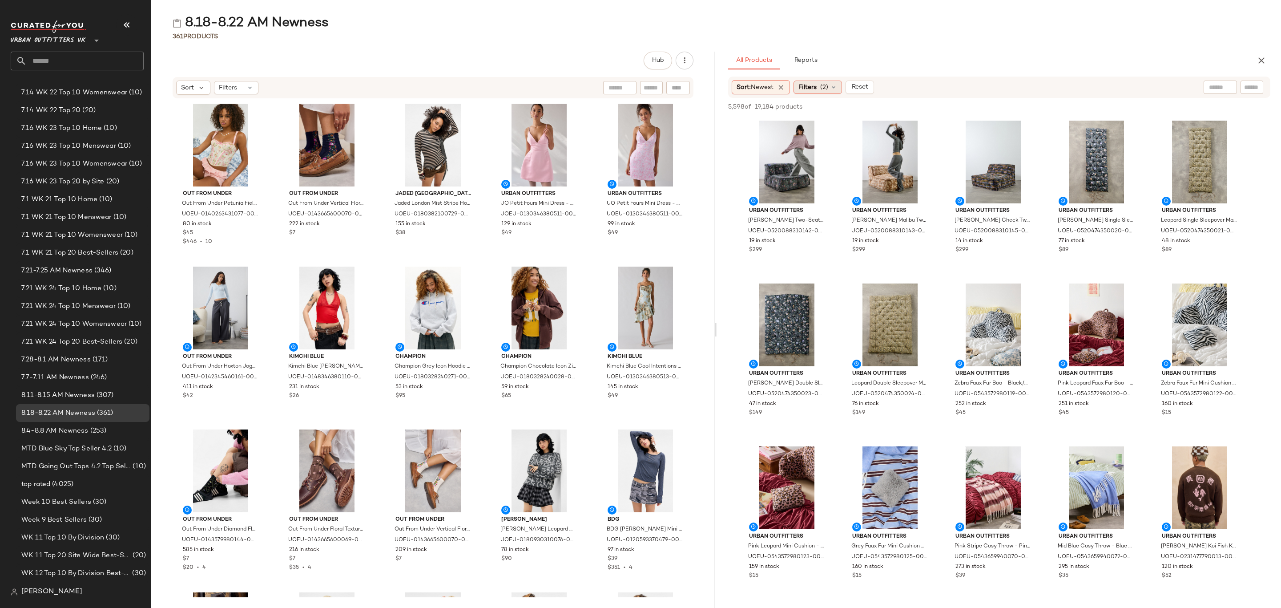
click at [812, 91] on span "Filters" at bounding box center [807, 87] width 18 height 9
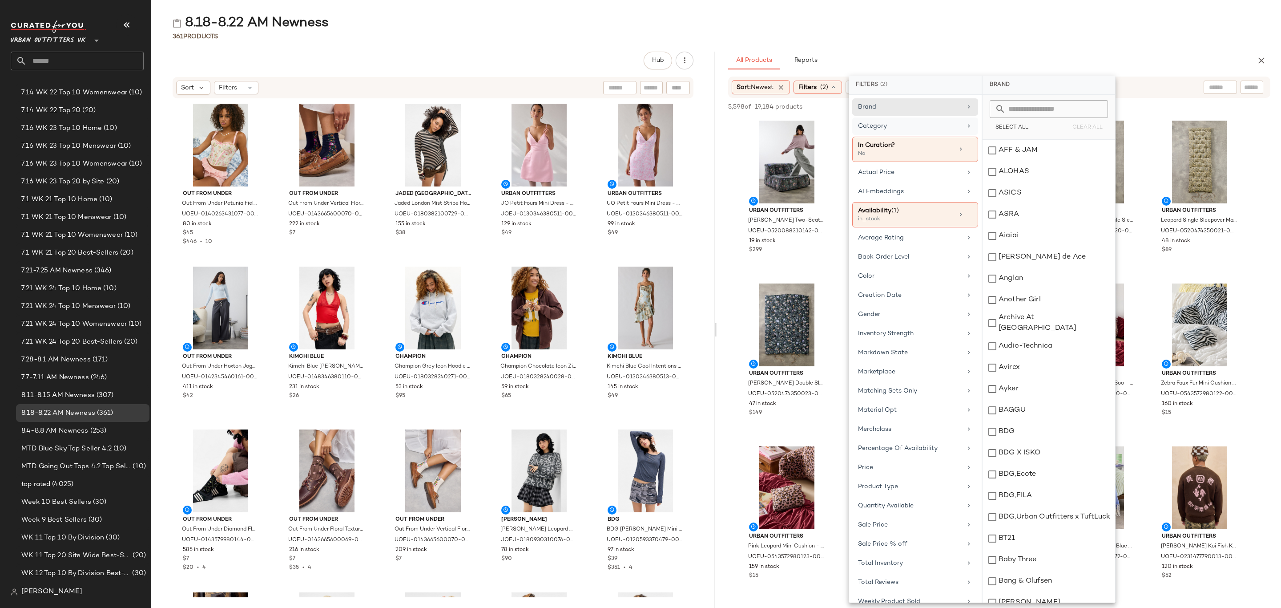
click at [905, 129] on div "Category" at bounding box center [910, 125] width 104 height 9
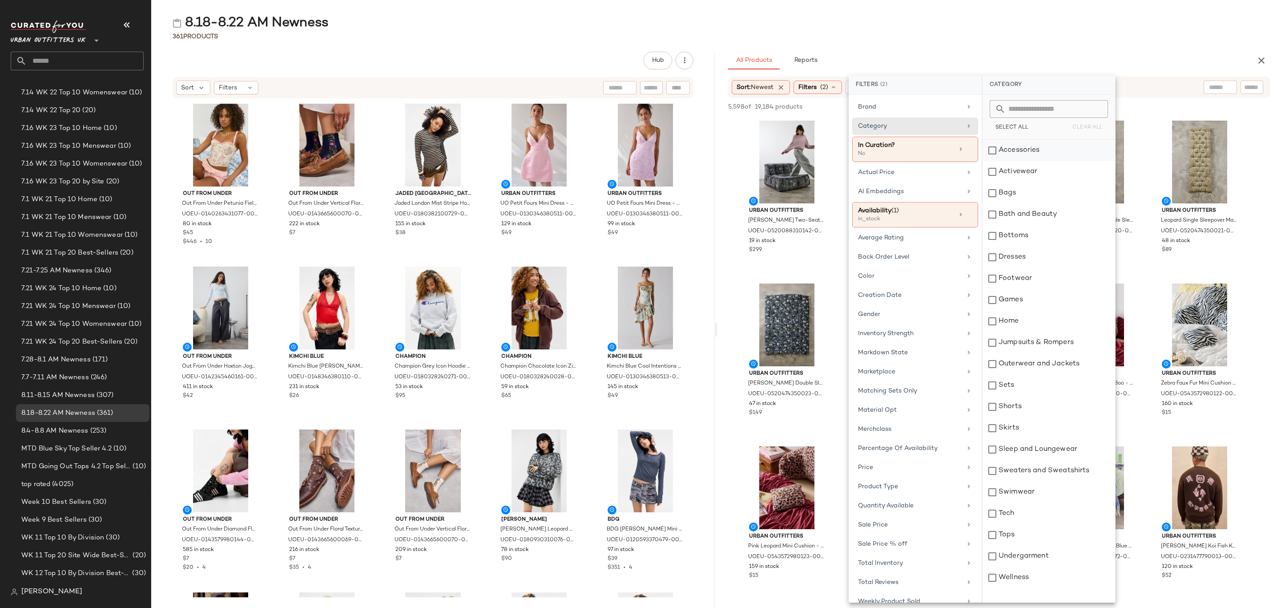
drag, startPoint x: 1022, startPoint y: 153, endPoint x: 1026, endPoint y: 159, distance: 7.0
click at [1022, 153] on div "Accessories" at bounding box center [1048, 150] width 133 height 21
click at [1027, 169] on div "Activewear" at bounding box center [1048, 171] width 133 height 21
click at [1024, 193] on div "Bags" at bounding box center [1048, 192] width 133 height 21
drag, startPoint x: 1038, startPoint y: 237, endPoint x: 1042, endPoint y: 254, distance: 17.9
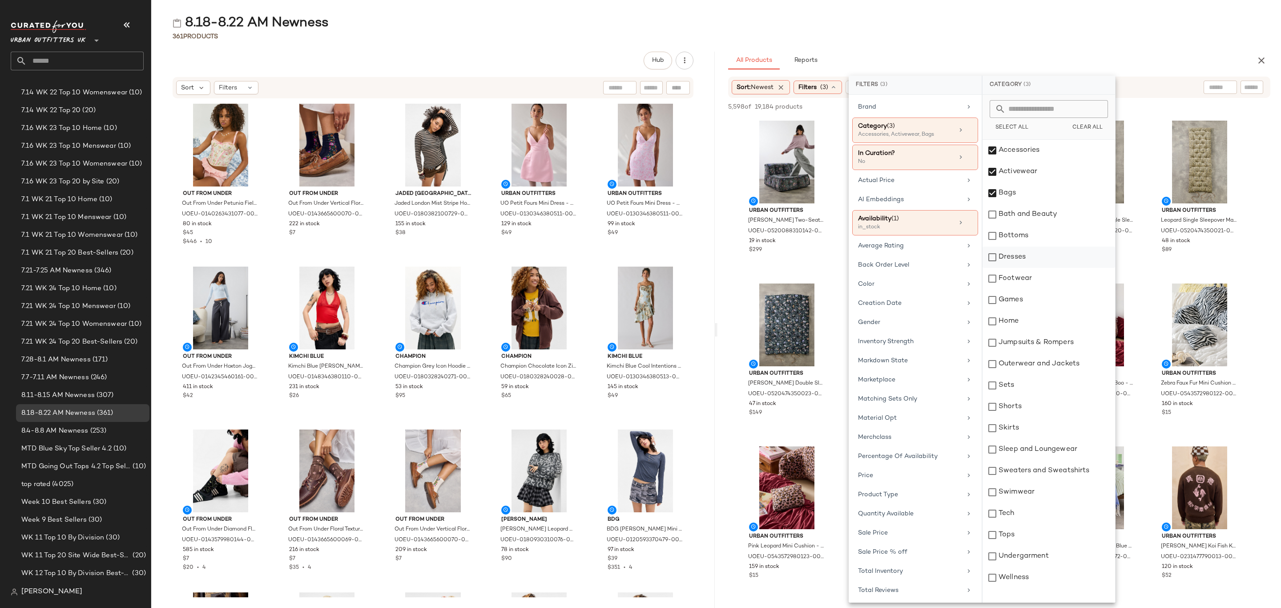
click at [1038, 237] on div "Bottoms" at bounding box center [1048, 235] width 133 height 21
click at [1043, 259] on div "Dresses" at bounding box center [1048, 256] width 133 height 21
click at [1047, 278] on div "Footwear" at bounding box center [1048, 278] width 133 height 21
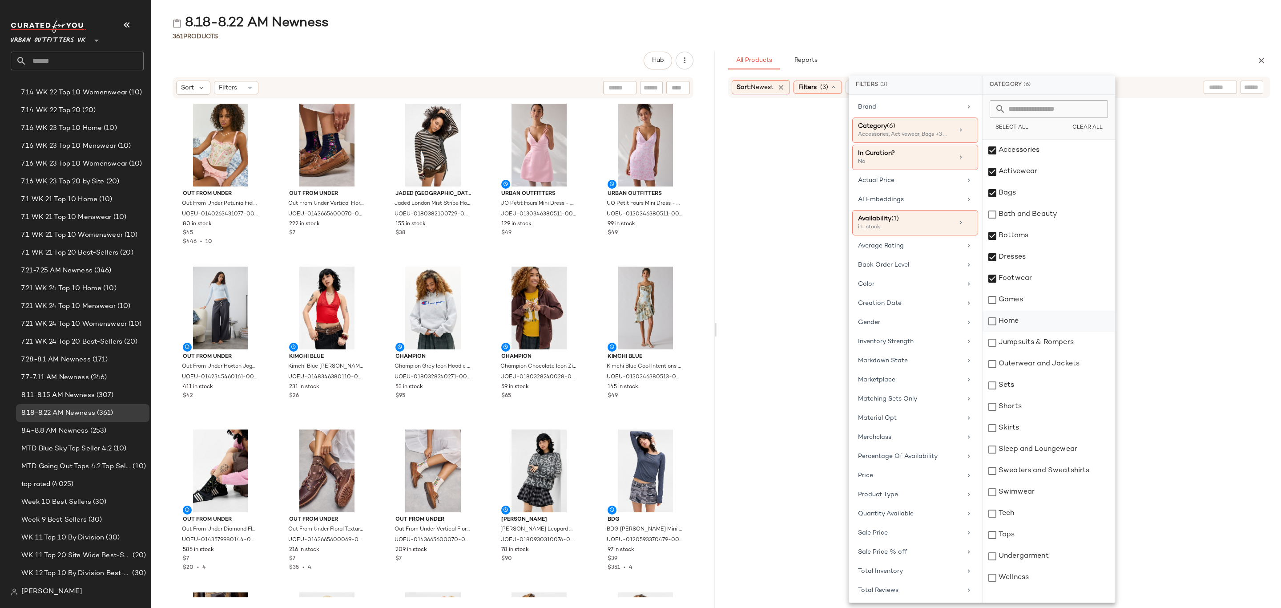
click at [1040, 322] on div "Home" at bounding box center [1048, 320] width 133 height 21
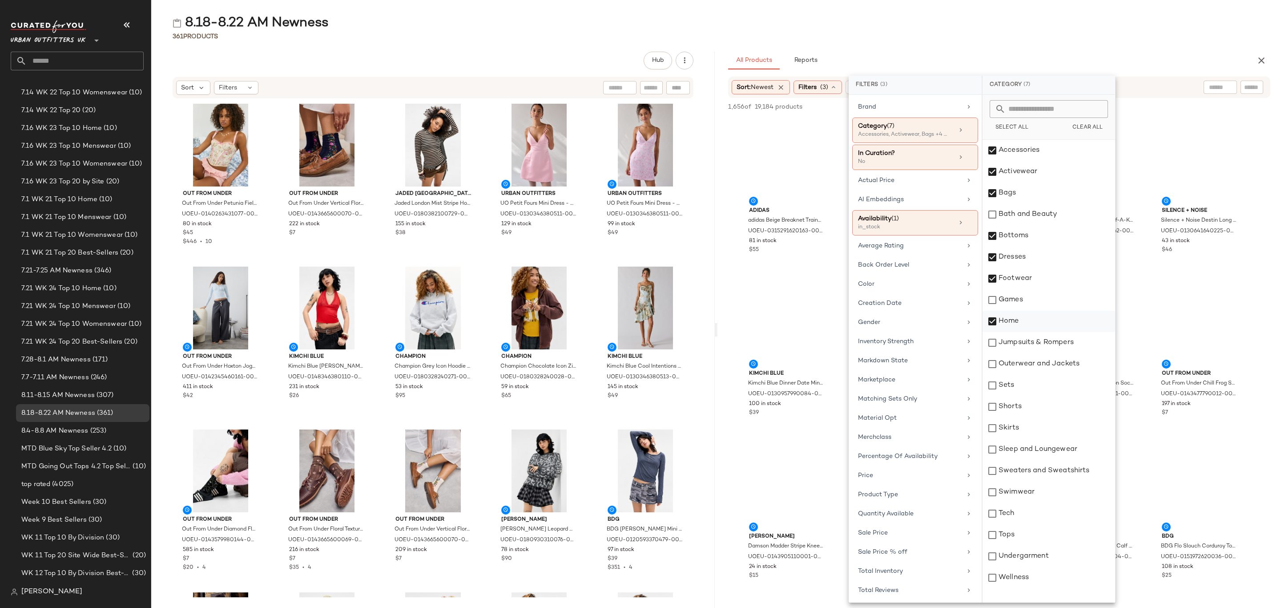
click at [1040, 322] on div "Home" at bounding box center [1048, 320] width 133 height 21
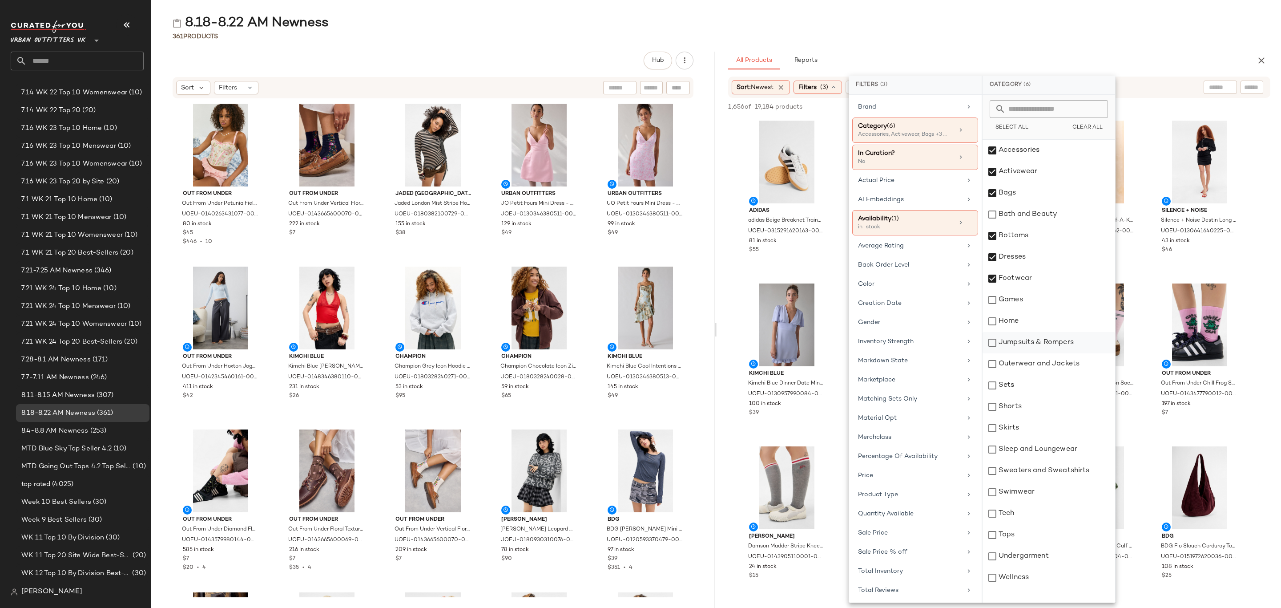
click at [1045, 338] on div "Jumpsuits & Rompers" at bounding box center [1048, 342] width 133 height 21
click at [1045, 359] on div "Outerwear and Jackets" at bounding box center [1048, 363] width 133 height 21
click at [1037, 383] on div "Sets" at bounding box center [1048, 384] width 133 height 21
click at [1033, 404] on div "Shorts" at bounding box center [1048, 406] width 133 height 21
click at [1032, 426] on div "Skirts" at bounding box center [1048, 427] width 133 height 21
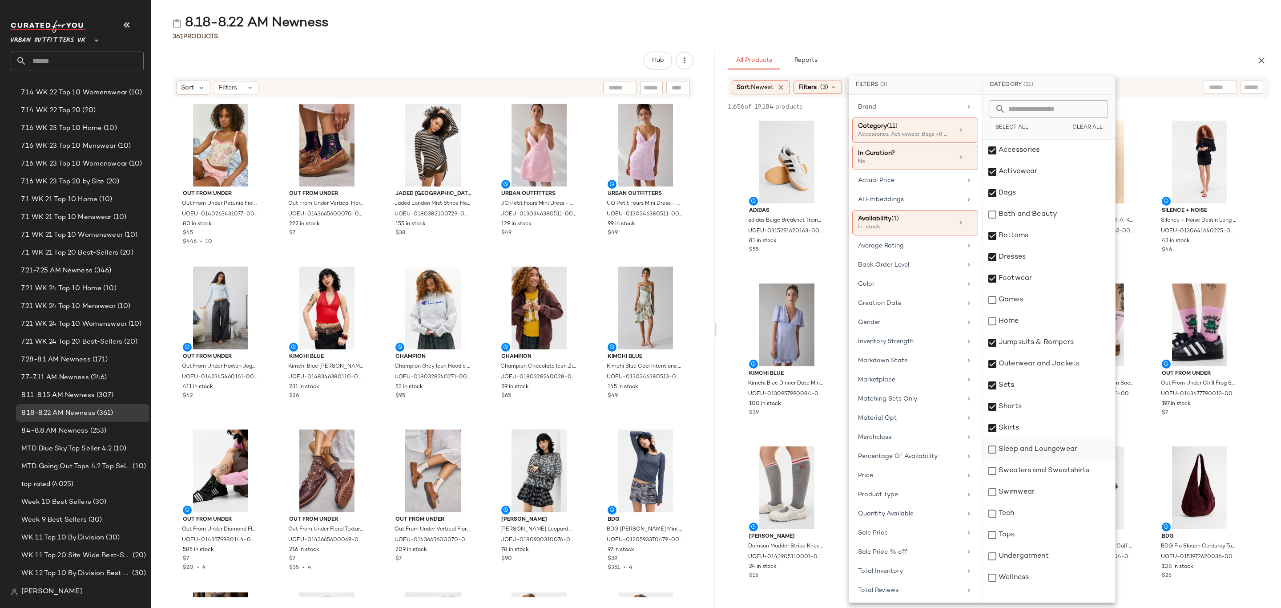
click at [1036, 447] on div "Sleep and Loungewear" at bounding box center [1048, 449] width 133 height 21
click at [1042, 471] on div "Sweaters and Sweatshirts" at bounding box center [1048, 470] width 133 height 21
click at [1033, 494] on div "Swimwear" at bounding box center [1048, 491] width 133 height 21
click at [1019, 536] on div "Tops" at bounding box center [1048, 534] width 133 height 21
click at [1030, 555] on div "Undergarment" at bounding box center [1048, 555] width 133 height 21
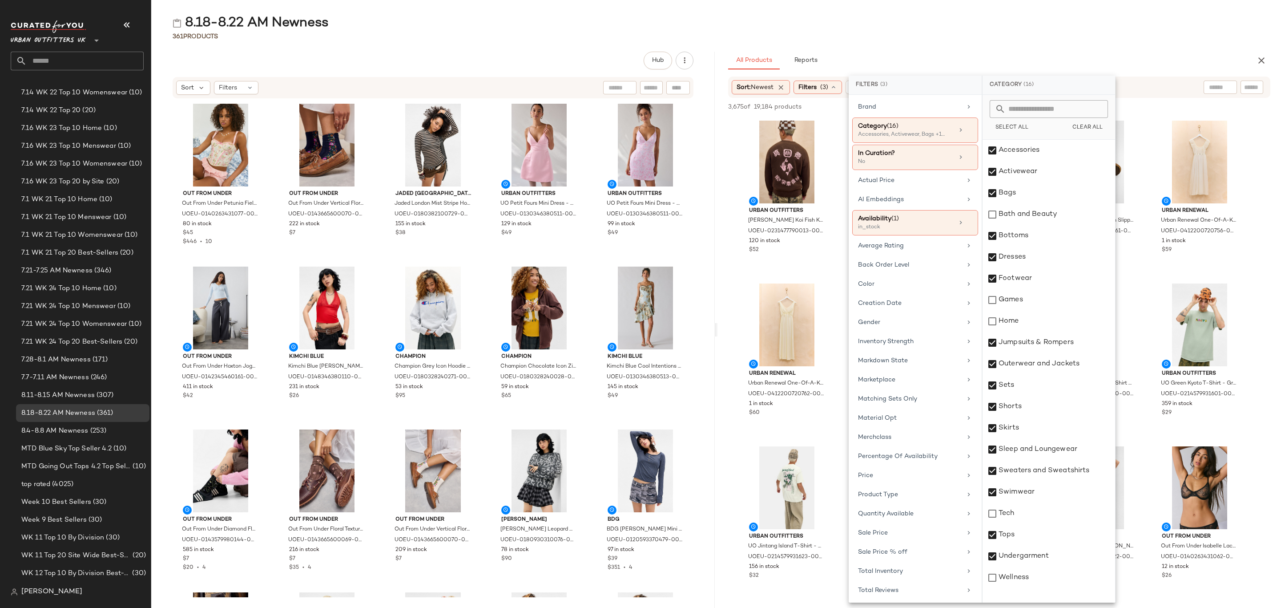
click at [1066, 46] on div "8.18-8.22 AM Newness 361 Products Hub Sort Filters Out From Under Out From Unde…" at bounding box center [716, 310] width 1130 height 593
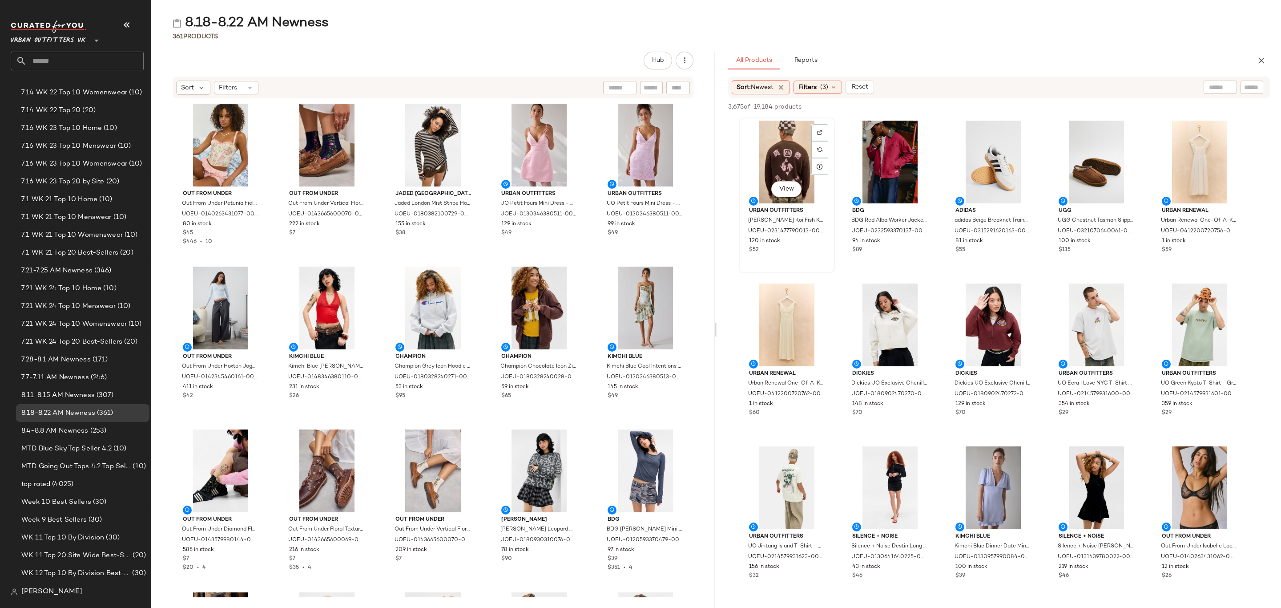
click at [766, 139] on div "View" at bounding box center [787, 162] width 90 height 83
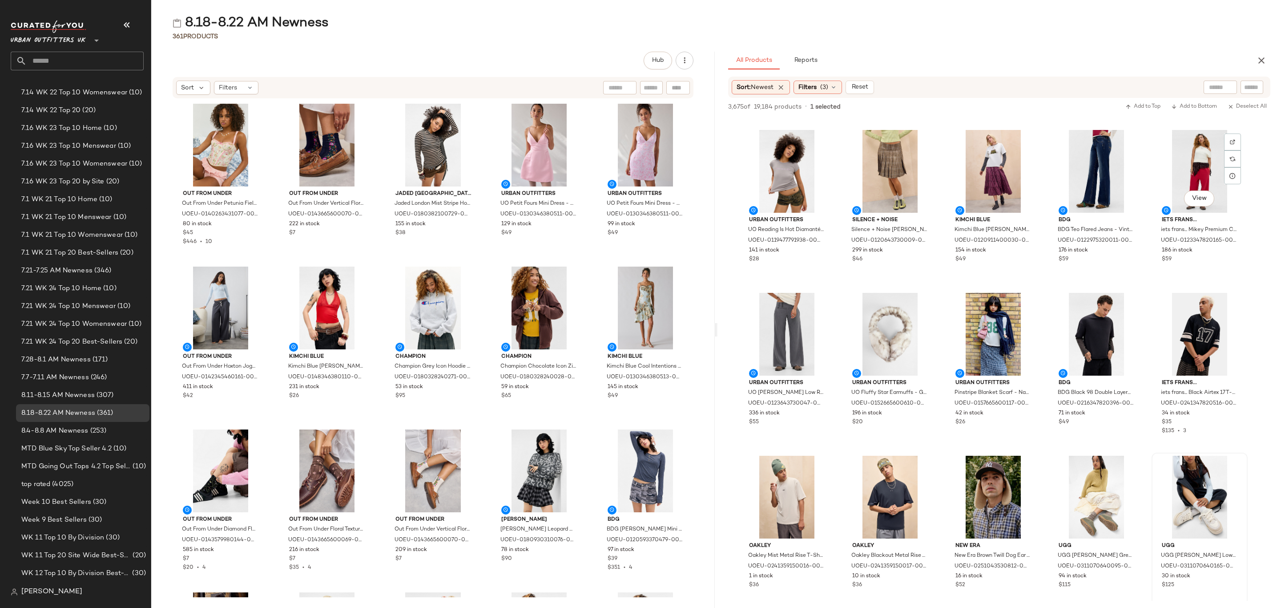
scroll to position [3936, 0]
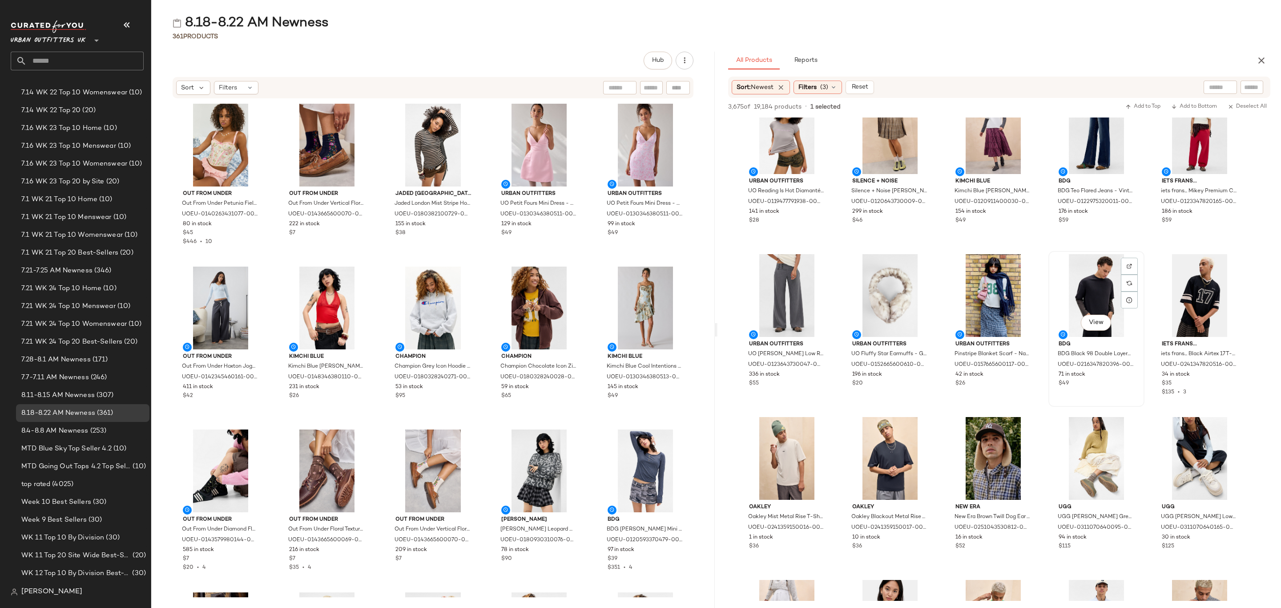
click at [1115, 386] on div "$49" at bounding box center [1096, 383] width 76 height 8
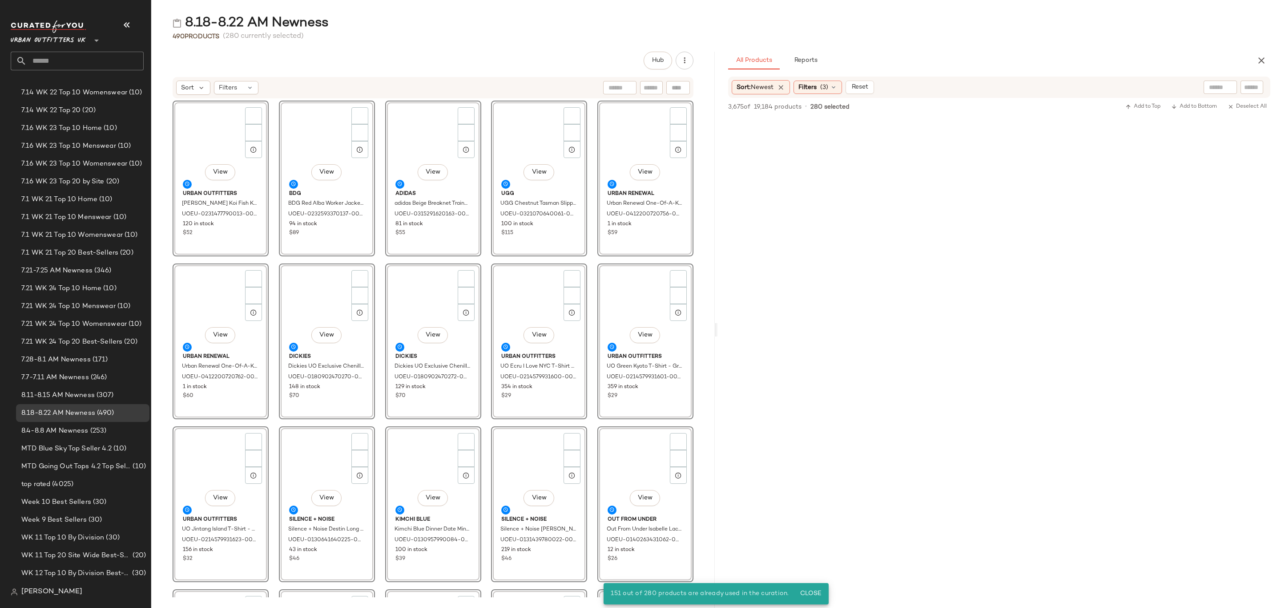
scroll to position [0, 0]
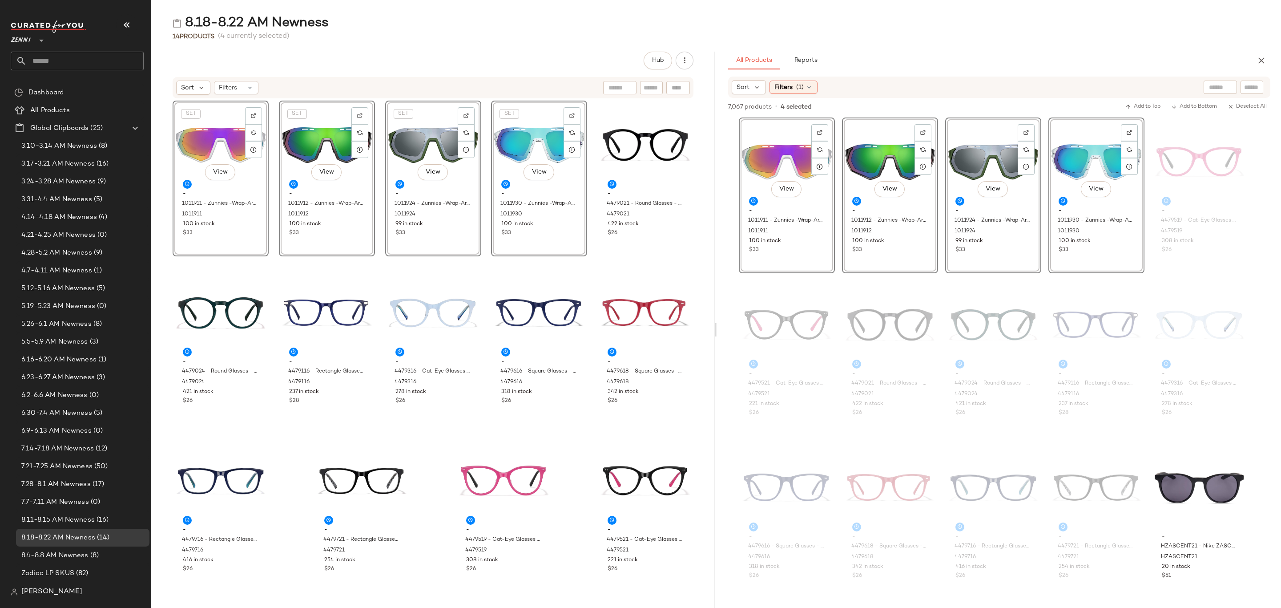
scroll to position [334, 0]
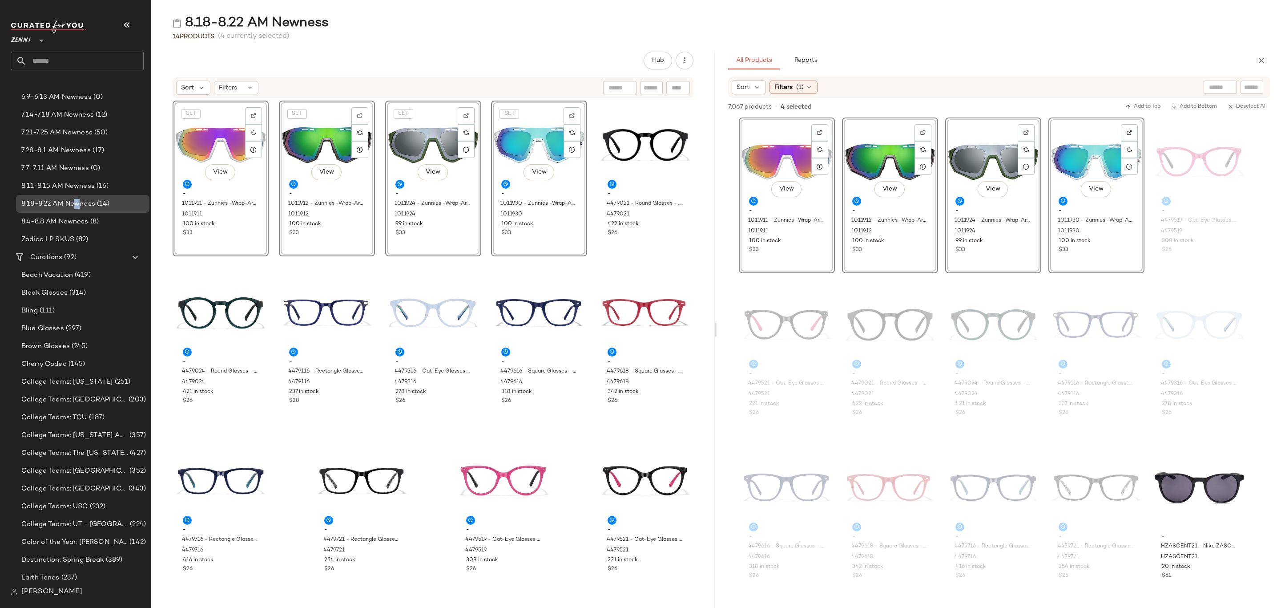
click at [78, 203] on span "8.18-8.22 AM Newness" at bounding box center [58, 204] width 74 height 10
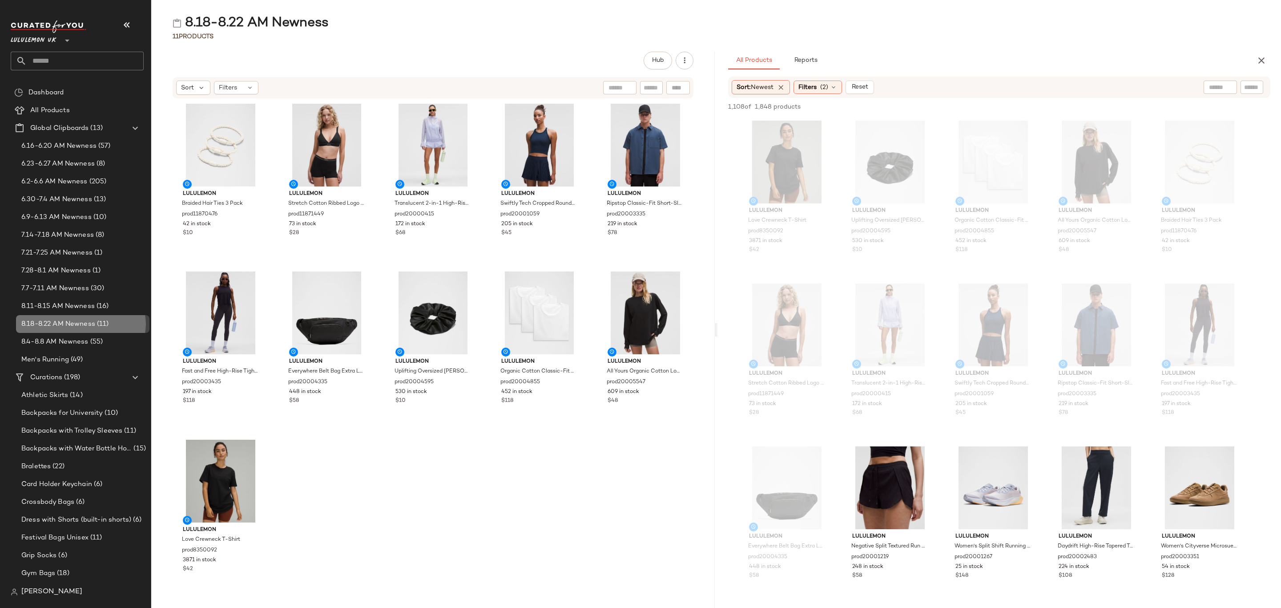
click at [91, 322] on span "8.18-8.22 AM Newness" at bounding box center [58, 324] width 74 height 10
click at [1265, 59] on icon "button" at bounding box center [1261, 60] width 11 height 11
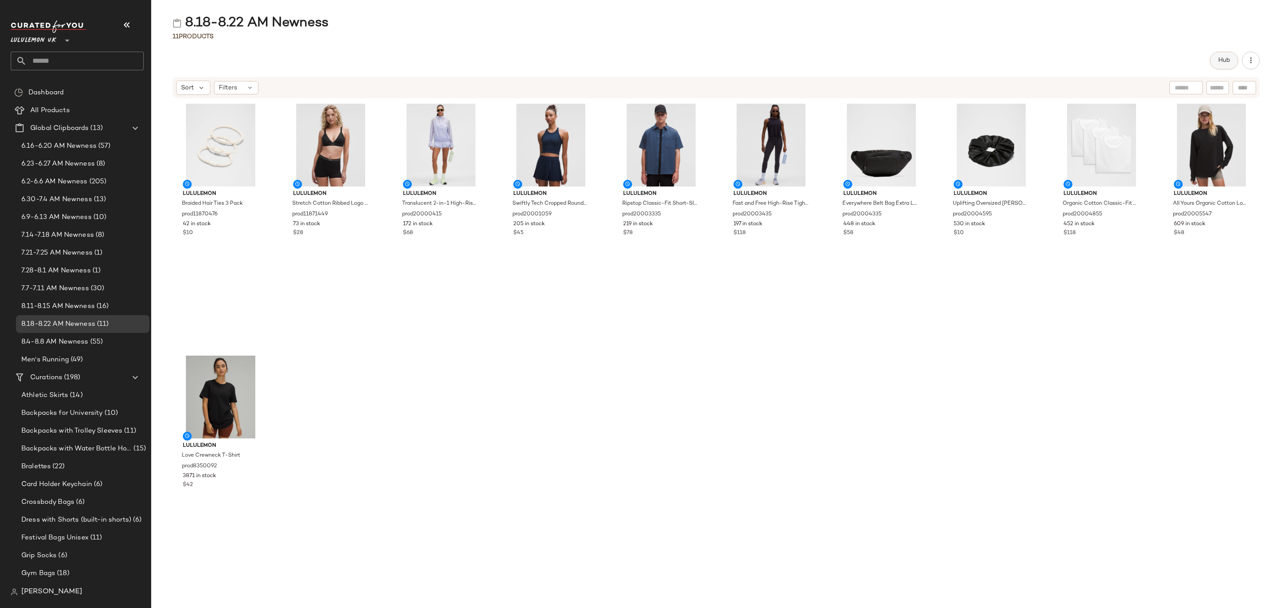
click at [1222, 59] on span "Hub" at bounding box center [1224, 60] width 12 height 7
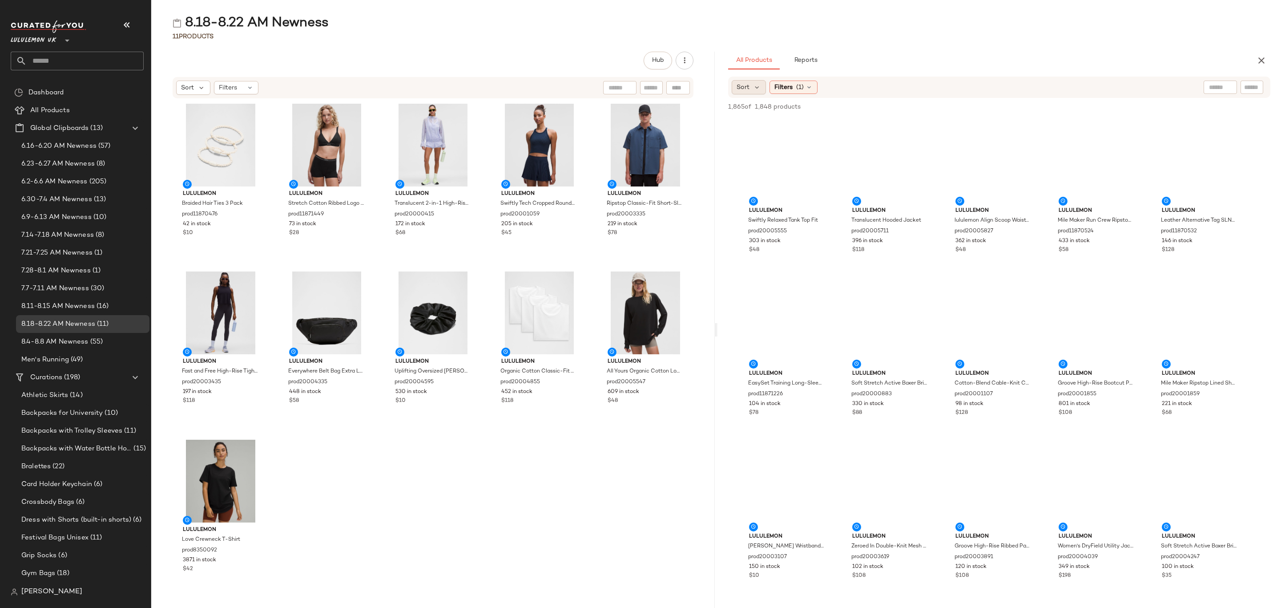
click at [750, 85] on div "Sort" at bounding box center [749, 87] width 34 height 14
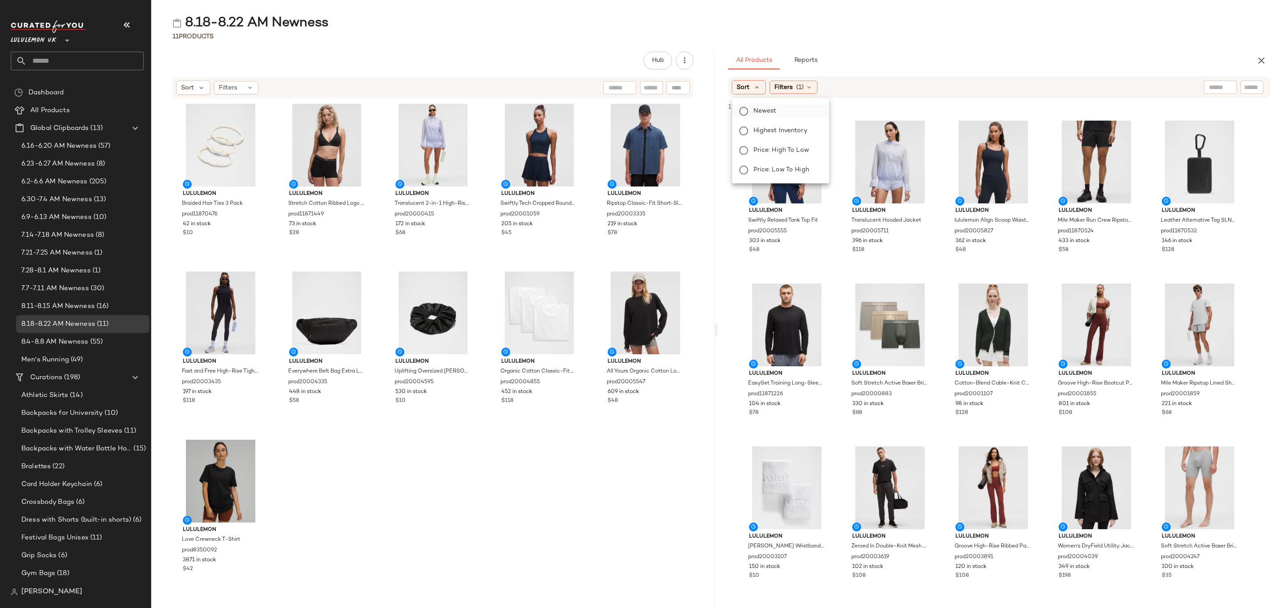
click at [766, 105] on label "Newest" at bounding box center [786, 111] width 72 height 12
click at [1004, 67] on div "All Products Reports" at bounding box center [985, 61] width 514 height 18
click at [761, 149] on div "View" at bounding box center [787, 162] width 90 height 83
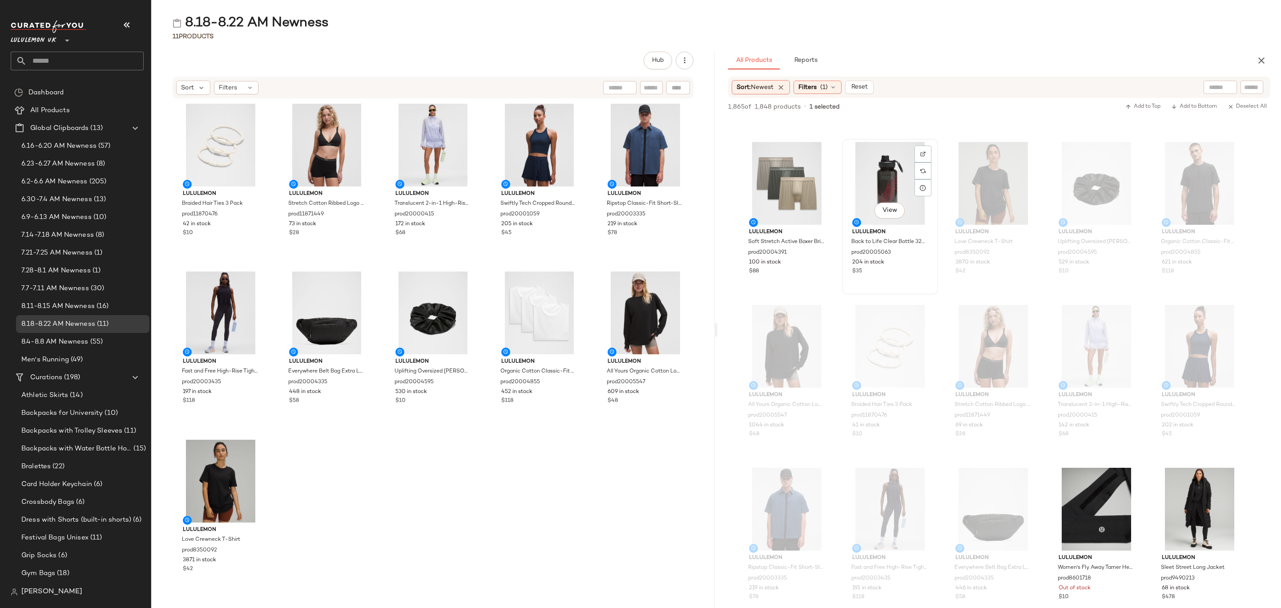
click at [906, 263] on div "204 in stock" at bounding box center [890, 262] width 76 height 8
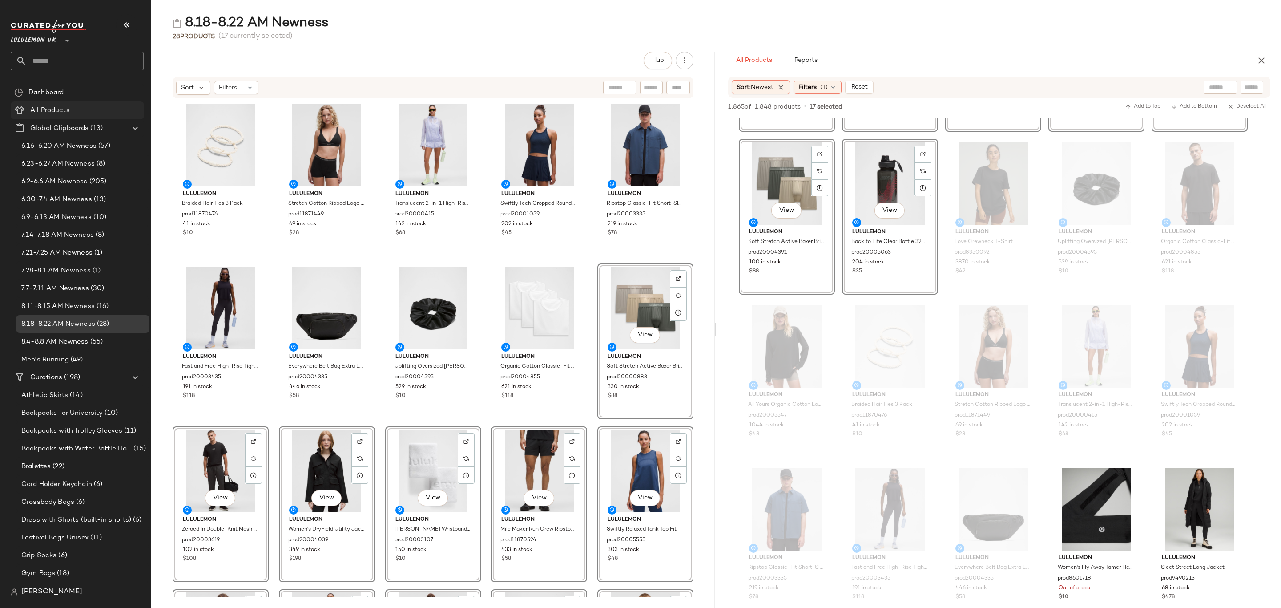
click at [63, 109] on span "All Products" at bounding box center [50, 110] width 40 height 10
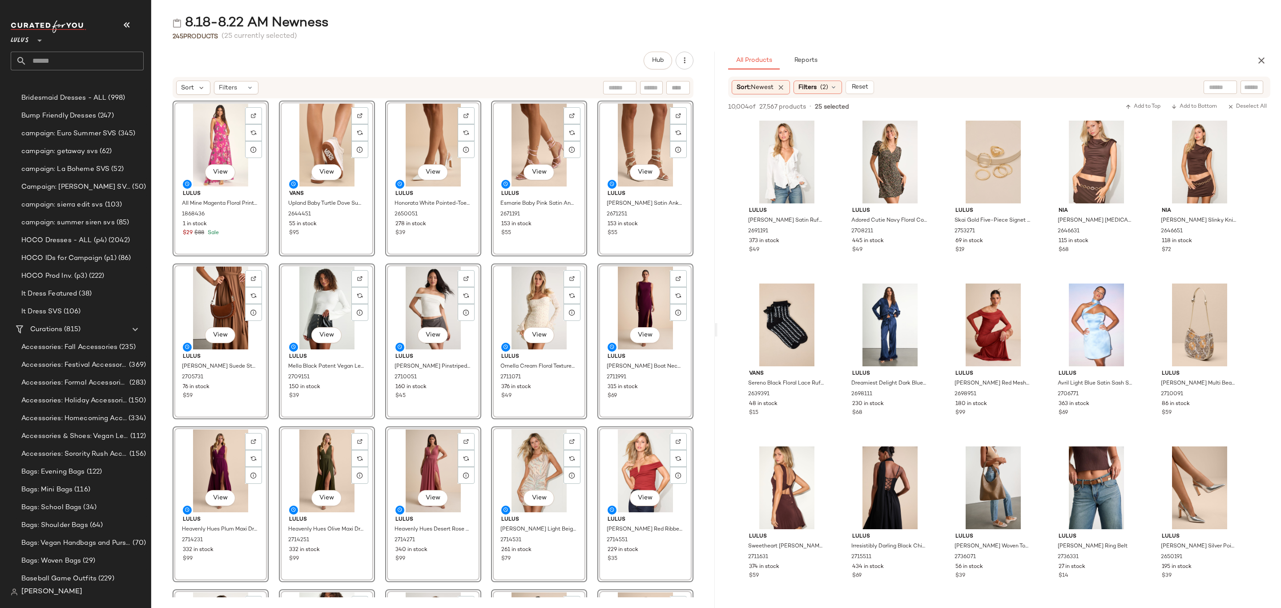
scroll to position [867, 0]
click at [107, 330] on div "Curations (815)" at bounding box center [78, 328] width 101 height 10
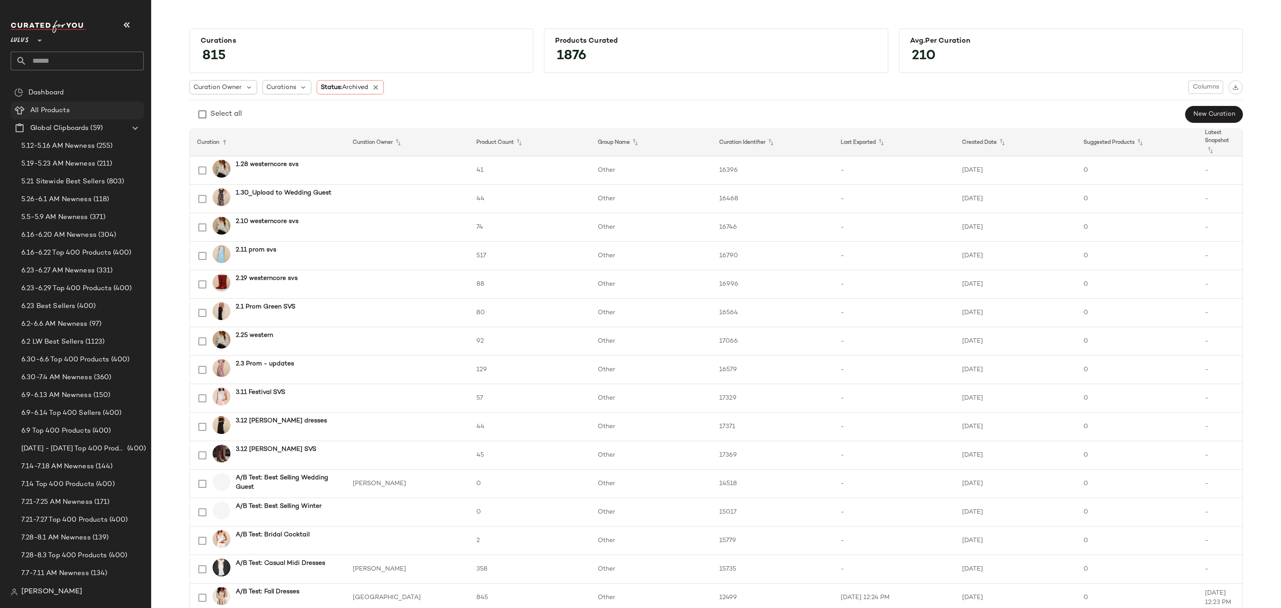
click at [83, 106] on div "All Products" at bounding box center [84, 110] width 113 height 10
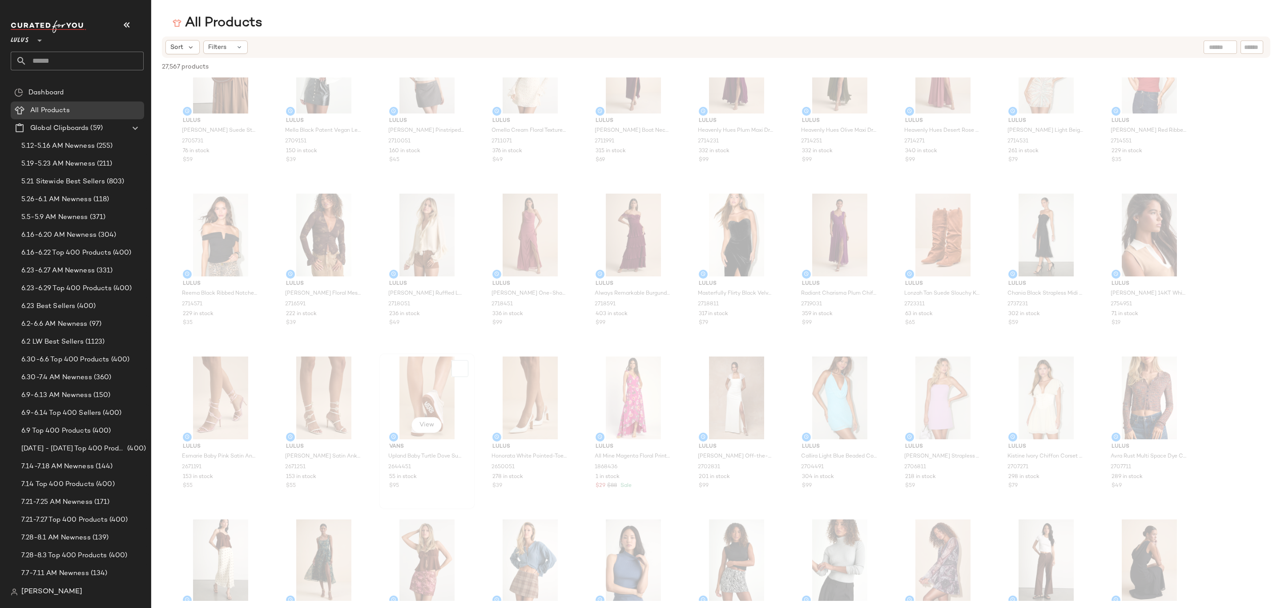
scroll to position [267, 0]
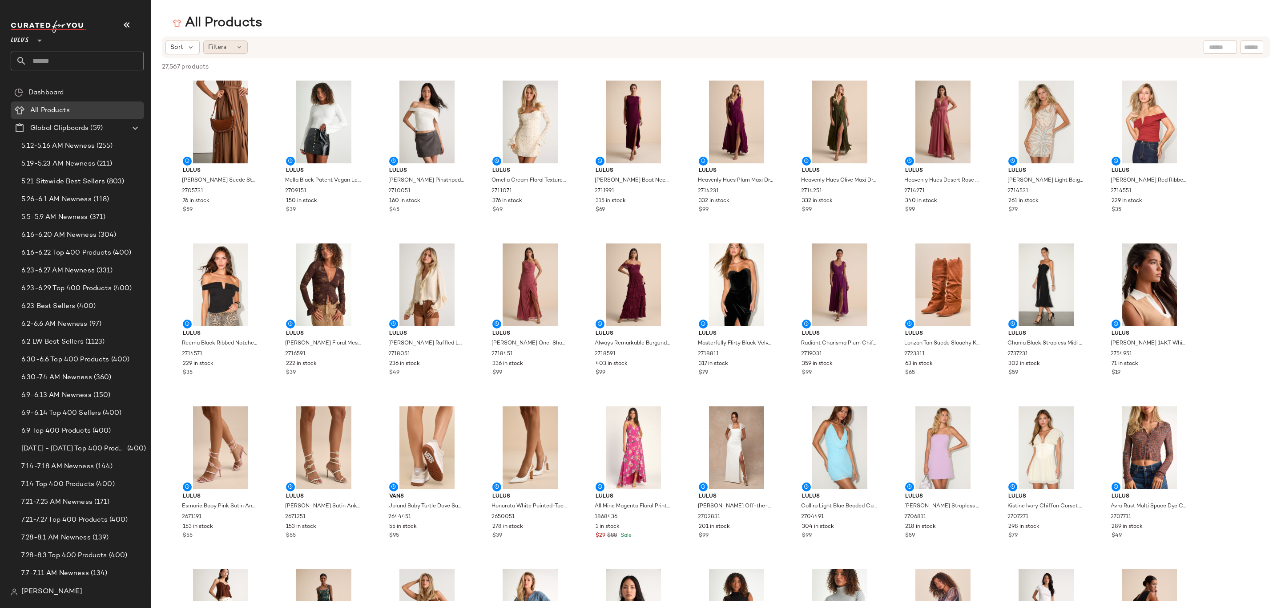
click at [206, 46] on div "Filters" at bounding box center [225, 46] width 44 height 13
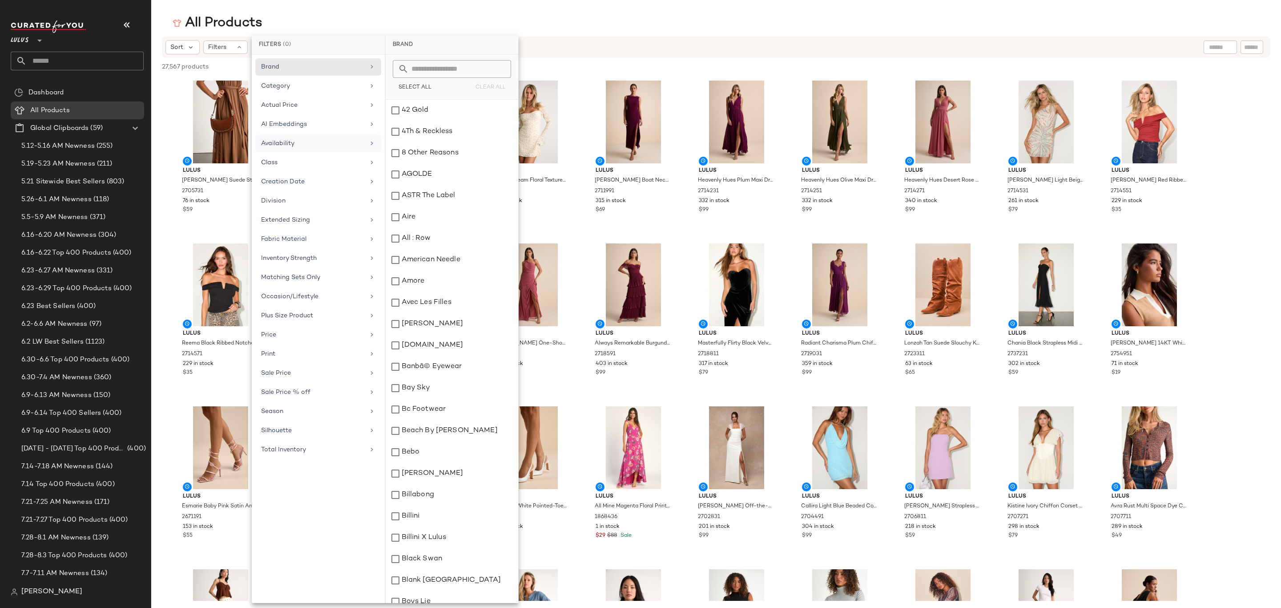
click at [321, 146] on div "Availability" at bounding box center [313, 143] width 104 height 9
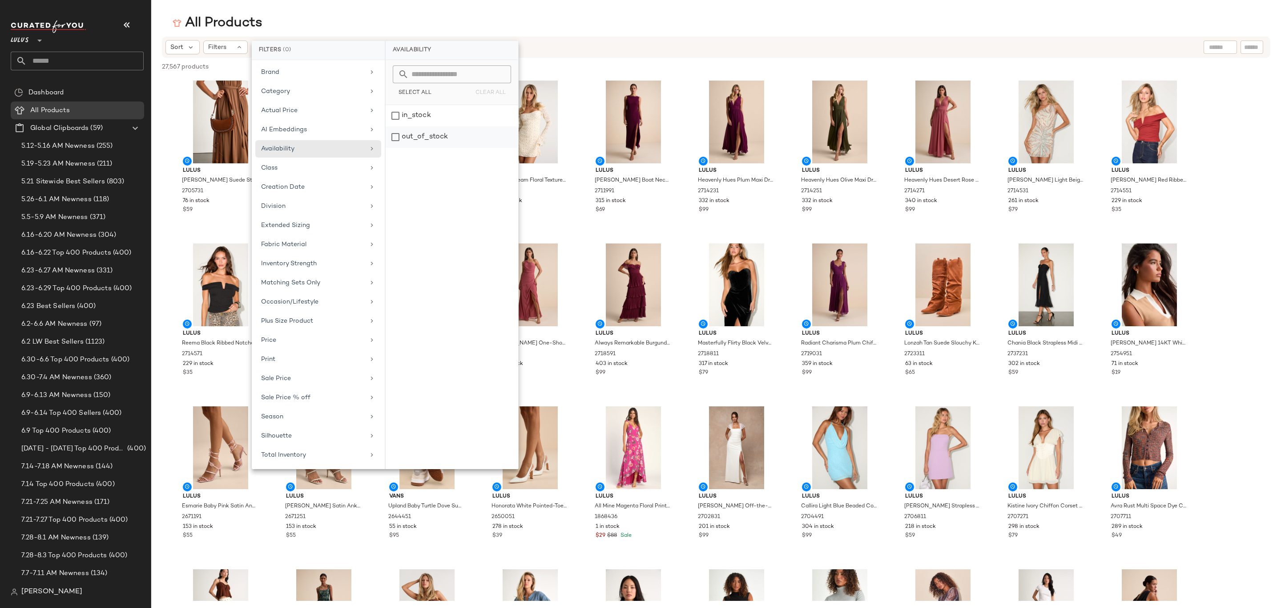
click at [431, 134] on div "out_of_stock" at bounding box center [452, 136] width 133 height 21
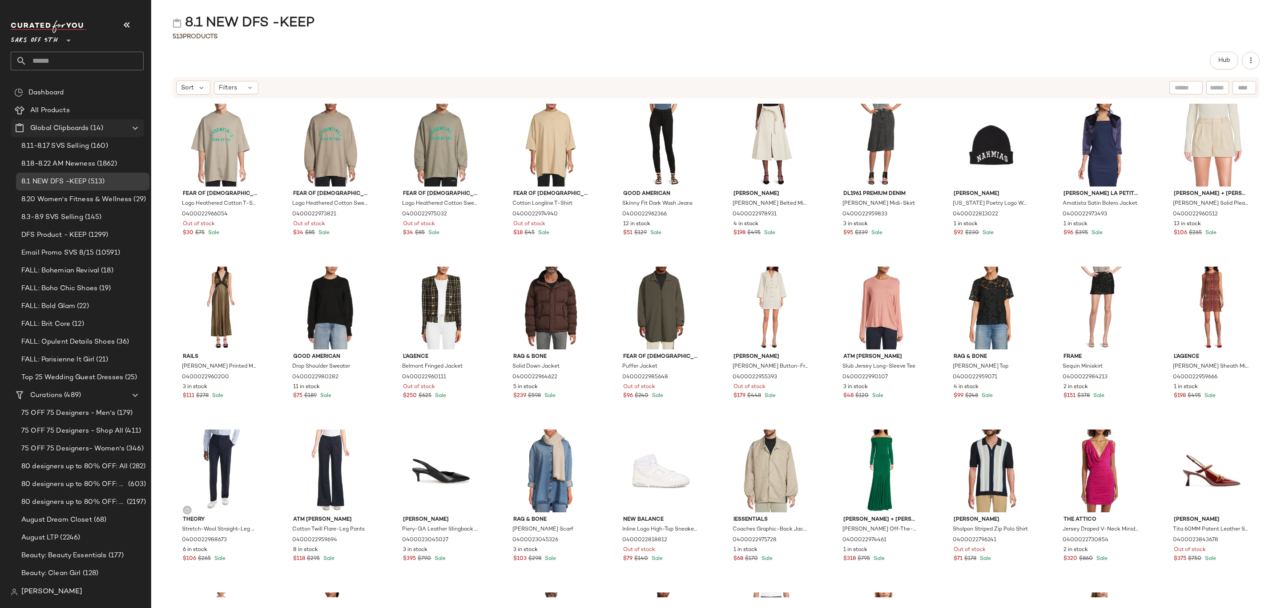
click at [63, 121] on Clipboards "Global Clipboards (14)" at bounding box center [77, 128] width 133 height 18
click at [70, 113] on span at bounding box center [71, 110] width 2 height 10
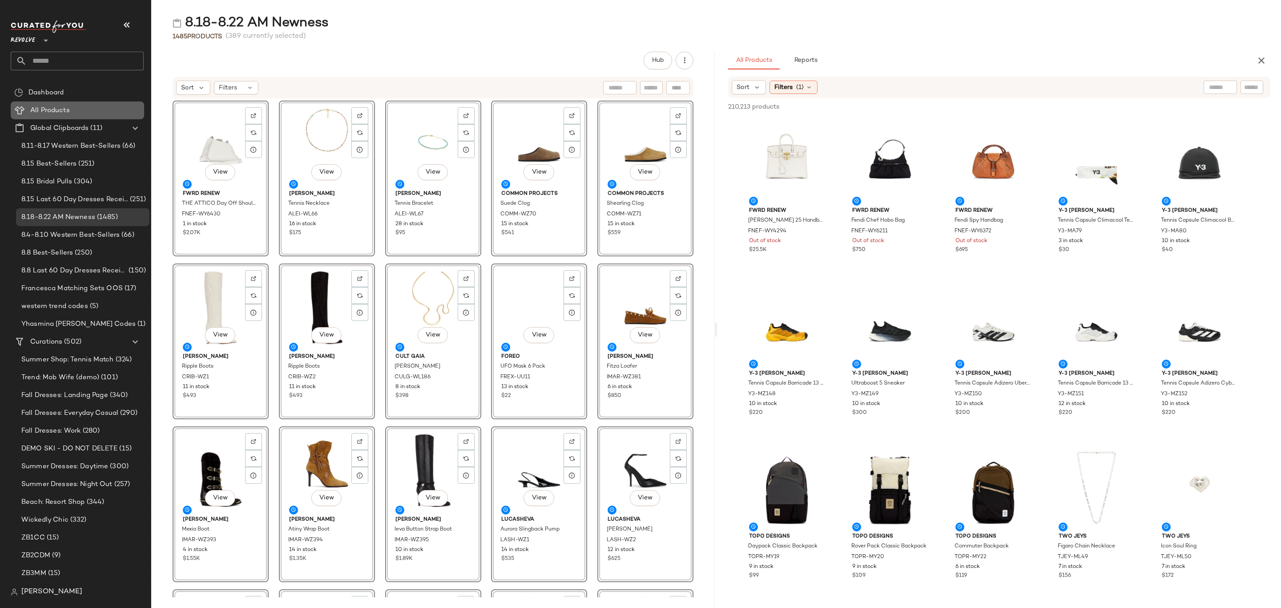
click at [74, 104] on Products "All Products" at bounding box center [77, 110] width 133 height 18
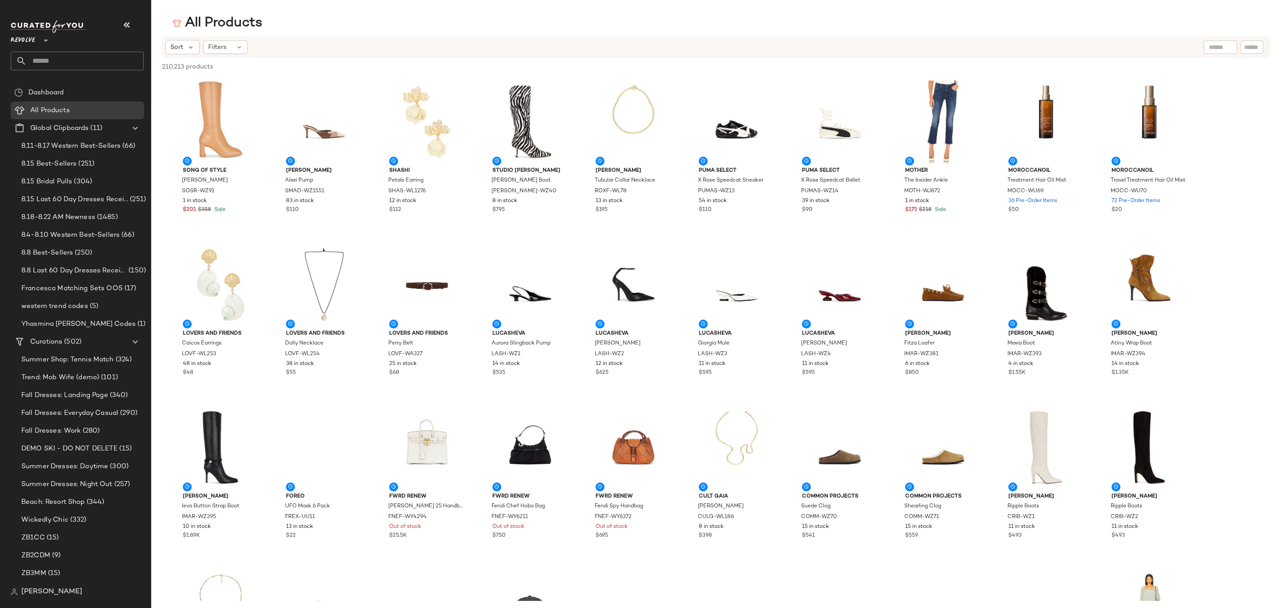
drag, startPoint x: 227, startPoint y: 47, endPoint x: 229, endPoint y: 57, distance: 10.5
click at [228, 47] on div "Filters" at bounding box center [225, 46] width 44 height 13
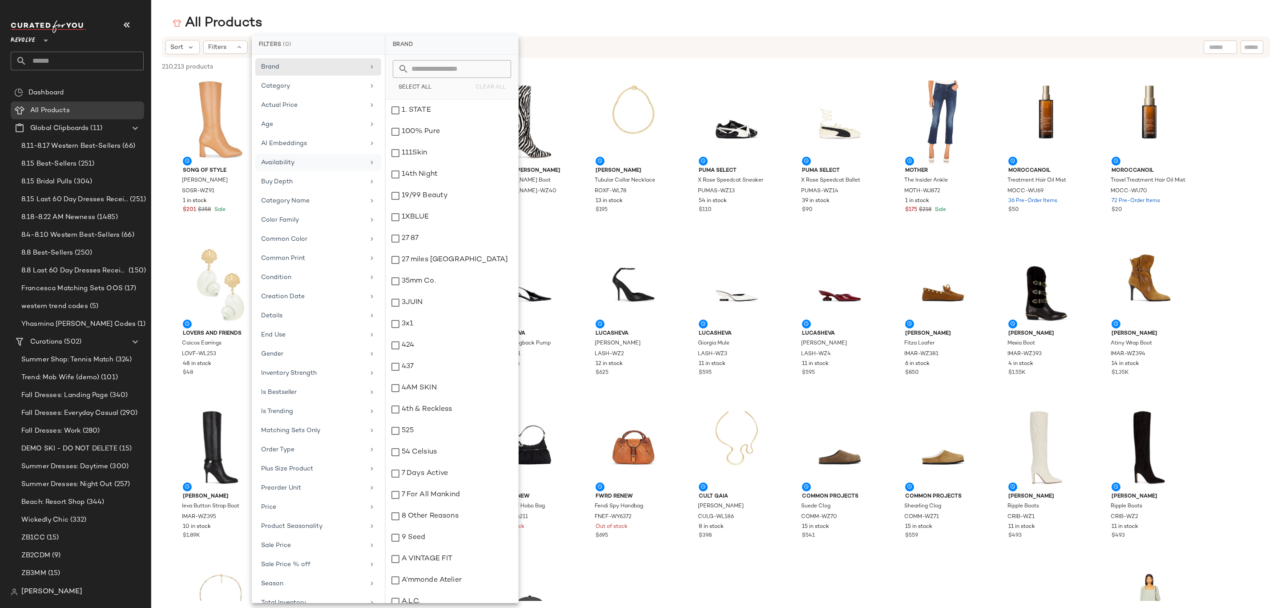
drag, startPoint x: 307, startPoint y: 170, endPoint x: 367, endPoint y: 173, distance: 59.7
click at [307, 173] on div "Availability" at bounding box center [318, 181] width 126 height 17
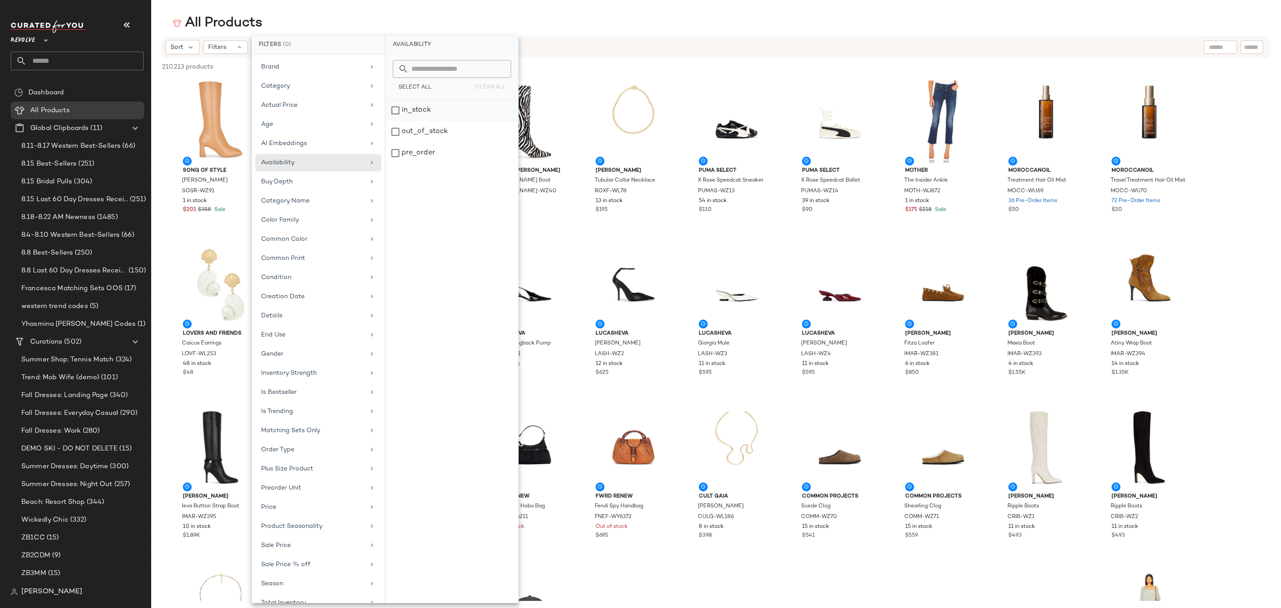
click at [430, 121] on div "in_stock" at bounding box center [452, 131] width 133 height 21
click at [433, 121] on div "in_stock" at bounding box center [456, 131] width 133 height 21
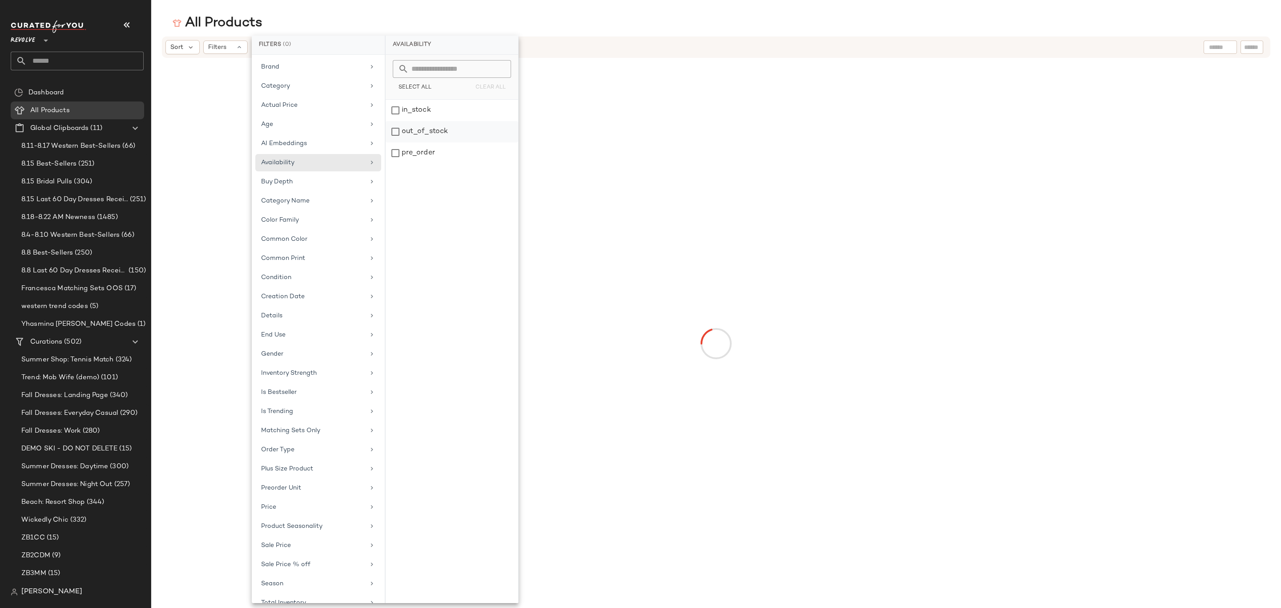
click at [431, 142] on div "out_of_stock" at bounding box center [452, 152] width 133 height 21
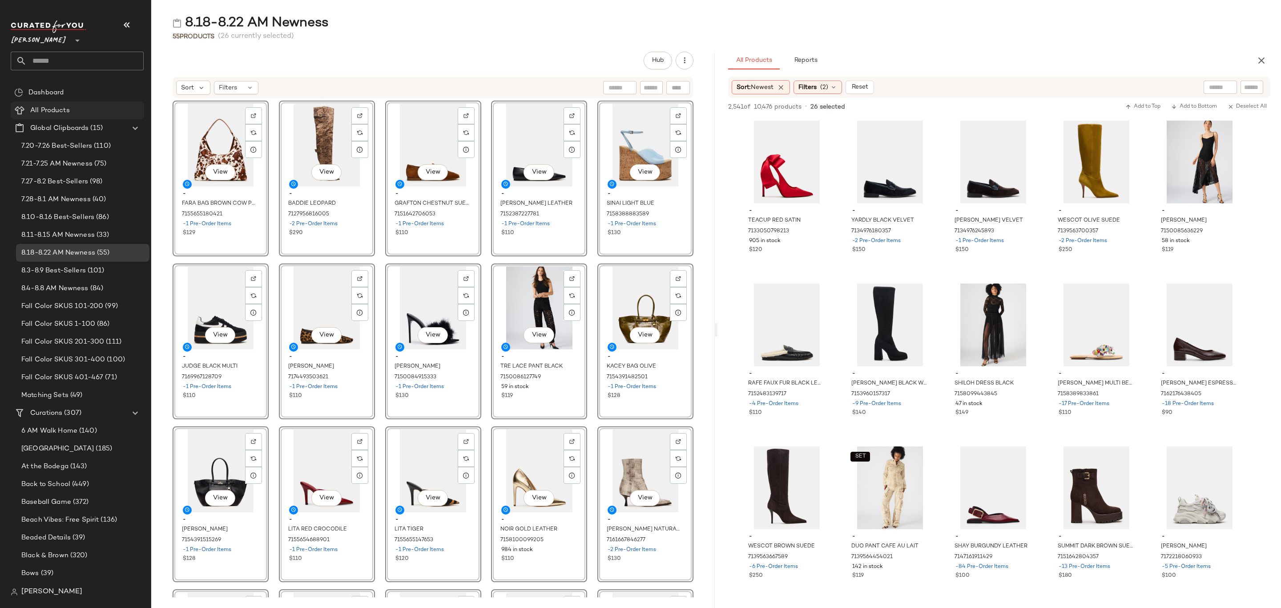
click at [97, 107] on div "All Products" at bounding box center [84, 110] width 113 height 10
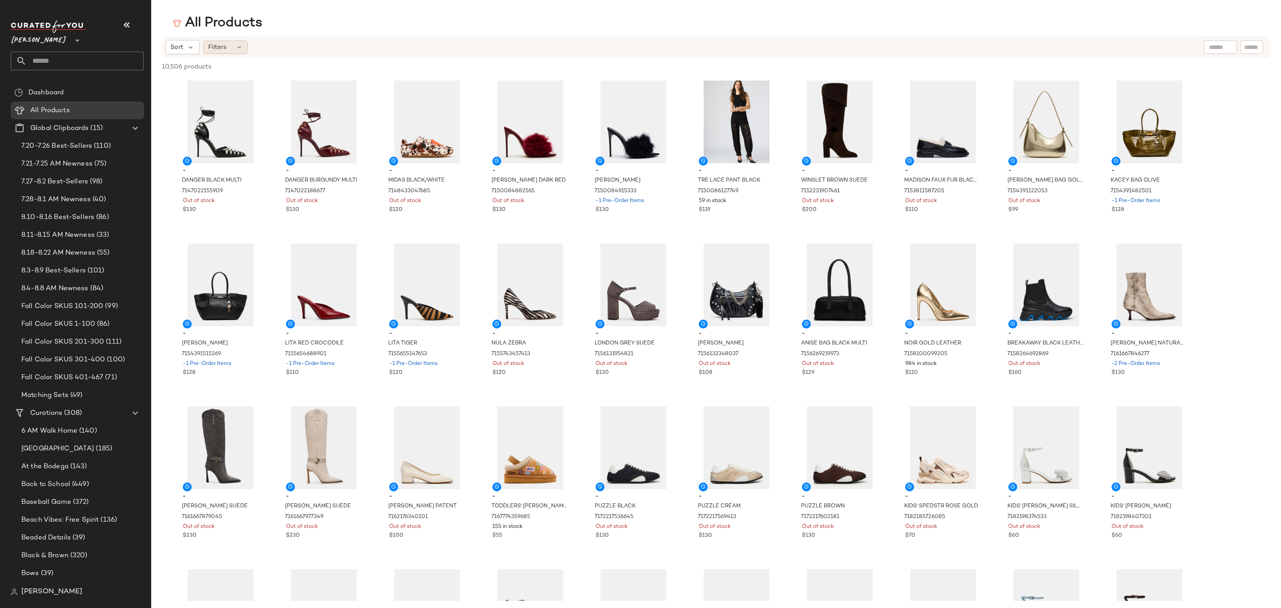
click at [229, 49] on div "Filters" at bounding box center [225, 46] width 44 height 13
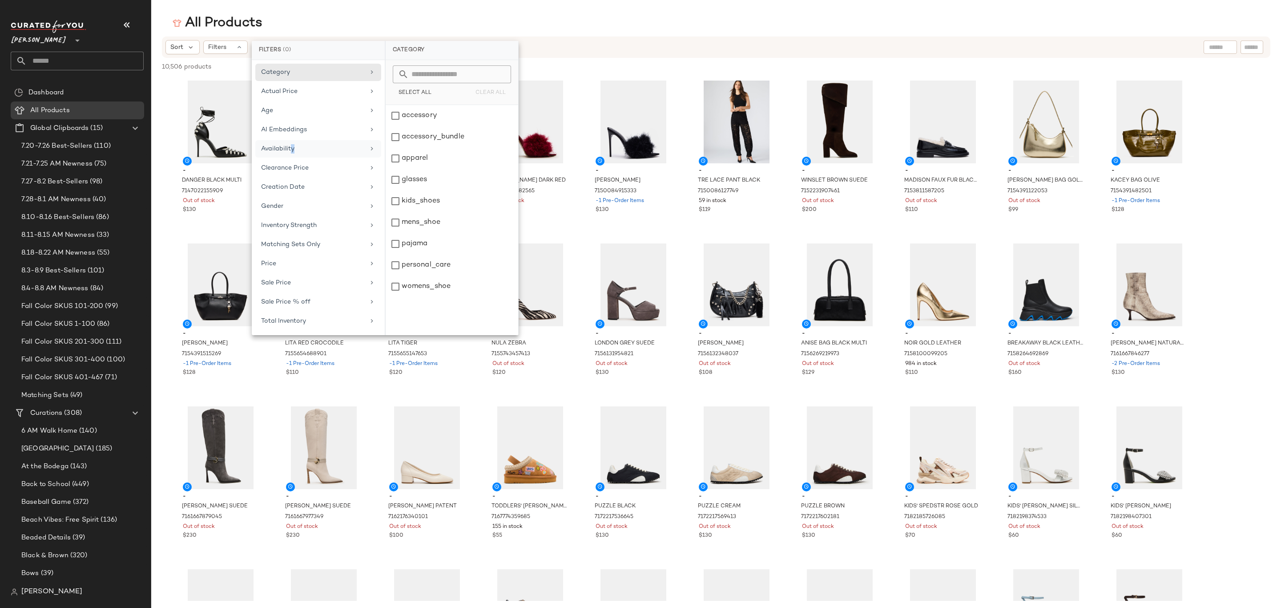
click at [293, 153] on div "Availability" at bounding box center [313, 148] width 104 height 9
click at [435, 148] on div "out_of_stock" at bounding box center [452, 158] width 133 height 21
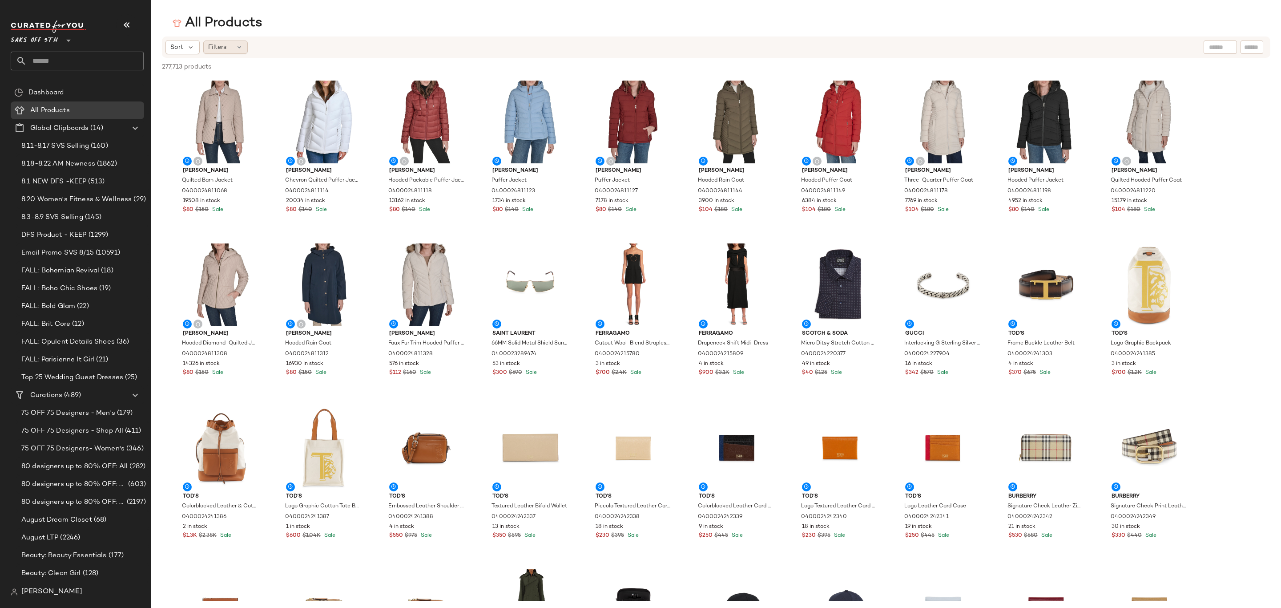
click at [241, 50] on icon at bounding box center [239, 47] width 7 height 7
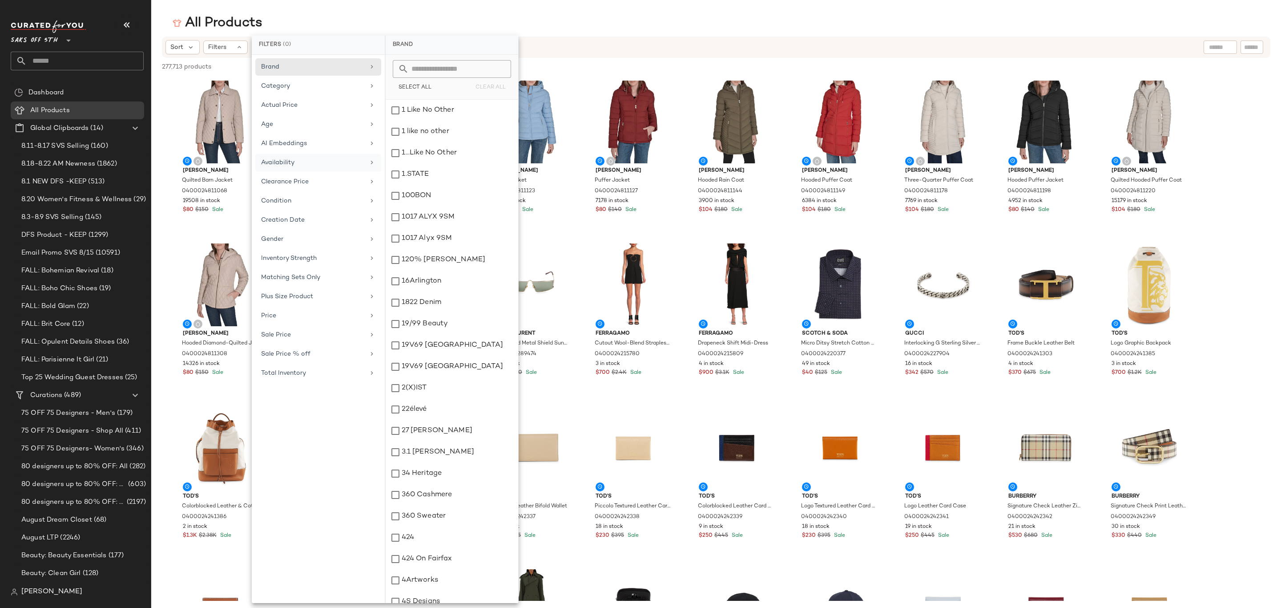
click at [331, 173] on div "Availability" at bounding box center [318, 181] width 126 height 17
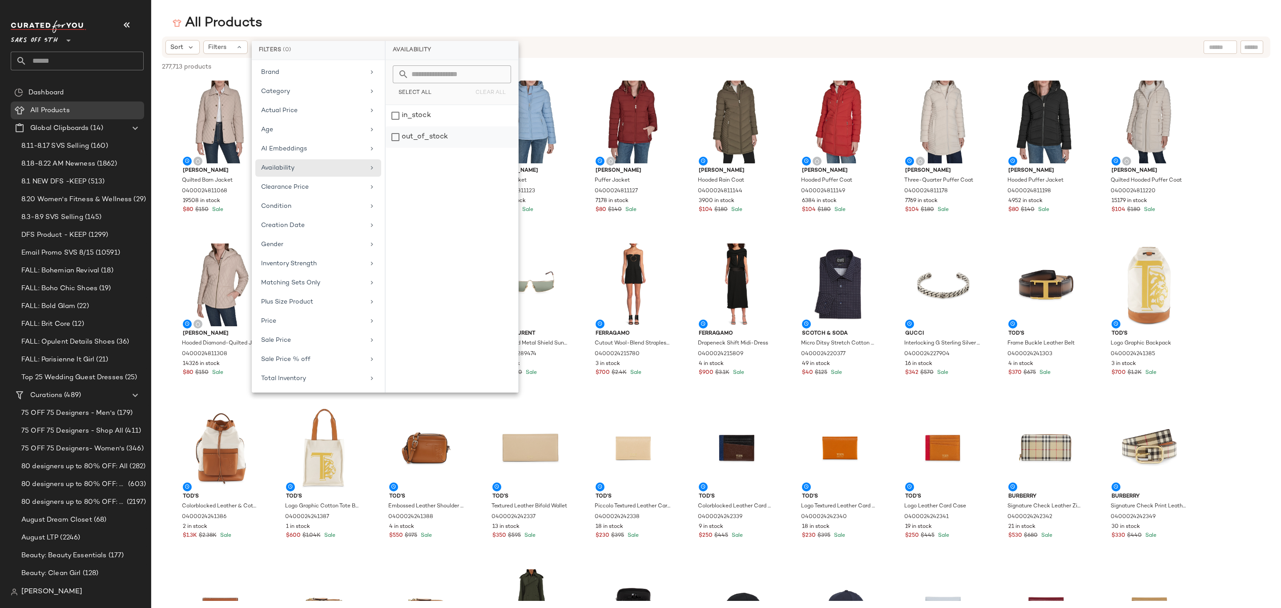
click at [435, 141] on div "out_of_stock" at bounding box center [452, 136] width 133 height 21
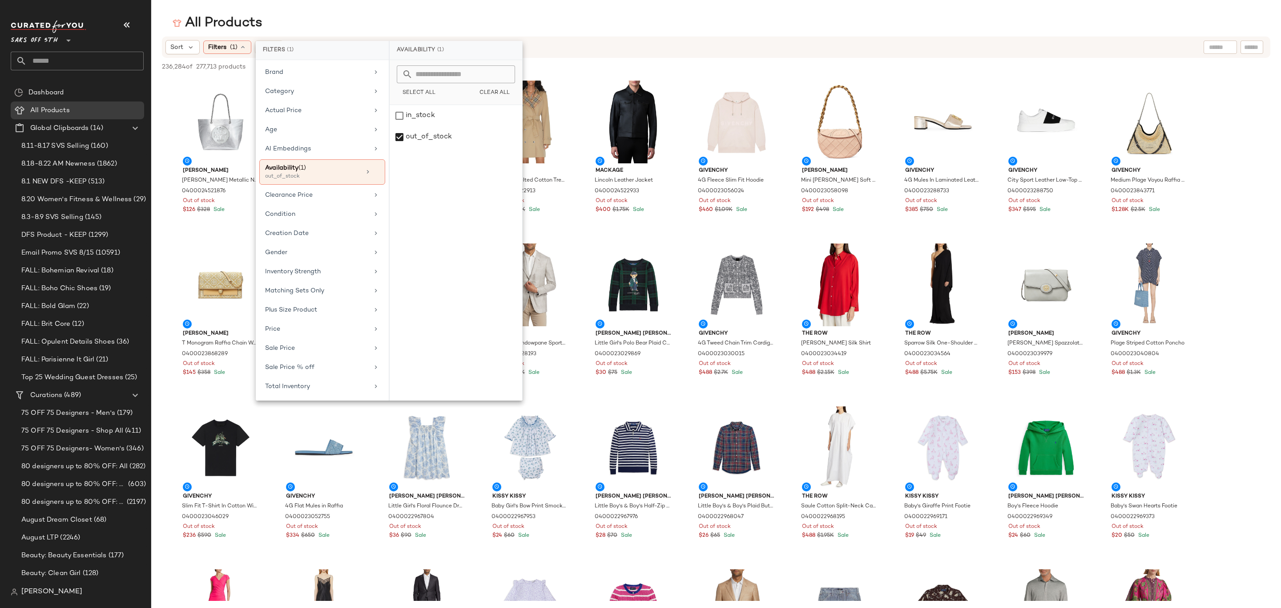
click at [407, 4] on main "All Products Sort Filters (1) Reset 236,284 of 277,713 products • 0 selected De…" at bounding box center [640, 304] width 1281 height 608
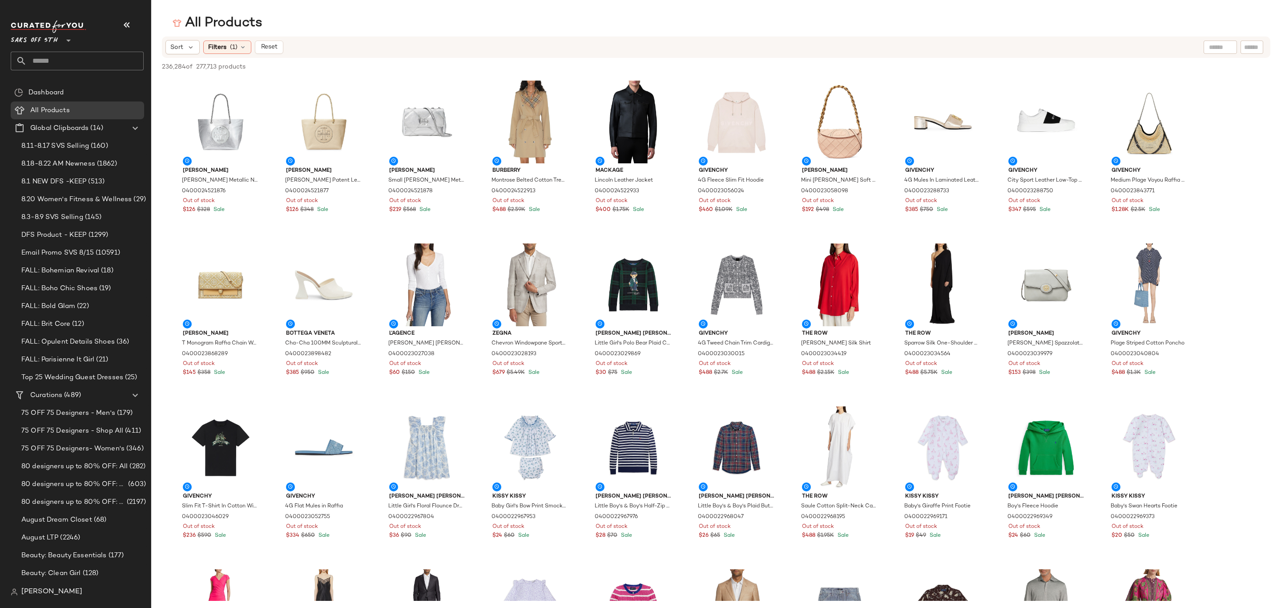
drag, startPoint x: 239, startPoint y: 52, endPoint x: 254, endPoint y: 54, distance: 14.3
click at [239, 52] on div "Filters (1)" at bounding box center [227, 46] width 48 height 13
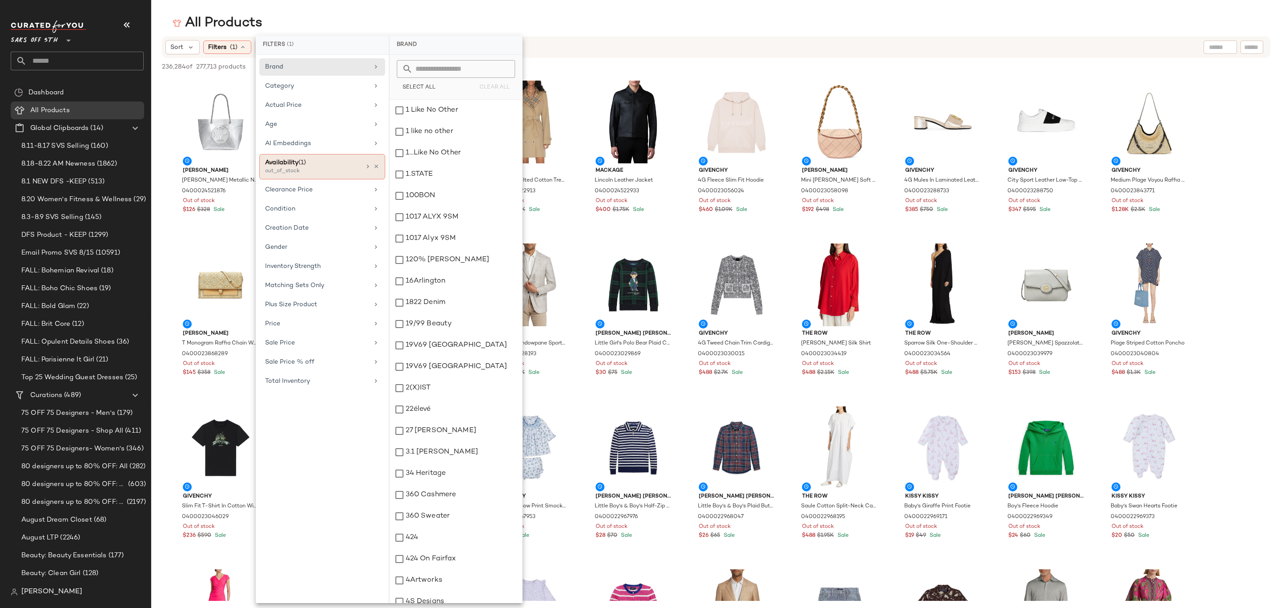
click at [318, 158] on div "Availability (1) out_of_stock" at bounding box center [322, 166] width 126 height 25
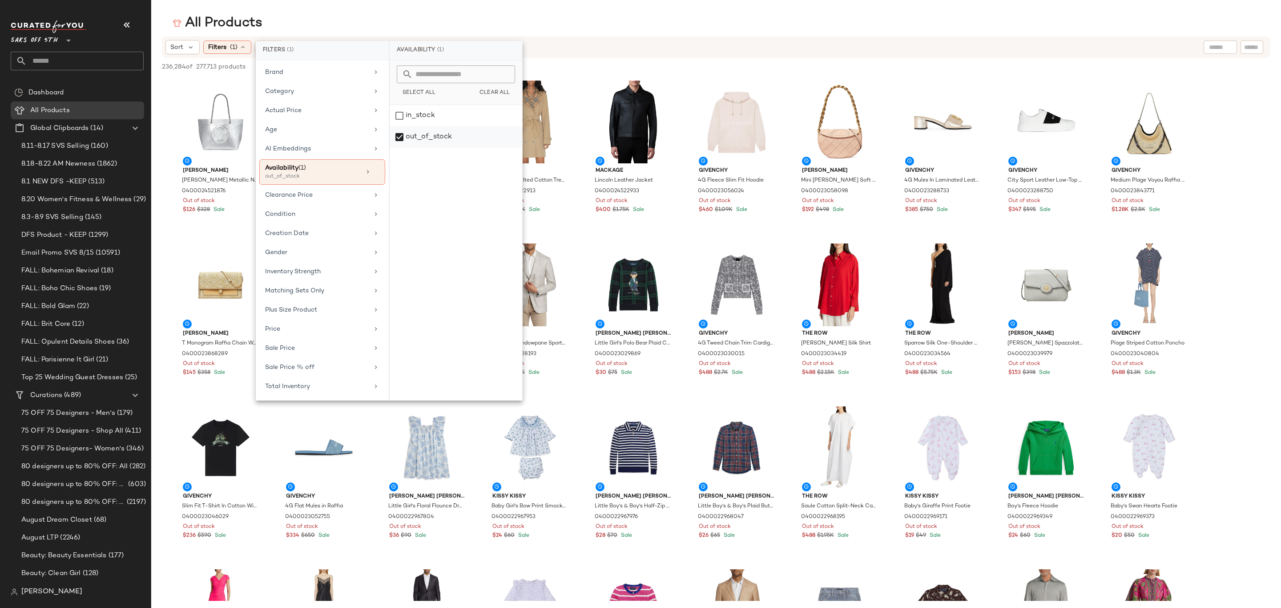
click at [431, 126] on div "in_stock" at bounding box center [456, 136] width 133 height 21
click at [431, 139] on div "out_of_stock" at bounding box center [456, 136] width 133 height 21
